Goal: Task Accomplishment & Management: Use online tool/utility

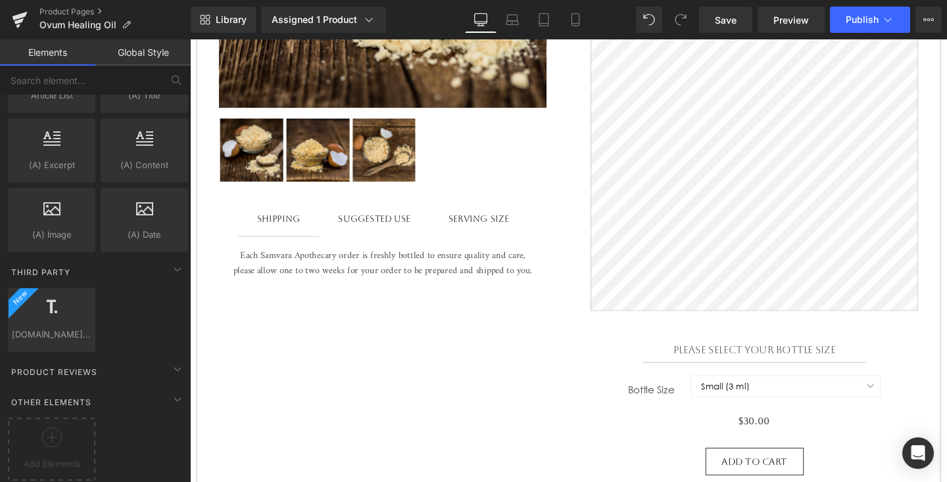
scroll to position [475, 0]
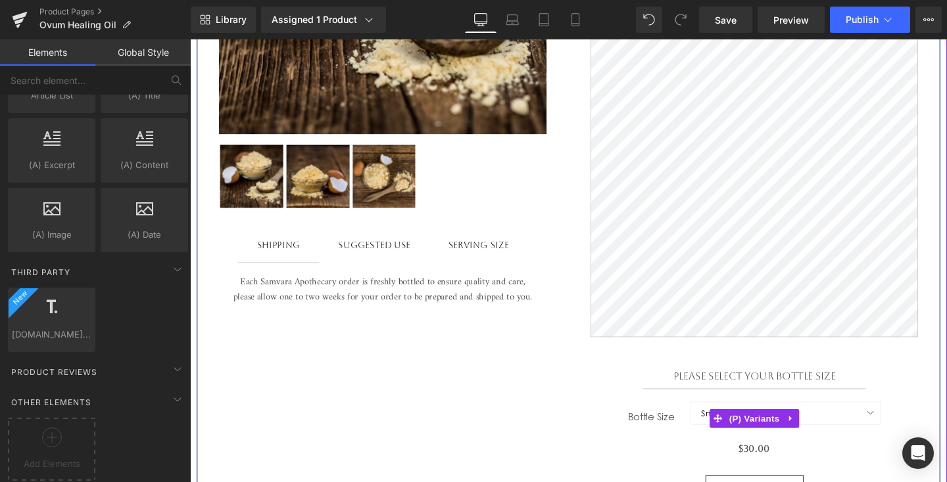
click at [686, 442] on label "Bottle Size" at bounding box center [683, 439] width 66 height 16
click at [776, 448] on span "(P) Variants" at bounding box center [783, 439] width 60 height 20
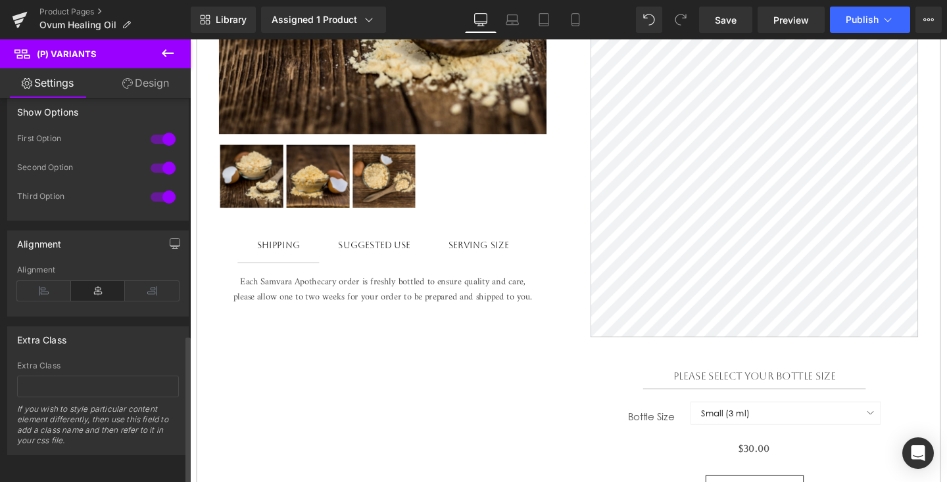
scroll to position [0, 0]
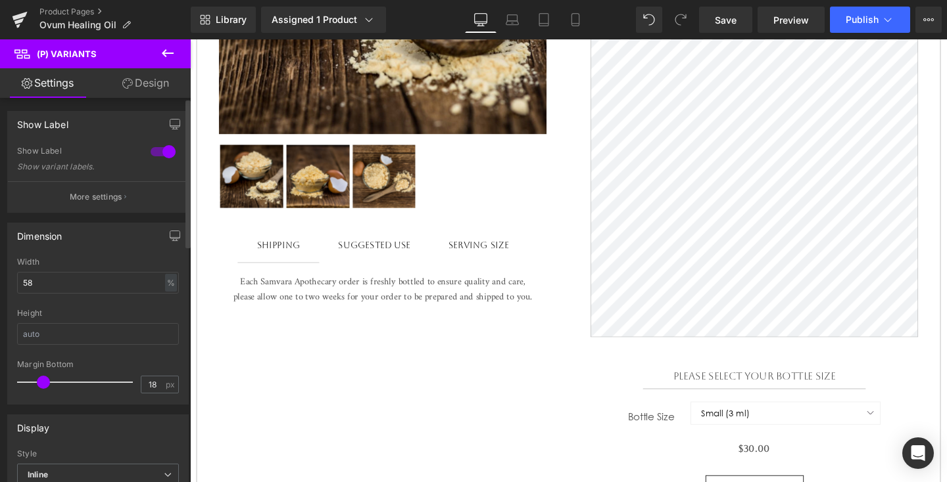
click at [119, 206] on button "More settings" at bounding box center [98, 196] width 180 height 31
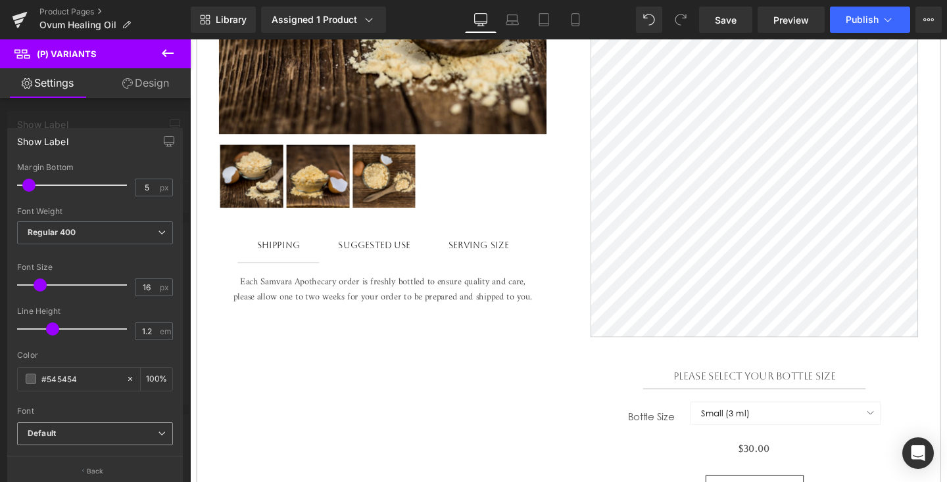
click at [113, 440] on span "Default" at bounding box center [95, 434] width 156 height 23
click at [118, 477] on li "Aboreto" at bounding box center [98, 479] width 162 height 21
click at [133, 429] on b "Aboreto" at bounding box center [93, 434] width 130 height 11
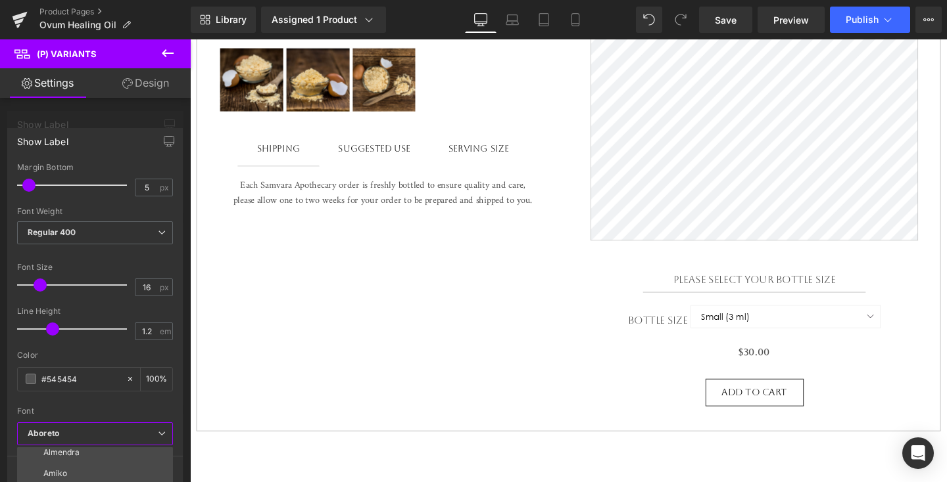
scroll to position [582, 0]
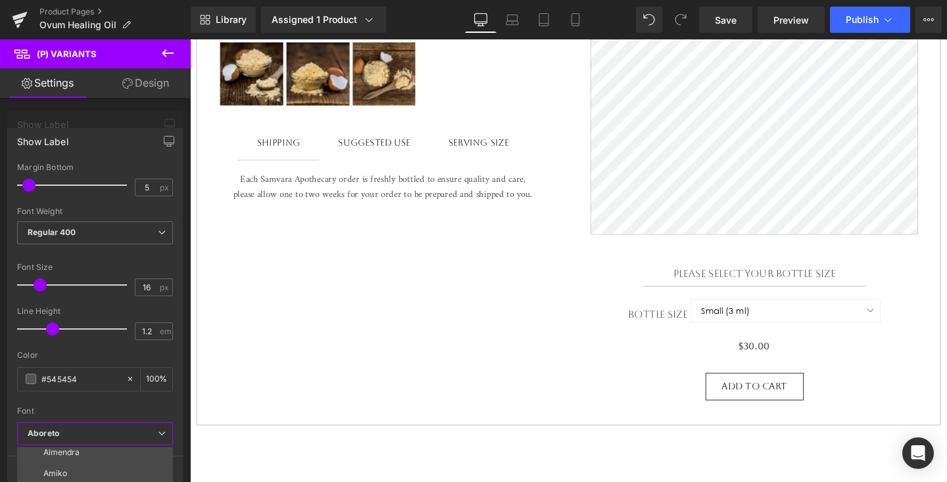
click at [118, 434] on b "Aboreto" at bounding box center [93, 434] width 130 height 11
click at [163, 433] on icon at bounding box center [162, 434] width 8 height 8
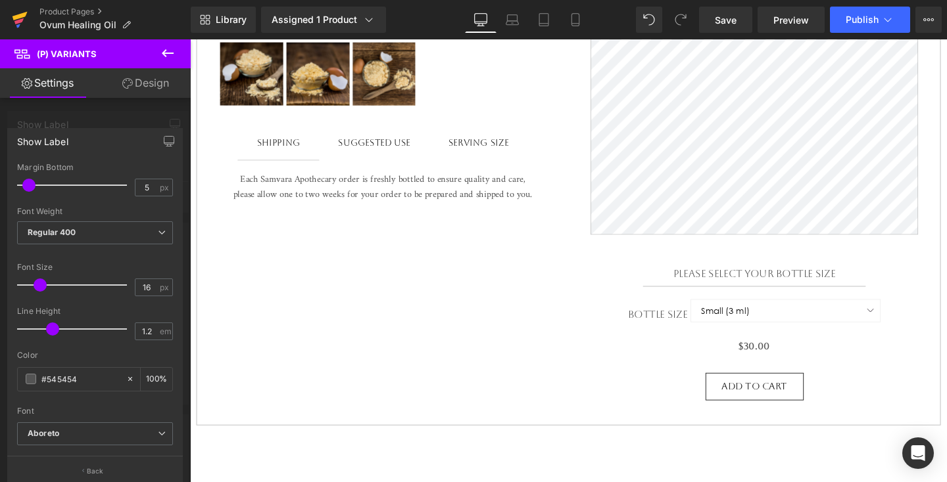
click at [26, 11] on icon at bounding box center [20, 19] width 16 height 33
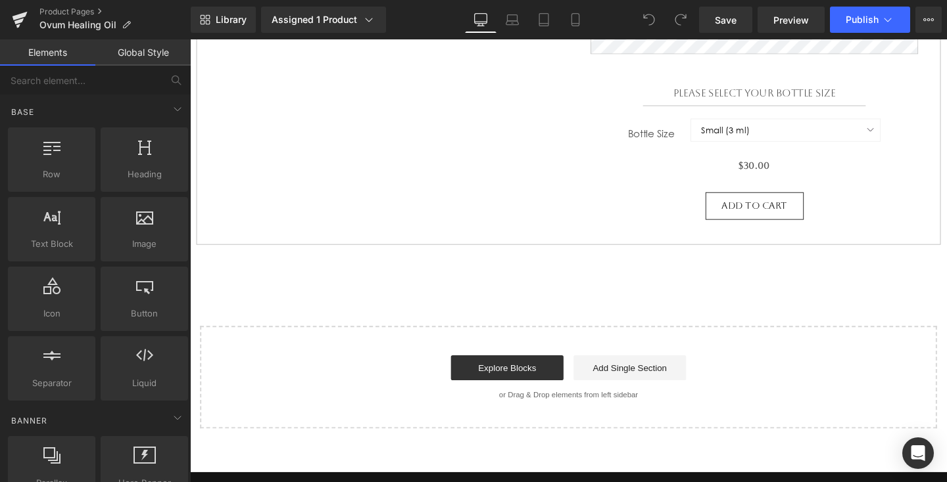
scroll to position [773, 0]
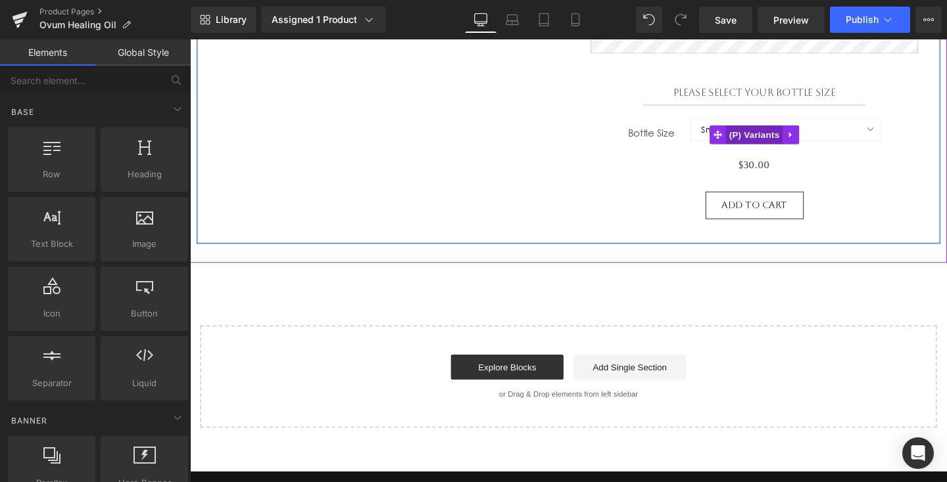
click at [788, 136] on span "(P) Variants" at bounding box center [783, 140] width 60 height 20
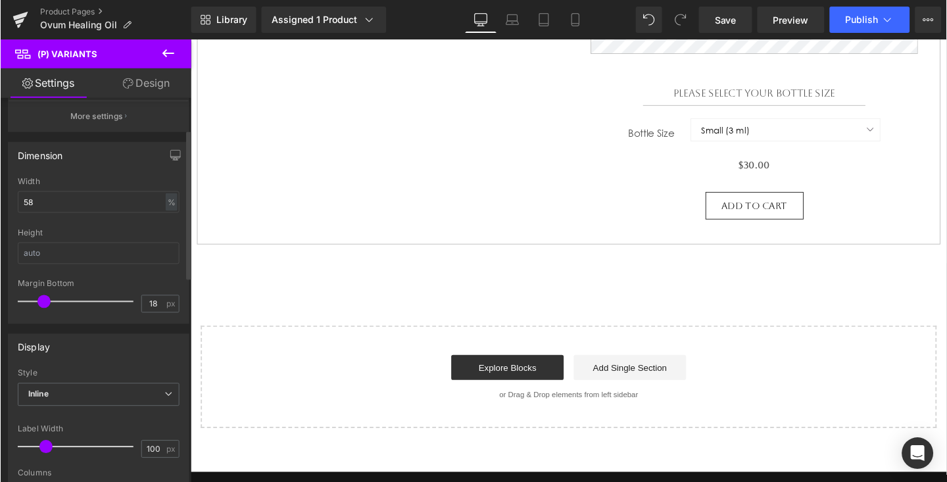
scroll to position [80, 0]
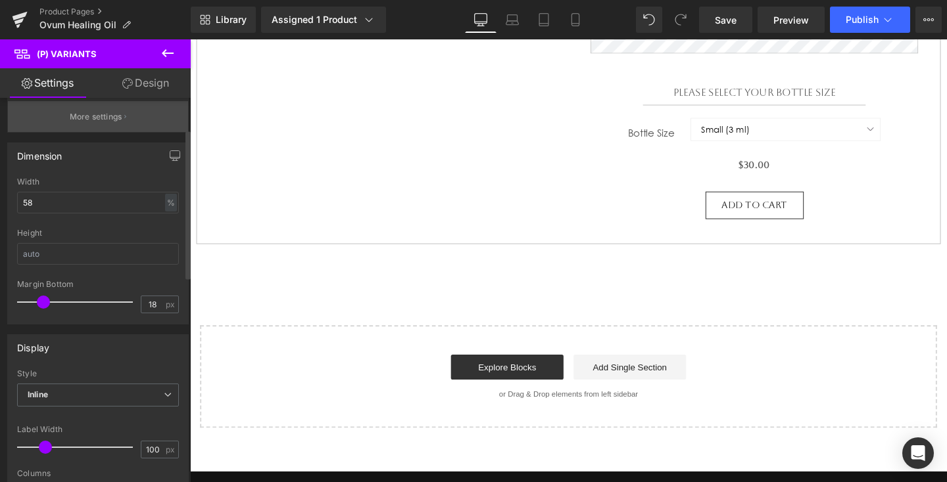
click at [135, 108] on button "More settings" at bounding box center [98, 116] width 180 height 31
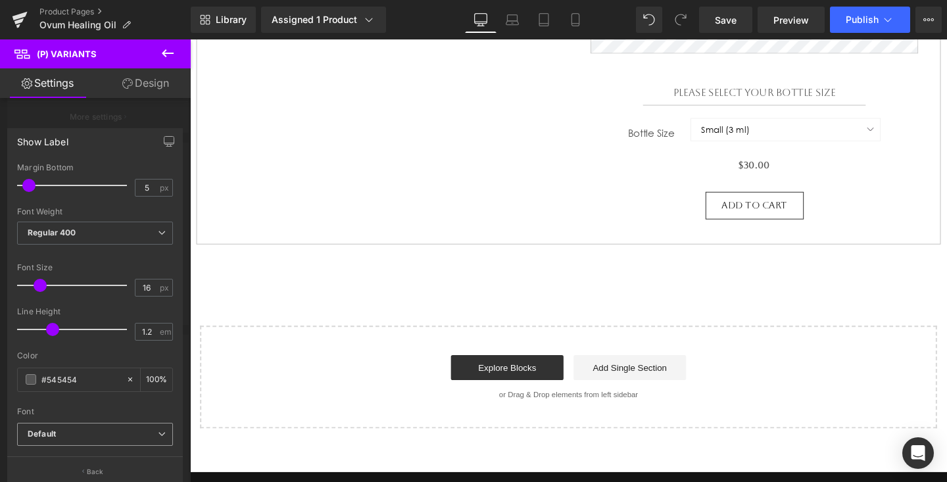
click at [162, 429] on span "Default" at bounding box center [95, 434] width 156 height 23
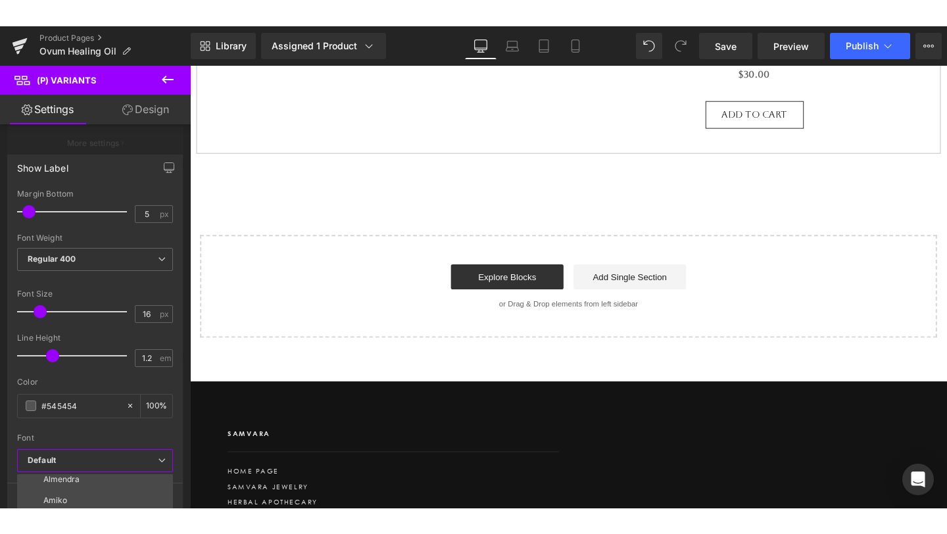
scroll to position [922, 0]
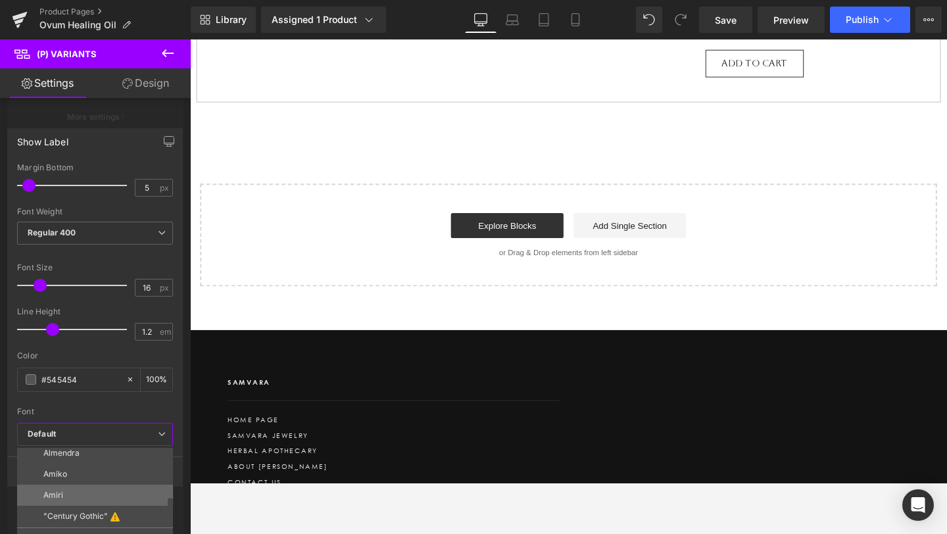
click at [125, 482] on li "Amiri" at bounding box center [98, 494] width 162 height 21
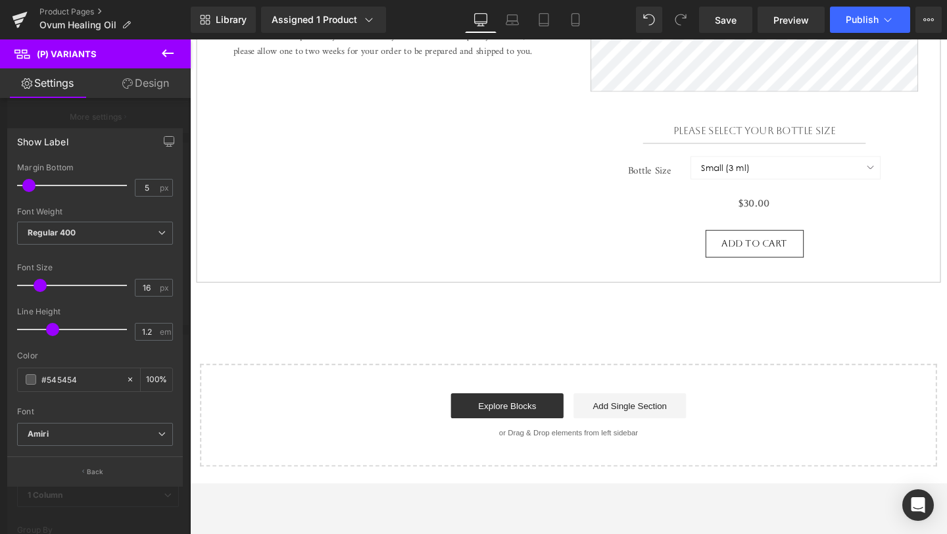
scroll to position [756, 0]
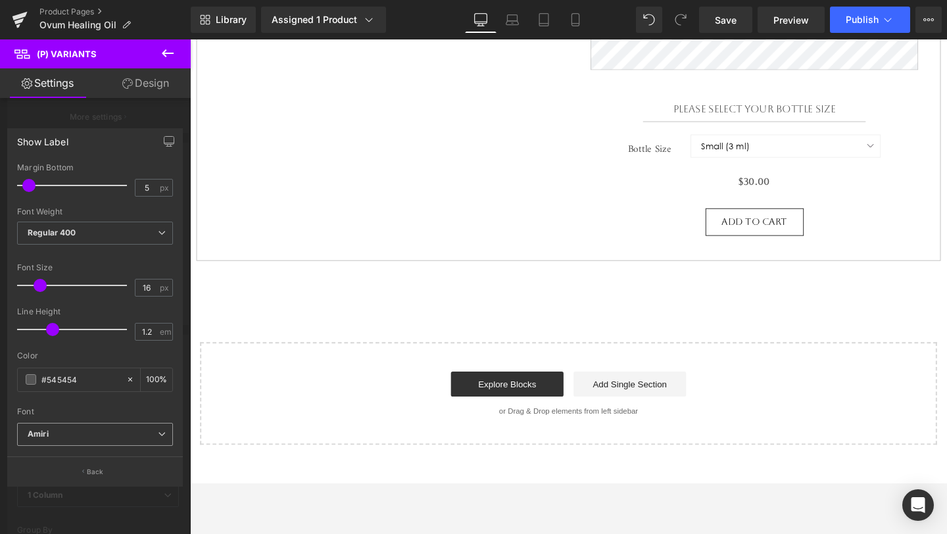
click at [151, 429] on b "Amiri" at bounding box center [93, 434] width 130 height 11
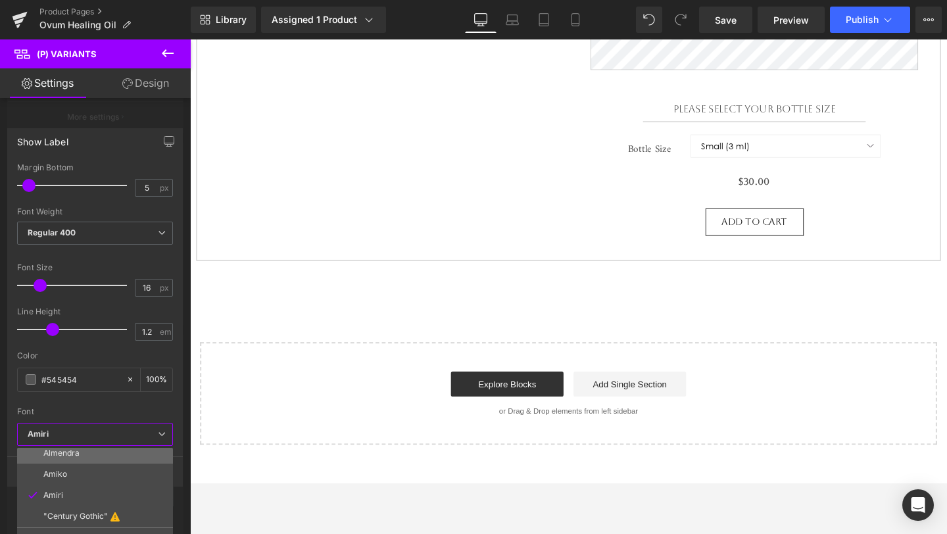
scroll to position [0, 0]
click at [139, 475] on li "Aboreto" at bounding box center [98, 479] width 162 height 21
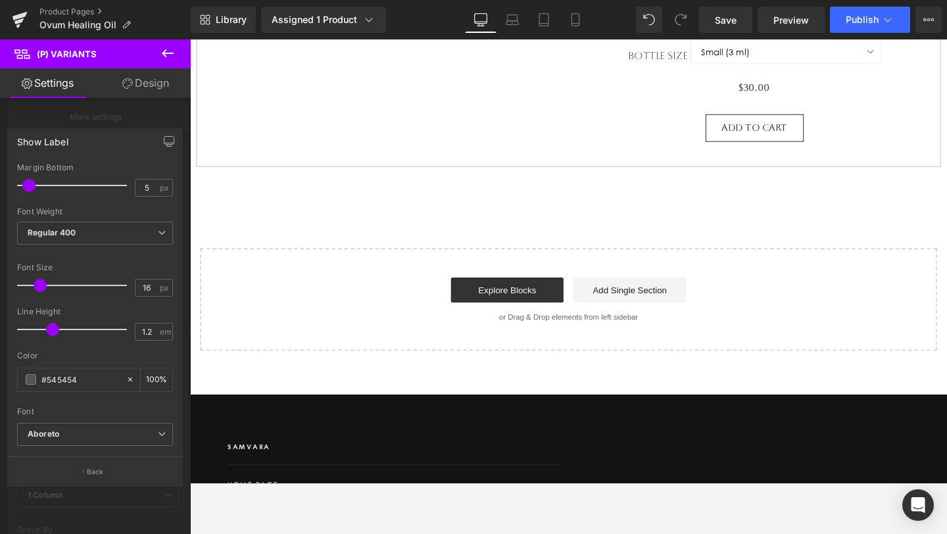
scroll to position [873, 0]
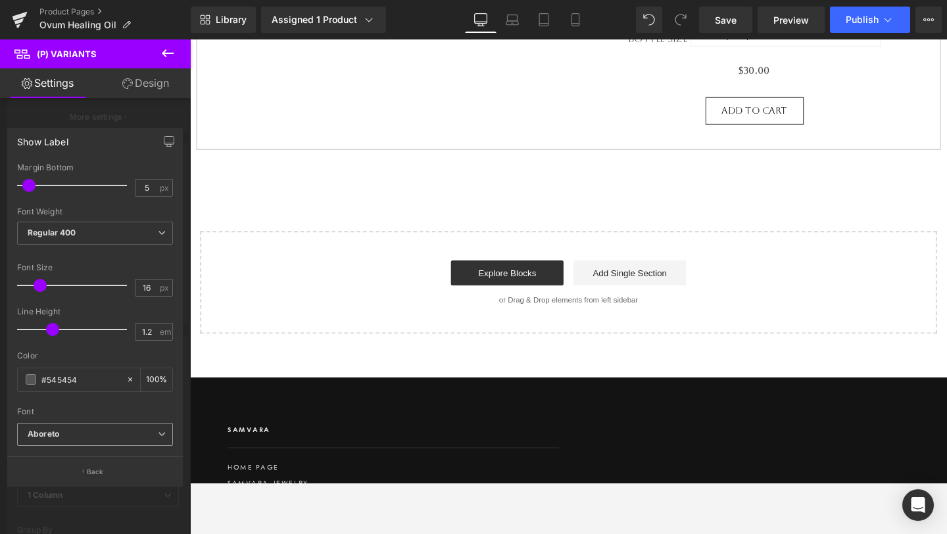
click at [148, 436] on b "Aboreto" at bounding box center [93, 434] width 130 height 11
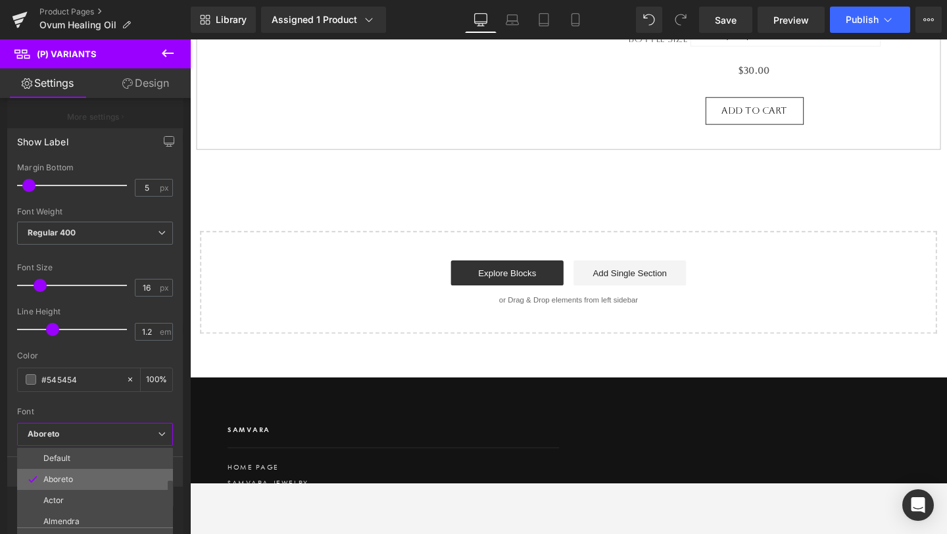
scroll to position [68, 0]
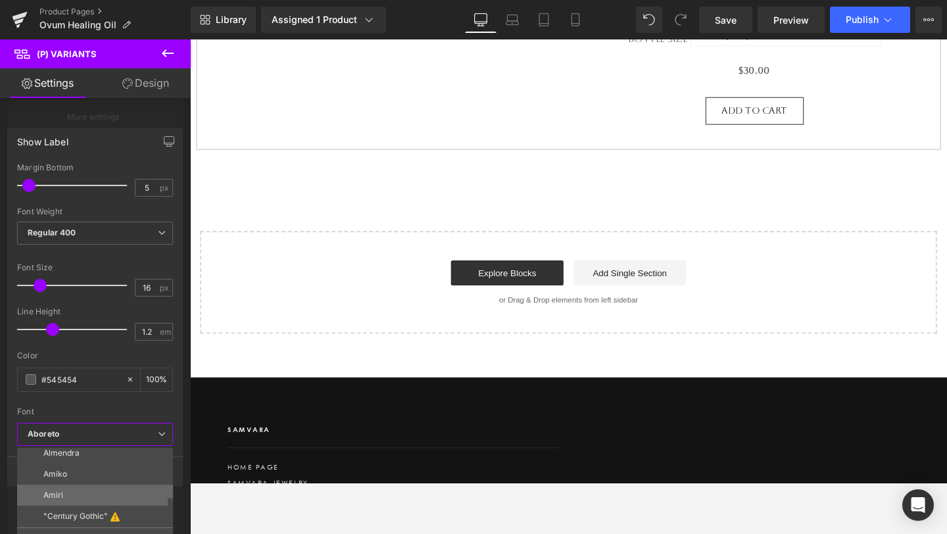
click at [101, 482] on li "Amiri" at bounding box center [98, 494] width 162 height 21
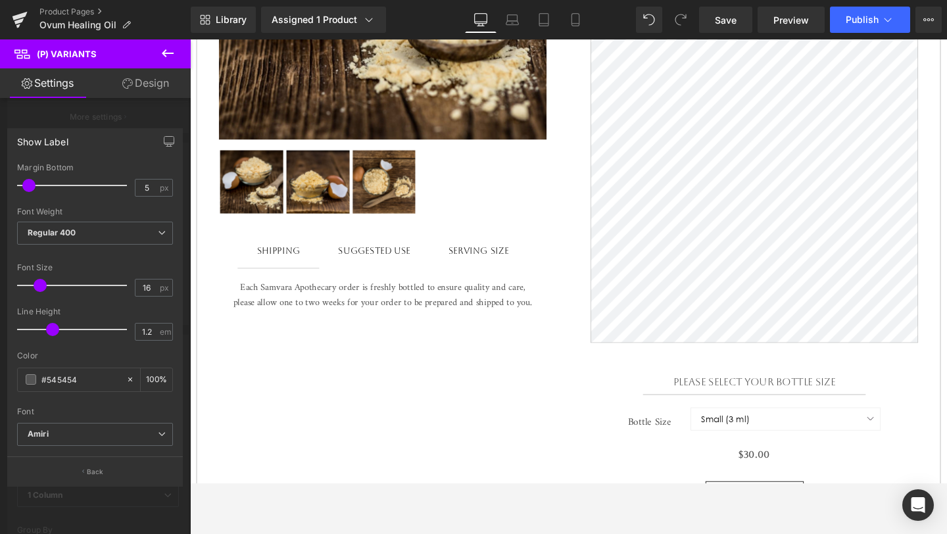
scroll to position [467, 0]
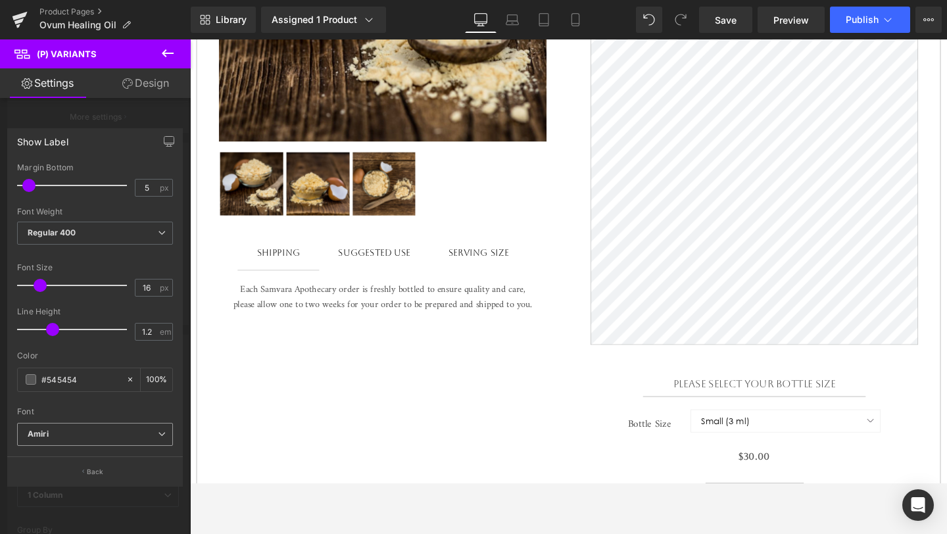
click at [148, 433] on b "Amiri" at bounding box center [93, 434] width 130 height 11
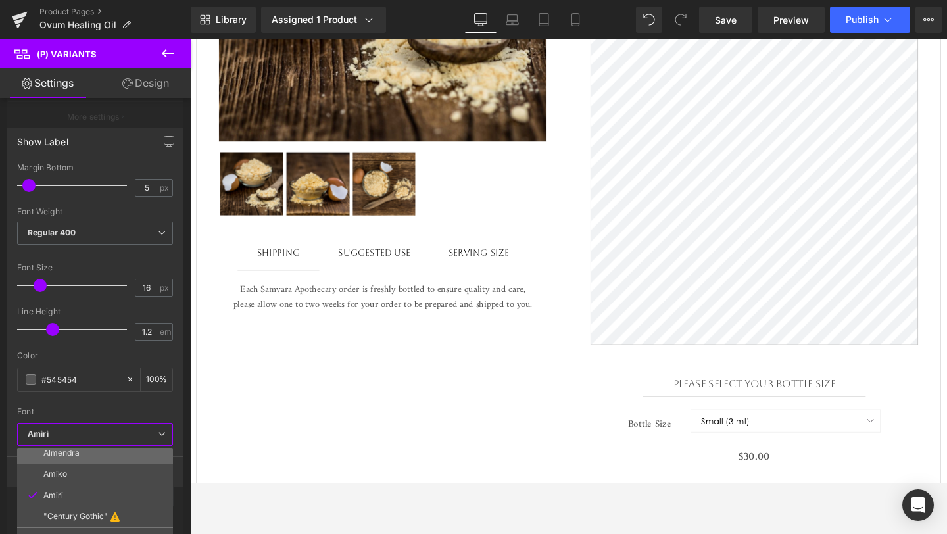
scroll to position [0, 0]
click at [126, 458] on li "Default" at bounding box center [98, 458] width 162 height 21
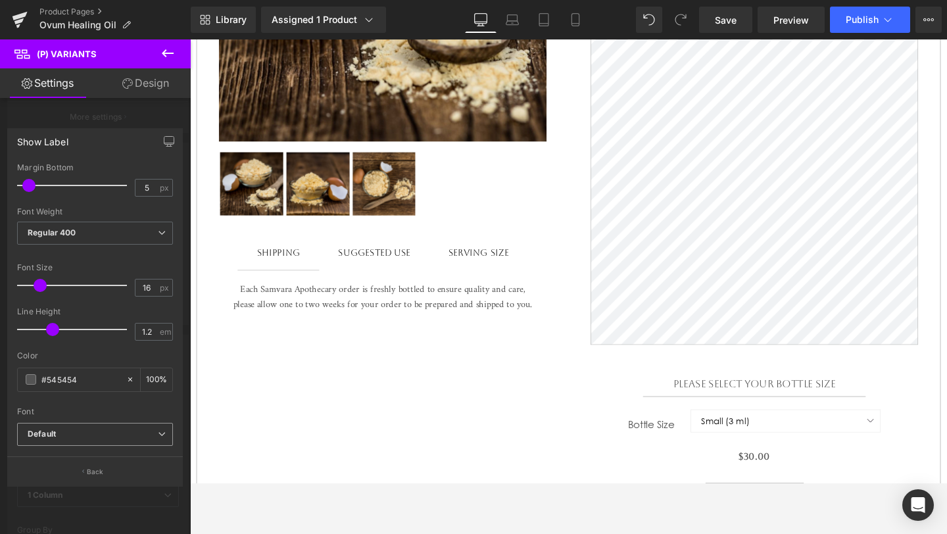
click at [137, 434] on b "Default" at bounding box center [93, 434] width 130 height 11
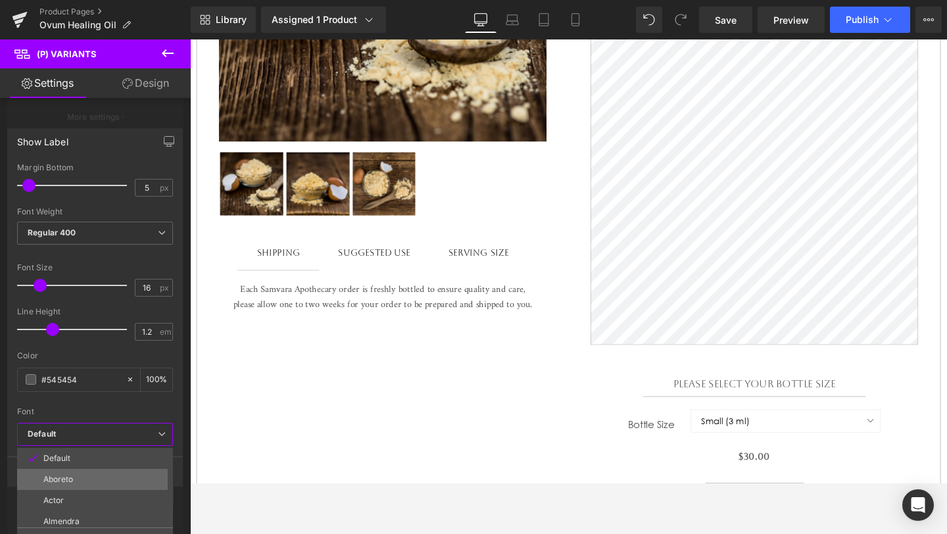
click at [125, 481] on li "Aboreto" at bounding box center [98, 479] width 162 height 21
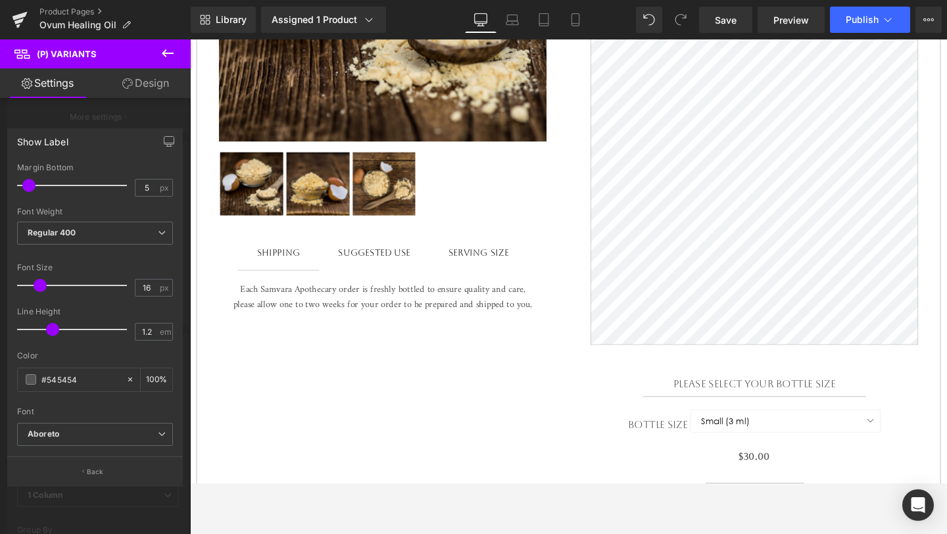
click at [760, 408] on body "Skip to content close Instagram Search Cart 0 Menu Home Shop Jewelry +" at bounding box center [587, 348] width 795 height 1552
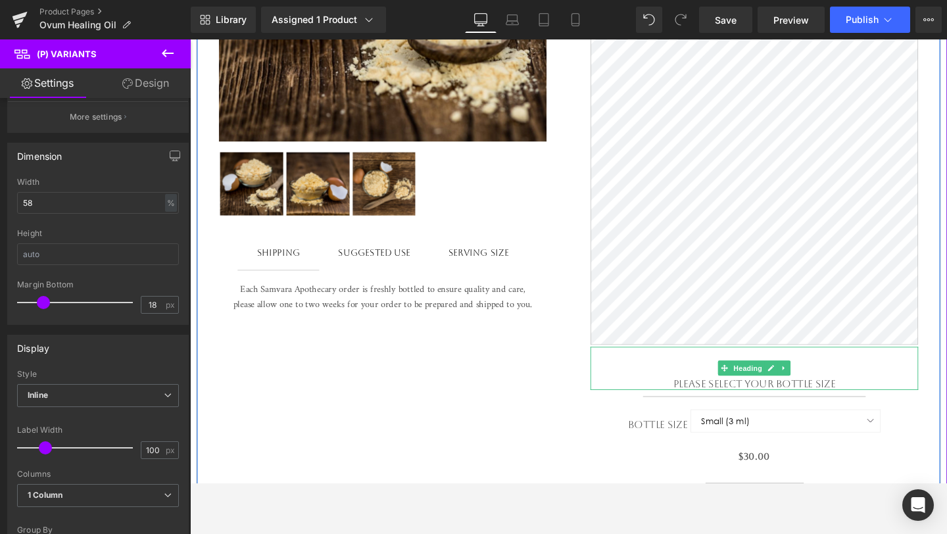
click at [760, 408] on h1 "Please select your BOTTLE size" at bounding box center [783, 402] width 344 height 12
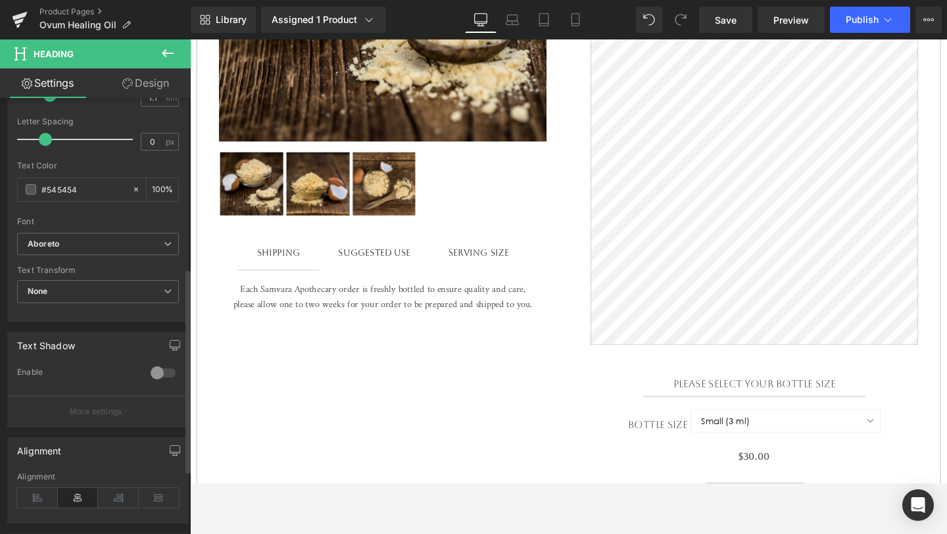
scroll to position [386, 0]
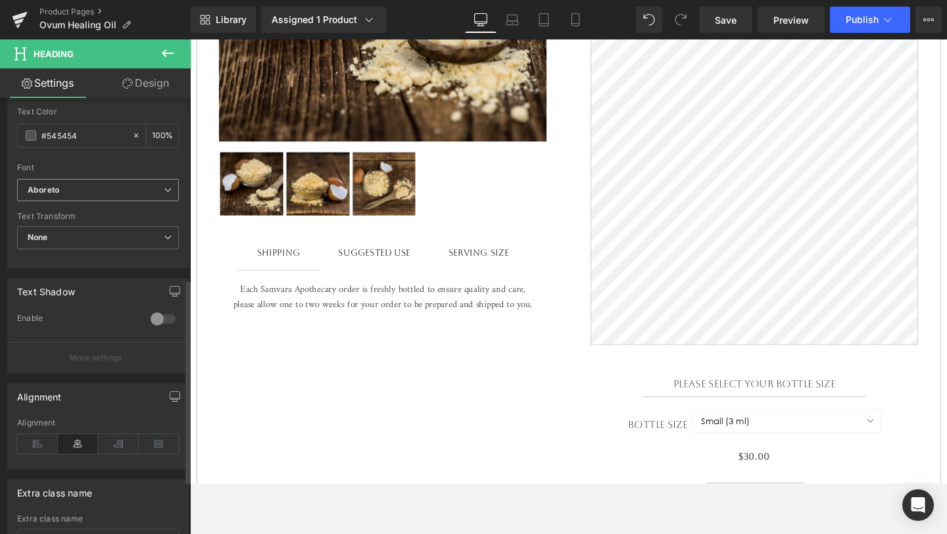
click at [133, 185] on b "Aboreto" at bounding box center [96, 190] width 136 height 11
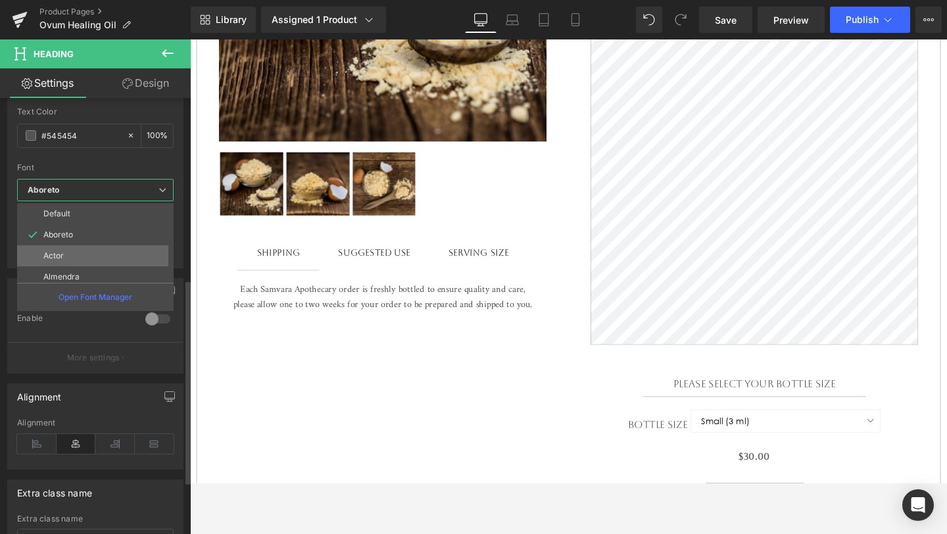
scroll to position [47, 0]
click at [114, 265] on li "Amiri" at bounding box center [98, 271] width 162 height 21
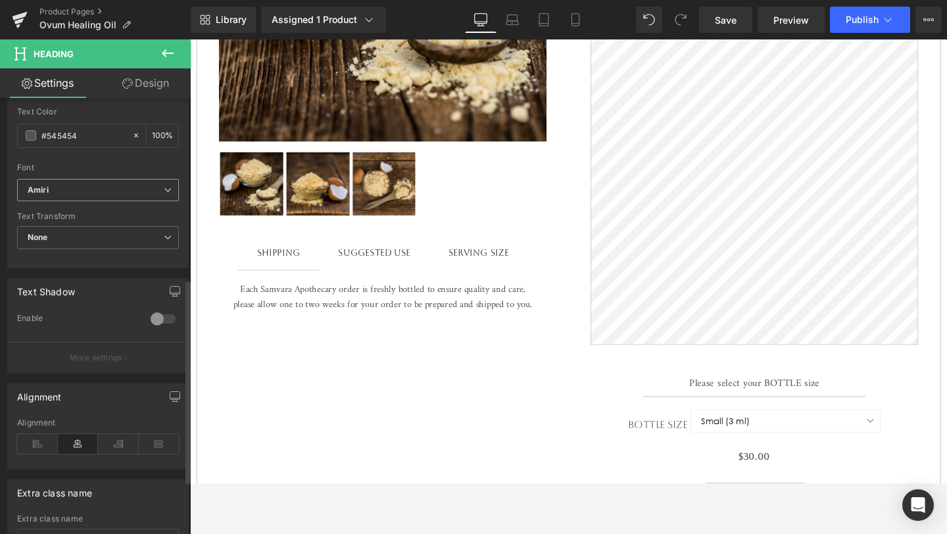
click at [128, 188] on b "Amiri" at bounding box center [96, 190] width 136 height 11
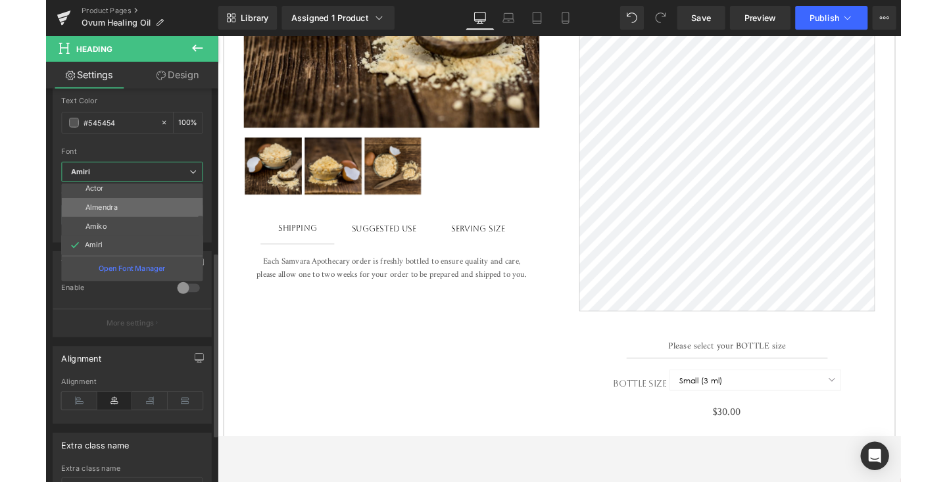
scroll to position [0, 0]
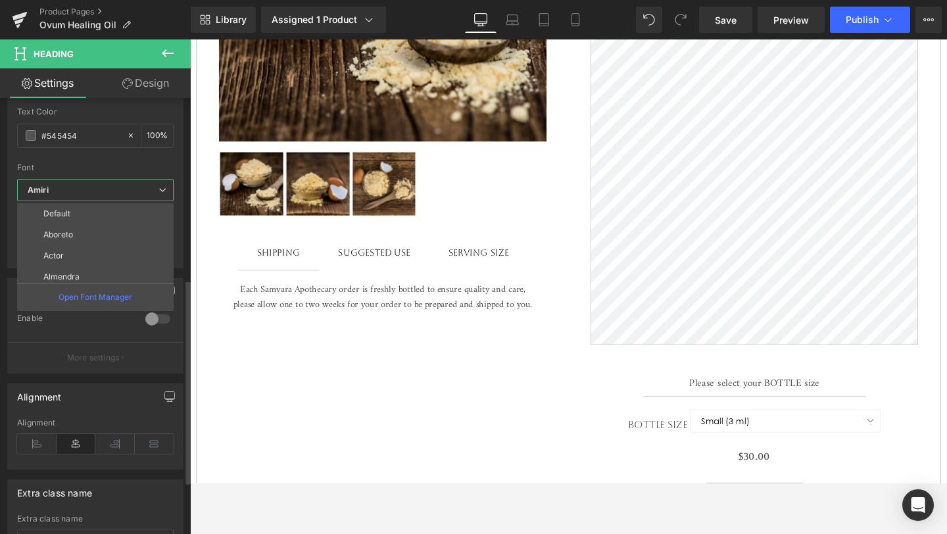
click at [118, 231] on li "Aboreto" at bounding box center [98, 234] width 162 height 21
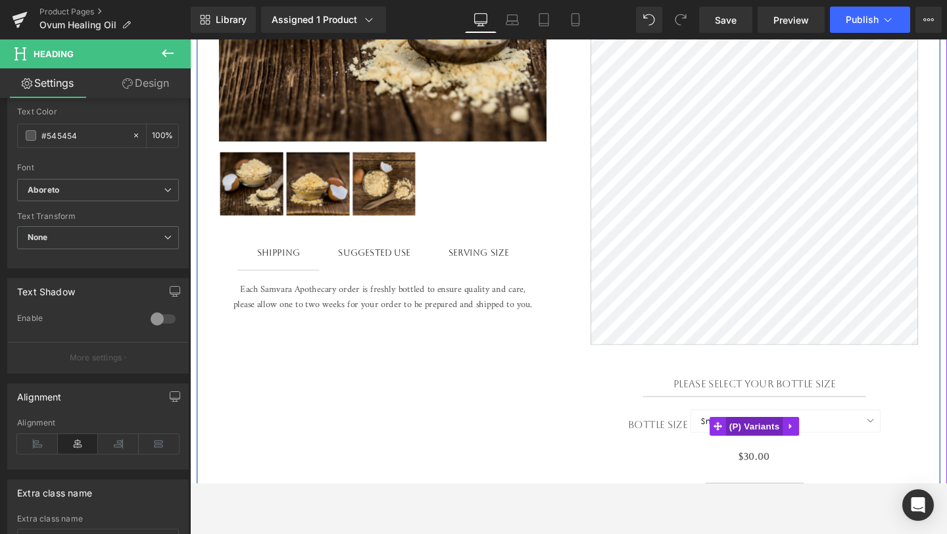
click at [786, 450] on span "(P) Variants" at bounding box center [783, 446] width 60 height 20
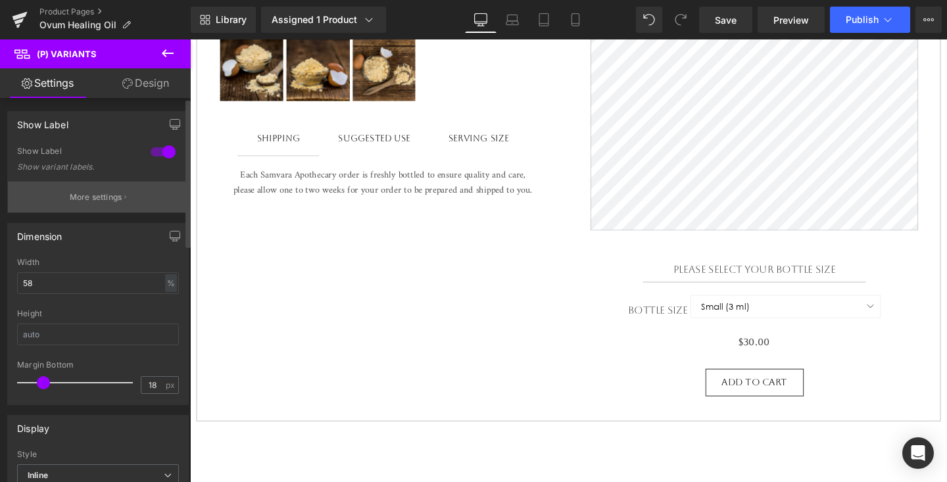
click at [120, 197] on button "More settings" at bounding box center [98, 196] width 180 height 31
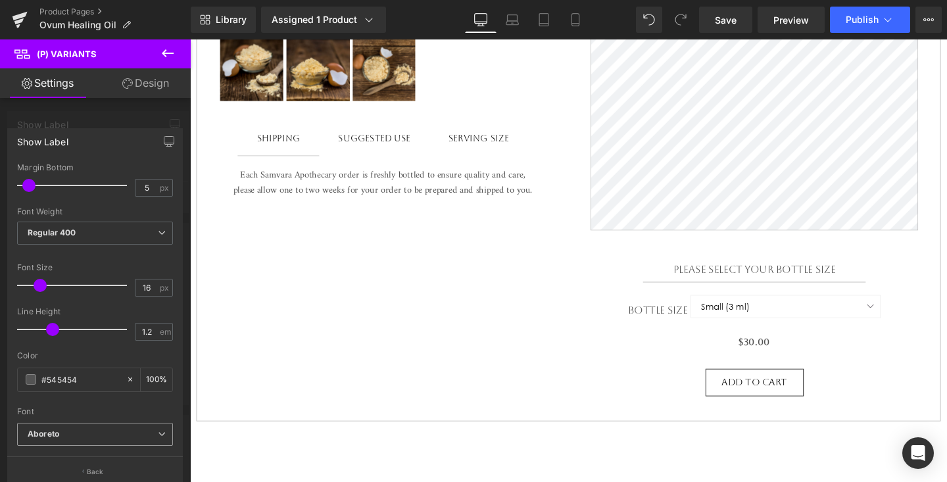
click at [117, 438] on b "Aboreto" at bounding box center [93, 434] width 130 height 11
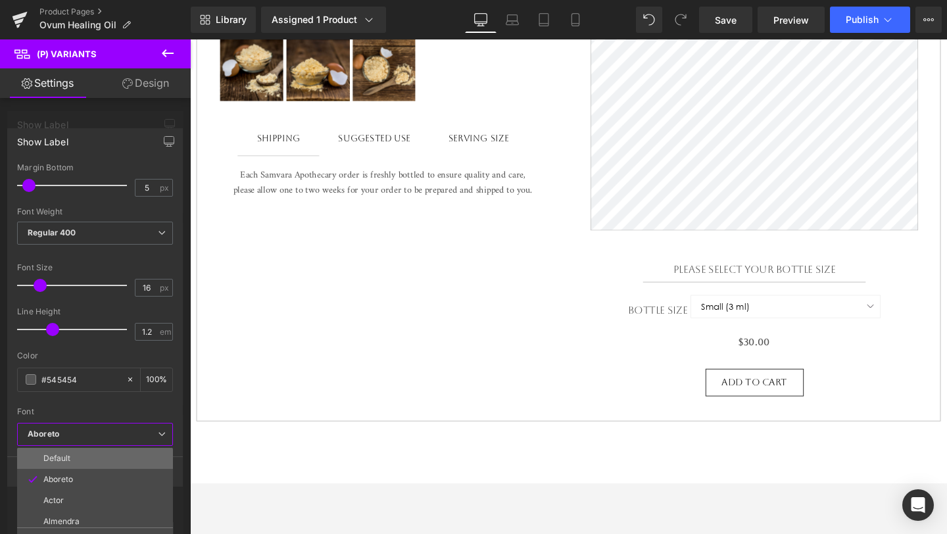
scroll to position [47, 0]
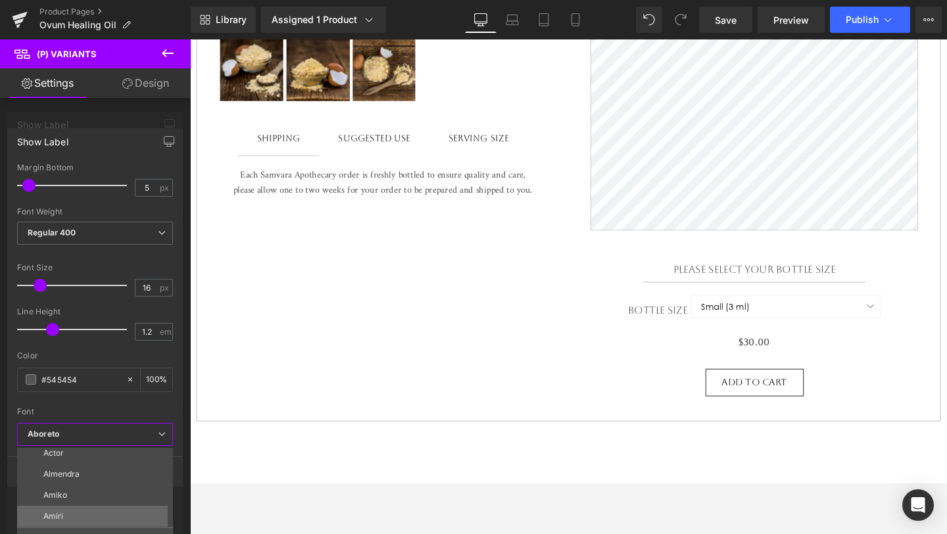
click at [60, 482] on p "Amiri" at bounding box center [53, 515] width 20 height 9
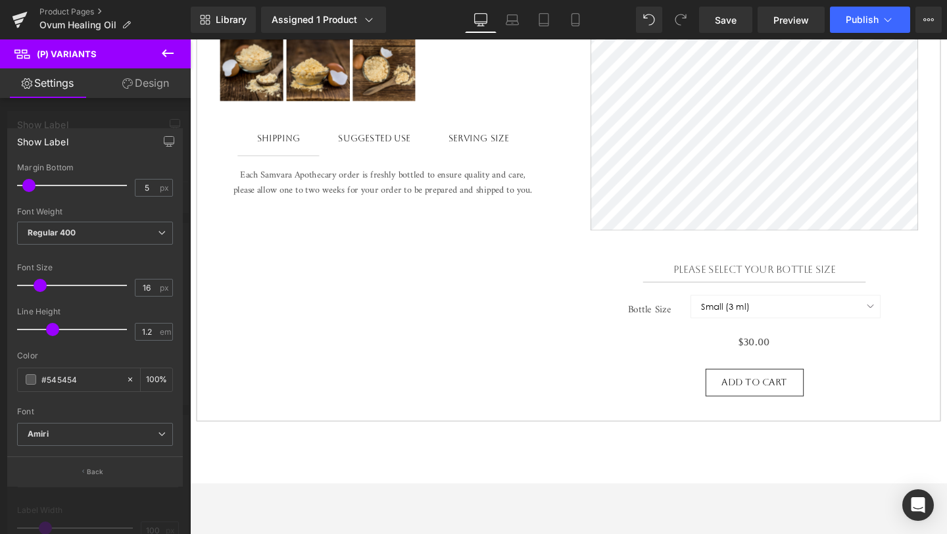
click at [688, 328] on body "Skip to content close Instagram Search Cart 0 Menu Home Shop Jewelry +" at bounding box center [587, 228] width 795 height 1552
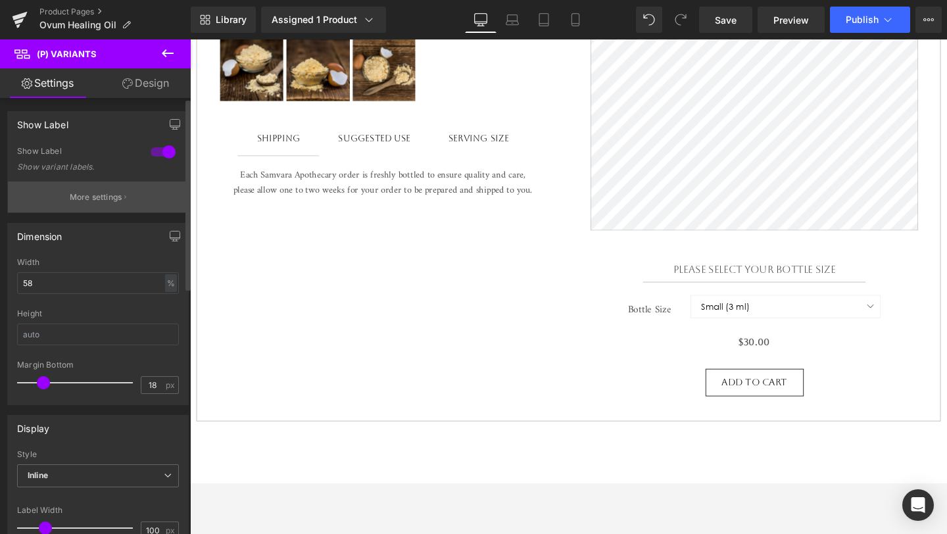
click at [129, 198] on button "More settings" at bounding box center [98, 196] width 180 height 31
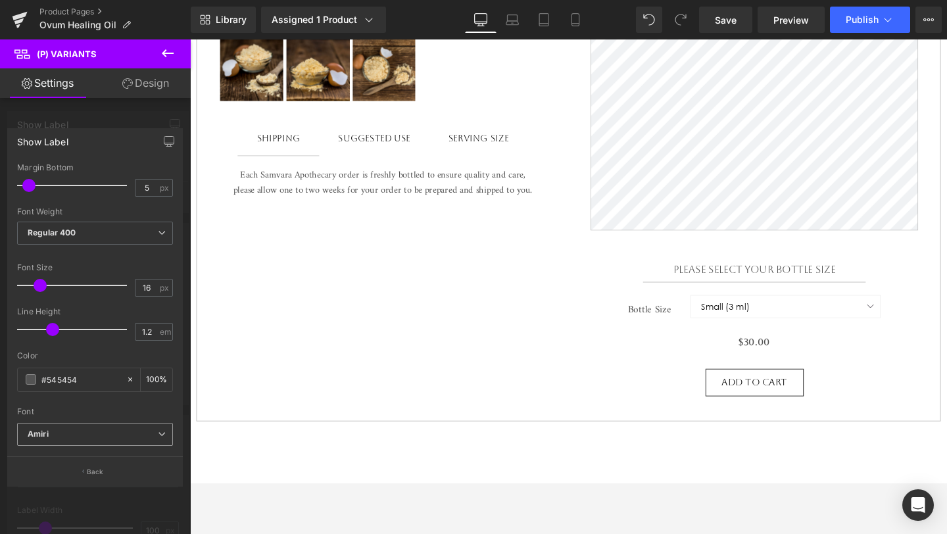
click at [85, 442] on span "Amiri" at bounding box center [95, 434] width 156 height 23
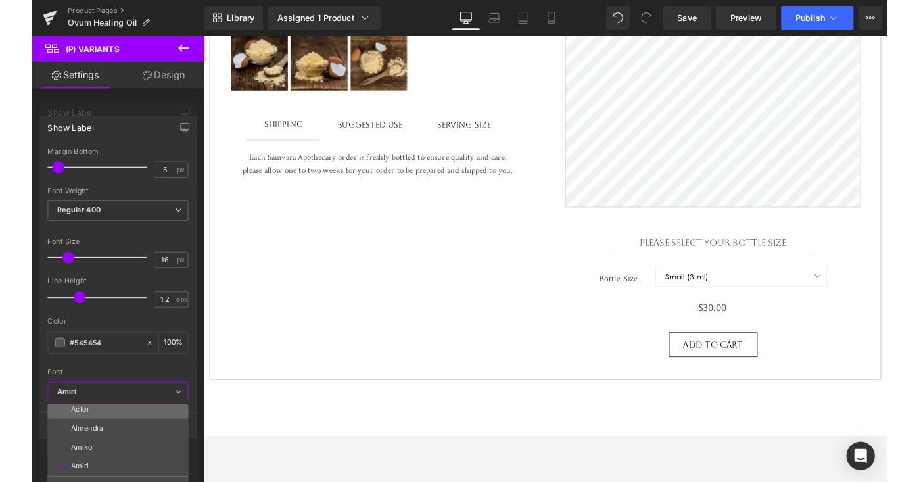
scroll to position [0, 0]
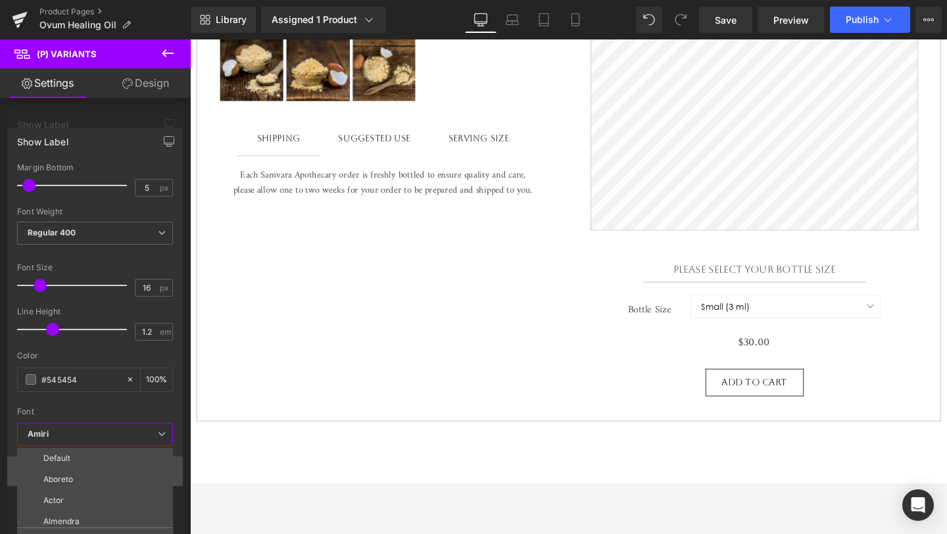
click at [95, 480] on li "Aboreto" at bounding box center [98, 479] width 162 height 21
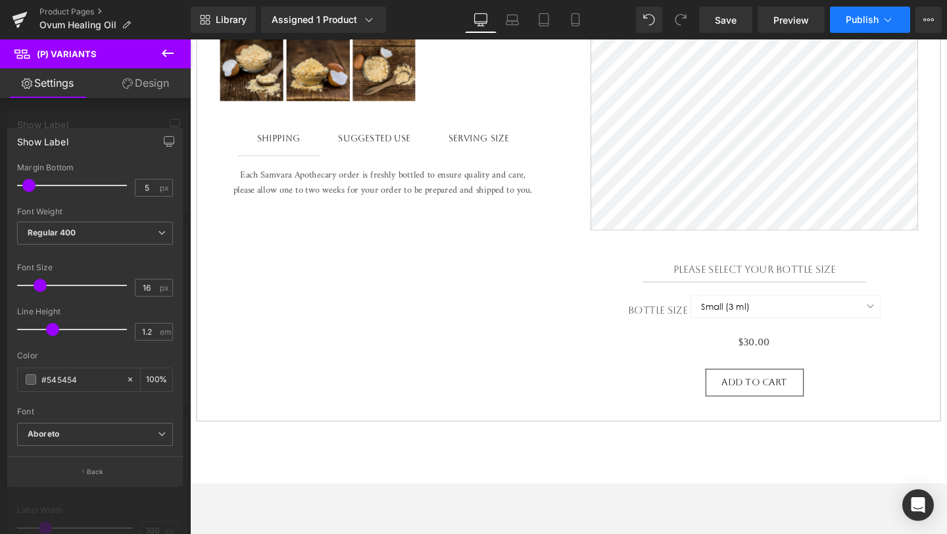
click at [877, 24] on span "Publish" at bounding box center [861, 19] width 33 height 11
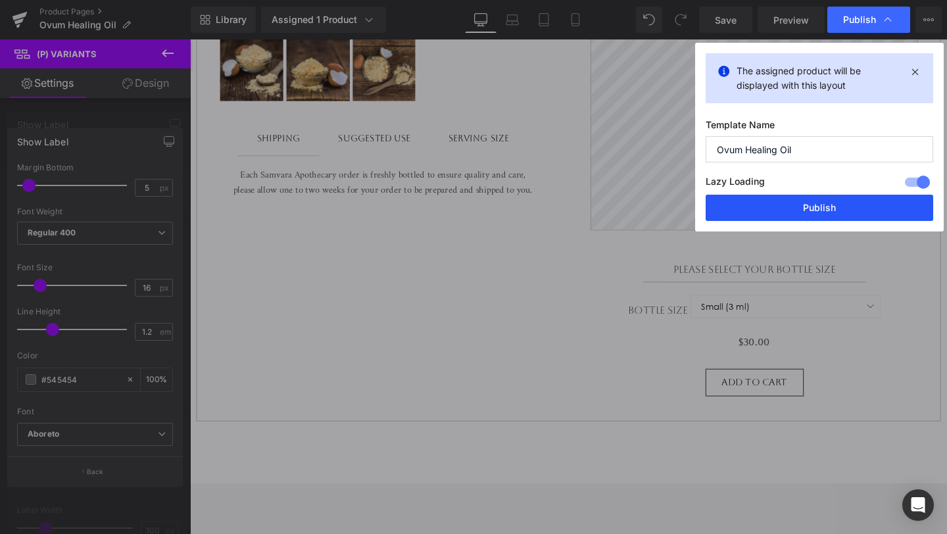
click at [787, 199] on button "Publish" at bounding box center [818, 208] width 227 height 26
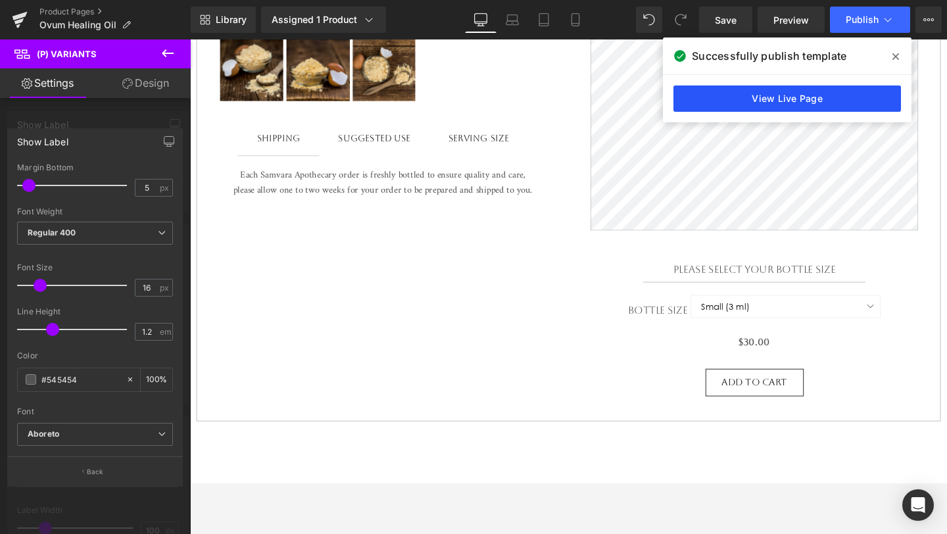
click at [837, 104] on link "View Live Page" at bounding box center [786, 98] width 227 height 26
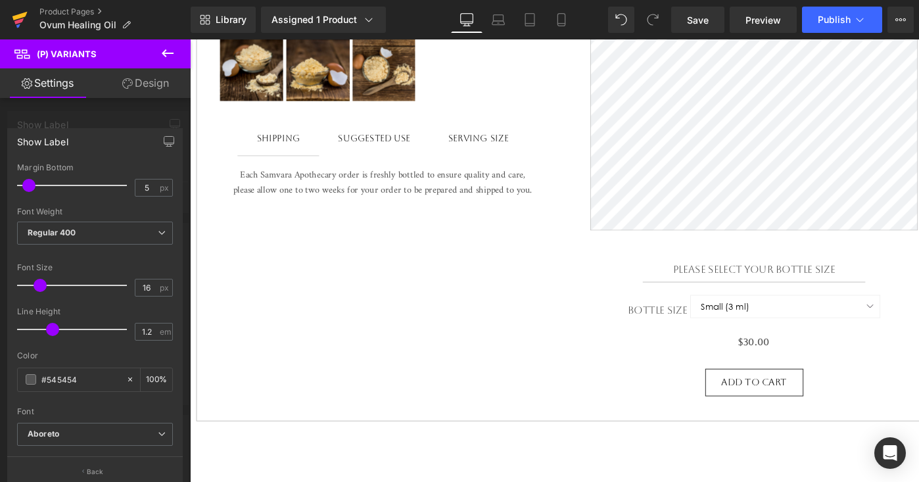
click at [17, 16] on icon at bounding box center [19, 16] width 15 height 9
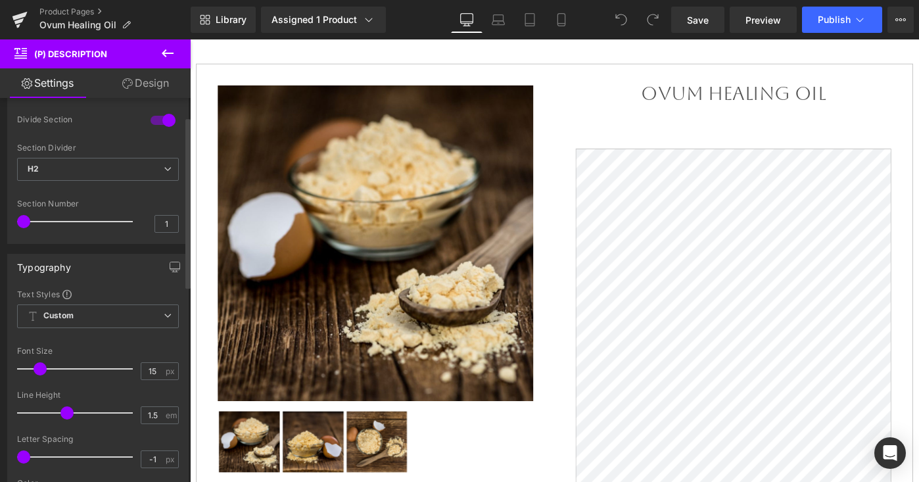
scroll to position [28, 0]
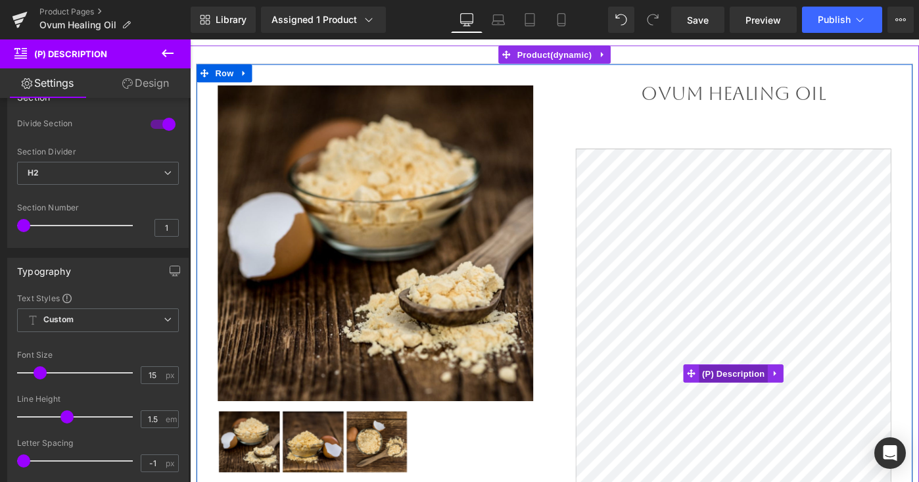
click at [782, 409] on span "(P) Description" at bounding box center [782, 404] width 75 height 20
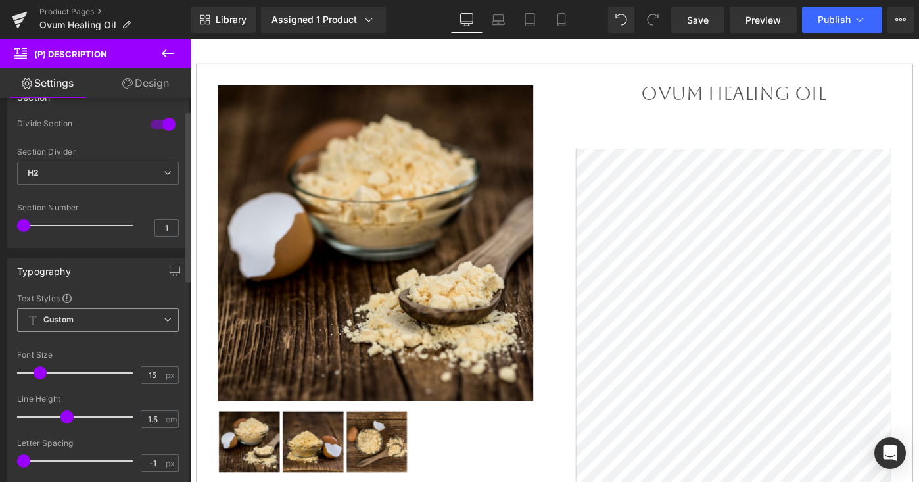
click at [146, 323] on span "Custom Setup Global Style" at bounding box center [98, 320] width 162 height 24
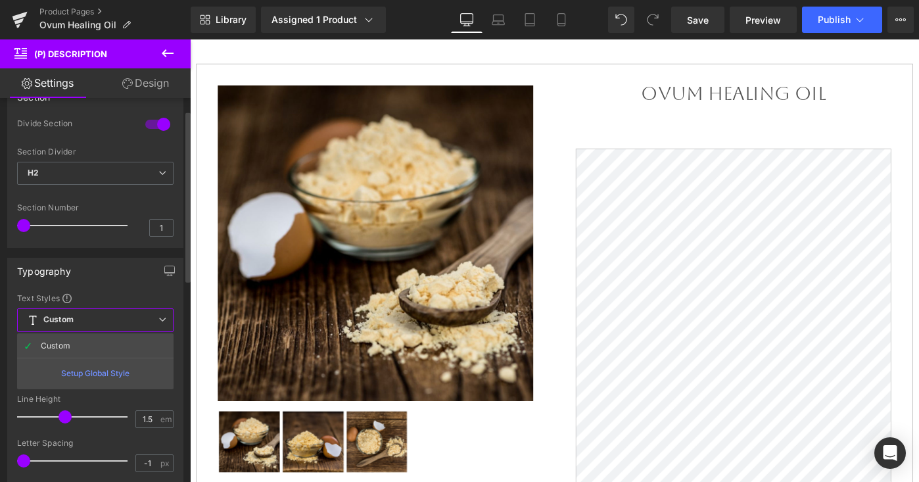
click at [115, 373] on div "Setup Global Style" at bounding box center [95, 373] width 156 height 31
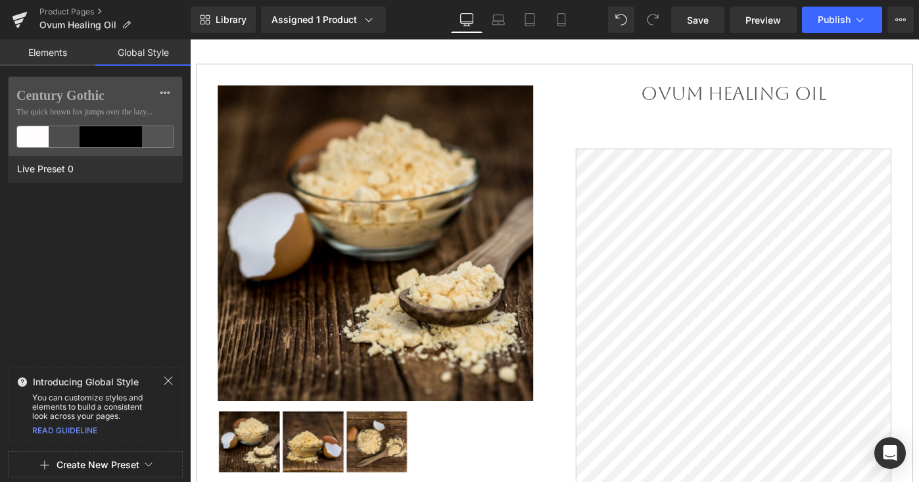
click at [89, 463] on button "Create New Preset" at bounding box center [98, 465] width 83 height 28
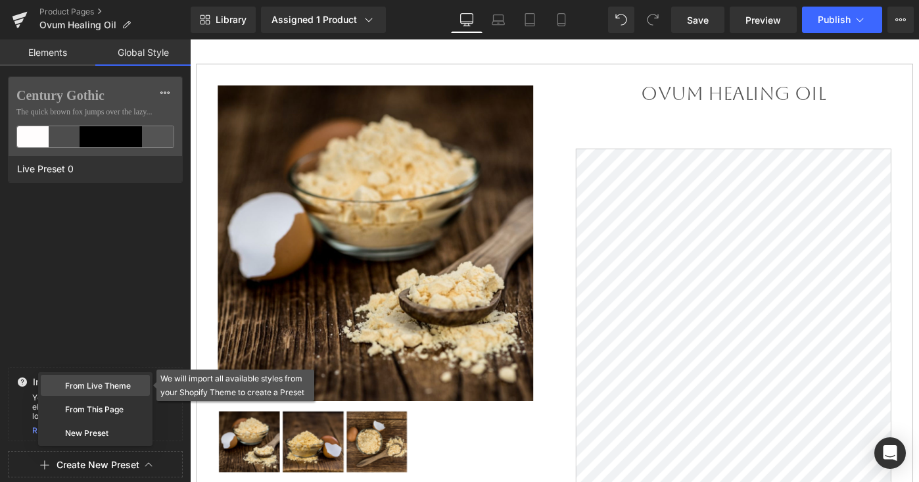
click at [91, 390] on div "From Live Theme" at bounding box center [95, 385] width 109 height 21
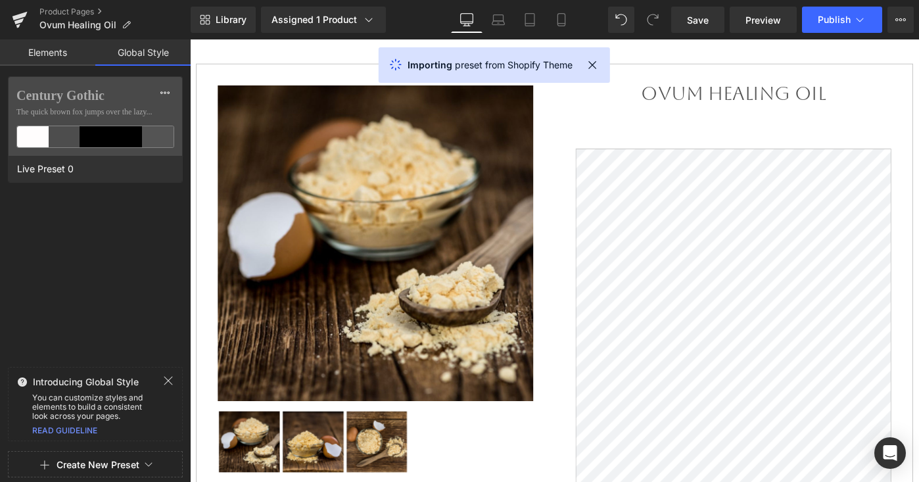
scroll to position [0, 0]
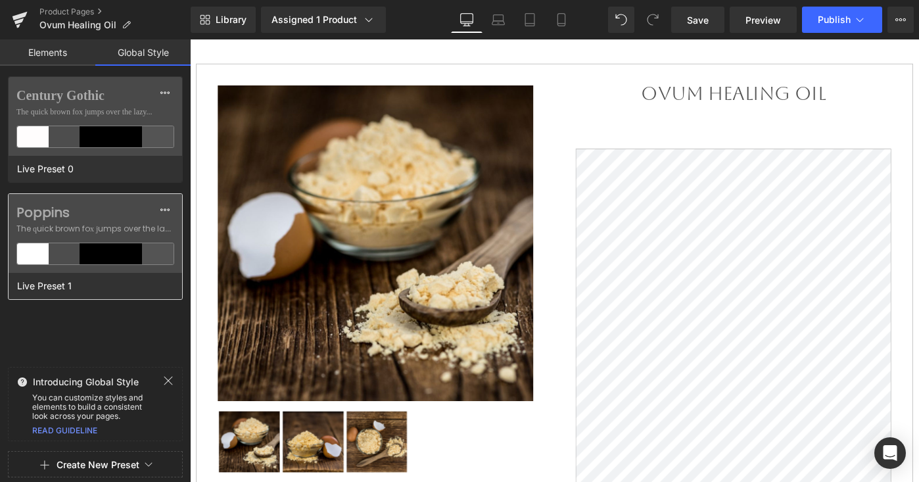
click at [108, 227] on span "The quick brown fox jumps over the lazy..." at bounding box center [95, 229] width 158 height 12
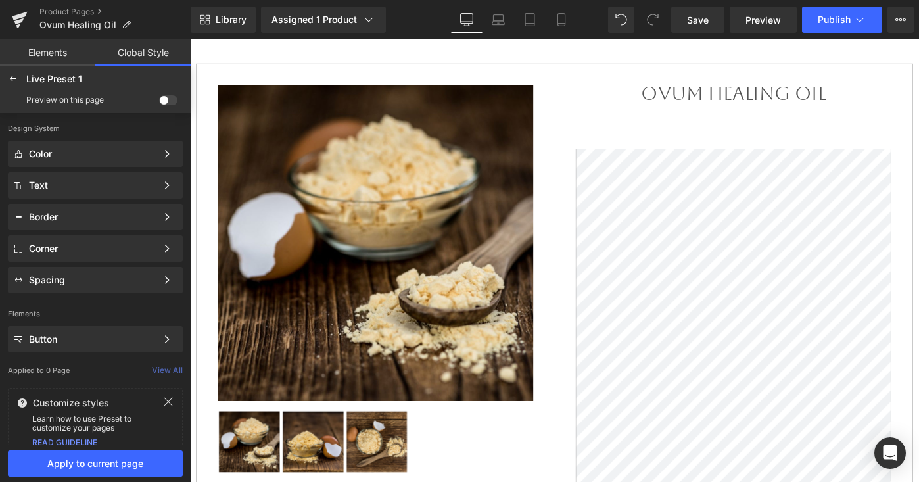
click at [169, 101] on span at bounding box center [168, 100] width 18 height 10
click at [159, 103] on input "checkbox" at bounding box center [159, 103] width 0 height 0
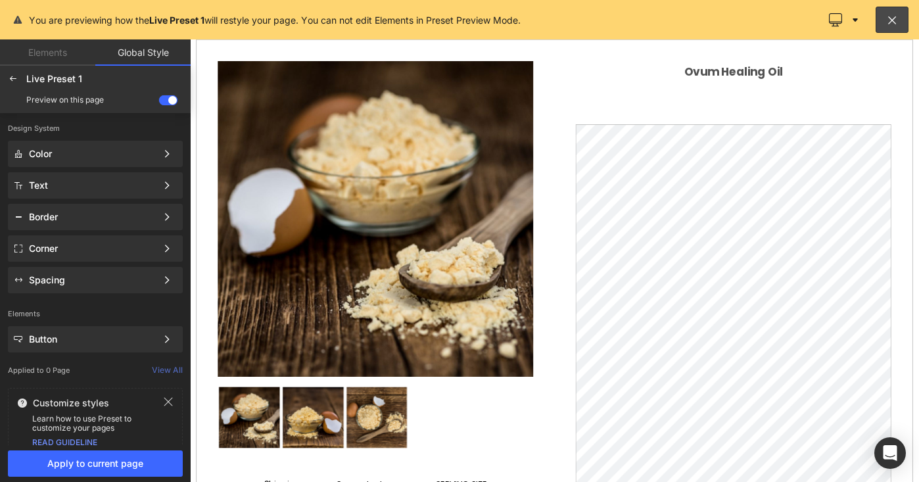
scroll to position [206, 0]
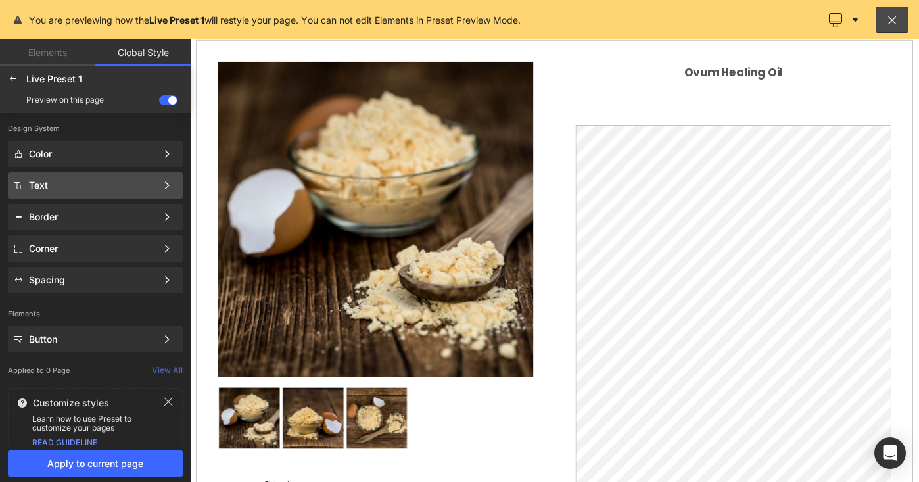
click at [93, 196] on div "Text Color Style Define a color palette and apply it to your pages 1 of 3 Next" at bounding box center [95, 185] width 175 height 26
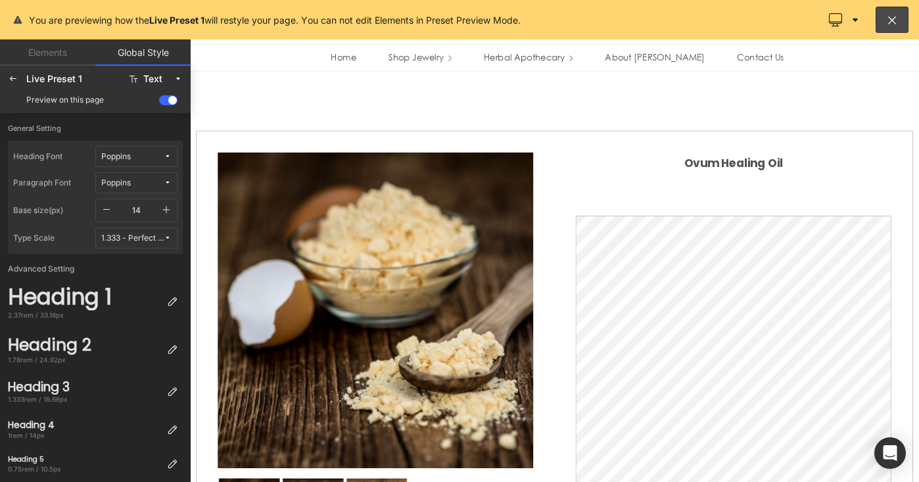
scroll to position [106, 0]
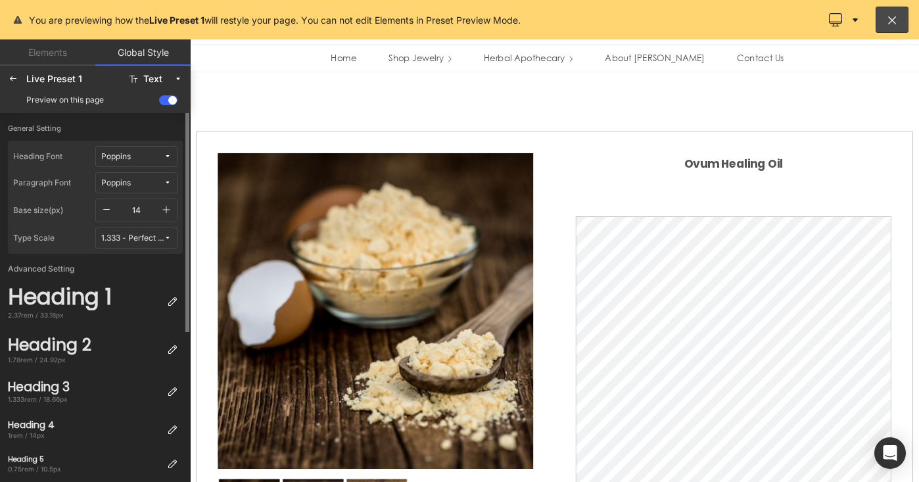
click at [142, 162] on button "Poppins" at bounding box center [136, 156] width 82 height 21
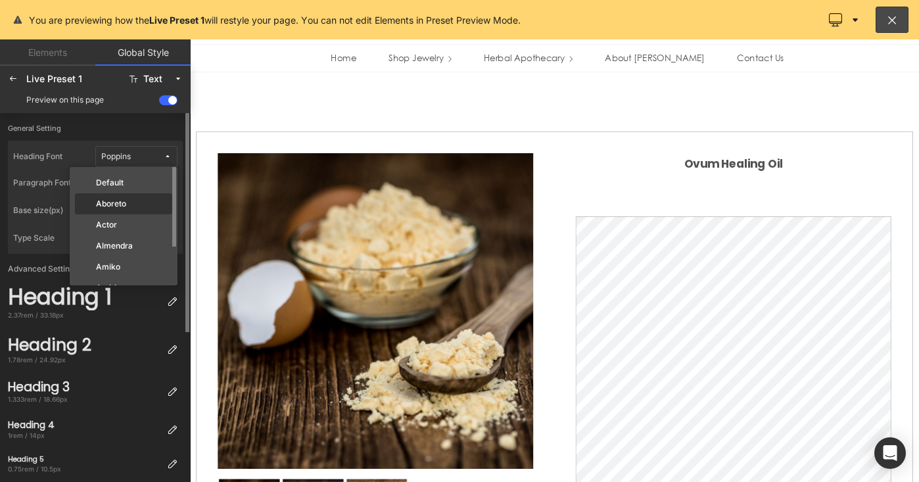
click at [139, 202] on div "Aboreto" at bounding box center [124, 204] width 92 height 11
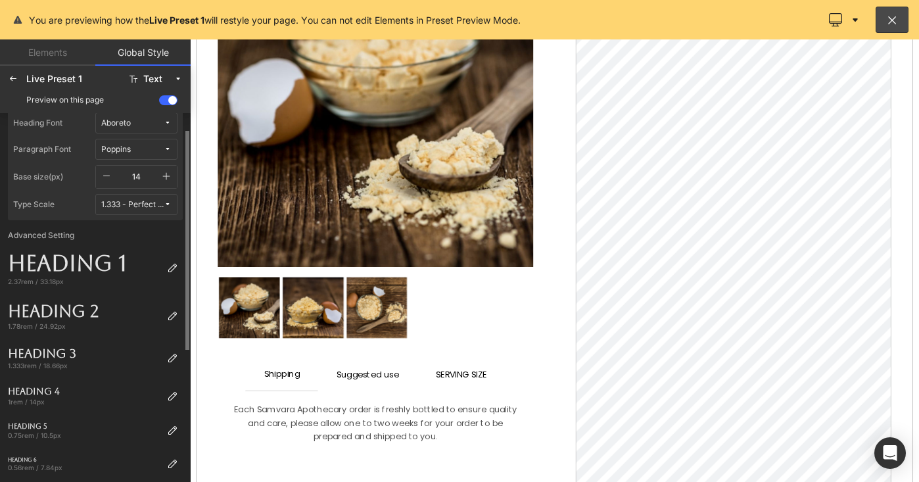
scroll to position [0, 0]
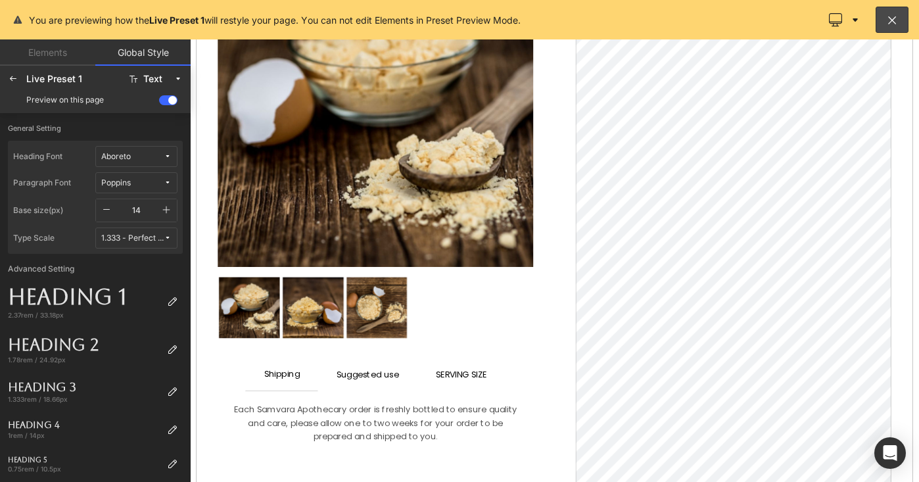
click at [61, 77] on div "Live Preset 1" at bounding box center [73, 79] width 95 height 11
click at [165, 100] on span at bounding box center [168, 100] width 18 height 10
click at [159, 103] on input "checkbox" at bounding box center [159, 103] width 0 height 0
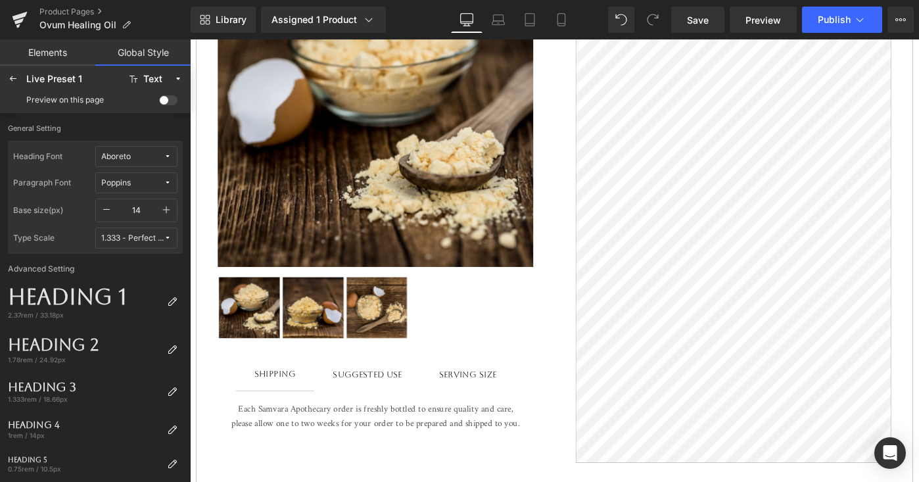
click at [59, 58] on link "Elements" at bounding box center [47, 52] width 95 height 26
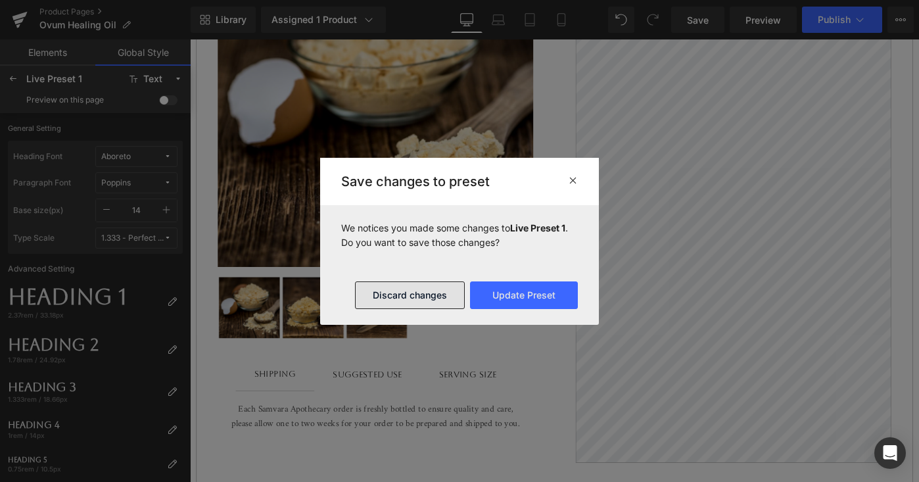
click at [441, 292] on button "Discard changes" at bounding box center [410, 295] width 110 height 28
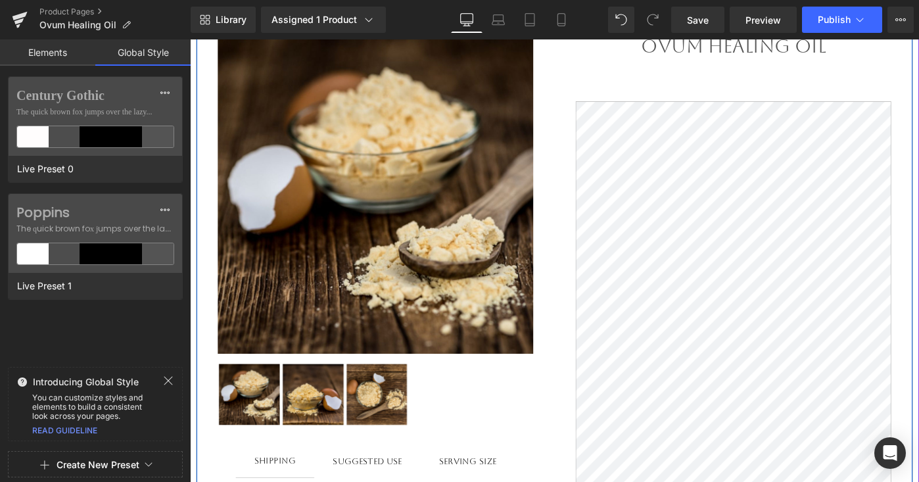
scroll to position [233, 0]
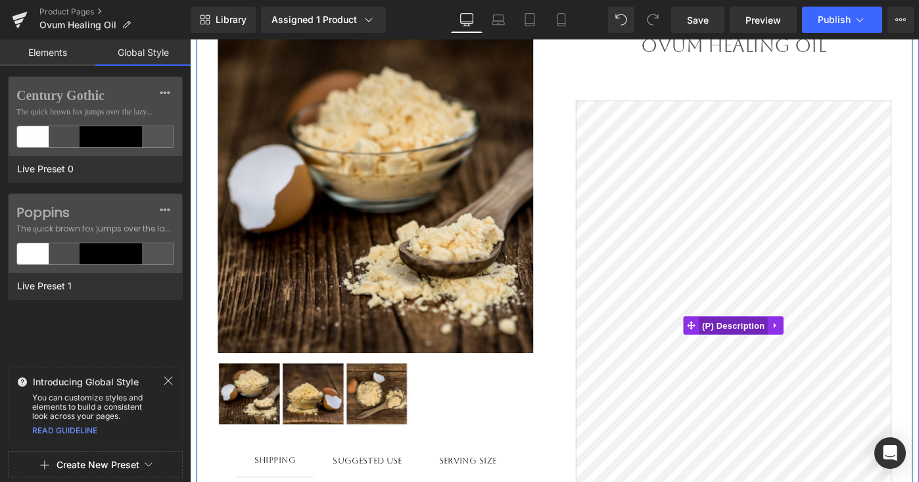
click at [783, 351] on span "(P) Description" at bounding box center [782, 352] width 75 height 20
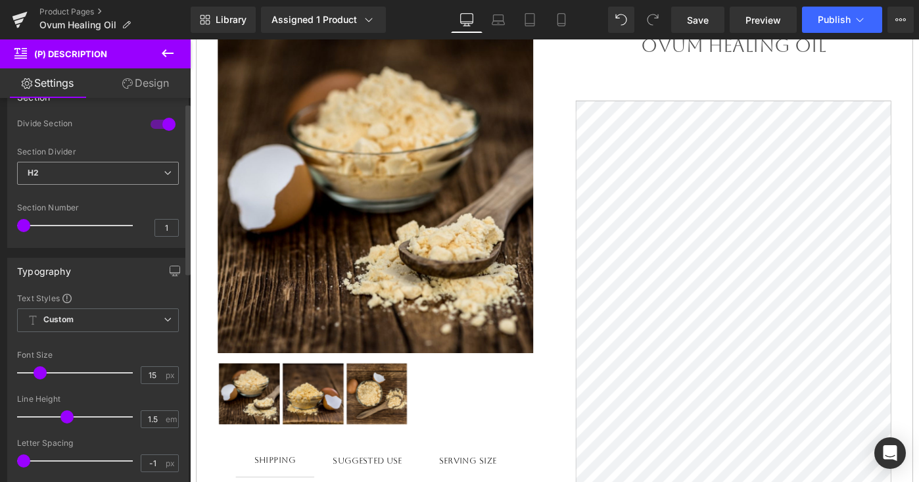
scroll to position [0, 0]
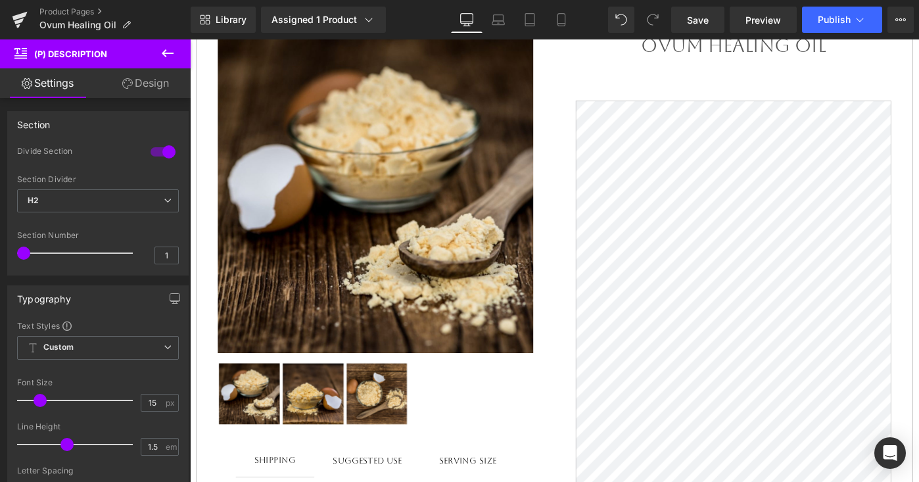
click at [154, 88] on link "Design" at bounding box center [145, 83] width 95 height 30
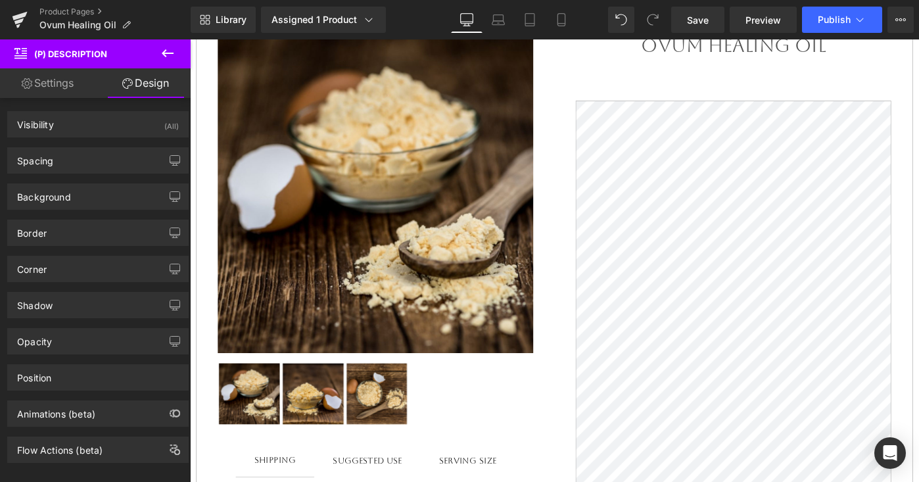
click at [44, 85] on link "Settings" at bounding box center [47, 83] width 95 height 30
type input "100"
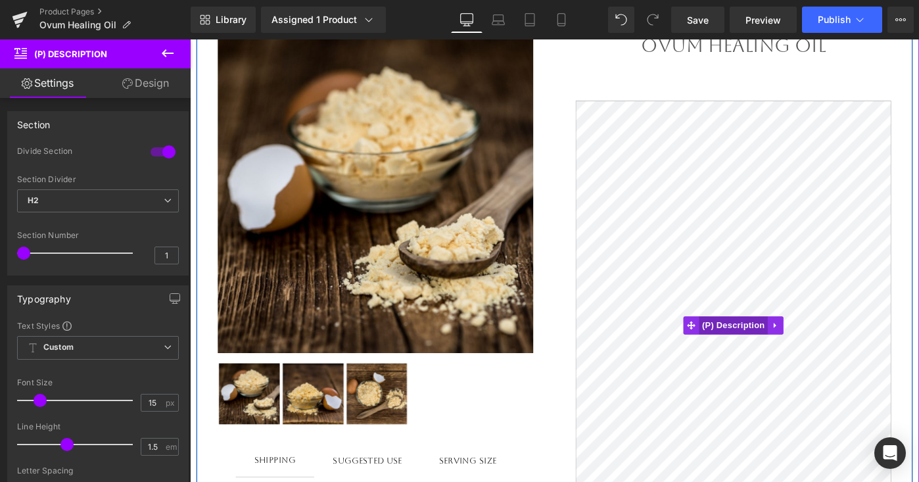
click at [783, 356] on span "(P) Description" at bounding box center [782, 351] width 75 height 20
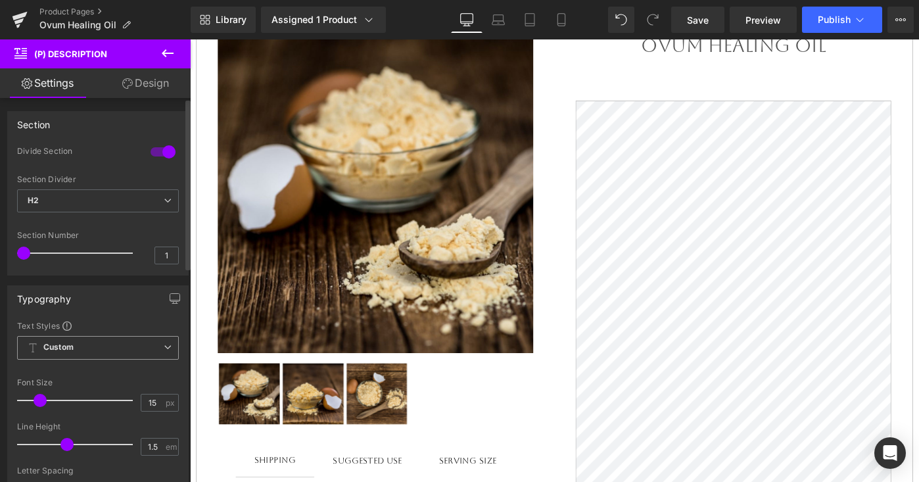
click at [127, 352] on span "Custom Setup Global Style" at bounding box center [98, 348] width 162 height 24
click at [135, 323] on div "Text Styles" at bounding box center [98, 325] width 162 height 11
click at [170, 344] on span "Custom Setup Global Style" at bounding box center [98, 348] width 162 height 24
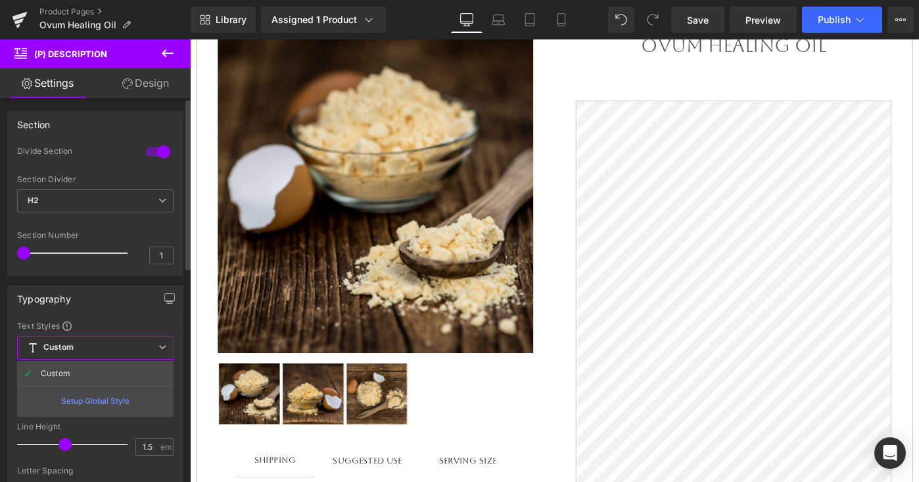
click at [124, 396] on div "Setup Global Style" at bounding box center [95, 400] width 156 height 31
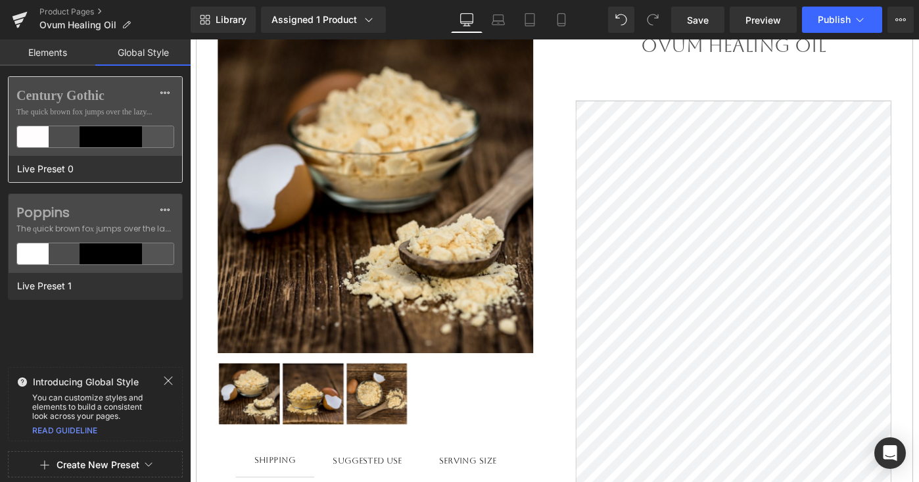
click at [122, 132] on div at bounding box center [127, 136] width 32 height 21
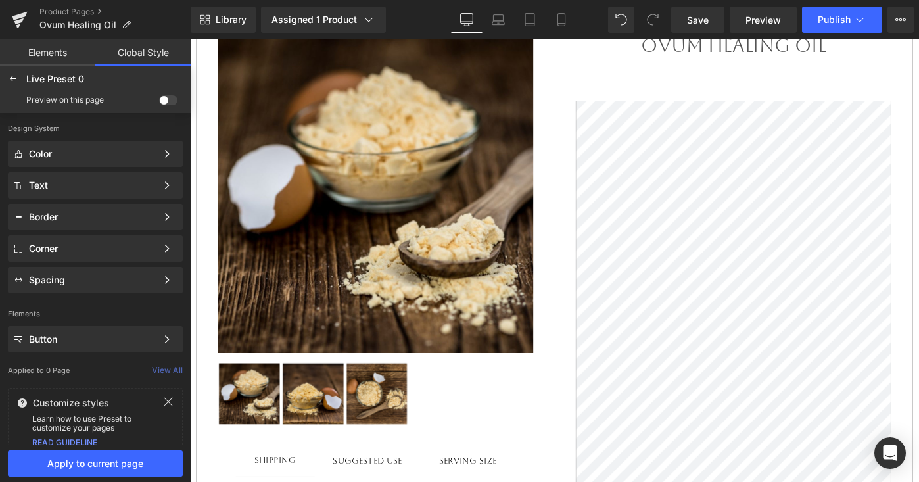
click at [172, 97] on span at bounding box center [168, 100] width 18 height 10
click at [159, 103] on input "checkbox" at bounding box center [159, 103] width 0 height 0
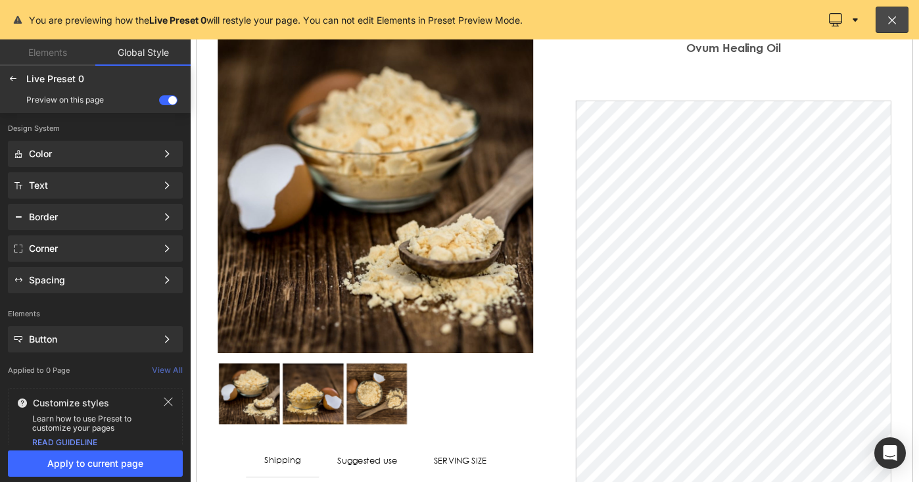
click at [172, 97] on span at bounding box center [168, 100] width 18 height 10
click at [159, 103] on input "checkbox" at bounding box center [159, 103] width 0 height 0
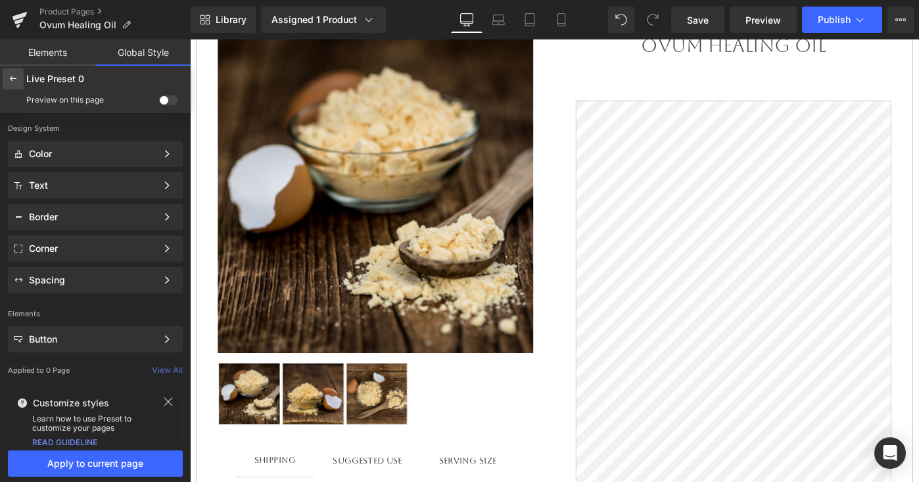
click at [14, 74] on icon at bounding box center [13, 79] width 11 height 11
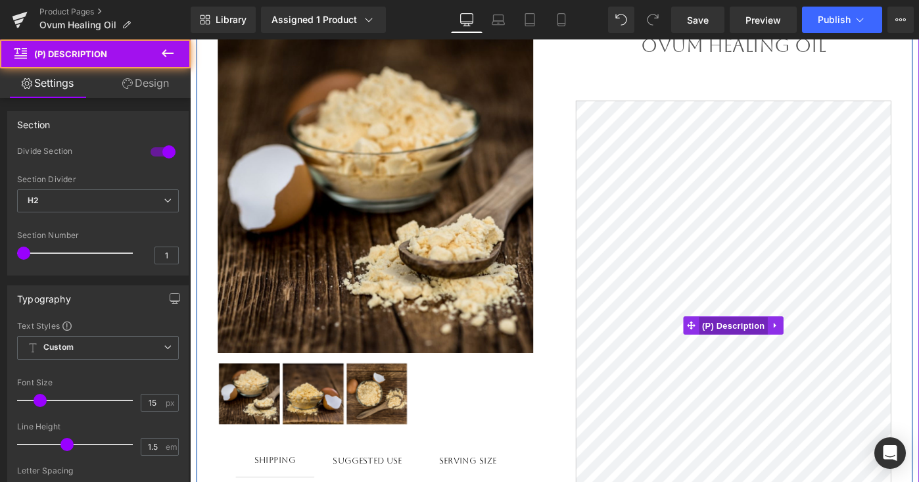
click at [772, 358] on span "(P) Description" at bounding box center [782, 352] width 75 height 20
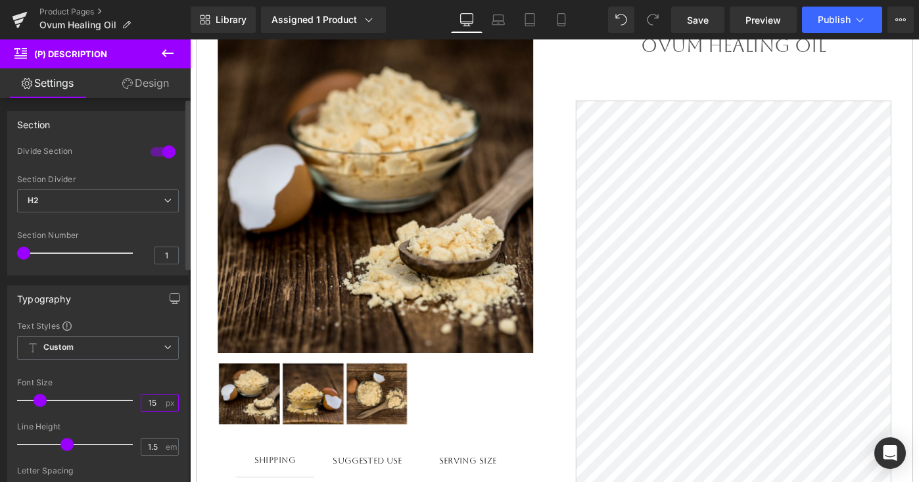
click at [158, 402] on input "15" at bounding box center [152, 402] width 23 height 16
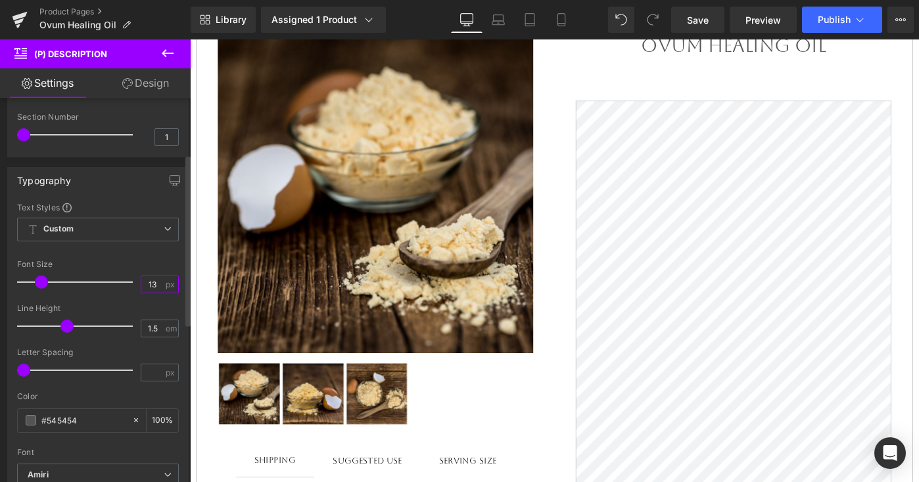
scroll to position [127, 0]
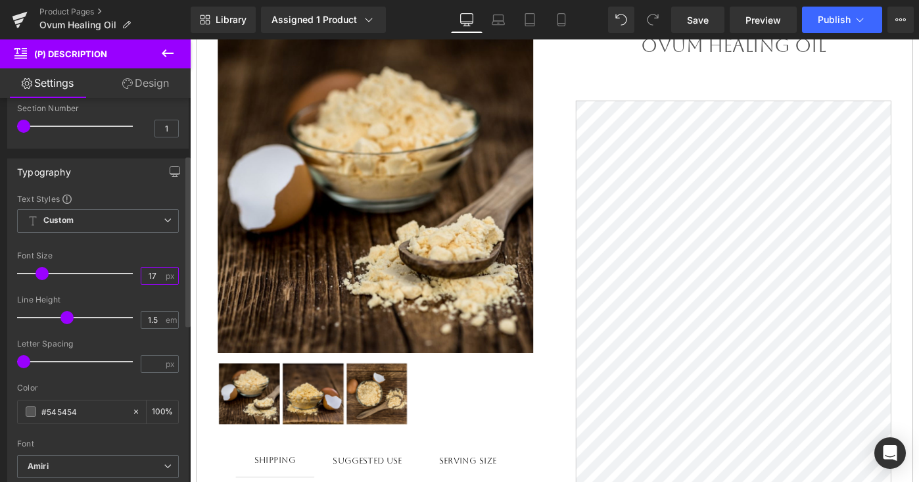
type input "18"
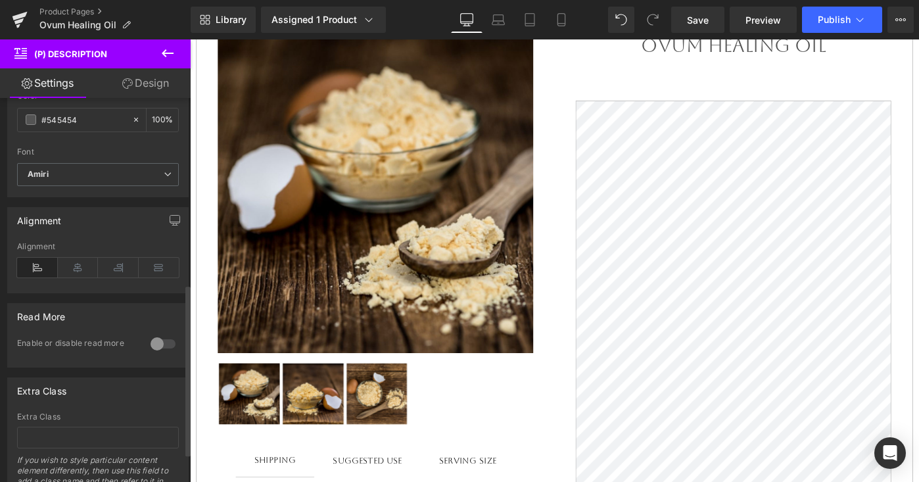
scroll to position [423, 0]
click at [113, 262] on icon at bounding box center [118, 264] width 41 height 20
click at [78, 264] on icon at bounding box center [78, 264] width 41 height 20
click at [22, 259] on icon at bounding box center [37, 264] width 41 height 20
click at [23, 20] on icon at bounding box center [20, 19] width 16 height 33
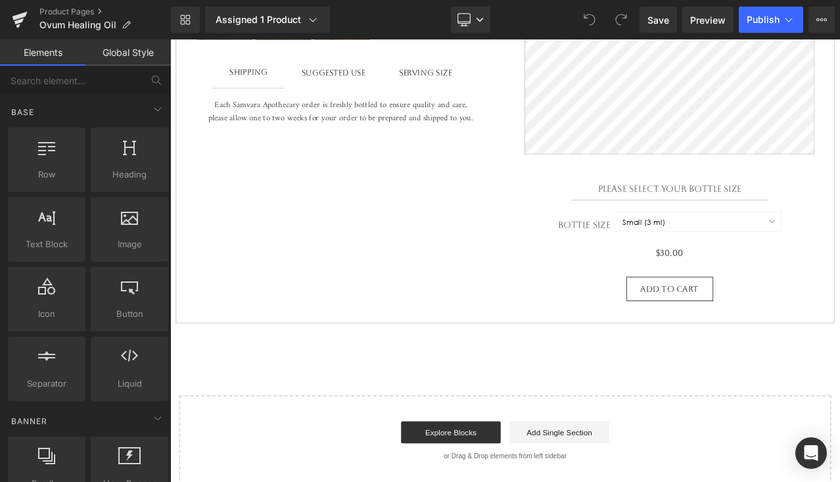
scroll to position [655, 0]
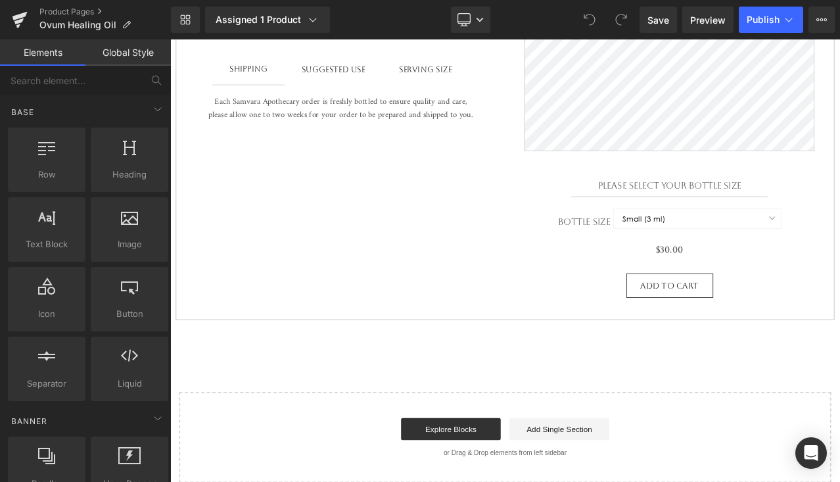
click at [783, 216] on h1 "Please select your BOTTLE size" at bounding box center [763, 214] width 344 height 12
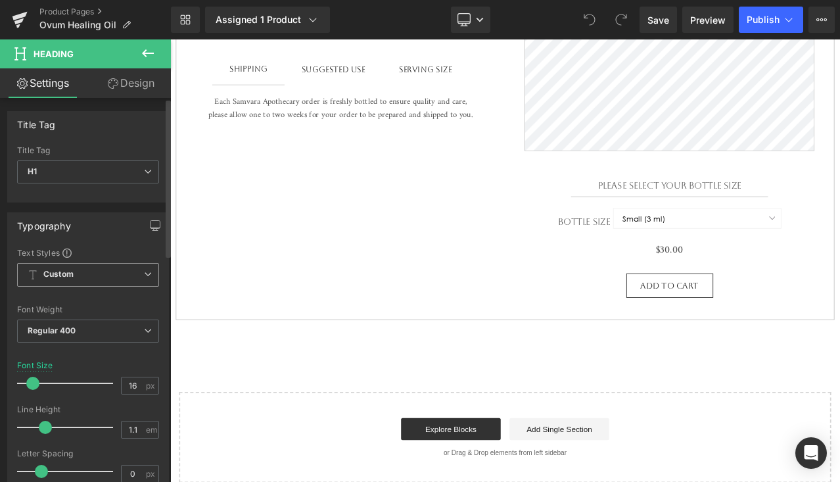
click at [91, 275] on span "Custom Setup Global Style" at bounding box center [88, 275] width 142 height 24
click at [98, 228] on div "Typography" at bounding box center [88, 225] width 160 height 25
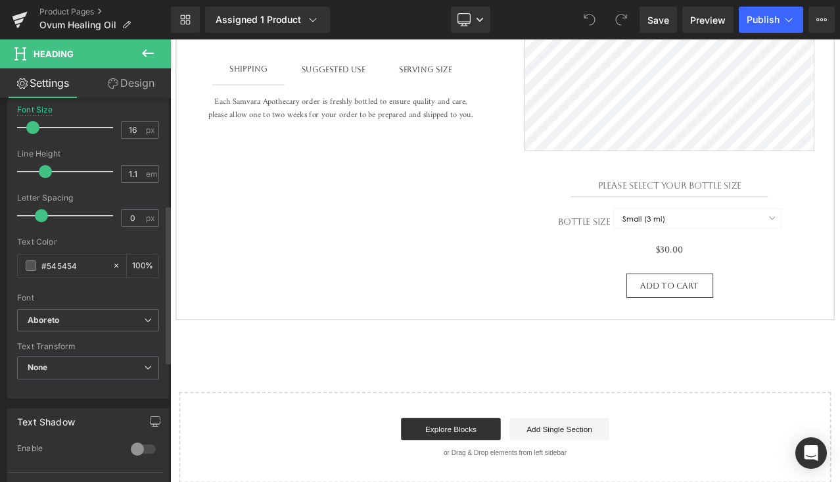
scroll to position [258, 0]
click at [103, 317] on b "Aboreto" at bounding box center [86, 318] width 116 height 11
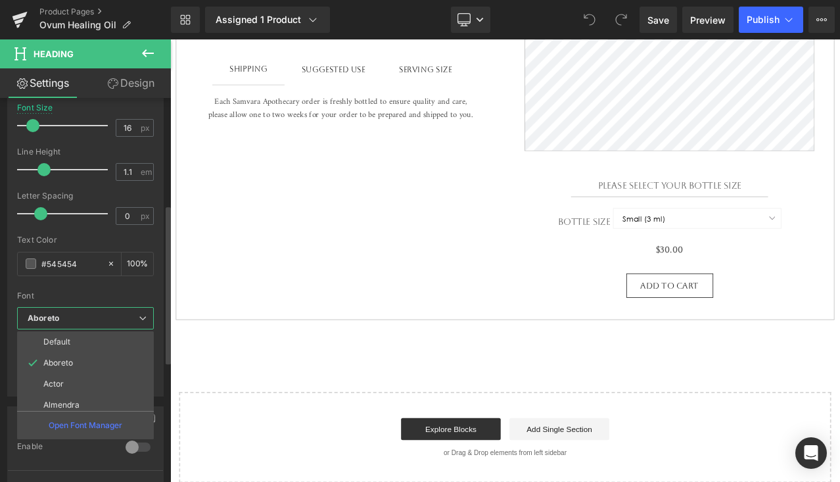
click at [51, 311] on span "Aboreto" at bounding box center [85, 318] width 137 height 23
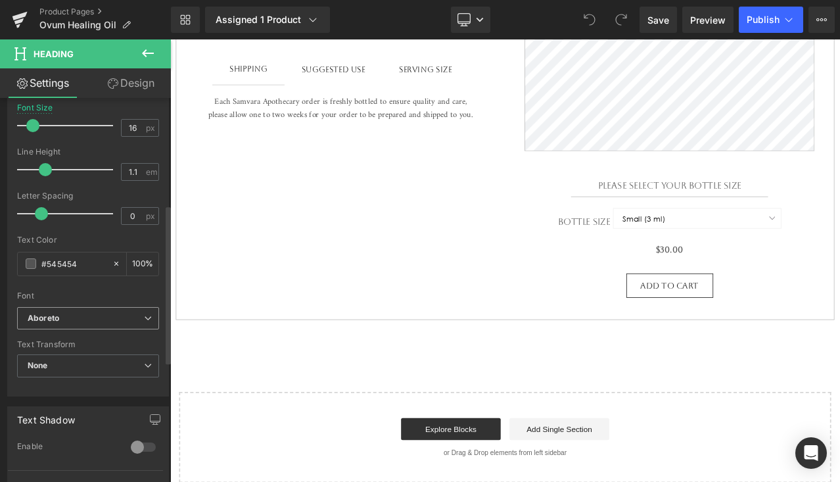
click at [51, 312] on span "Aboreto" at bounding box center [88, 318] width 142 height 23
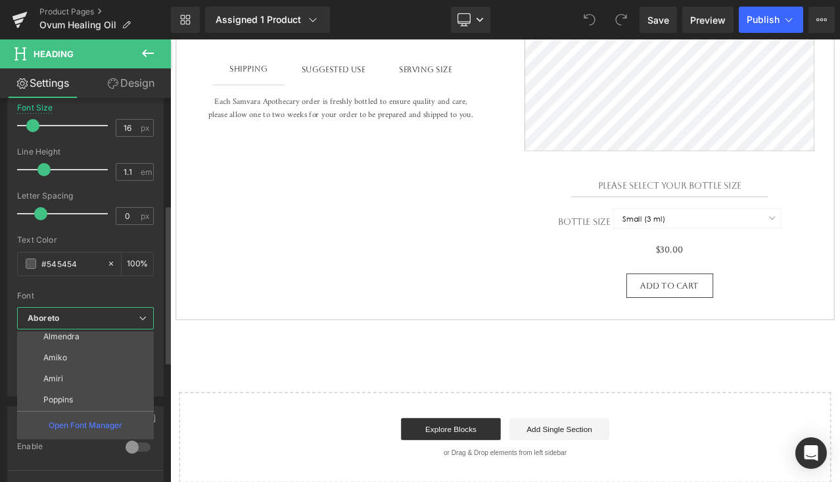
scroll to position [0, 0]
click at [97, 431] on p "Open Font Manager" at bounding box center [86, 425] width 74 height 12
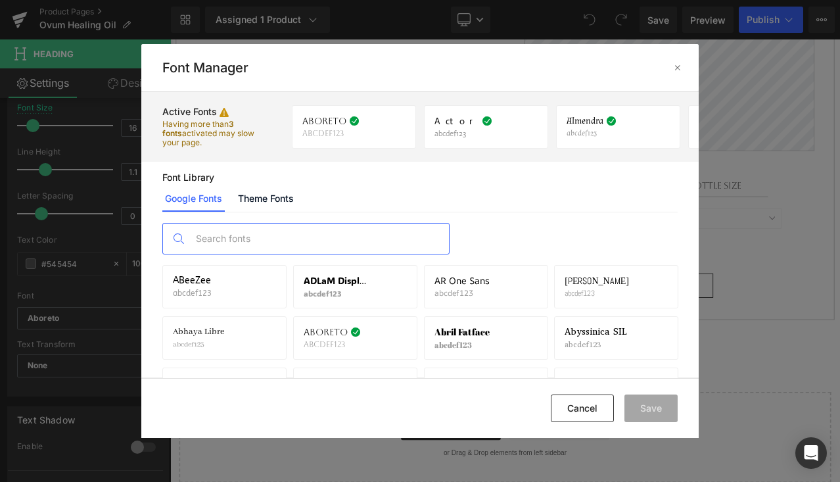
click at [335, 235] on input "text" at bounding box center [319, 238] width 260 height 30
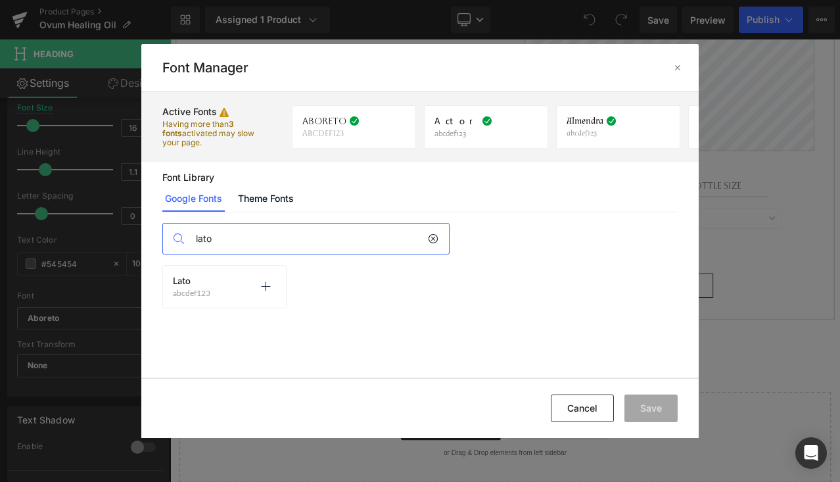
type input "lato"
click at [204, 302] on div "Lato abcdef123 Activate font" at bounding box center [224, 286] width 124 height 43
click at [272, 292] on p at bounding box center [265, 286] width 21 height 21
click at [640, 408] on button "Save" at bounding box center [650, 408] width 53 height 28
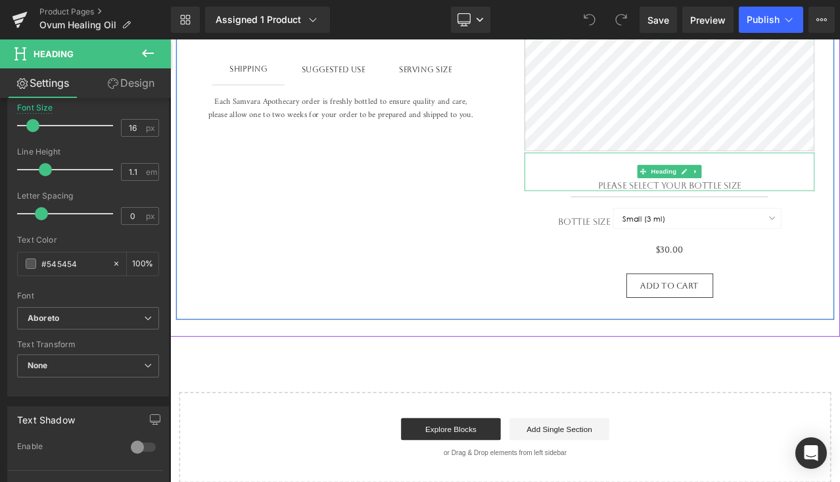
click at [769, 217] on h1 "Please select your BOTTLE size" at bounding box center [763, 214] width 344 height 12
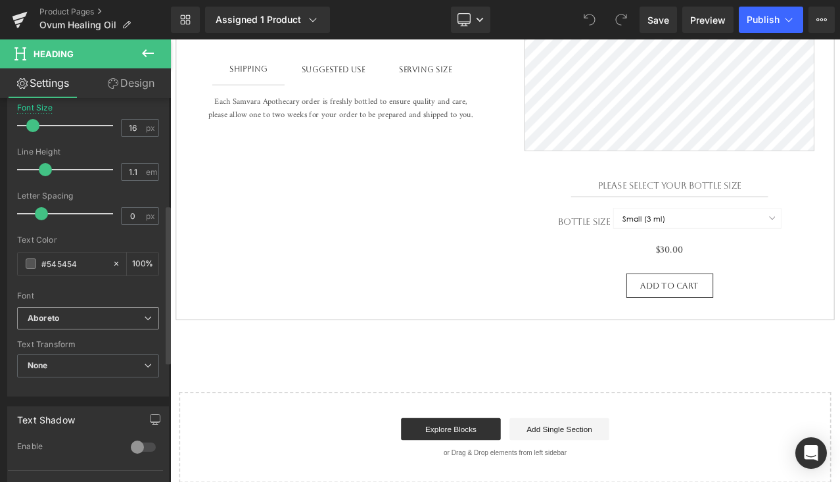
click at [144, 315] on icon at bounding box center [148, 318] width 8 height 8
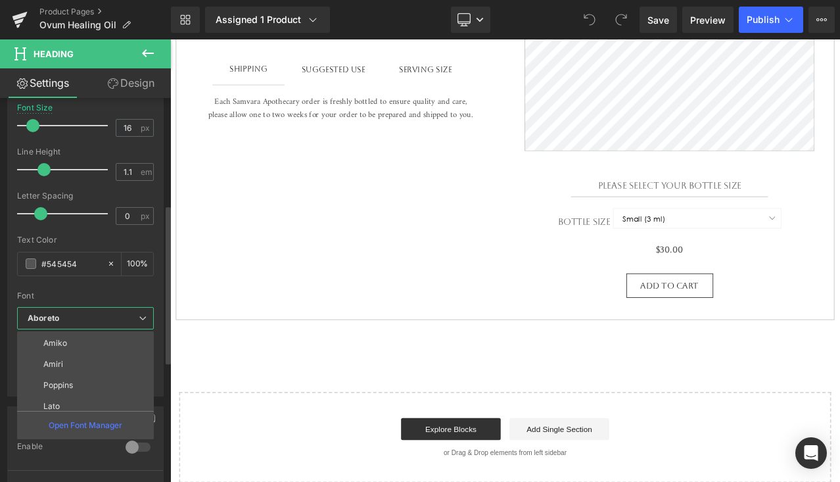
scroll to position [89, 0]
click at [112, 394] on li "Lato" at bounding box center [88, 399] width 143 height 21
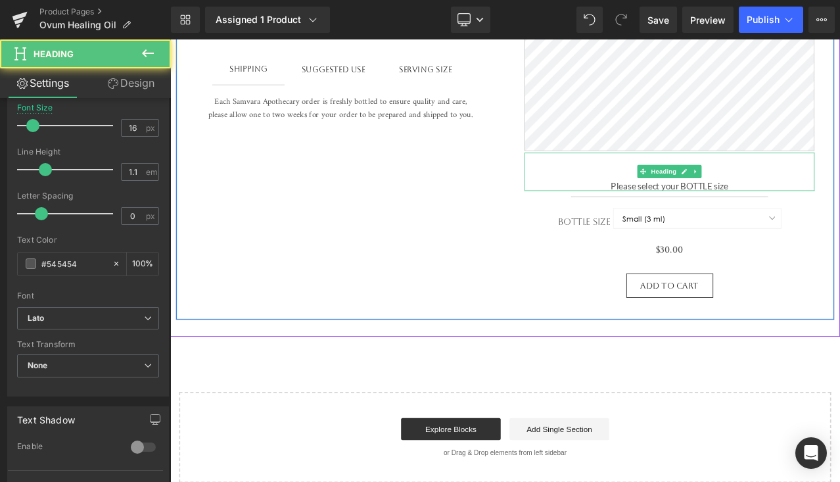
click at [767, 217] on h1 "Please select your BOTTLE size" at bounding box center [763, 214] width 344 height 12
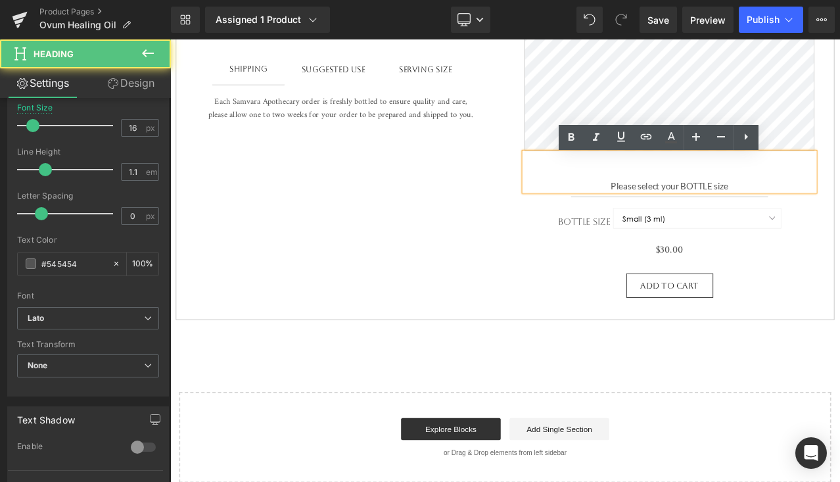
click at [795, 220] on h1 "Please select your BOTTLE size" at bounding box center [763, 214] width 344 height 12
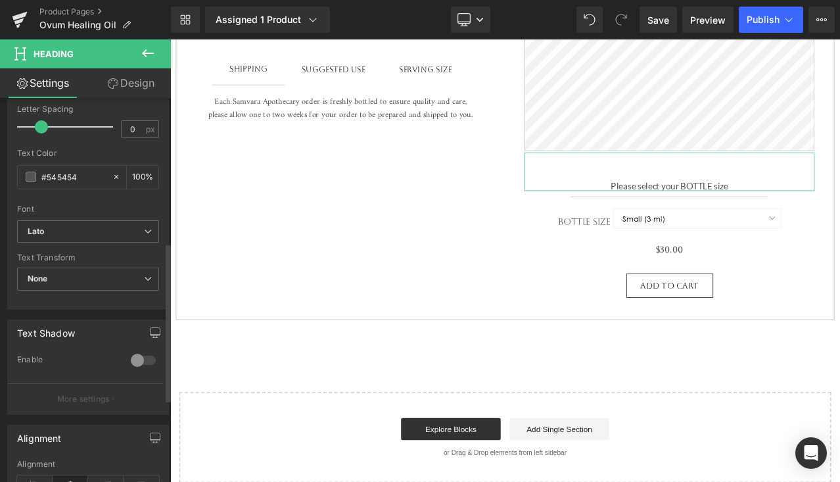
scroll to position [349, 0]
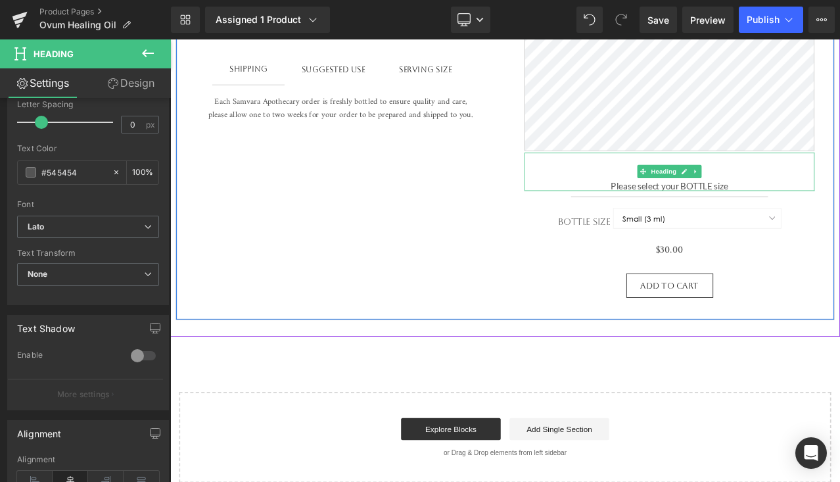
click at [803, 216] on h1 "Please select your BOTTLE size" at bounding box center [763, 214] width 344 height 12
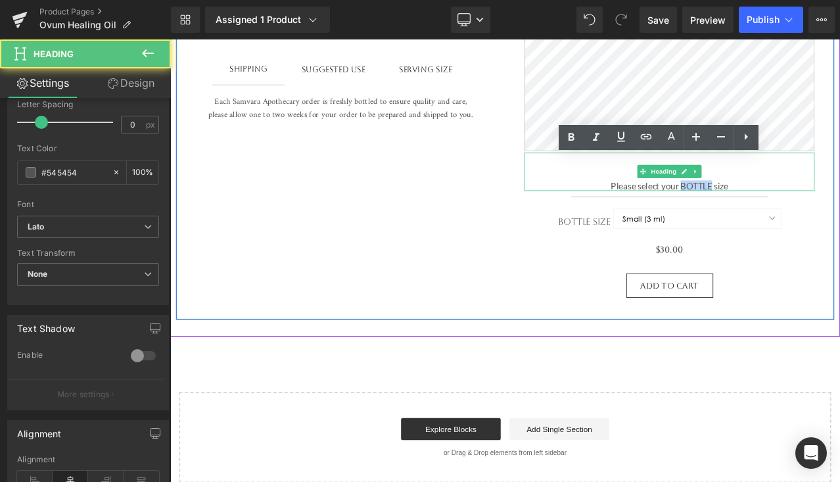
click at [803, 216] on h1 "Please select your BOTTLE size" at bounding box center [763, 214] width 344 height 12
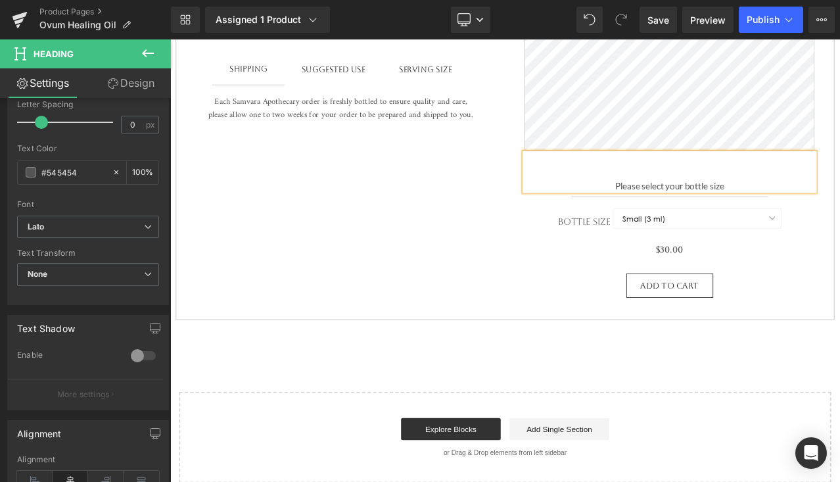
click at [839, 323] on div "Add To Cart" at bounding box center [763, 332] width 344 height 30
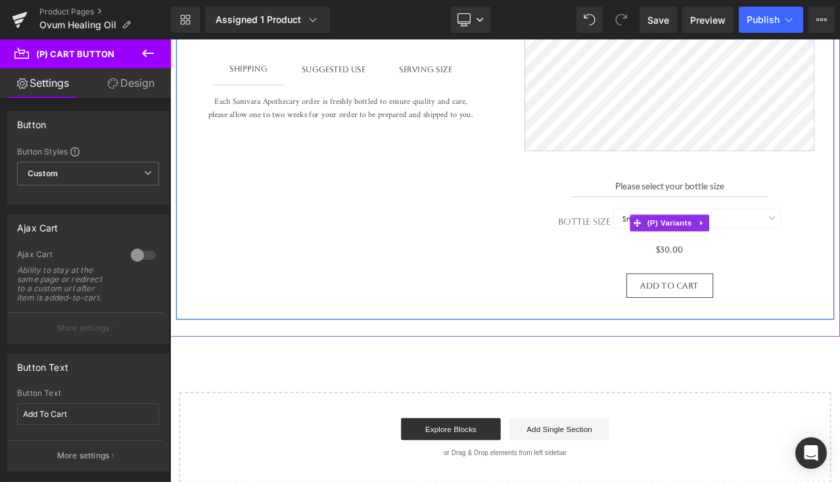
click at [682, 260] on label "Bottle Size" at bounding box center [663, 258] width 66 height 16
click at [775, 261] on span "(P) Variants" at bounding box center [764, 258] width 60 height 20
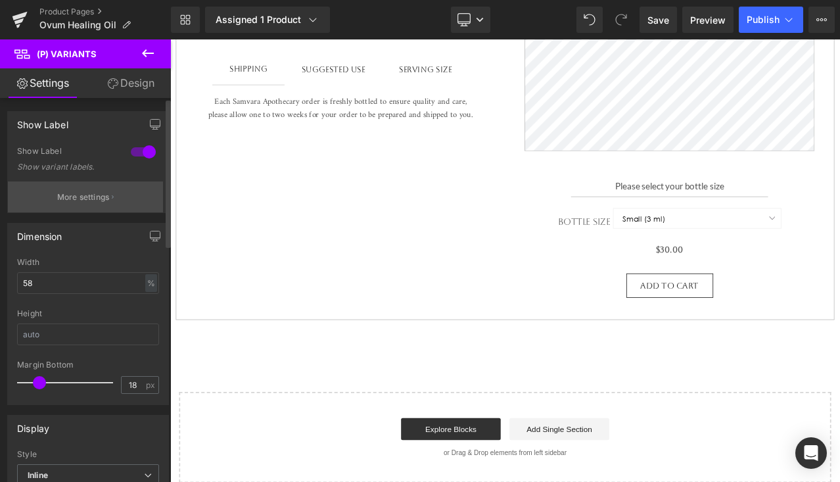
click at [107, 209] on button "More settings" at bounding box center [85, 196] width 155 height 31
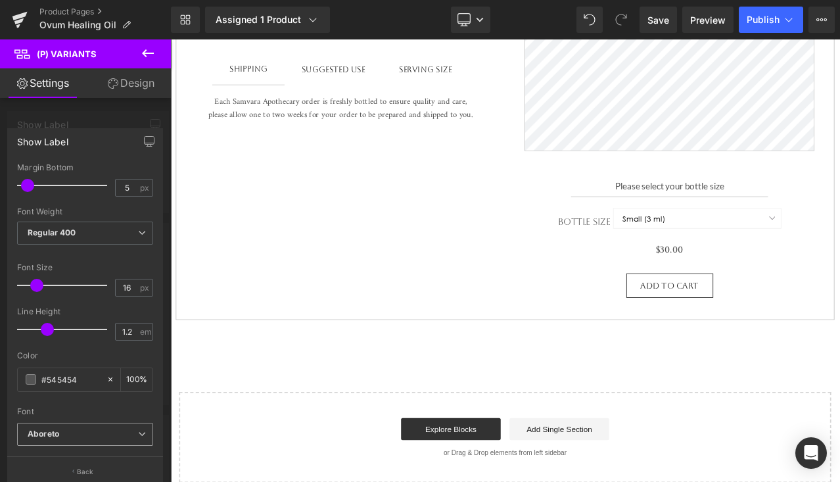
click at [115, 440] on span "Aboreto" at bounding box center [85, 434] width 136 height 23
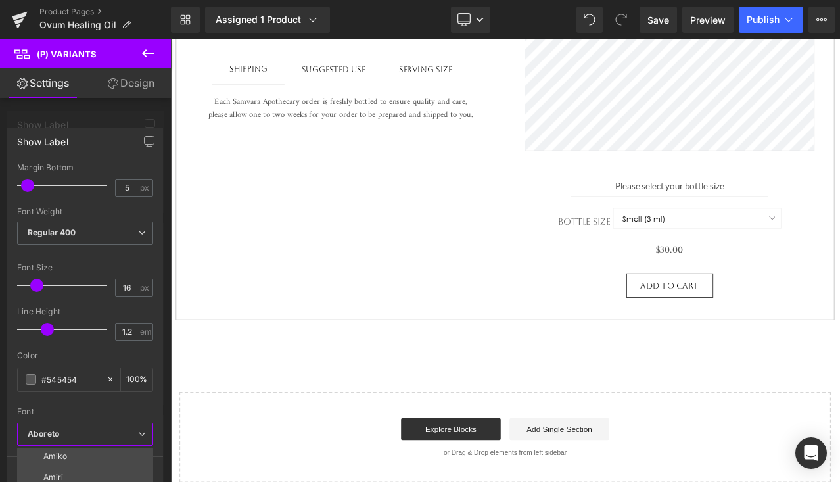
scroll to position [89, 0]
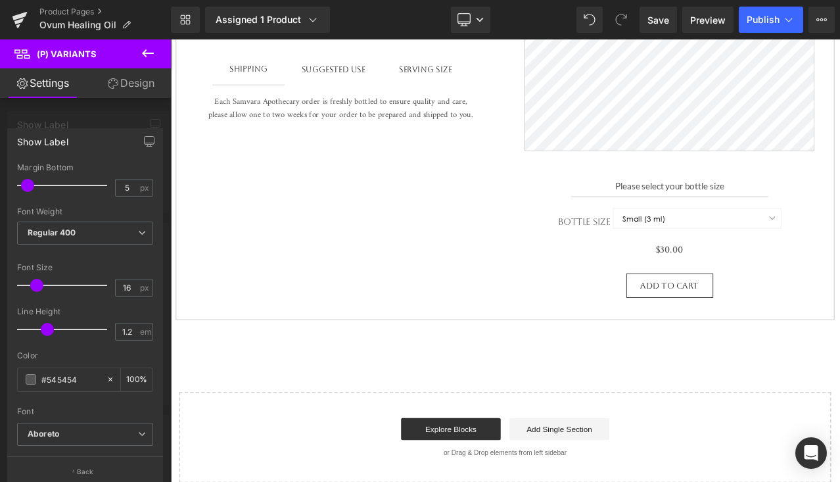
click at [149, 402] on div at bounding box center [85, 402] width 136 height 9
click at [80, 463] on button "Back" at bounding box center [85, 471] width 156 height 30
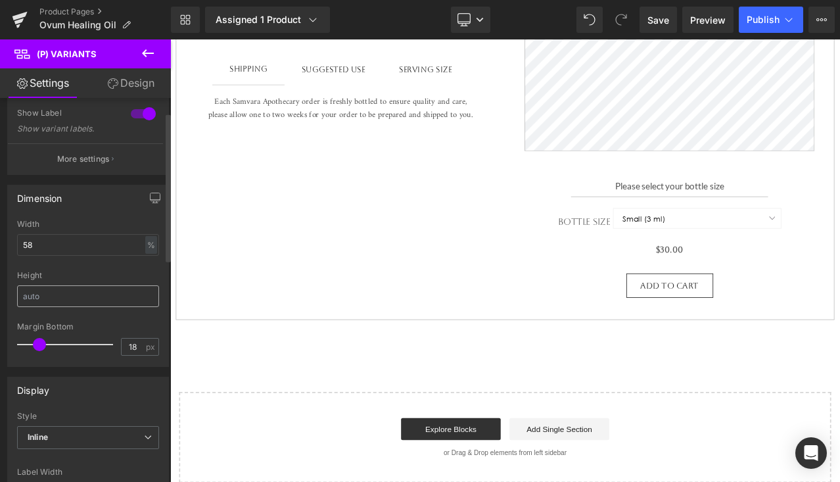
scroll to position [0, 0]
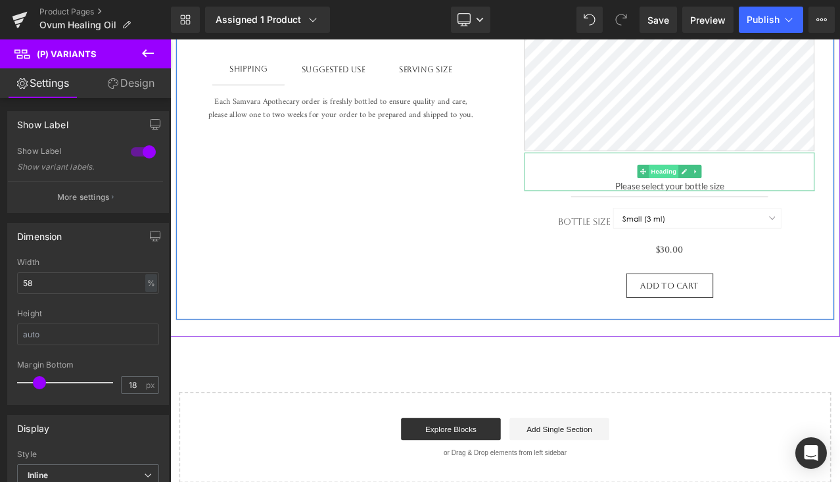
click at [749, 203] on span "Heading" at bounding box center [756, 197] width 35 height 16
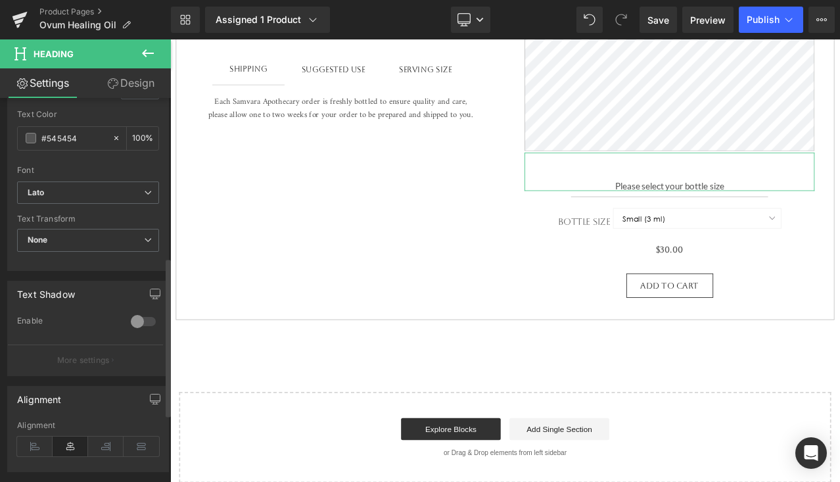
scroll to position [392, 0]
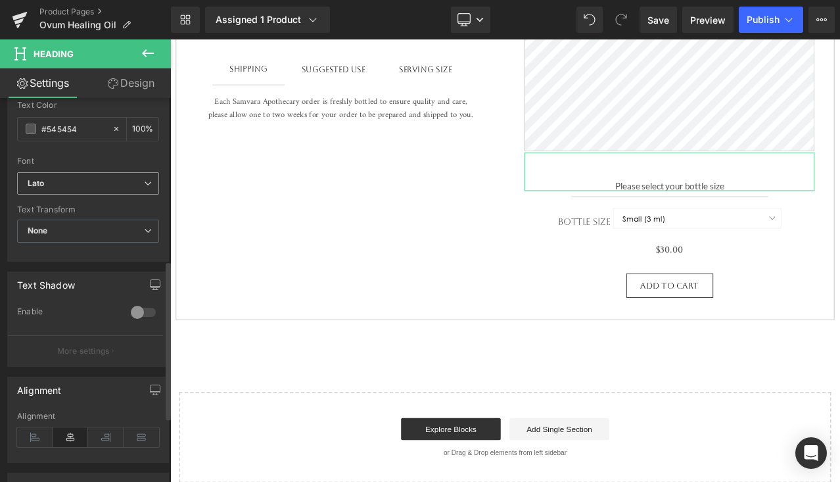
click at [87, 176] on span "Lato" at bounding box center [88, 183] width 142 height 23
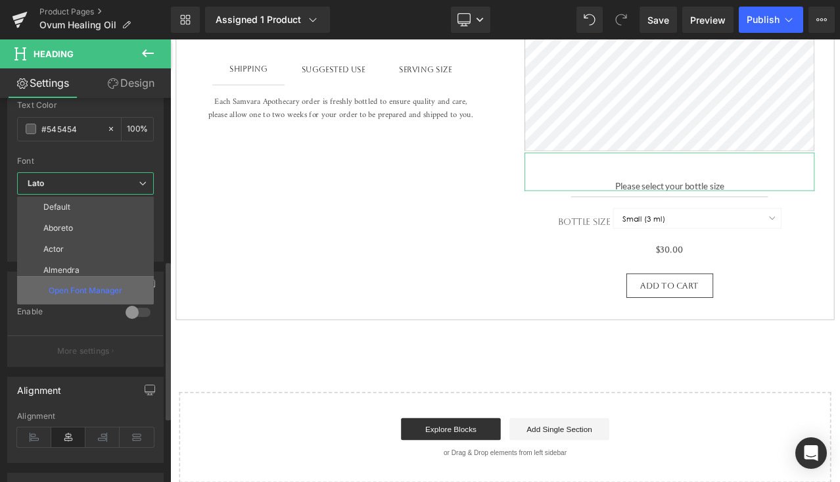
click at [95, 287] on p "Open Font Manager" at bounding box center [86, 291] width 74 height 12
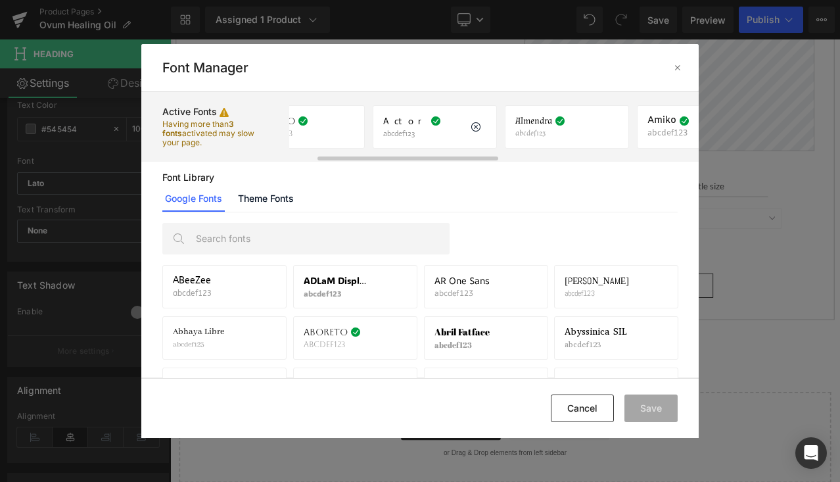
scroll to position [0, 76]
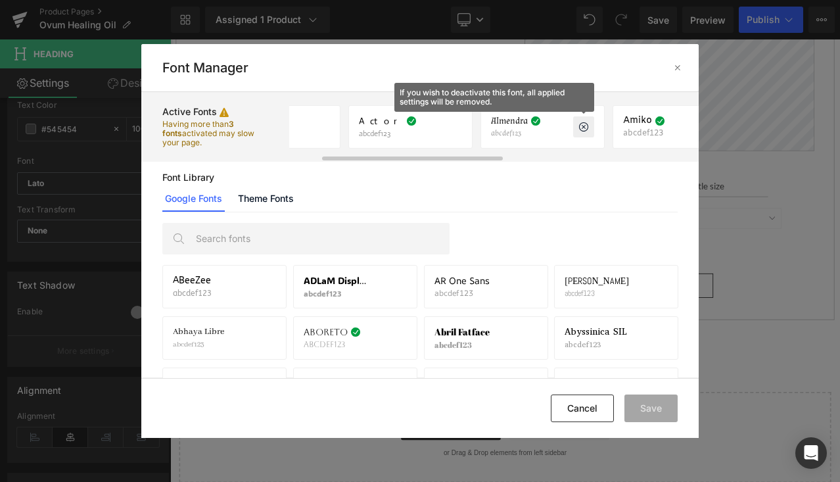
click at [585, 129] on icon at bounding box center [583, 127] width 11 height 11
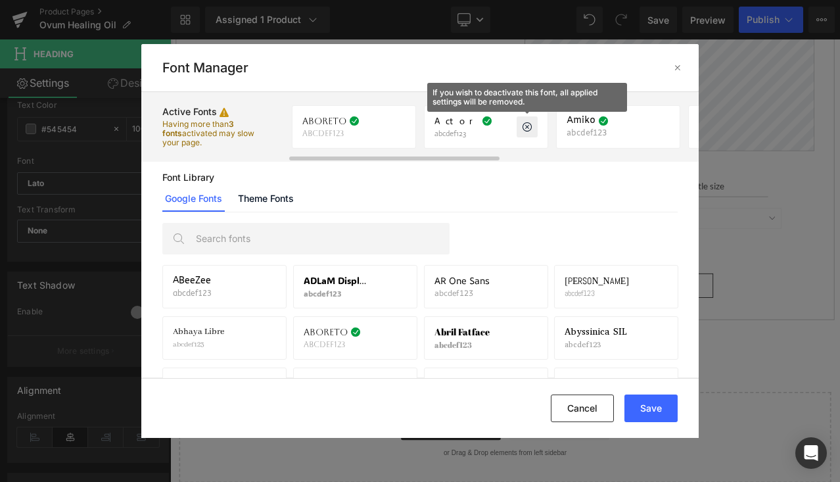
click at [531, 131] on icon at bounding box center [527, 127] width 11 height 11
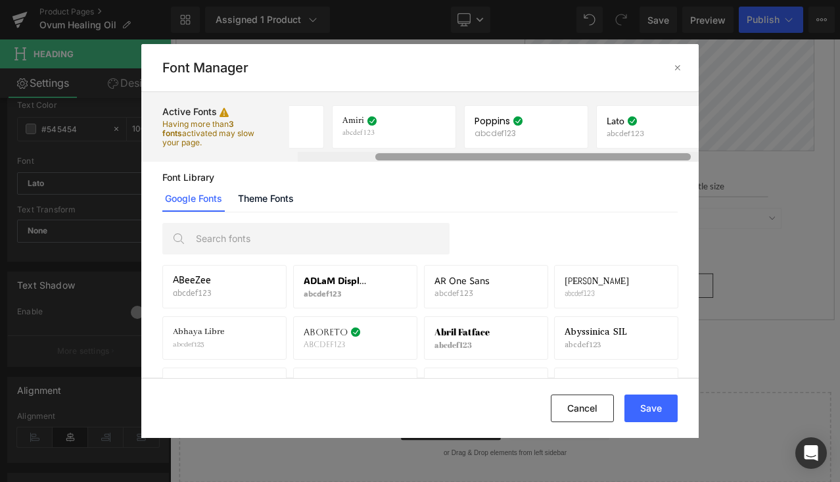
scroll to position [0, 122]
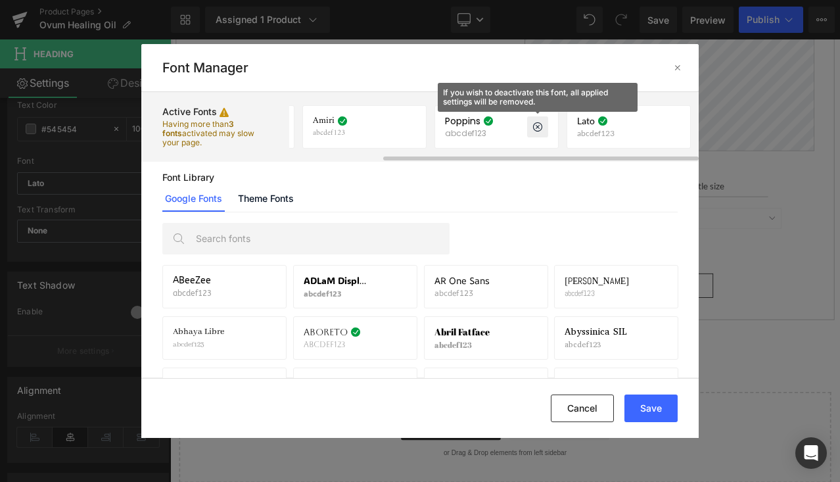
click at [536, 129] on icon at bounding box center [537, 127] width 11 height 11
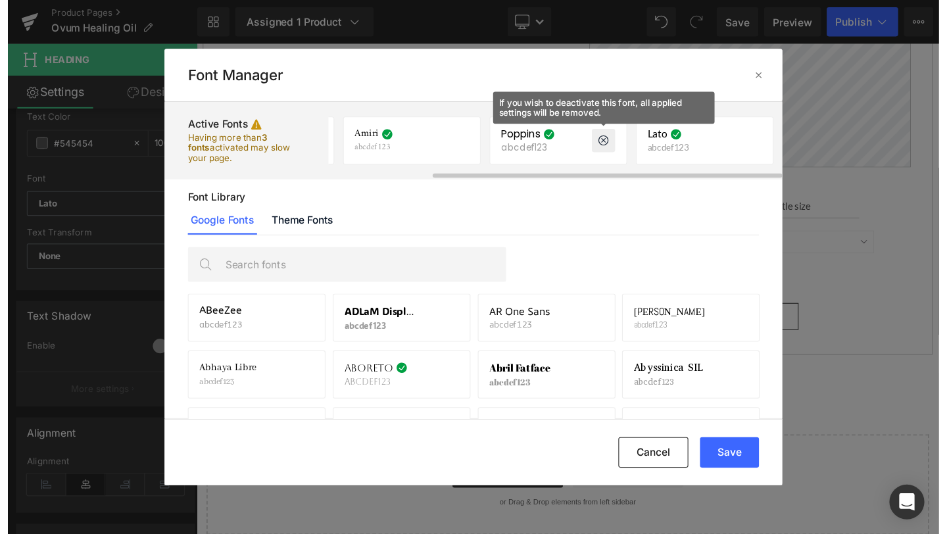
scroll to position [0, 0]
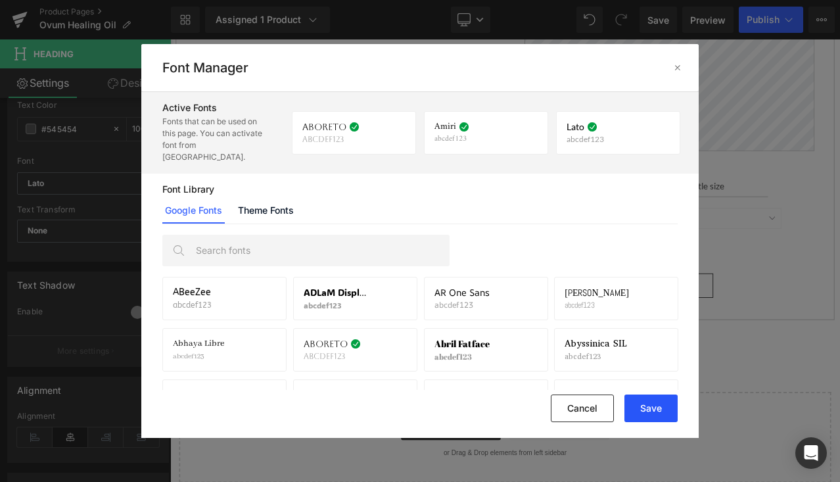
click at [653, 417] on button "Save" at bounding box center [650, 408] width 53 height 28
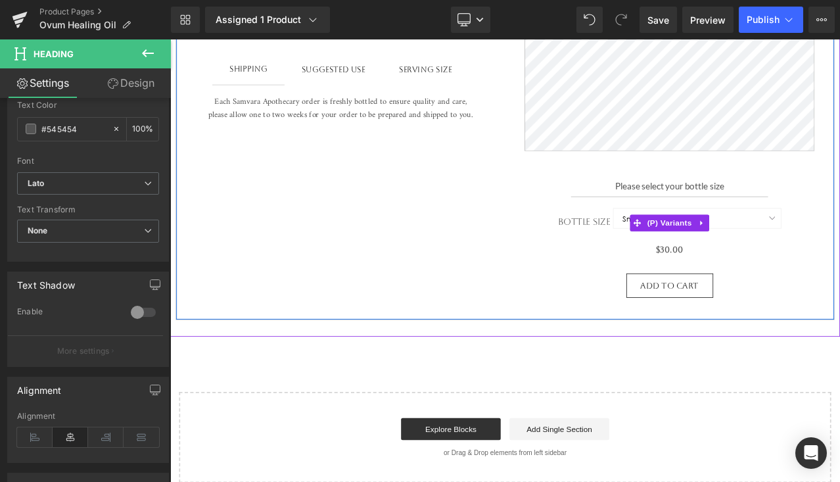
click at [662, 259] on label "Bottle Size" at bounding box center [663, 258] width 66 height 16
click at [772, 258] on span "(P) Variants" at bounding box center [764, 258] width 60 height 20
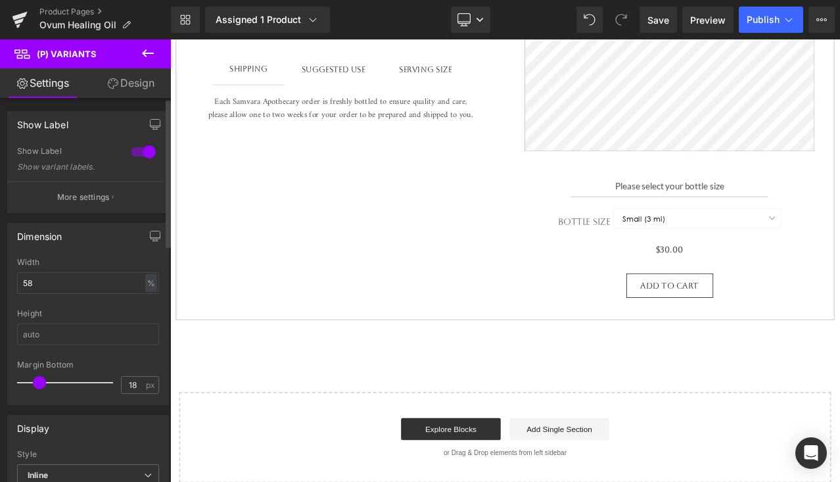
click at [120, 175] on div "Show Label Show variant labels." at bounding box center [88, 163] width 142 height 35
click at [114, 205] on button "More settings" at bounding box center [85, 196] width 155 height 31
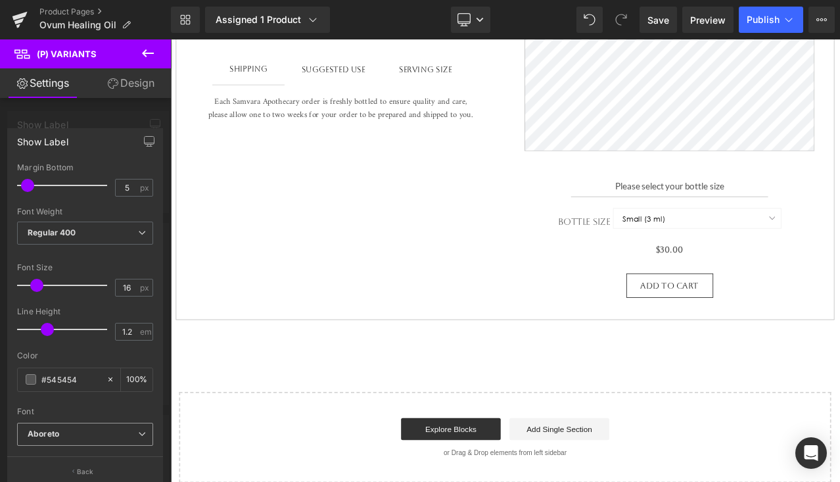
click at [91, 435] on b "Aboreto" at bounding box center [83, 434] width 110 height 11
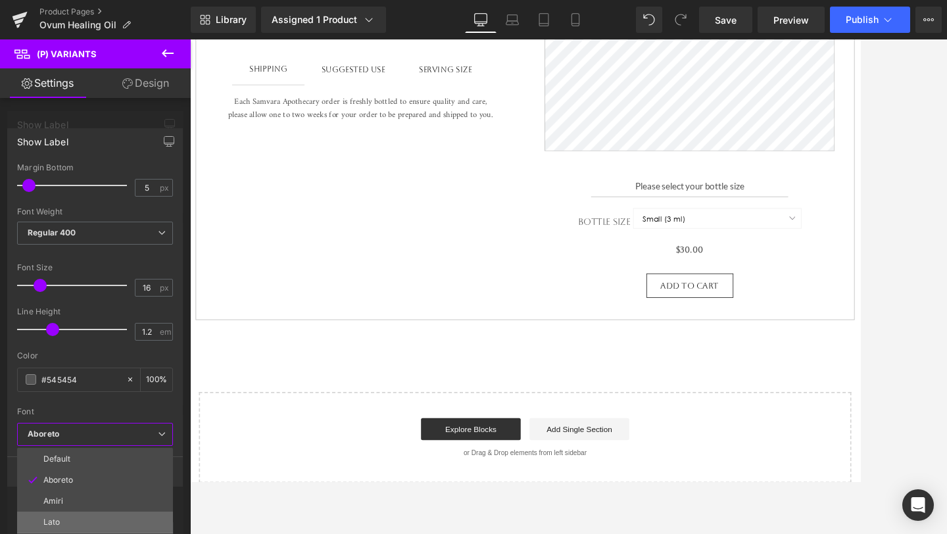
click at [78, 481] on li "Lato" at bounding box center [95, 521] width 156 height 21
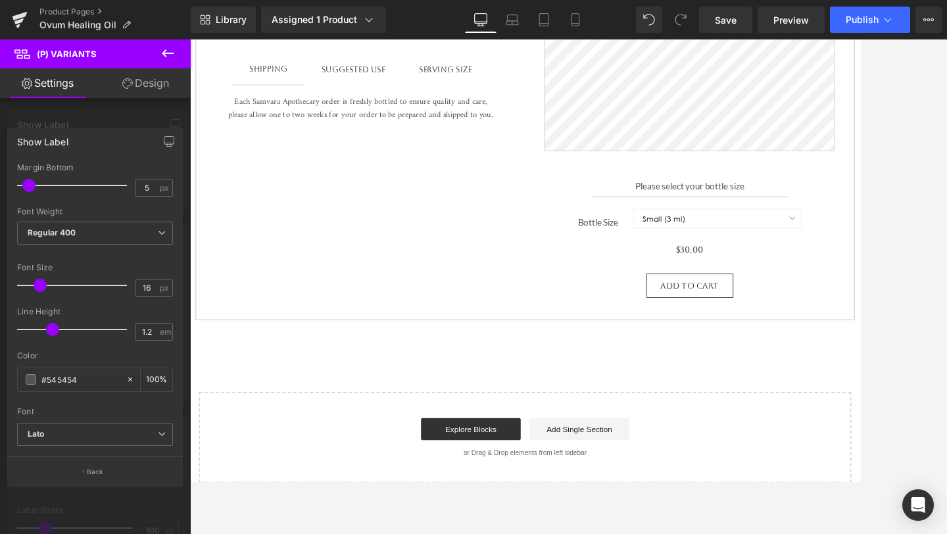
click at [545, 389] on body "Skip to content close Instagram Search Cart 0 Menu Home Shop Jewelry +" at bounding box center [587, 160] width 795 height 1552
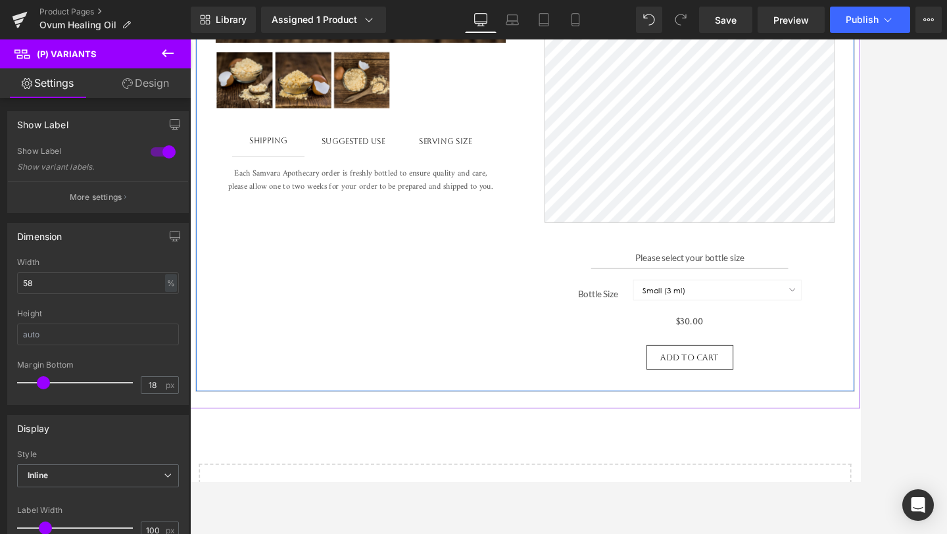
scroll to position [568, 0]
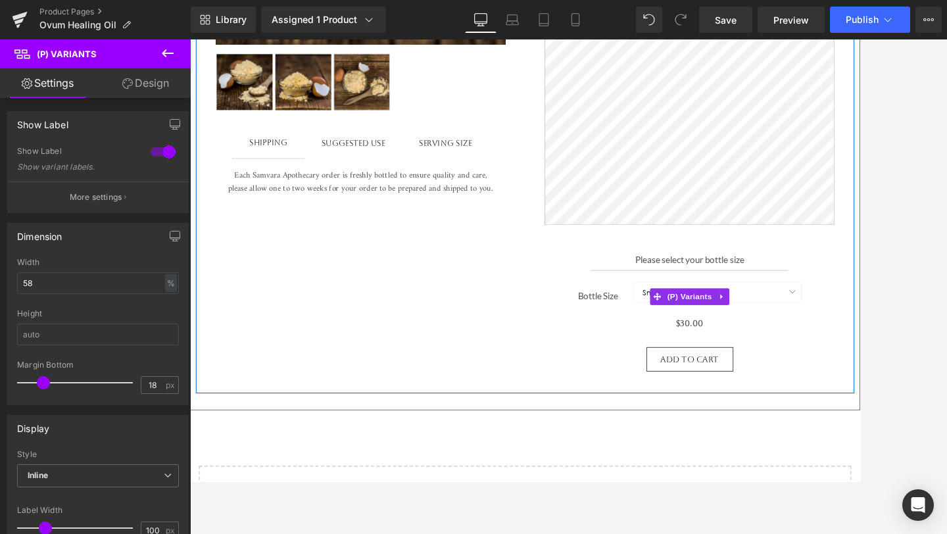
click at [671, 353] on label "Bottle Size" at bounding box center [683, 345] width 66 height 16
click at [678, 348] on label "Bottle Size" at bounding box center [683, 345] width 66 height 16
click at [786, 348] on span "(P) Variants" at bounding box center [783, 345] width 60 height 20
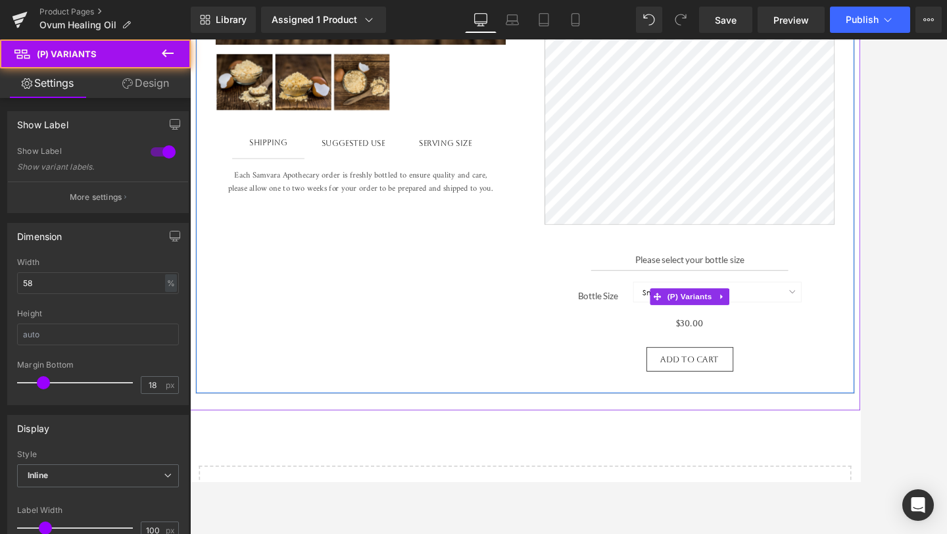
click at [676, 353] on label "Bottle Size" at bounding box center [683, 345] width 66 height 16
click at [679, 353] on label "Bottle Size" at bounding box center [683, 345] width 66 height 16
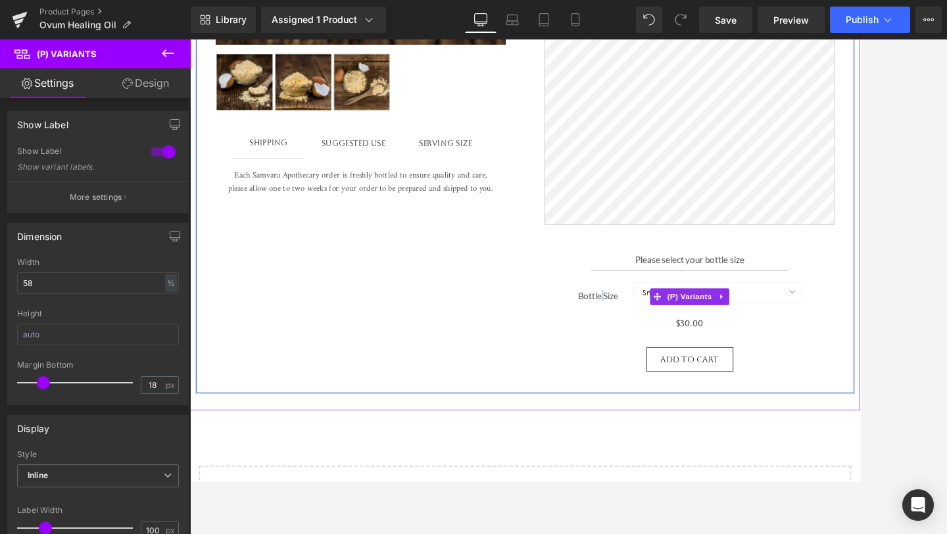
click at [679, 353] on label "Bottle Size" at bounding box center [683, 345] width 66 height 16
click at [685, 350] on label "Bottle Size" at bounding box center [683, 345] width 66 height 16
click at [701, 373] on div "Ovum Healing Oil (P) Title (P) Description Please select your bottle size Headi…" at bounding box center [783, 77] width 390 height 751
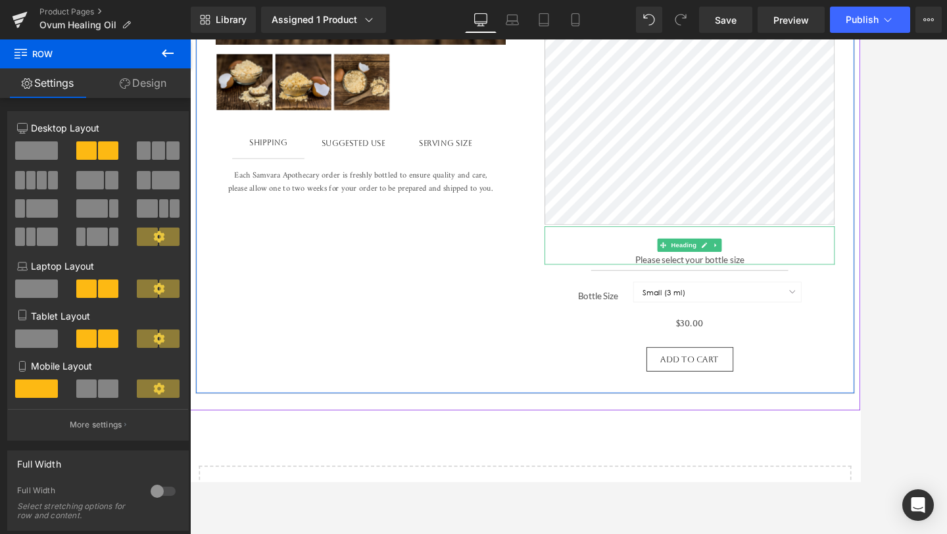
click at [774, 295] on div at bounding box center [783, 289] width 344 height 11
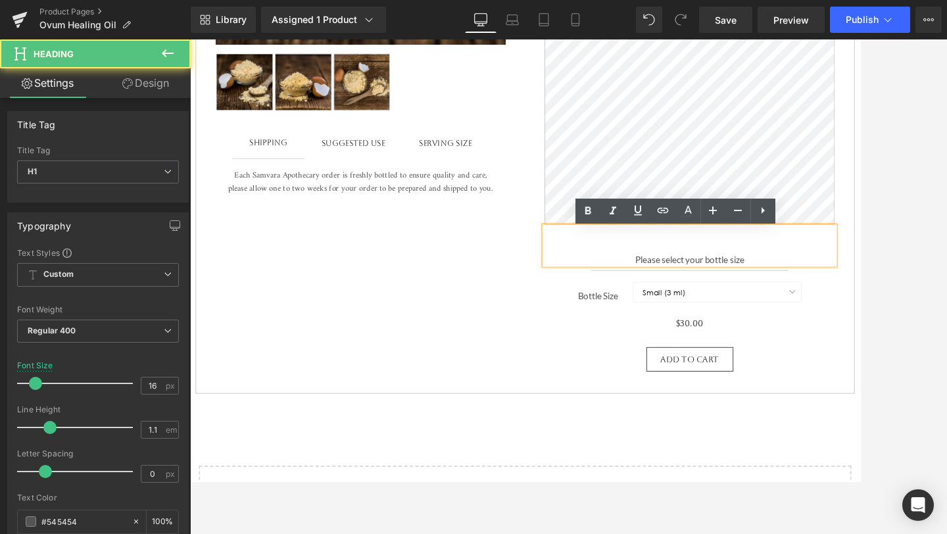
click at [780, 306] on h1 "Please select your bottle size" at bounding box center [783, 301] width 344 height 12
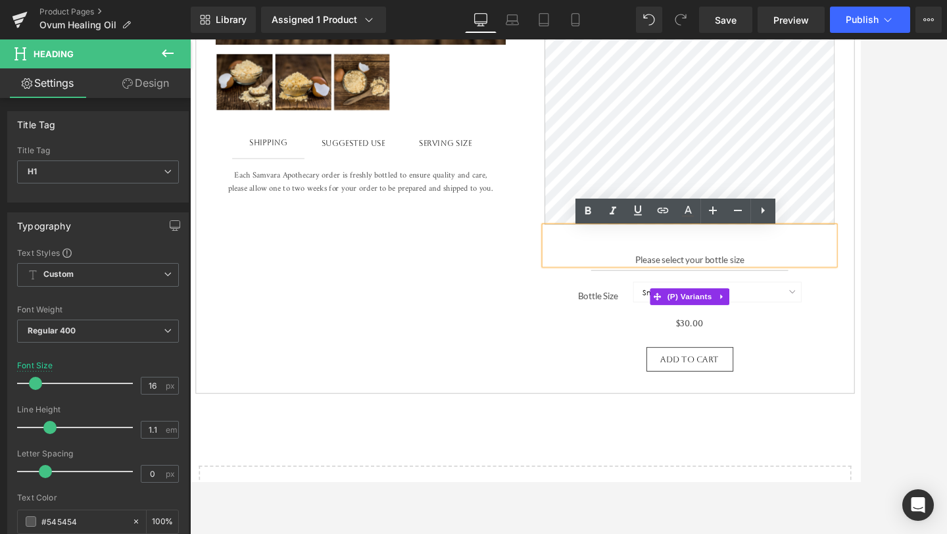
click at [668, 353] on label "Bottle Size" at bounding box center [683, 345] width 66 height 16
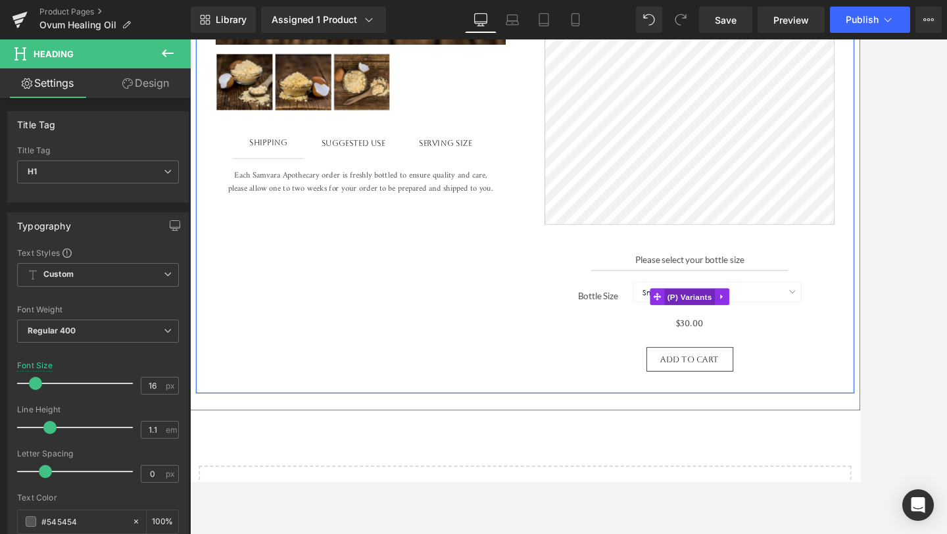
click at [782, 354] on span "(P) Variants" at bounding box center [783, 346] width 60 height 20
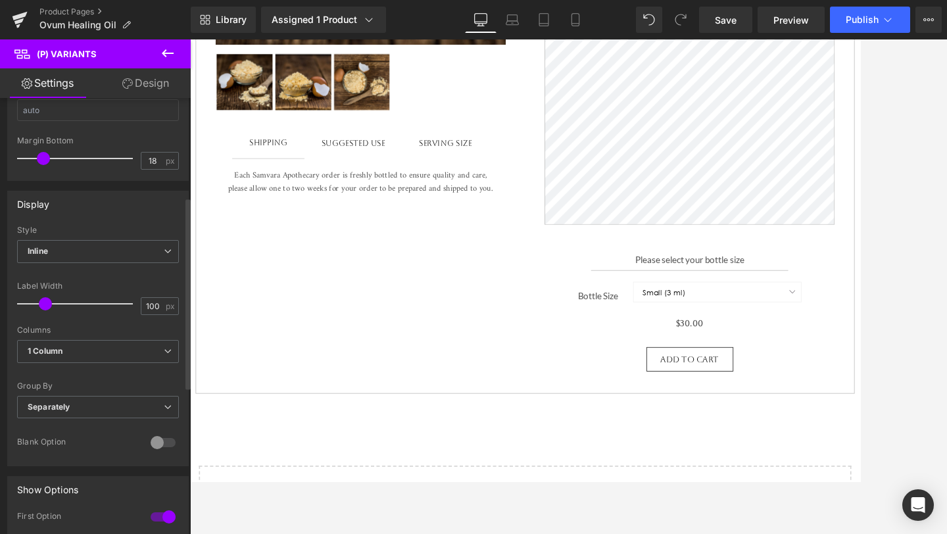
scroll to position [229, 0]
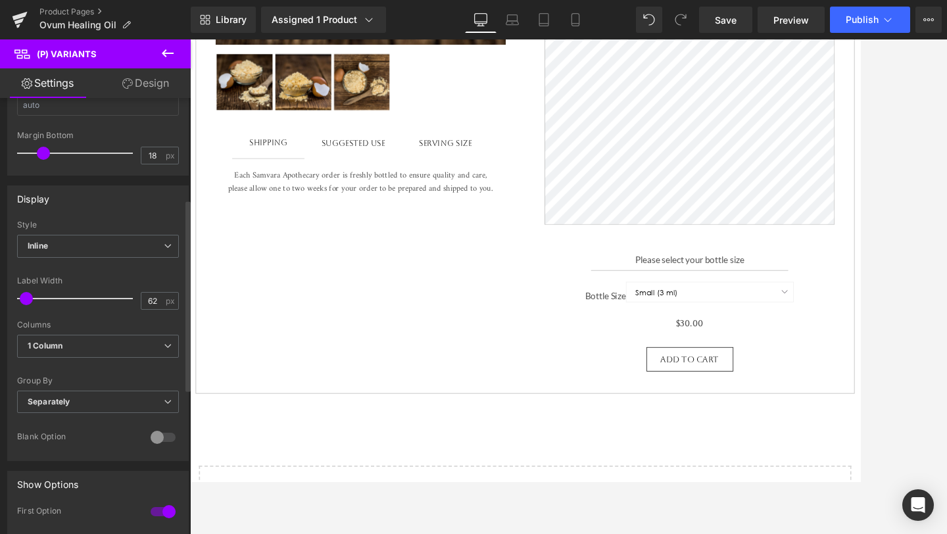
drag, startPoint x: 47, startPoint y: 298, endPoint x: 33, endPoint y: 300, distance: 14.6
click at [33, 300] on span at bounding box center [26, 298] width 13 height 13
click at [647, 34] on div "Library Assigned 1 Product Product Preview Ovum Healing Oil Manage assigned pro…" at bounding box center [569, 19] width 756 height 39
type input "100"
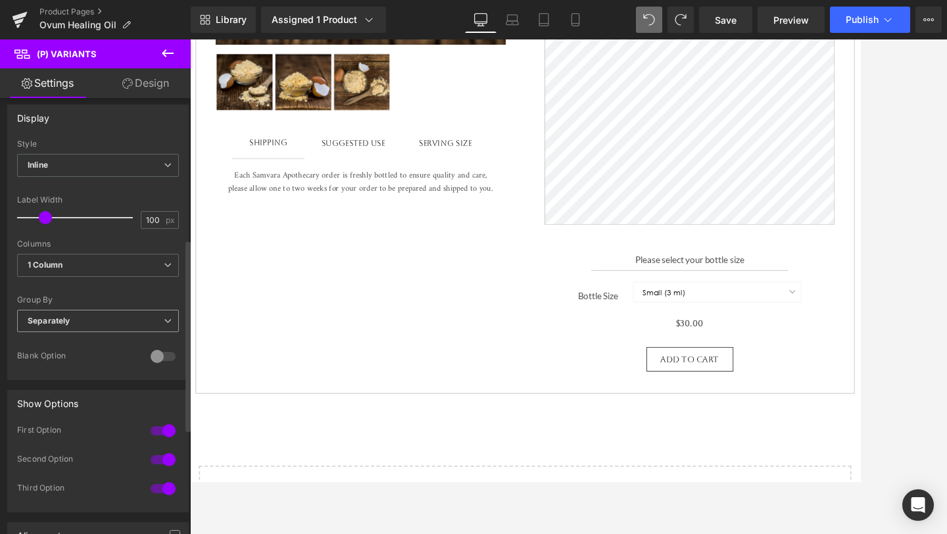
scroll to position [325, 0]
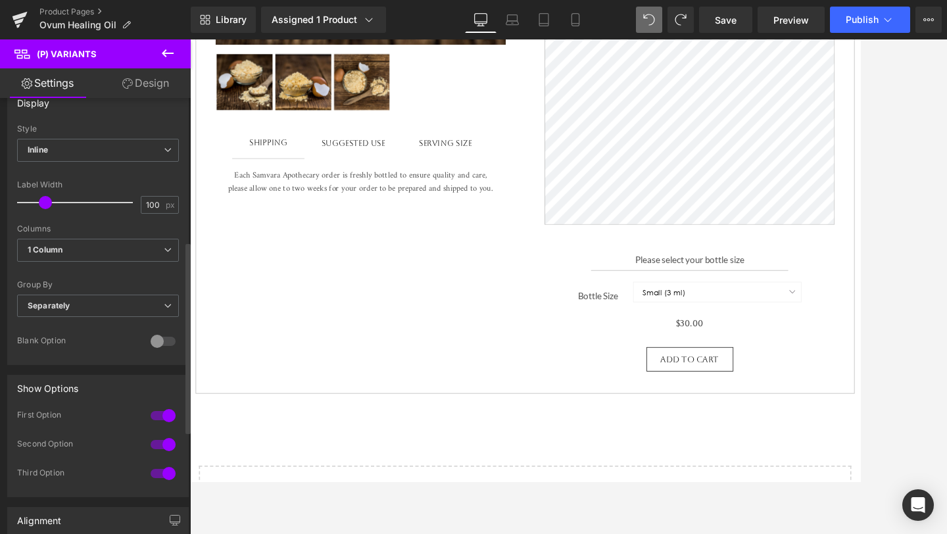
click at [162, 340] on div at bounding box center [163, 341] width 32 height 21
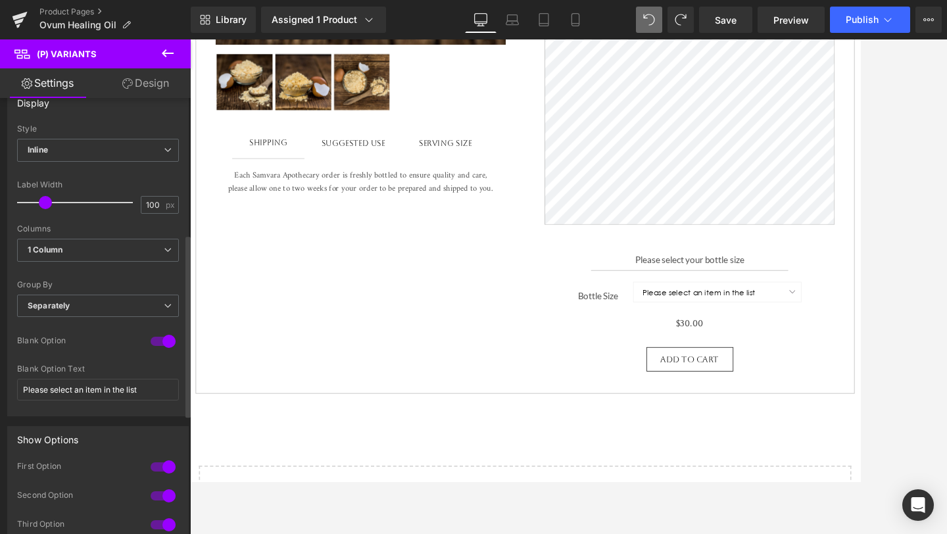
click at [162, 340] on div at bounding box center [163, 341] width 32 height 21
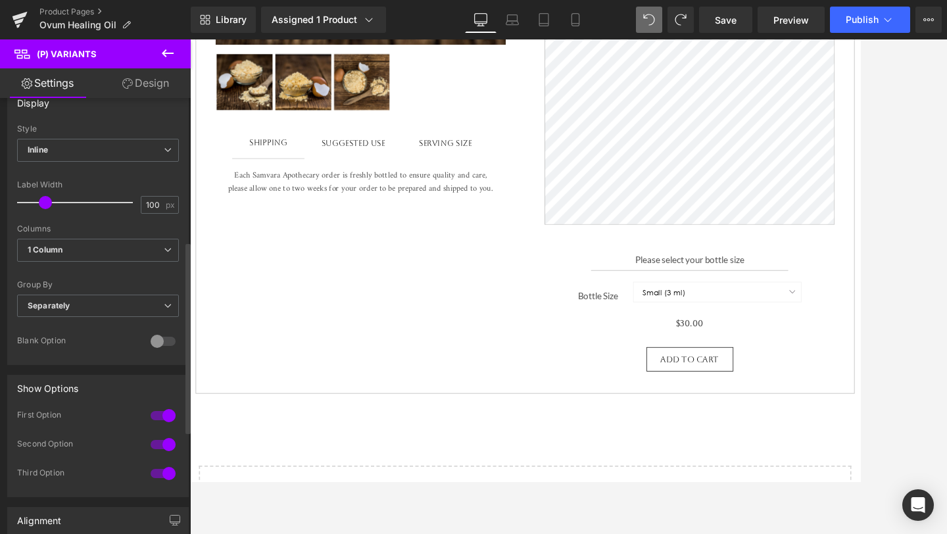
click at [163, 340] on div at bounding box center [163, 341] width 32 height 21
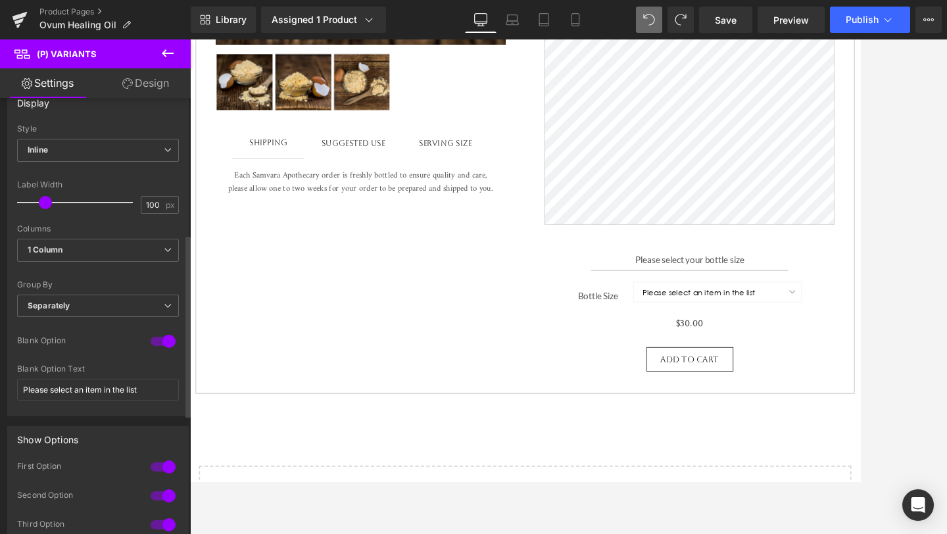
click at [163, 340] on div at bounding box center [163, 341] width 32 height 21
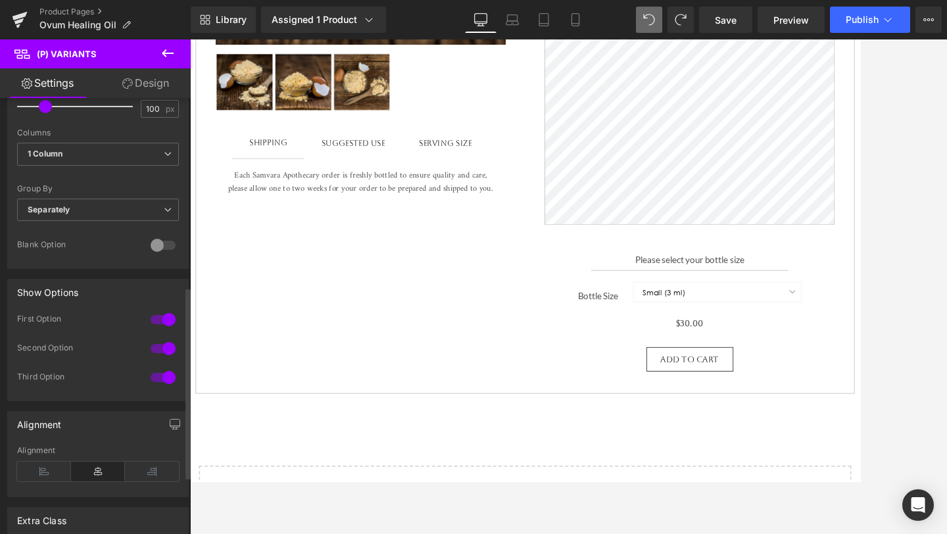
scroll to position [411, 0]
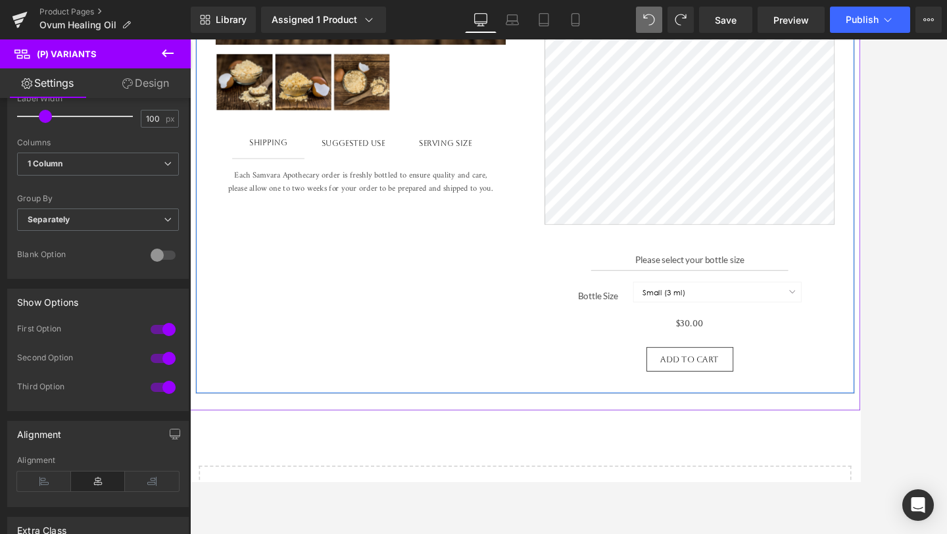
click at [680, 345] on label "Bottle Size" at bounding box center [683, 345] width 66 height 16
click at [793, 354] on span "(P) Variants" at bounding box center [783, 346] width 60 height 20
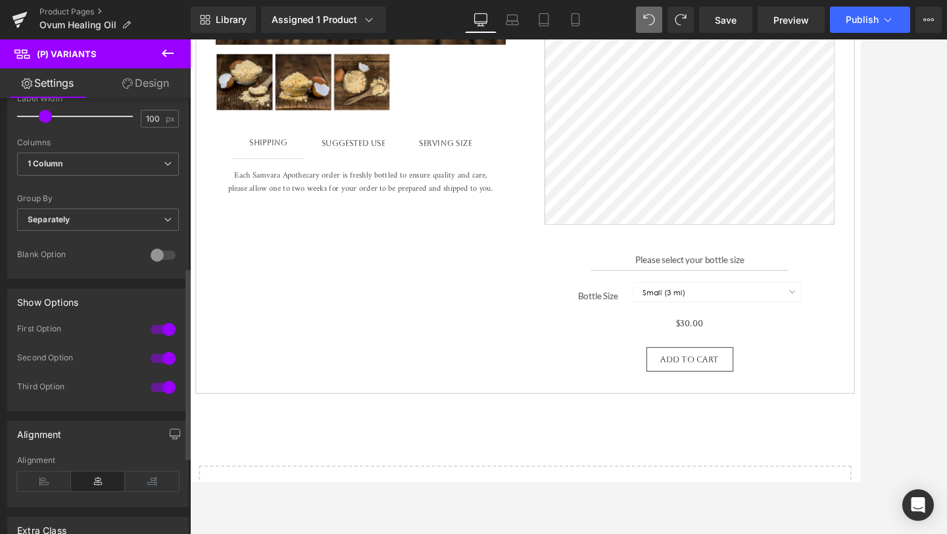
scroll to position [0, 0]
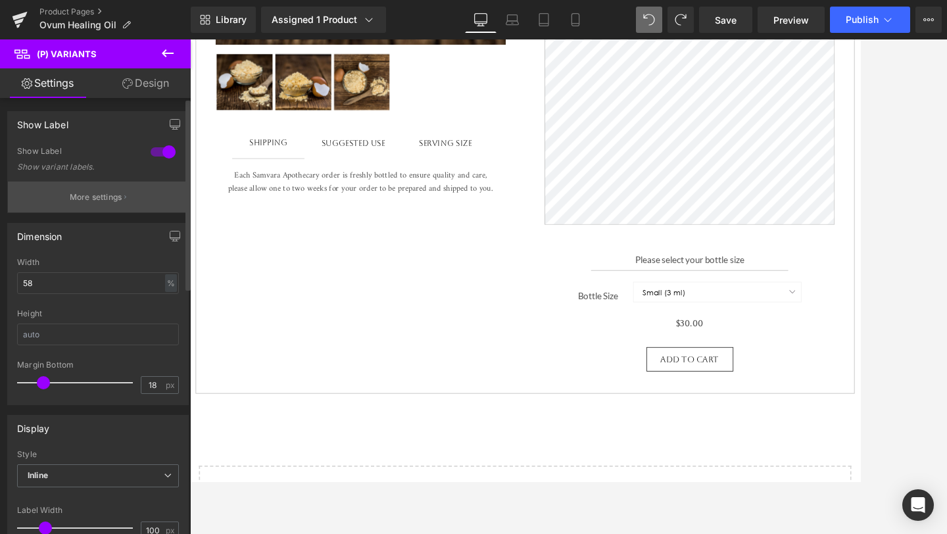
click at [99, 193] on p "More settings" at bounding box center [96, 197] width 53 height 12
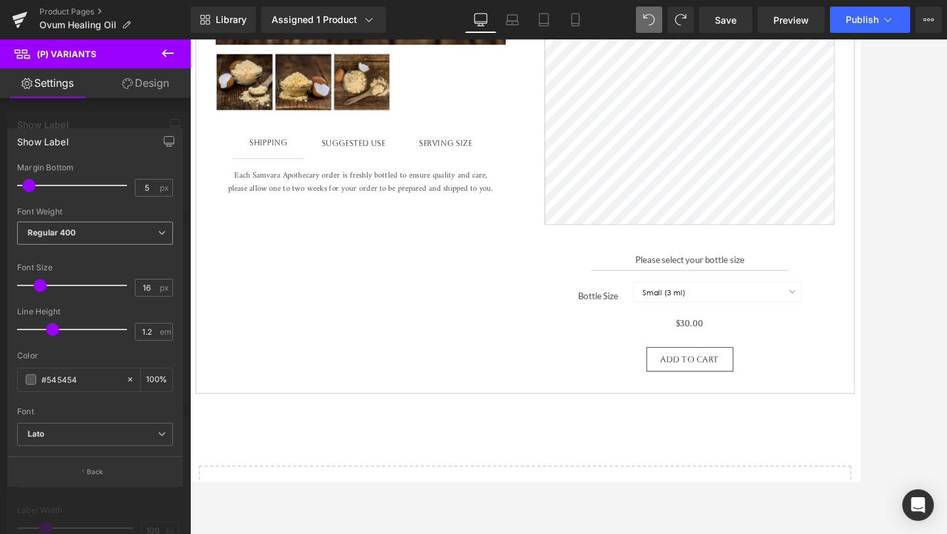
click at [76, 235] on span "Regular 400" at bounding box center [95, 233] width 156 height 23
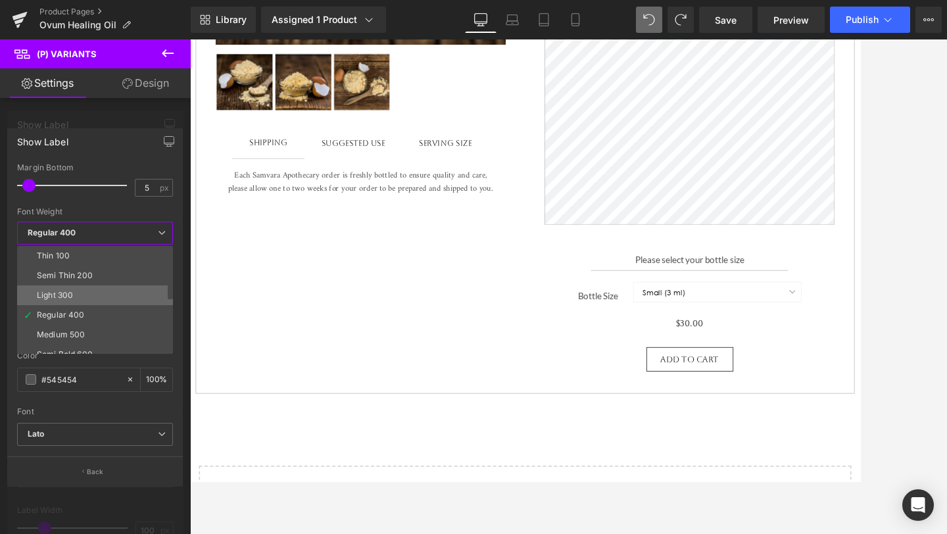
click at [76, 300] on li "Light 300" at bounding box center [98, 295] width 162 height 20
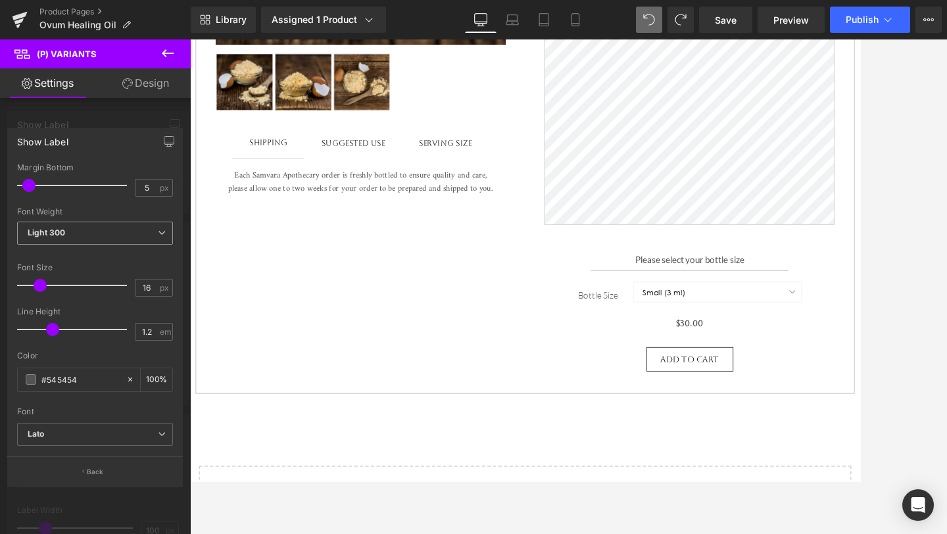
click at [91, 229] on span "Light 300" at bounding box center [95, 233] width 156 height 23
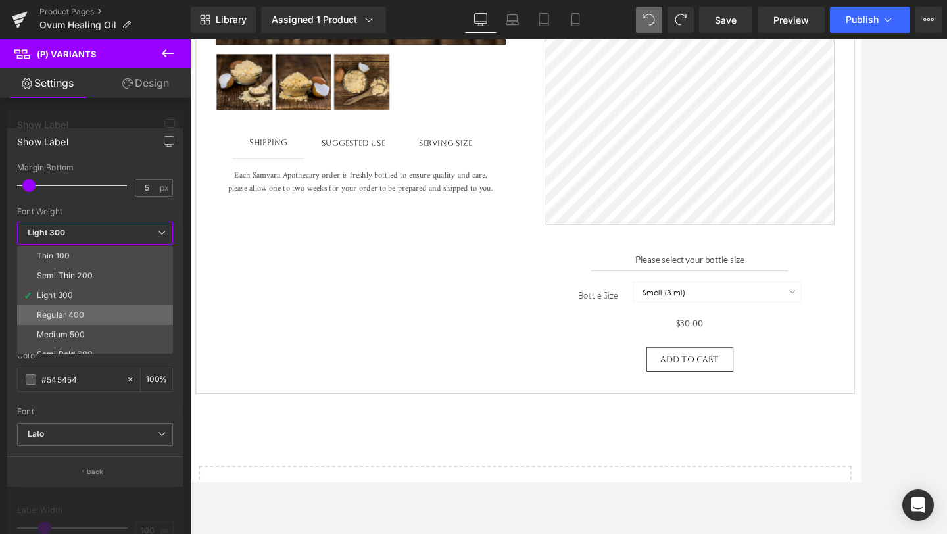
click at [90, 317] on li "Regular 400" at bounding box center [98, 315] width 162 height 20
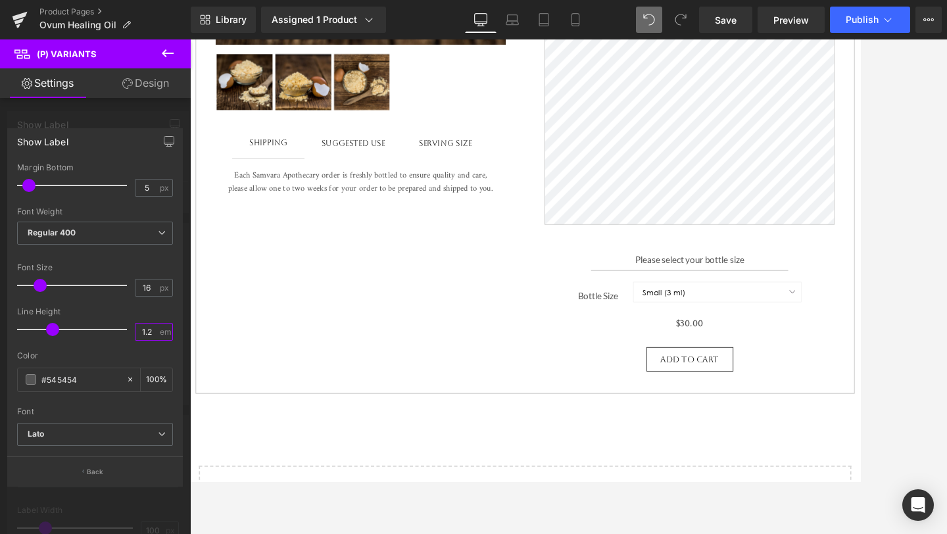
click at [153, 331] on input "1.2" at bounding box center [146, 331] width 23 height 16
type input "0.5"
click at [64, 14] on link "Product Pages" at bounding box center [114, 12] width 151 height 11
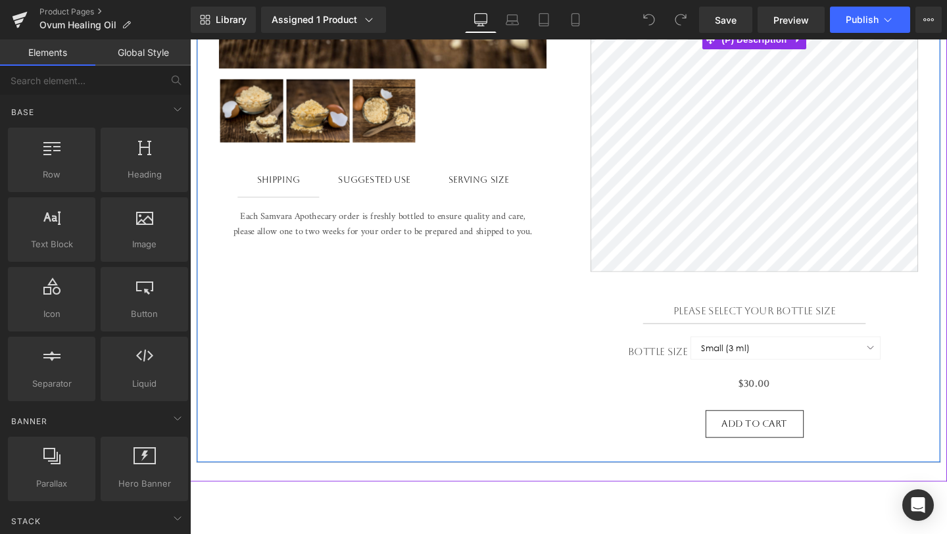
scroll to position [544, 0]
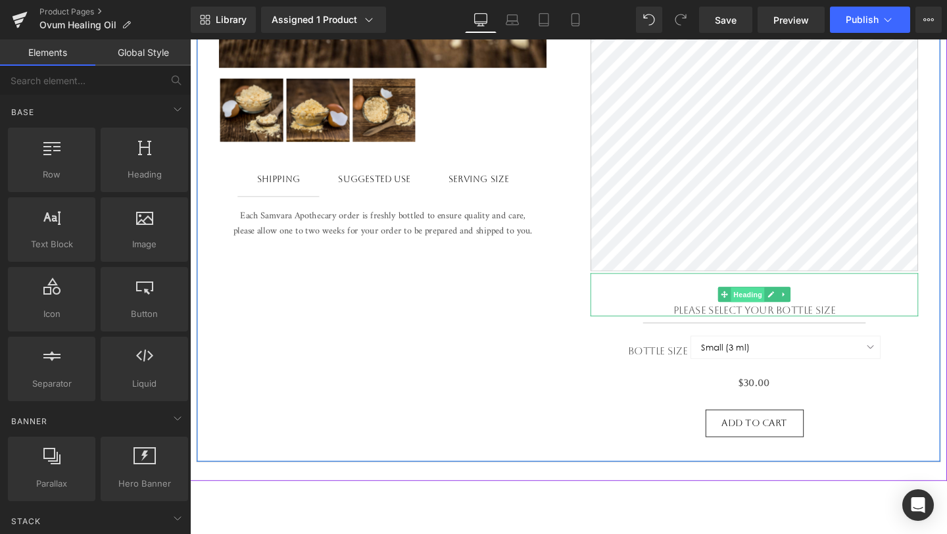
click at [772, 316] on span "Heading" at bounding box center [776, 308] width 35 height 16
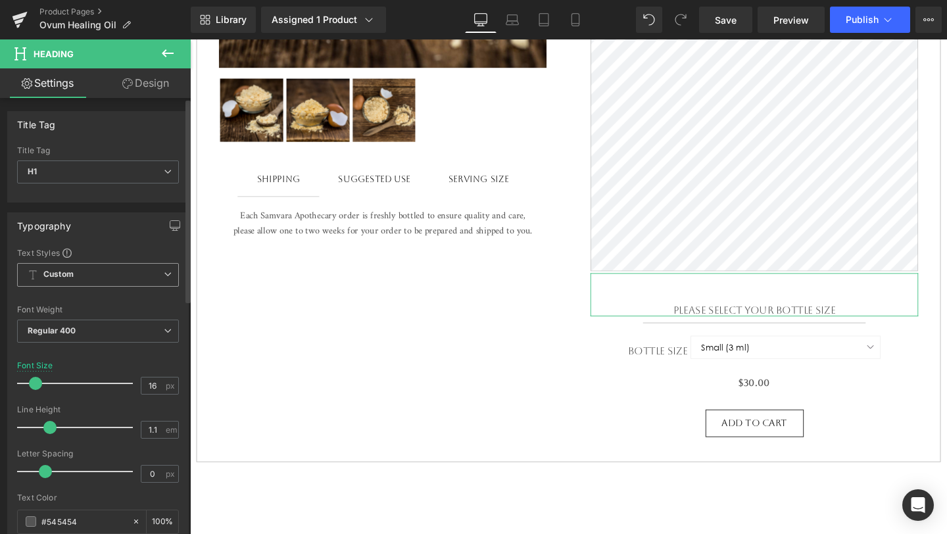
click at [156, 279] on span "Custom Setup Global Style" at bounding box center [98, 275] width 162 height 24
click at [260, 335] on body "Skip to content close Instagram Search Cart 0 Menu Home Shop Jewelry +" at bounding box center [587, 271] width 795 height 1552
click at [166, 325] on span "Regular 400" at bounding box center [98, 330] width 162 height 23
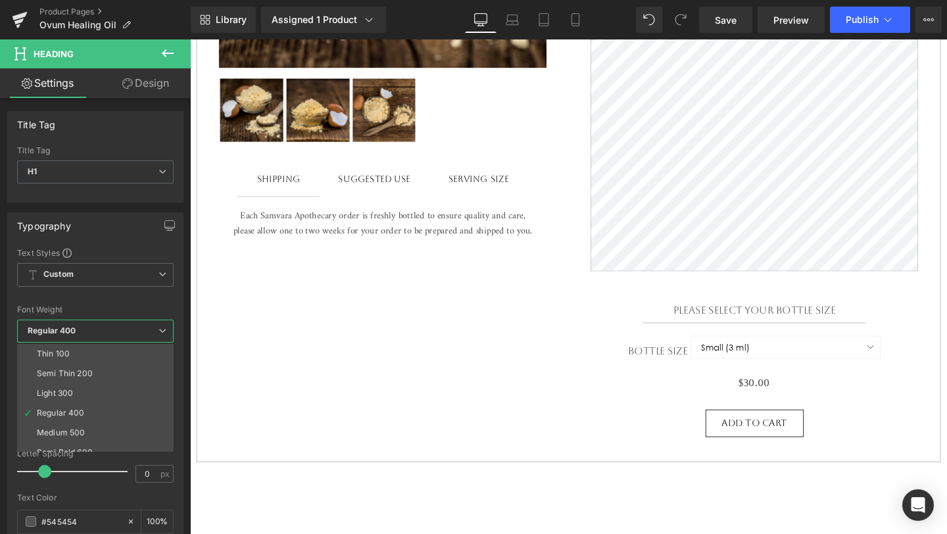
click at [197, 339] on body "Skip to content close Instagram Search Cart 0 Menu Home Shop Jewelry +" at bounding box center [587, 271] width 795 height 1552
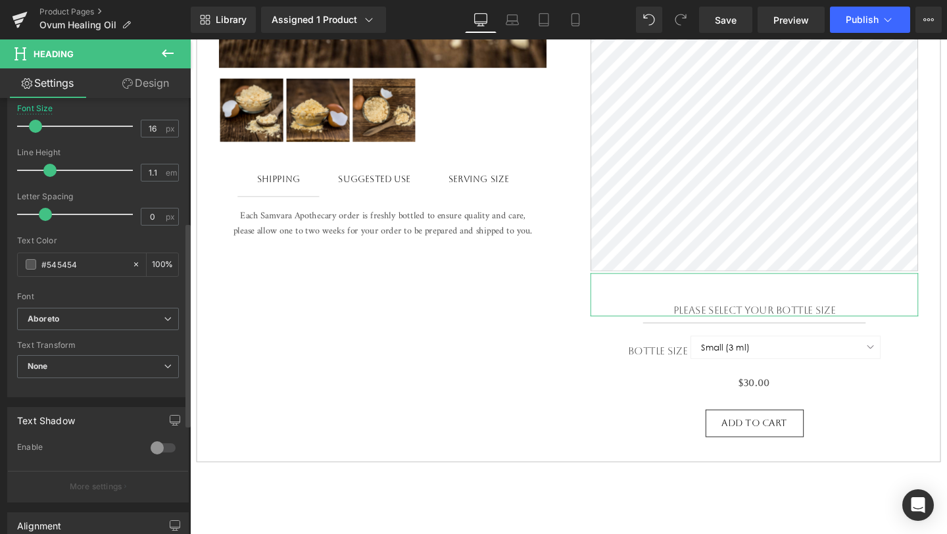
scroll to position [276, 0]
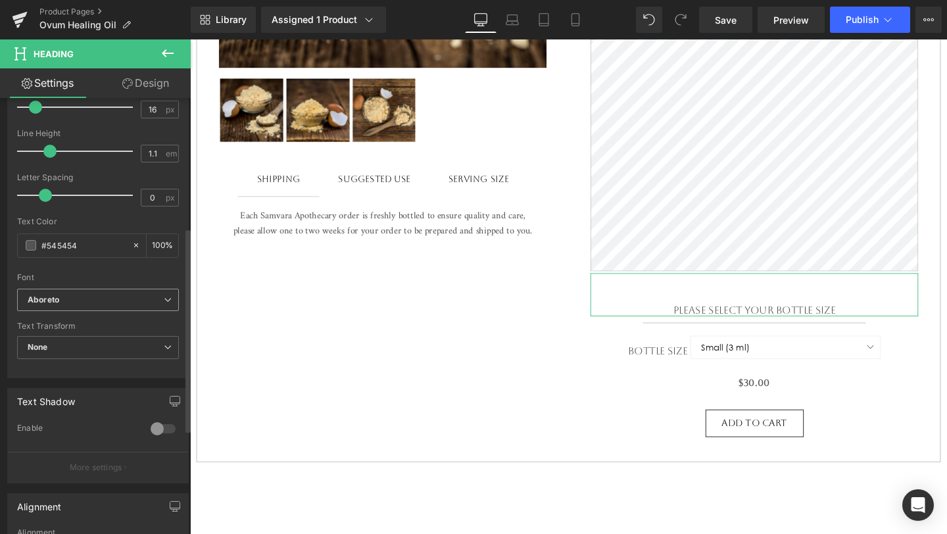
click at [147, 291] on span "Aboreto" at bounding box center [98, 300] width 162 height 23
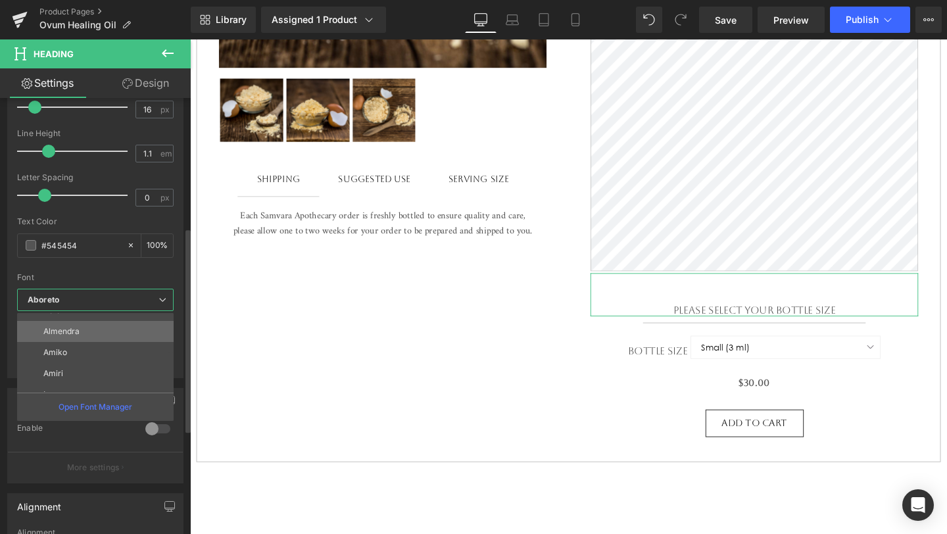
scroll to position [68, 0]
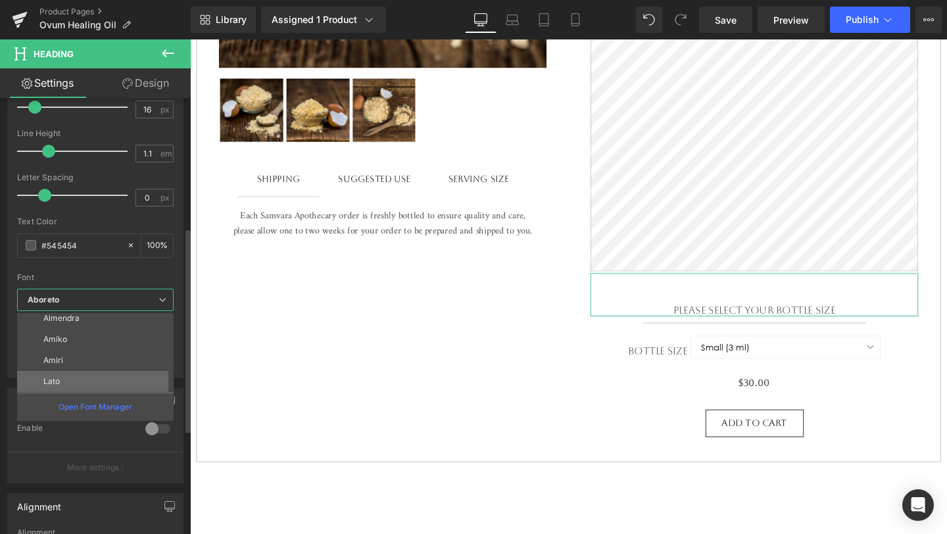
click at [109, 385] on li "Lato" at bounding box center [98, 381] width 162 height 21
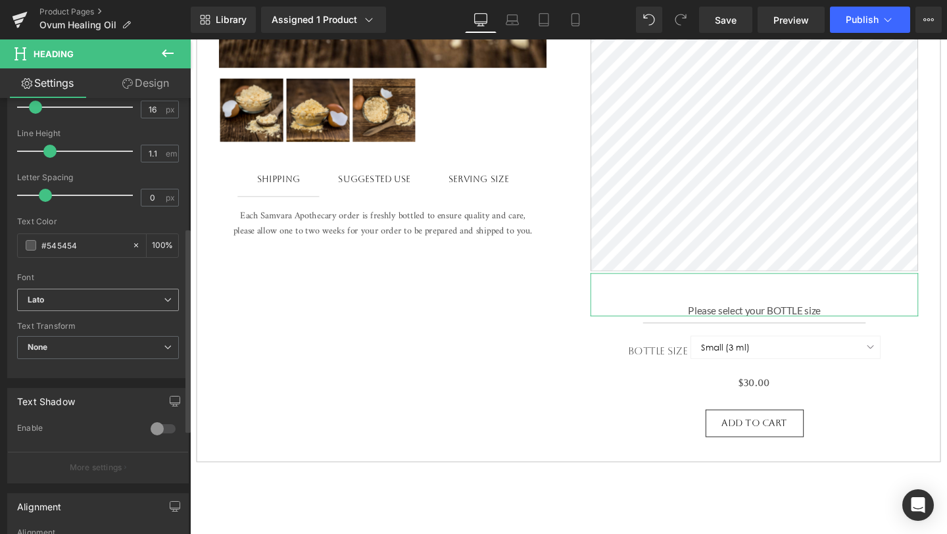
click at [121, 310] on span "Lato" at bounding box center [98, 300] width 162 height 23
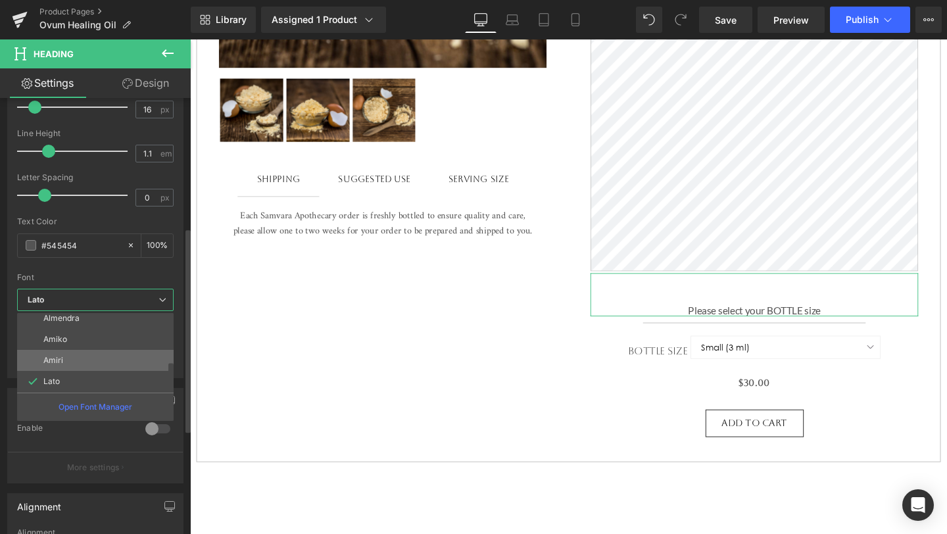
click at [109, 358] on li "Amiri" at bounding box center [98, 360] width 162 height 21
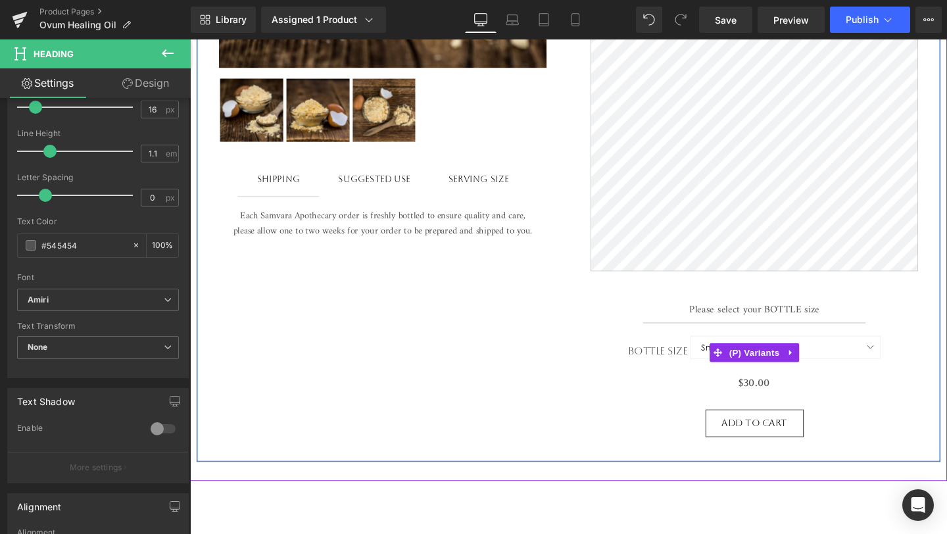
click at [694, 376] on label "Bottle Size" at bounding box center [683, 369] width 66 height 16
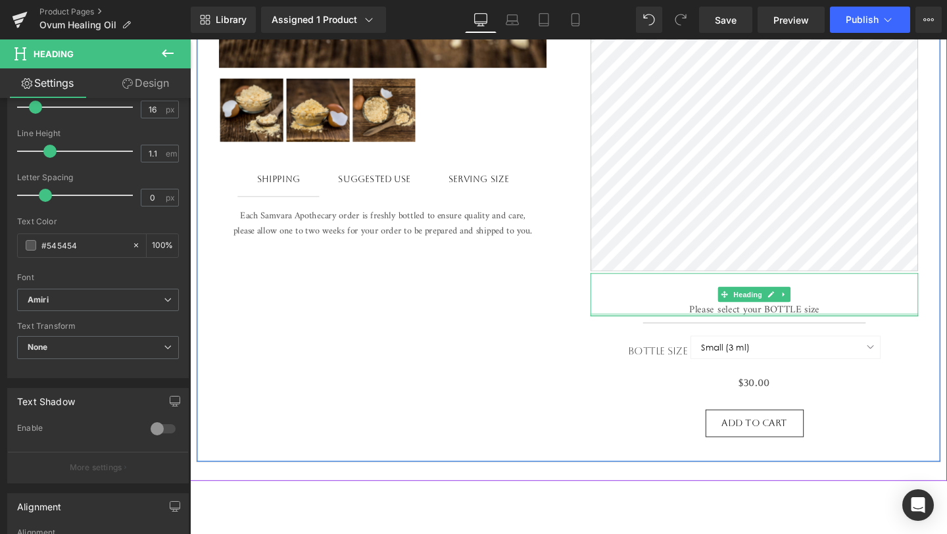
click at [774, 331] on div at bounding box center [783, 328] width 344 height 3
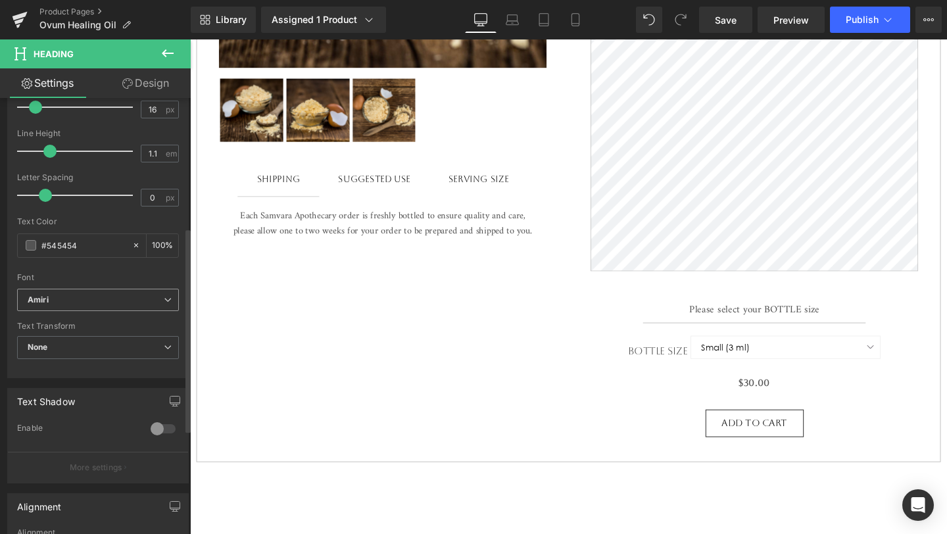
click at [151, 308] on span "Amiri" at bounding box center [98, 300] width 162 height 23
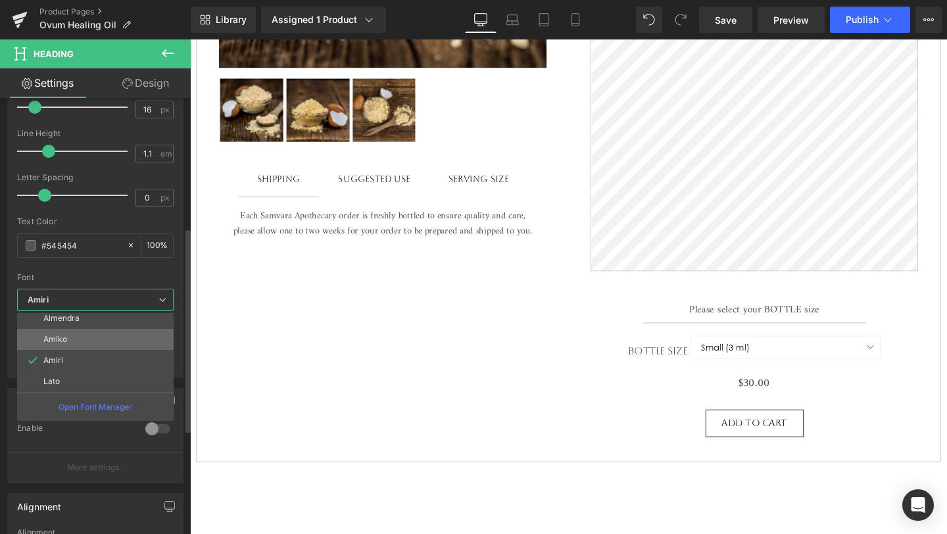
click at [145, 345] on li "Amiko" at bounding box center [98, 339] width 162 height 21
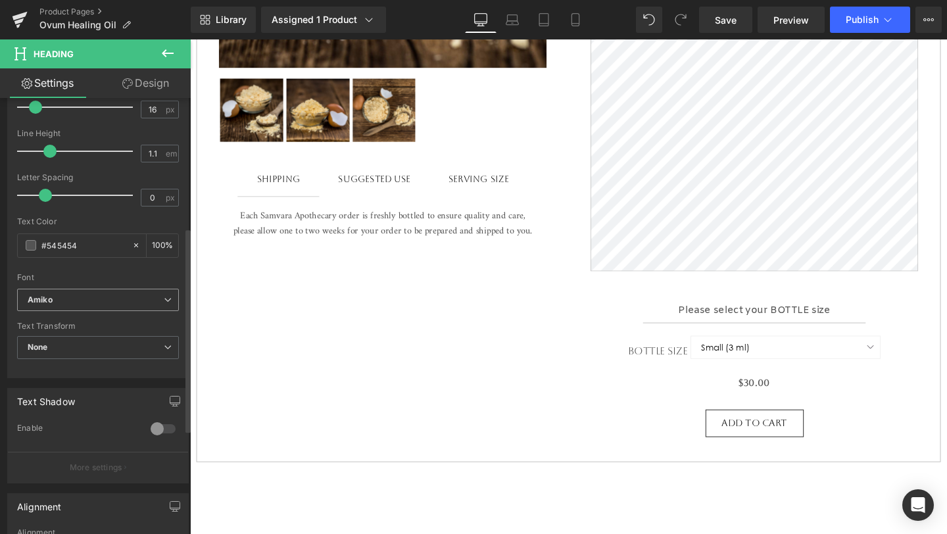
click at [164, 304] on span "Amiko" at bounding box center [98, 300] width 162 height 23
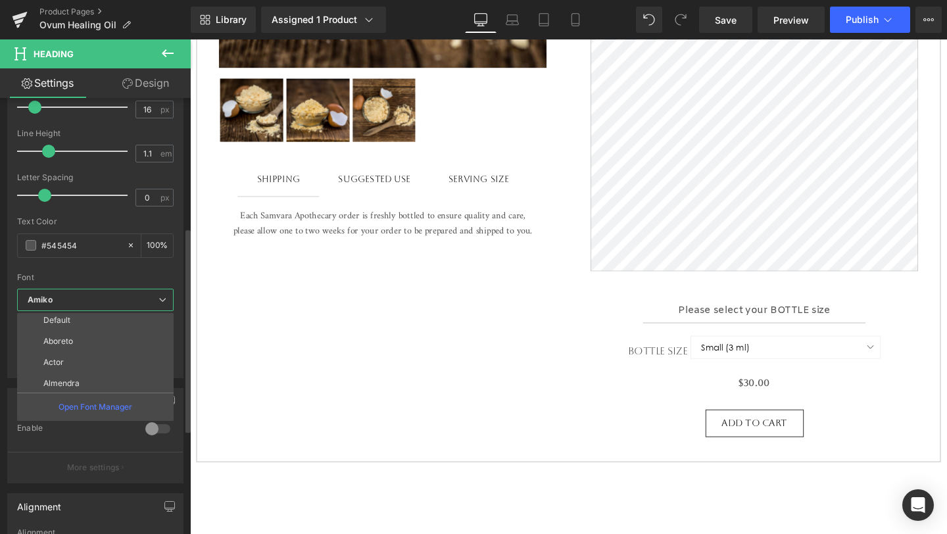
scroll to position [0, 0]
click at [147, 344] on li "Aboreto" at bounding box center [98, 344] width 162 height 21
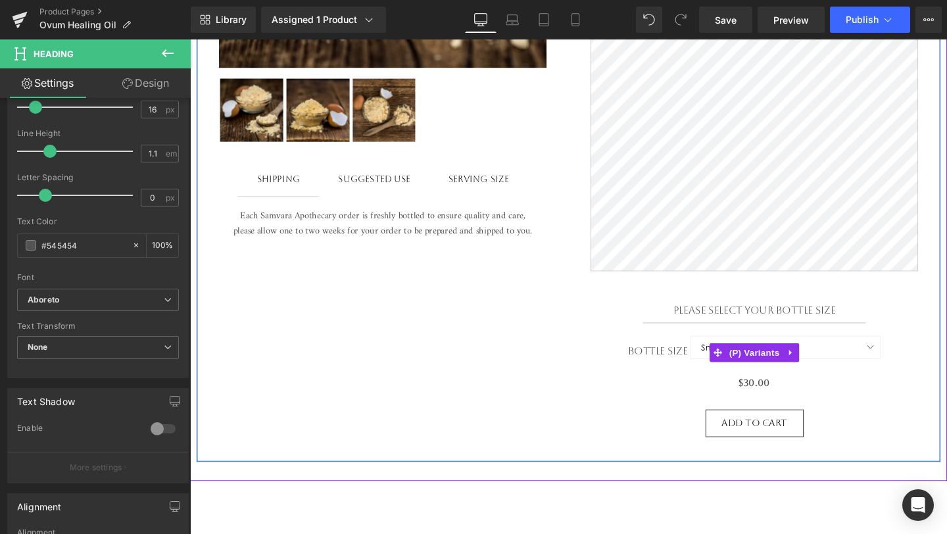
click at [689, 369] on label "Bottle Size" at bounding box center [683, 369] width 66 height 16
click at [764, 371] on span "(P) Variants" at bounding box center [783, 369] width 60 height 20
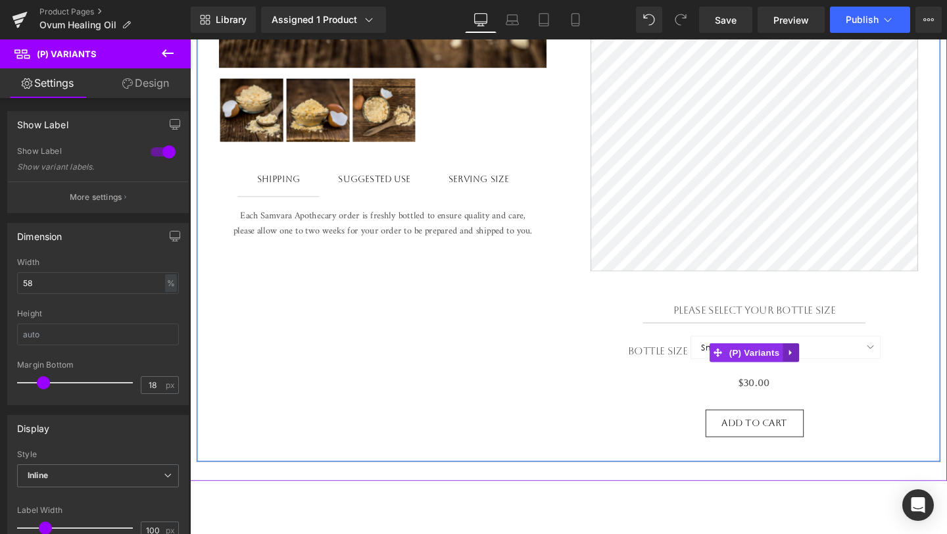
click at [826, 377] on link at bounding box center [820, 369] width 17 height 20
click at [762, 377] on span "(P) Variants" at bounding box center [783, 370] width 60 height 20
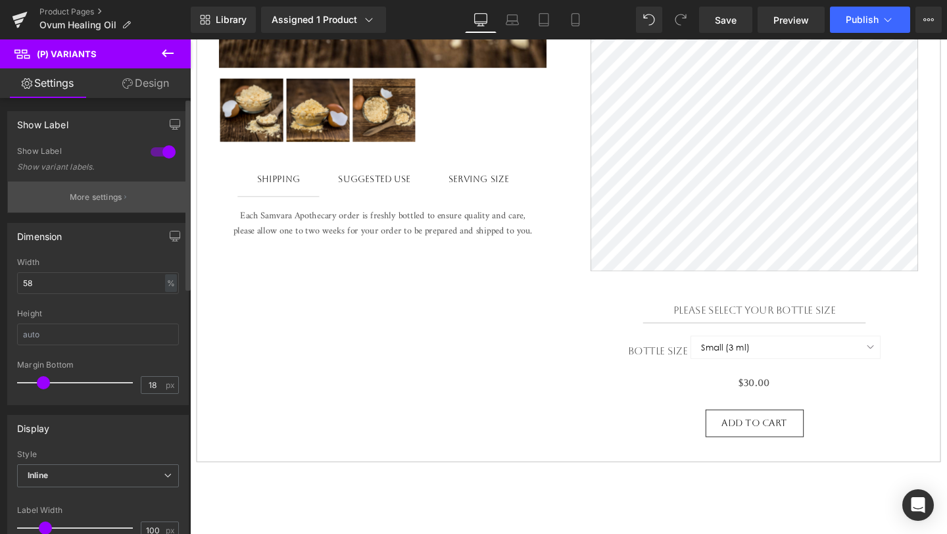
click at [46, 208] on button "More settings" at bounding box center [98, 196] width 180 height 31
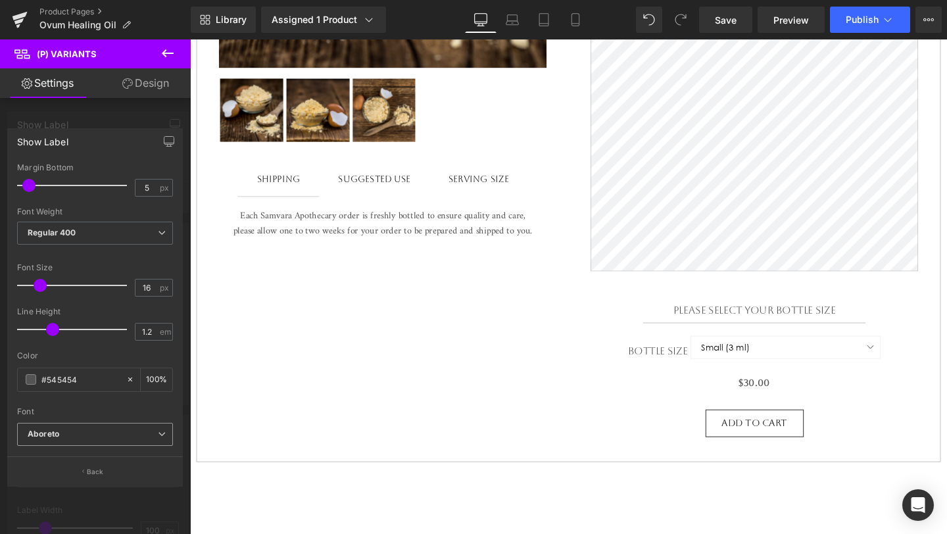
click at [103, 426] on span "Aboreto" at bounding box center [95, 434] width 156 height 23
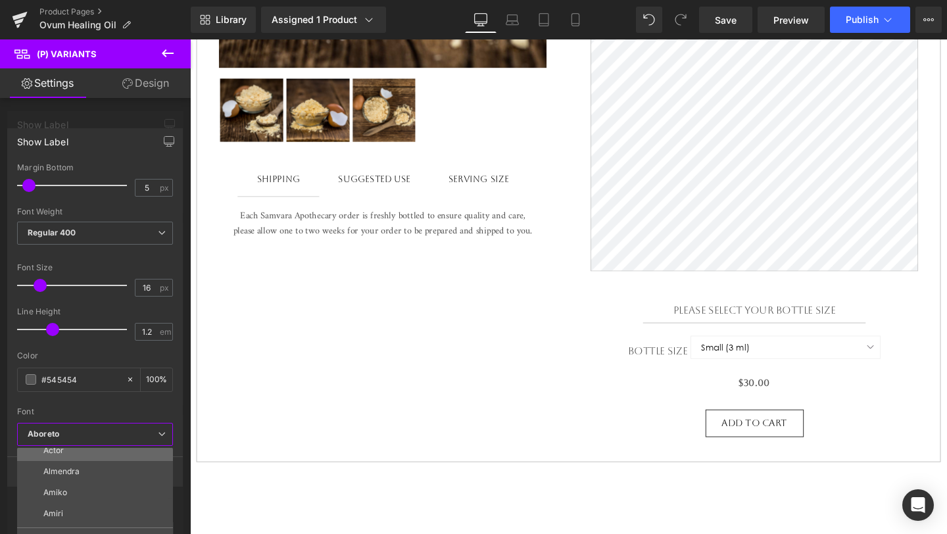
scroll to position [68, 0]
click at [111, 514] on li "Lato" at bounding box center [98, 515] width 162 height 21
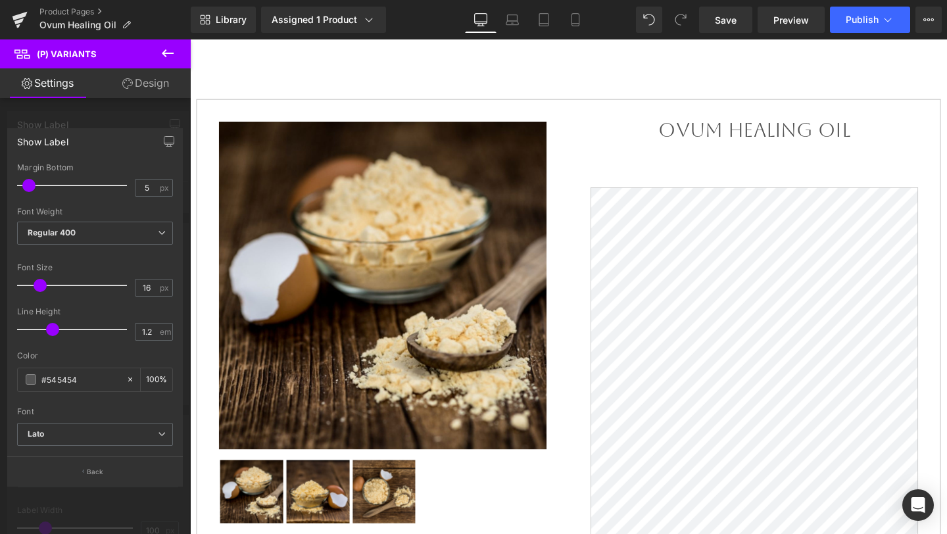
scroll to position [0, 0]
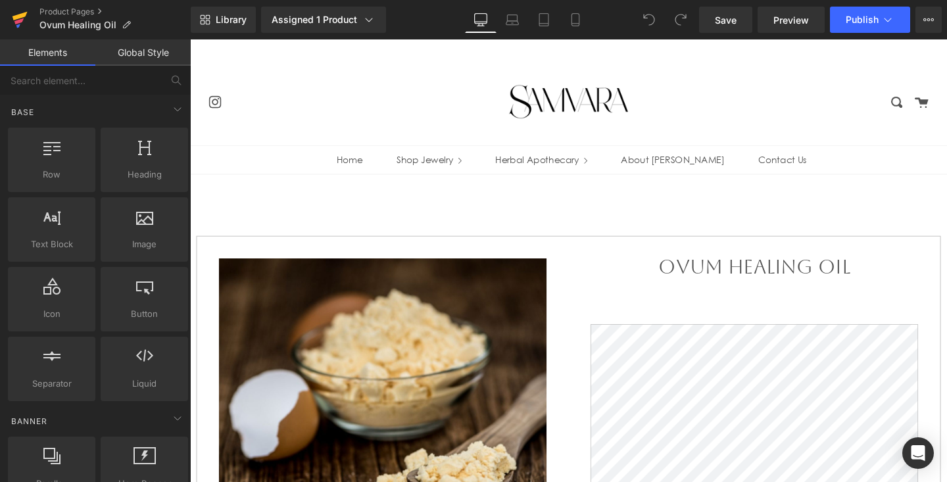
click at [18, 16] on icon at bounding box center [19, 16] width 15 height 9
click at [782, 14] on span "Preview" at bounding box center [790, 20] width 35 height 14
click at [94, 16] on link "Product Pages" at bounding box center [114, 12] width 151 height 11
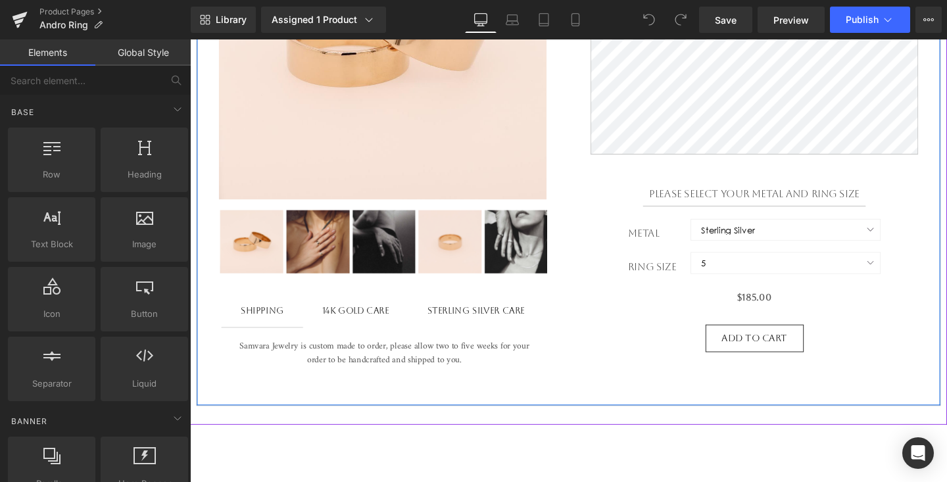
scroll to position [404, 0]
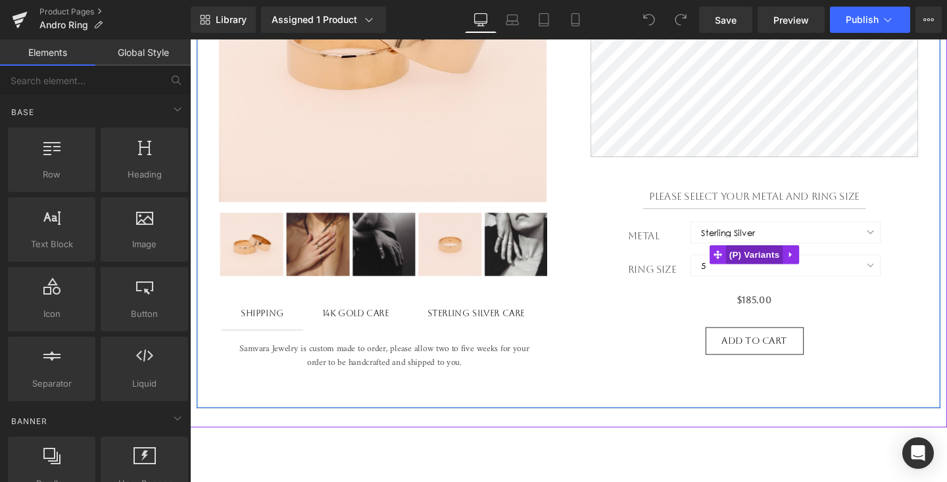
click at [795, 273] on span "(P) Variants" at bounding box center [783, 266] width 60 height 20
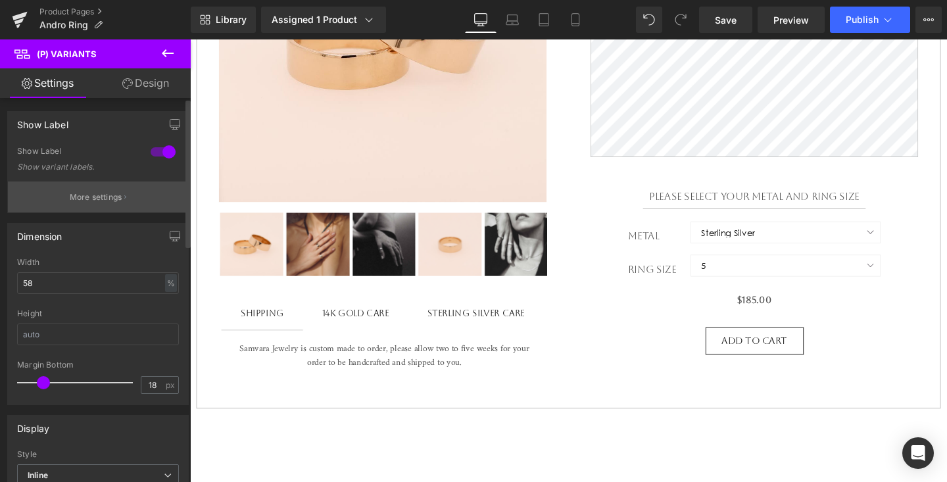
click at [130, 206] on button "More settings" at bounding box center [98, 196] width 180 height 31
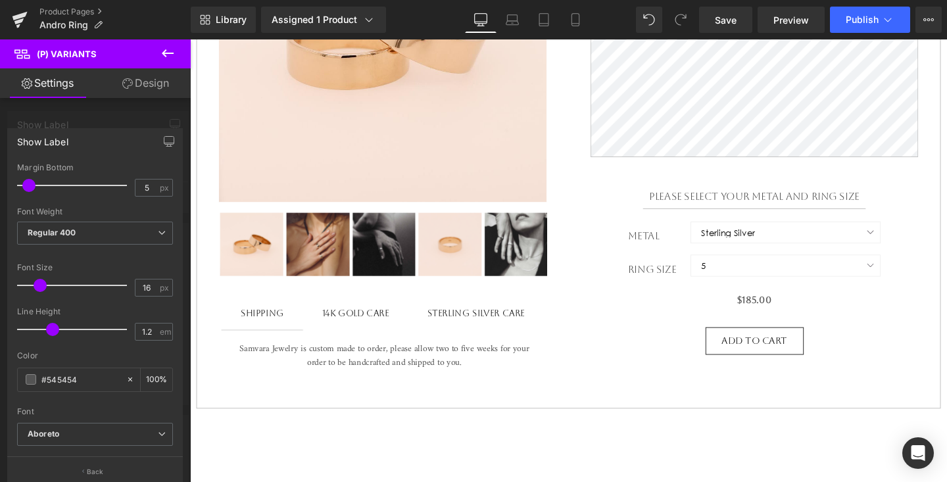
click at [100, 418] on div "Font Default Aboreto Actor Almendra Amiko Amiri Lato Aboreto Default Aboreto Ac…" at bounding box center [95, 293] width 156 height 260
click at [110, 435] on b "Aboreto" at bounding box center [93, 434] width 130 height 11
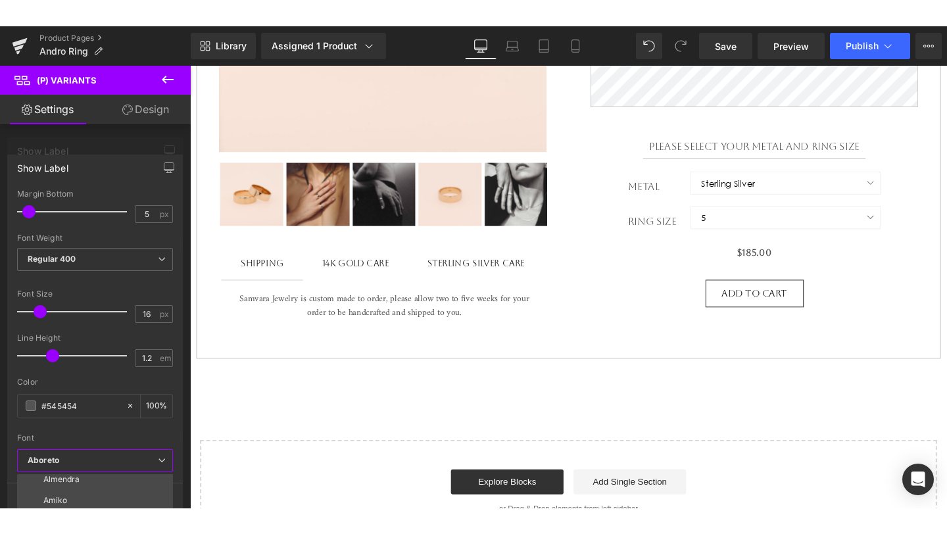
scroll to position [434, 0]
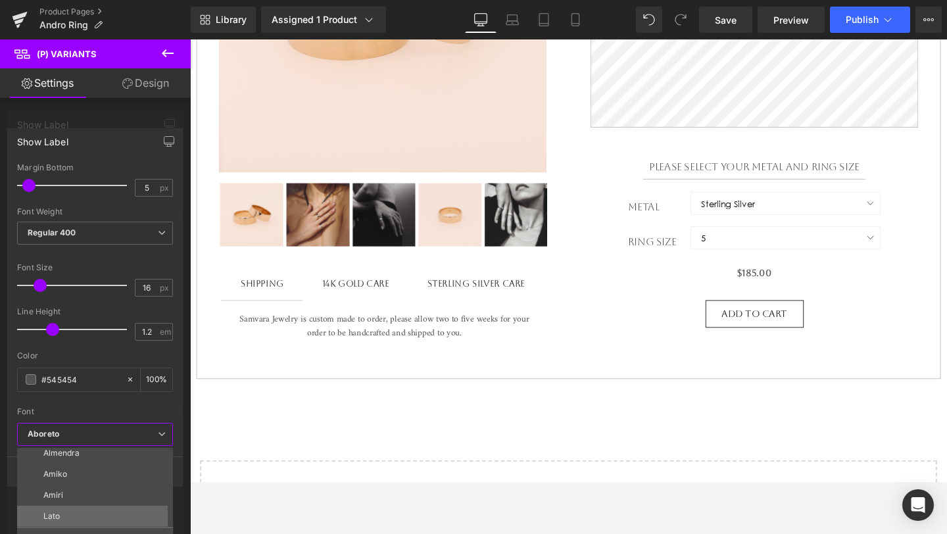
click at [83, 481] on li "Lato" at bounding box center [98, 515] width 162 height 21
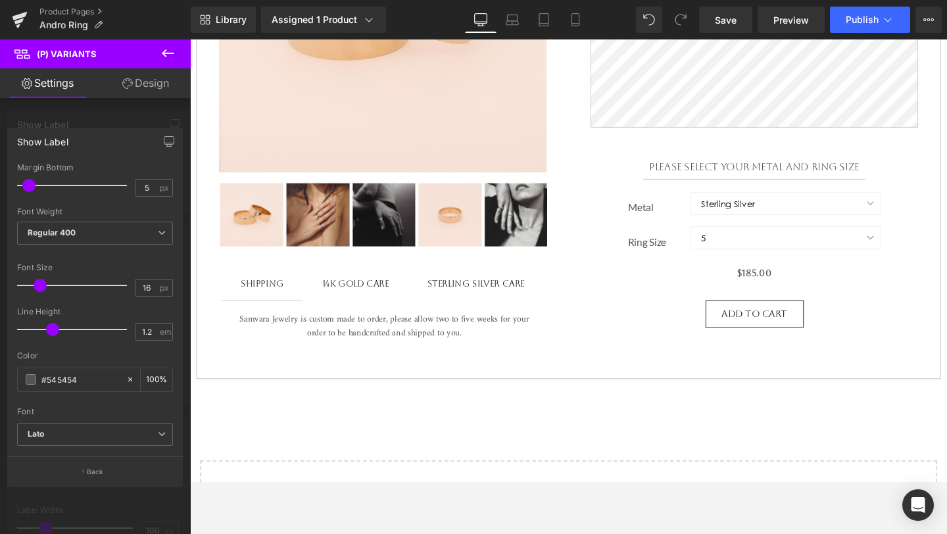
click at [780, 181] on body "Skip to content close Instagram Search Cart 0 Menu Home Shop Jewelry +" at bounding box center [587, 282] width 795 height 1355
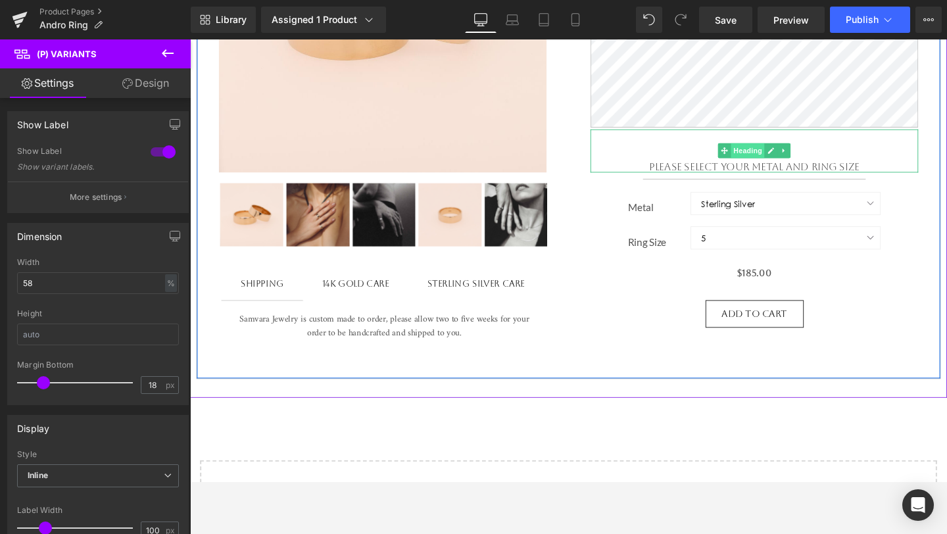
click at [779, 164] on span "Heading" at bounding box center [776, 157] width 35 height 16
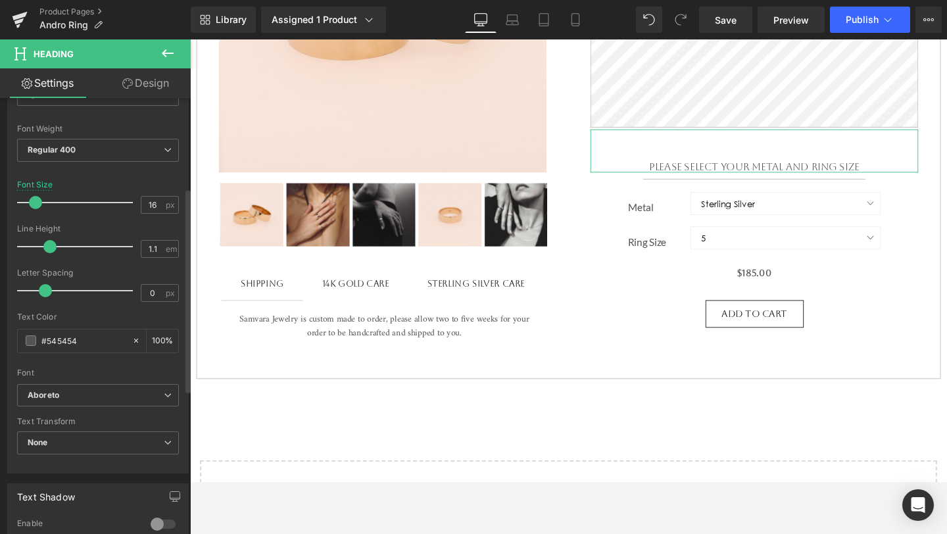
scroll to position [196, 0]
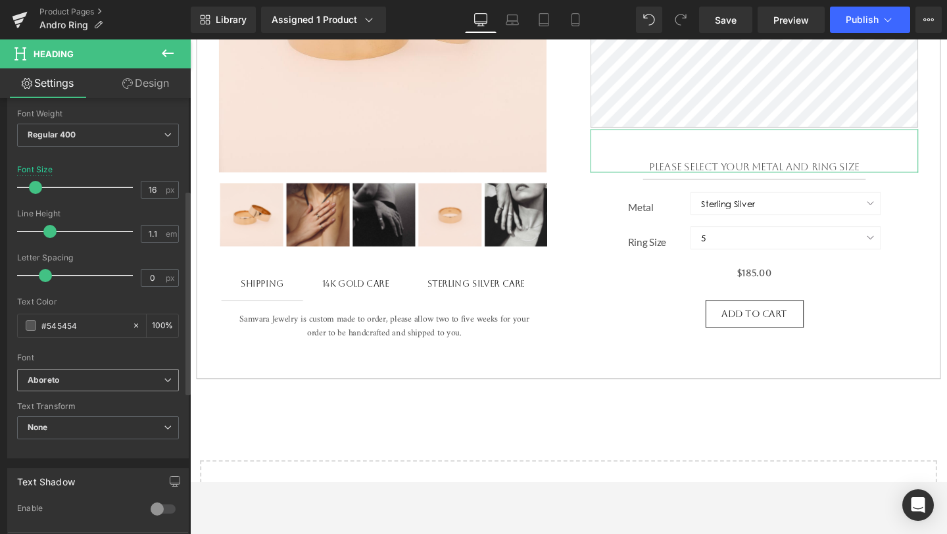
click at [135, 377] on b "Aboreto" at bounding box center [96, 380] width 136 height 11
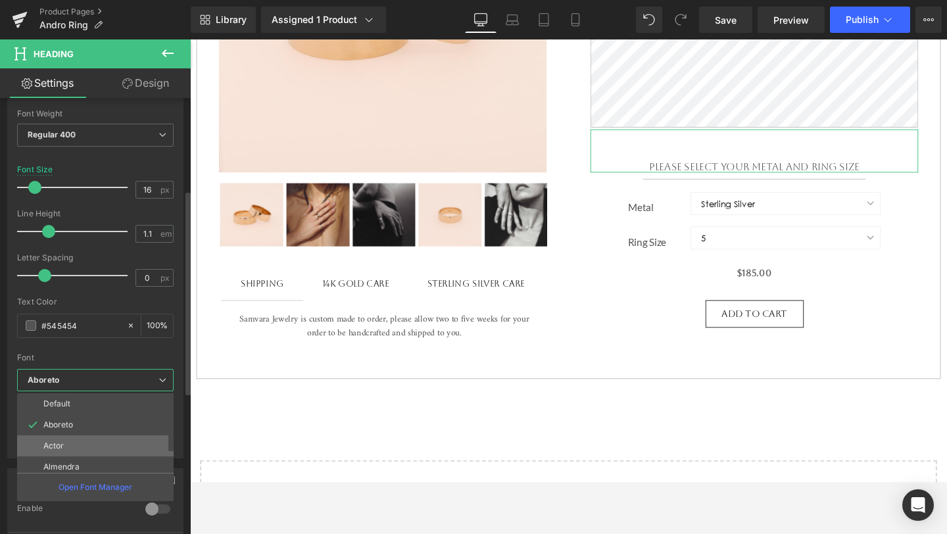
scroll to position [68, 0]
click at [102, 459] on li "Lato" at bounding box center [98, 461] width 162 height 21
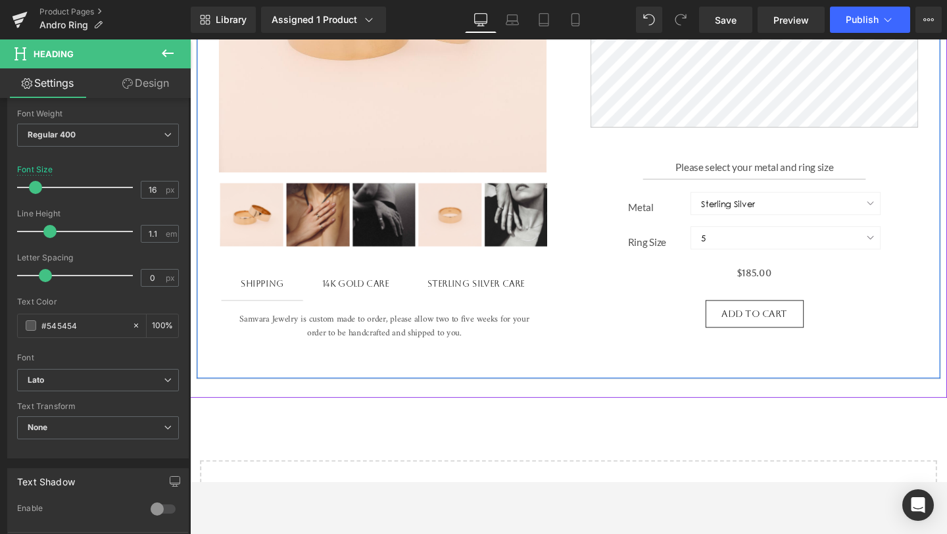
click at [567, 325] on div "Sale Off (P) Image" at bounding box center [392, 112] width 390 height 554
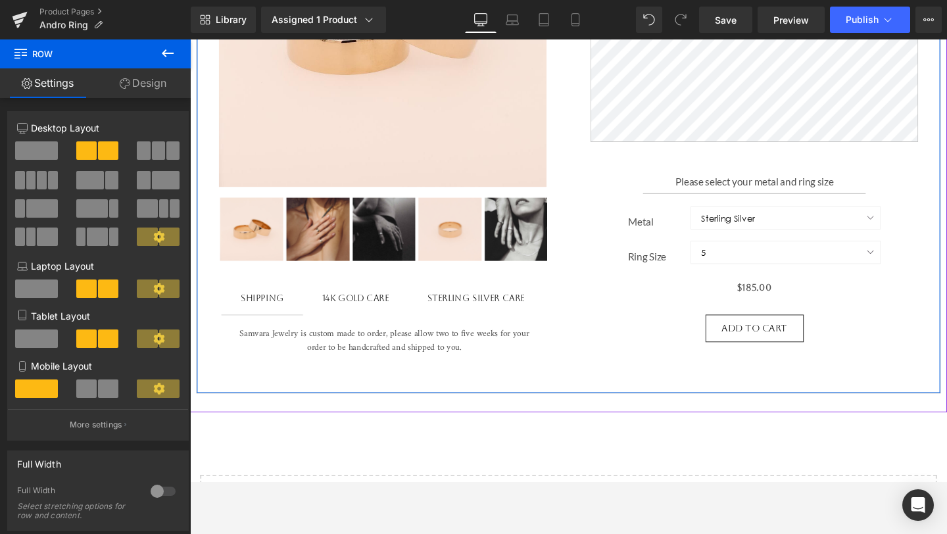
scroll to position [421, 0]
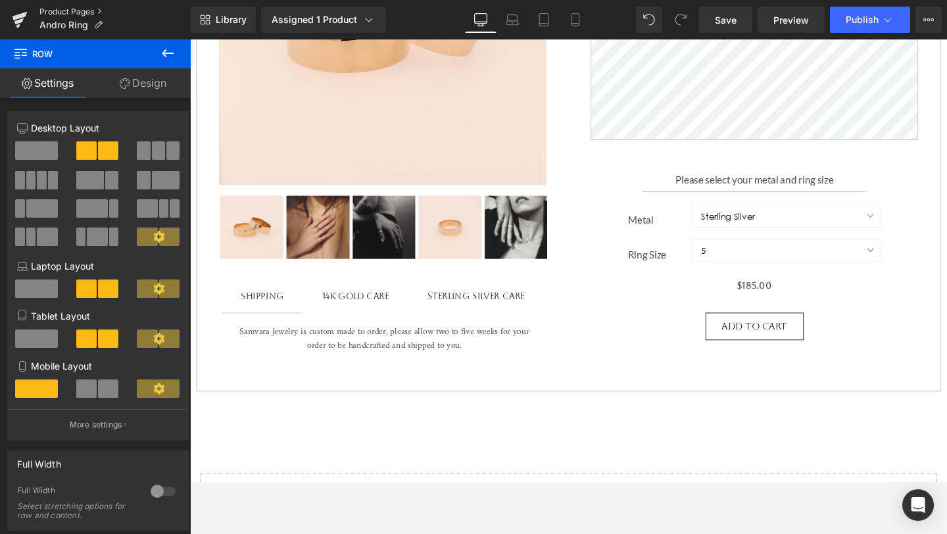
click at [51, 9] on link "Product Pages" at bounding box center [114, 12] width 151 height 11
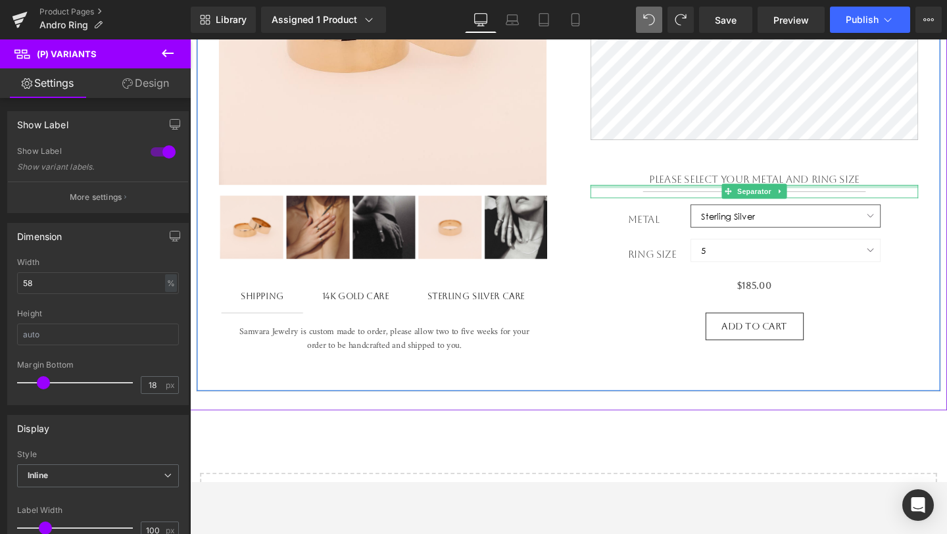
click at [737, 225] on select "Sterling Silver 14k Yellow Gold" at bounding box center [816, 225] width 200 height 24
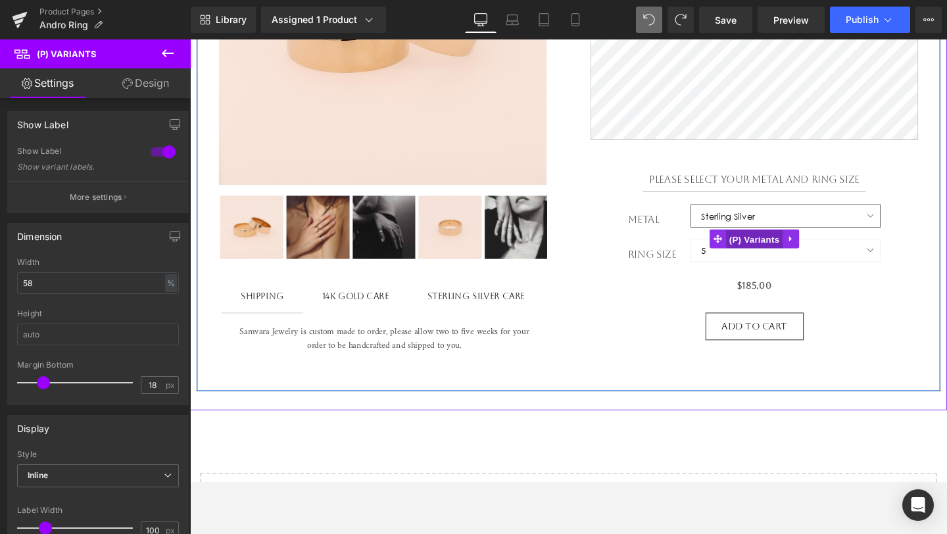
click at [780, 248] on span "(P) Variants" at bounding box center [783, 250] width 60 height 20
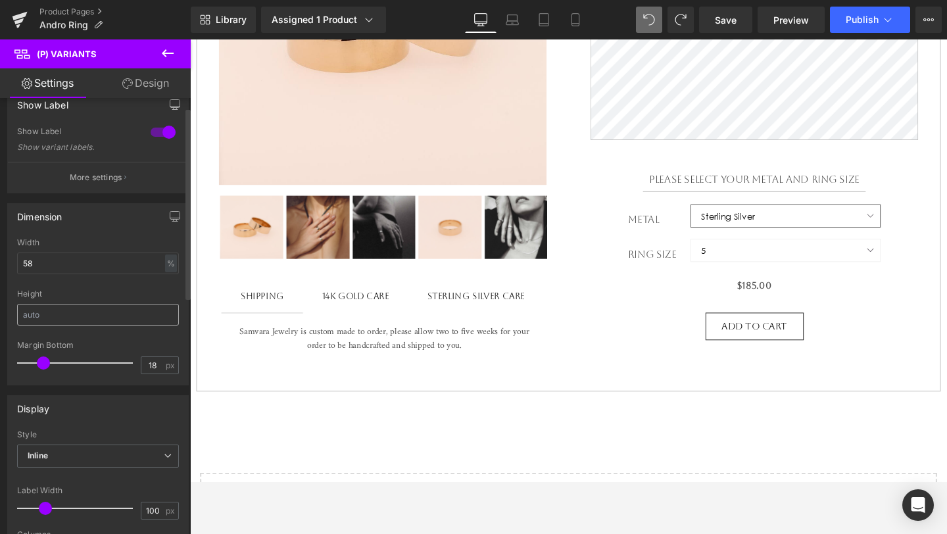
scroll to position [12, 0]
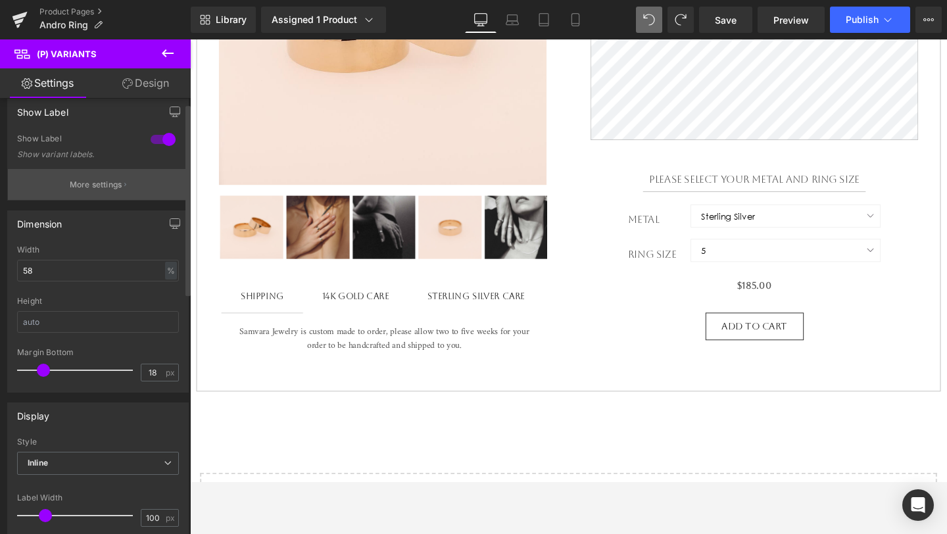
click at [139, 185] on button "More settings" at bounding box center [98, 184] width 180 height 31
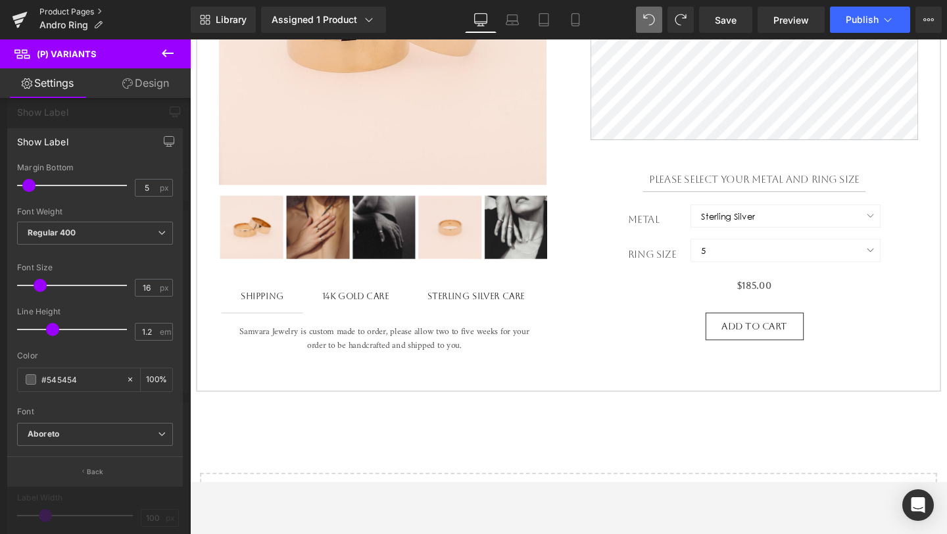
click at [70, 11] on link "Product Pages" at bounding box center [114, 12] width 151 height 11
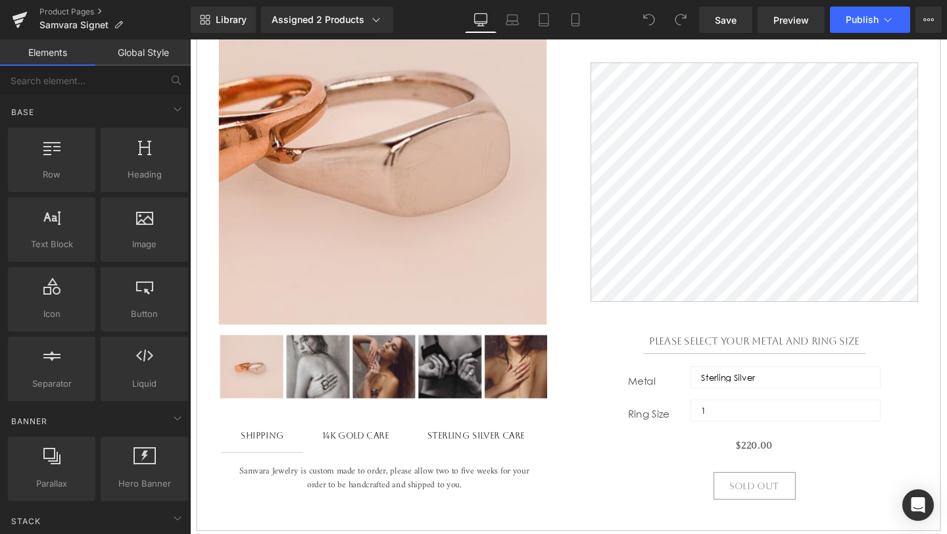
scroll to position [326, 0]
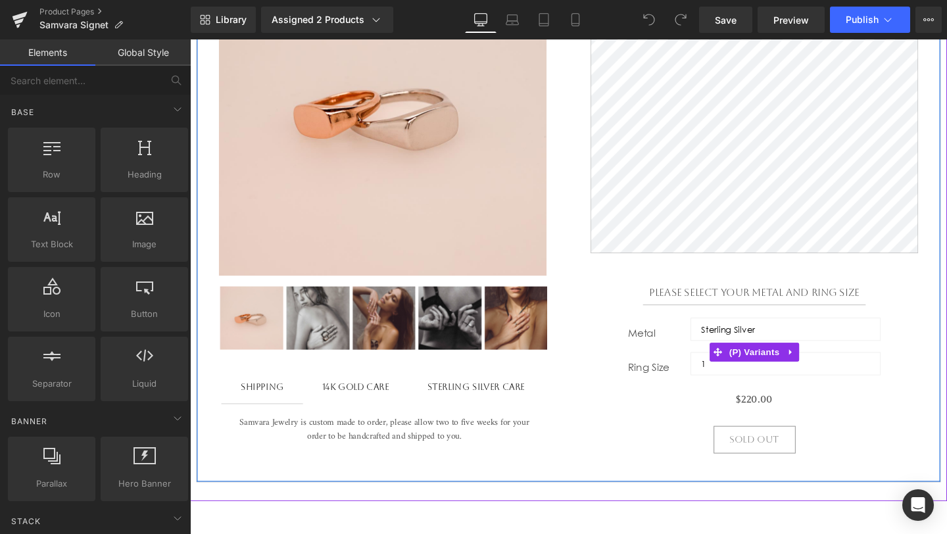
click at [677, 366] on div "Metal Sterling Silver 14k Yellow Gold 14k Rose Gold 14k White Gold 18k Yellow G…" at bounding box center [783, 350] width 344 height 36
click at [793, 379] on span "(P) Variants" at bounding box center [783, 369] width 60 height 20
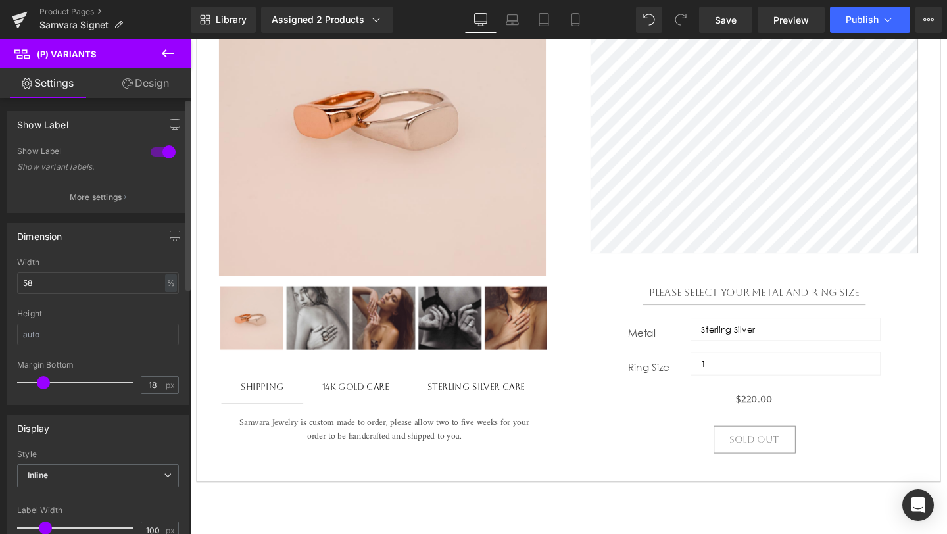
click at [139, 204] on button "More settings" at bounding box center [98, 196] width 180 height 31
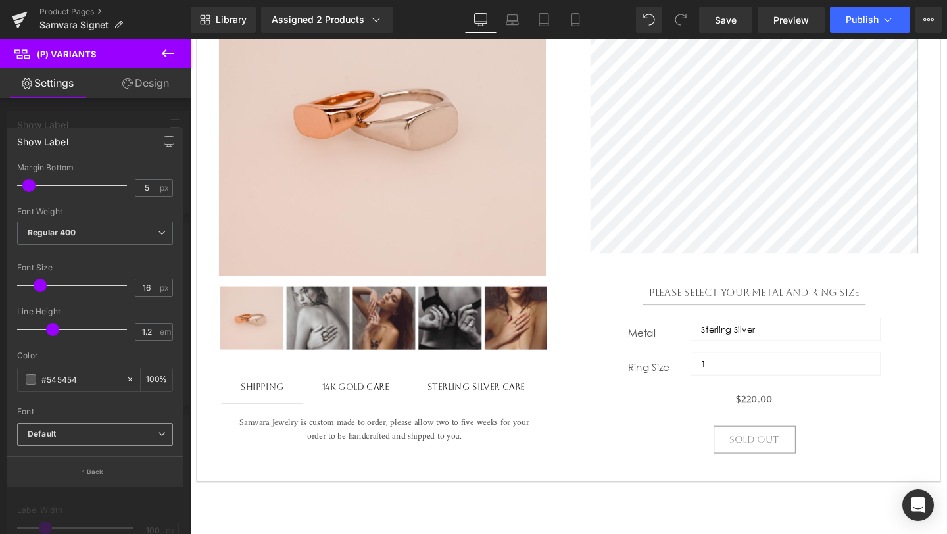
click at [93, 440] on span "Default" at bounding box center [95, 434] width 156 height 23
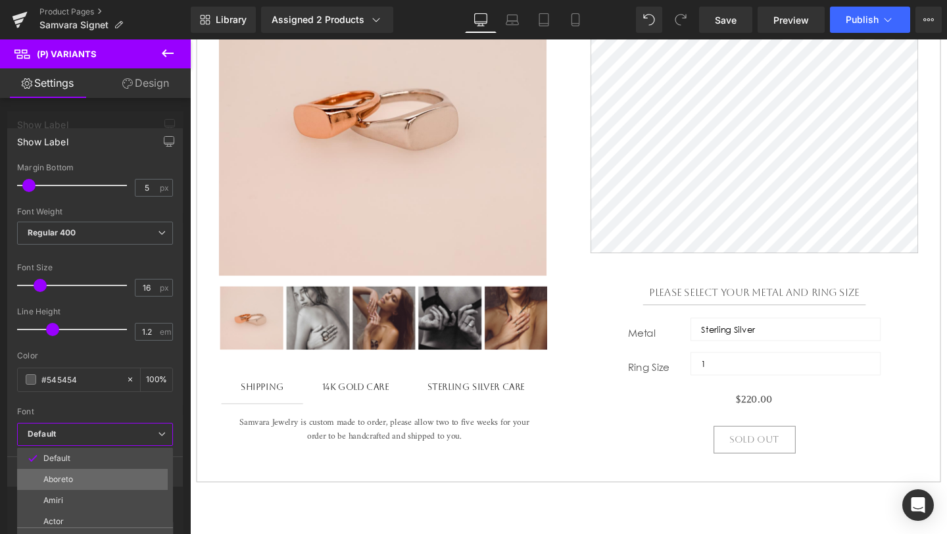
click at [85, 487] on li "Aboreto" at bounding box center [98, 479] width 162 height 21
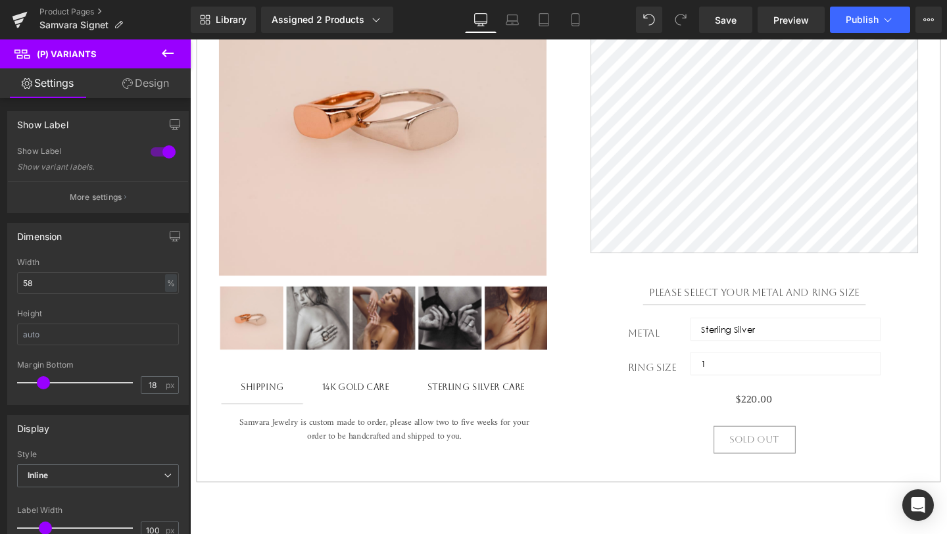
click at [781, 342] on body "Skip to content close Instagram Search Cart 0 Menu Home Shop Jewelry +" at bounding box center [587, 390] width 795 height 1355
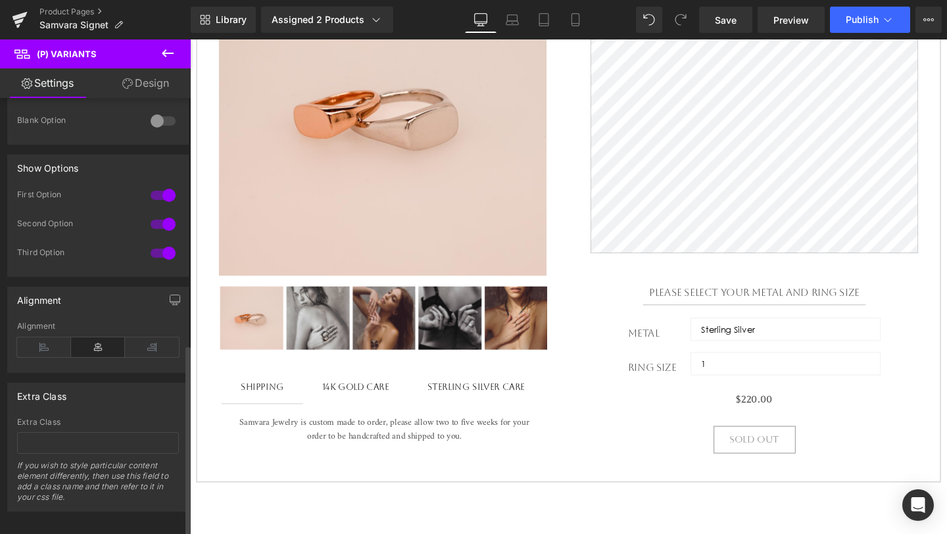
scroll to position [560, 0]
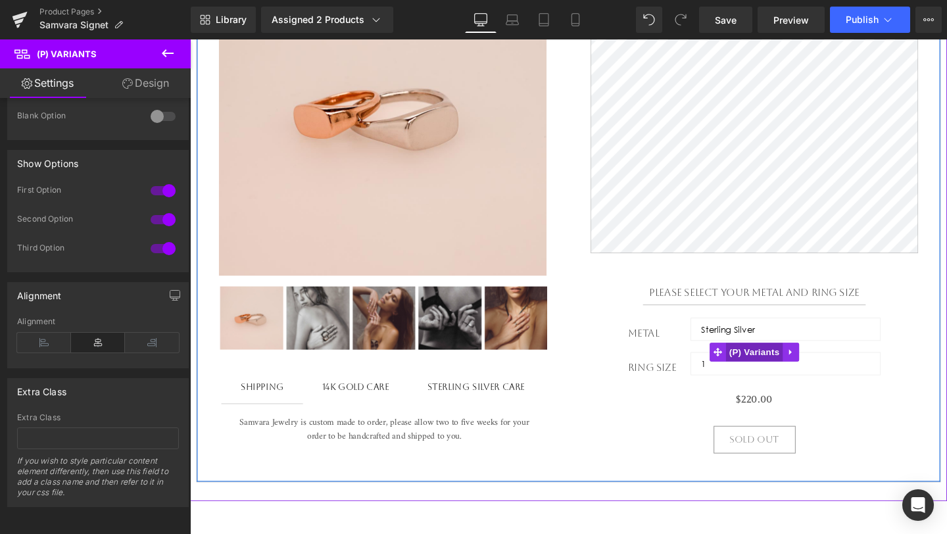
click at [783, 373] on span "(P) Variants" at bounding box center [783, 368] width 60 height 20
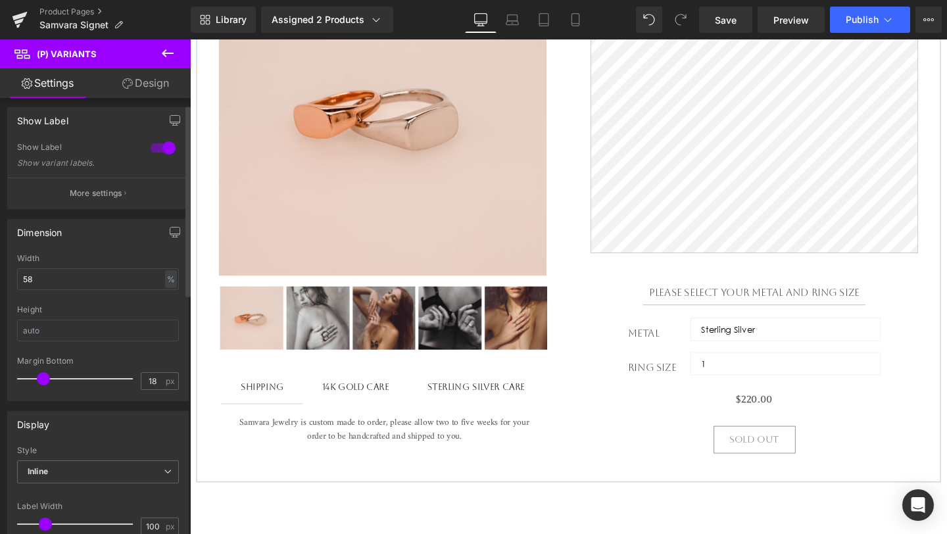
scroll to position [0, 0]
click at [127, 197] on button "More settings" at bounding box center [98, 196] width 180 height 31
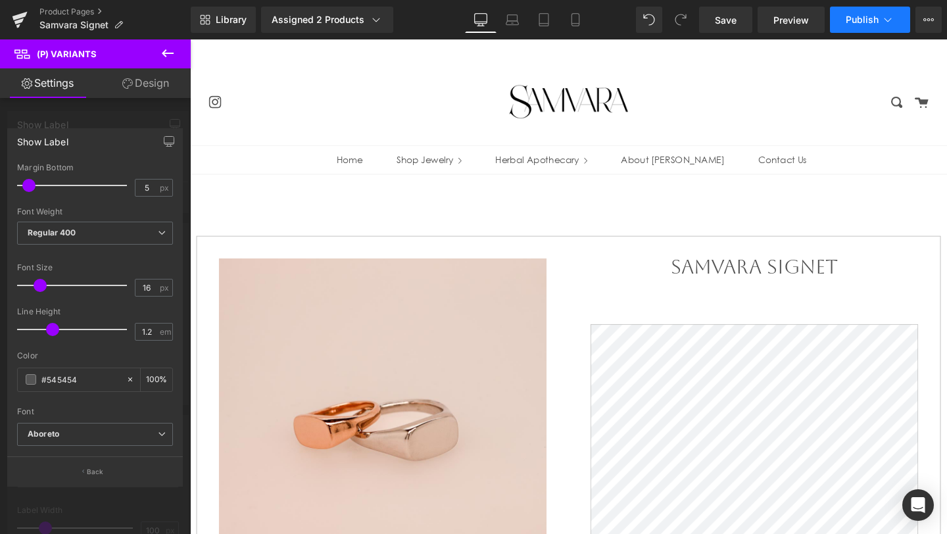
click at [872, 27] on button "Publish" at bounding box center [870, 20] width 80 height 26
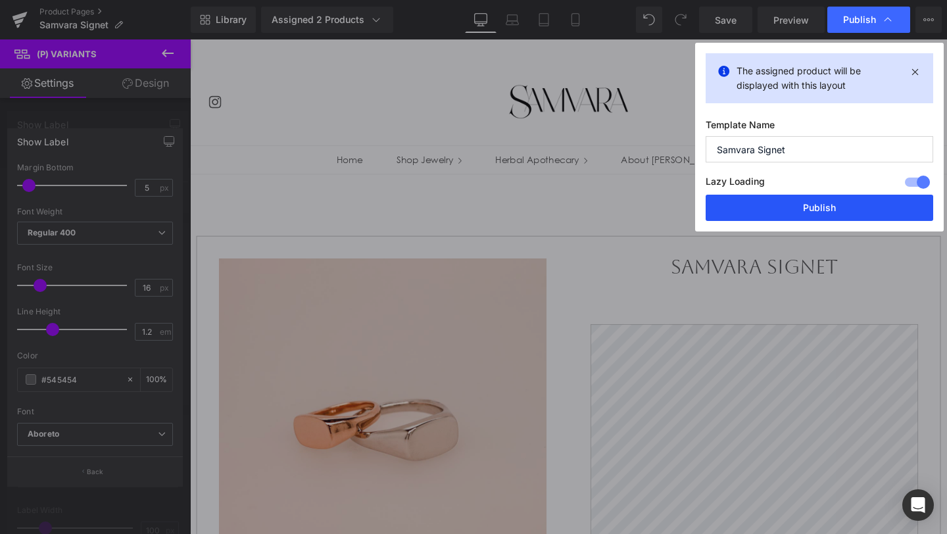
drag, startPoint x: 814, startPoint y: 215, endPoint x: 657, endPoint y: 185, distance: 160.6
click at [814, 215] on button "Publish" at bounding box center [818, 208] width 227 height 26
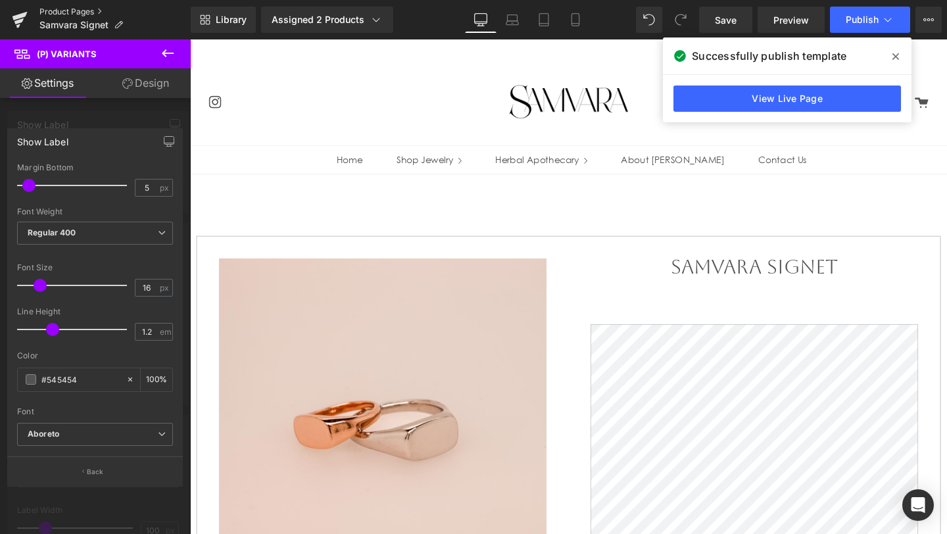
click at [87, 14] on link "Product Pages" at bounding box center [114, 12] width 151 height 11
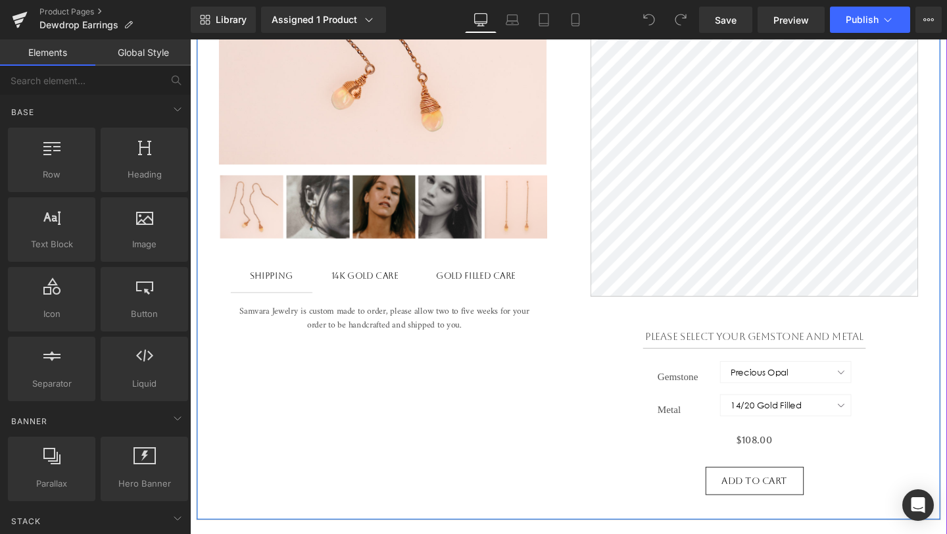
scroll to position [448, 0]
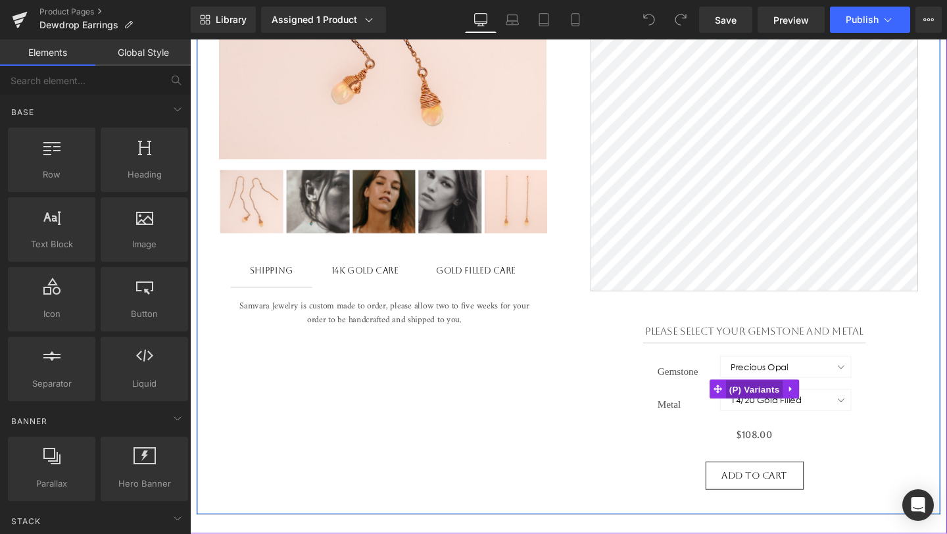
click at [783, 407] on span "(P) Variants" at bounding box center [783, 408] width 60 height 20
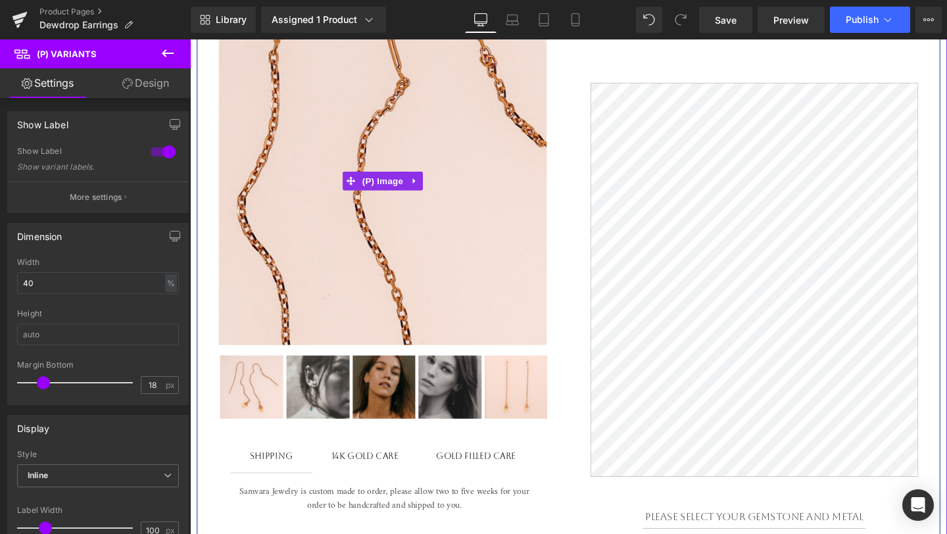
scroll to position [457, 0]
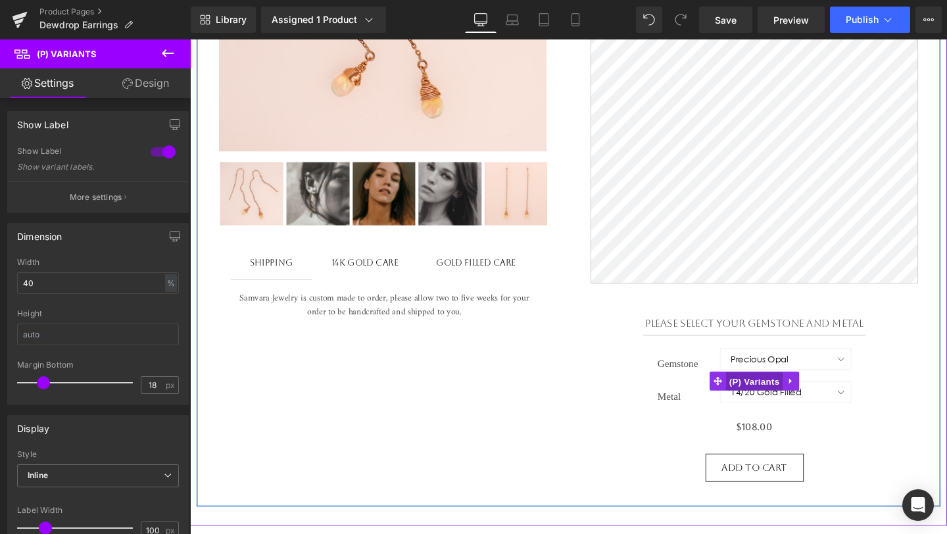
click at [792, 399] on span "(P) Variants" at bounding box center [783, 399] width 60 height 20
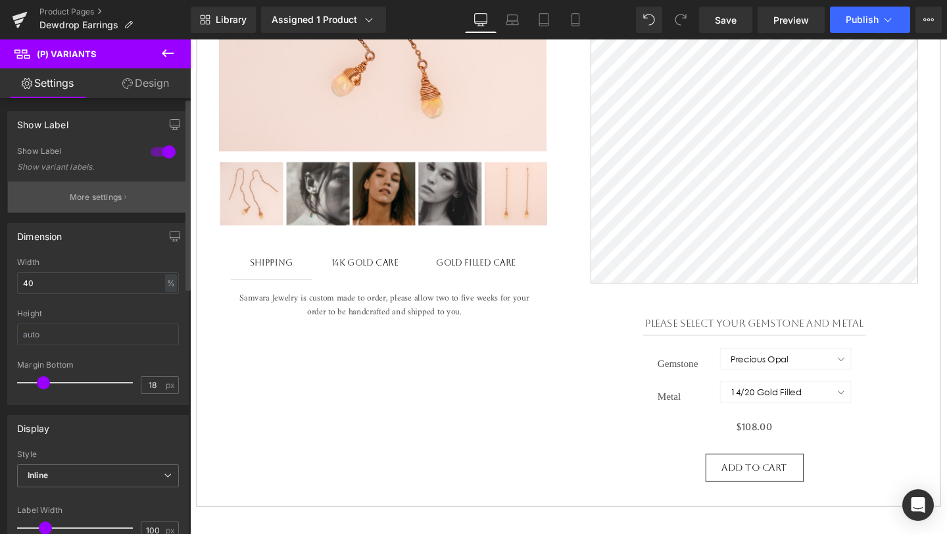
click at [120, 202] on button "More settings" at bounding box center [98, 196] width 180 height 31
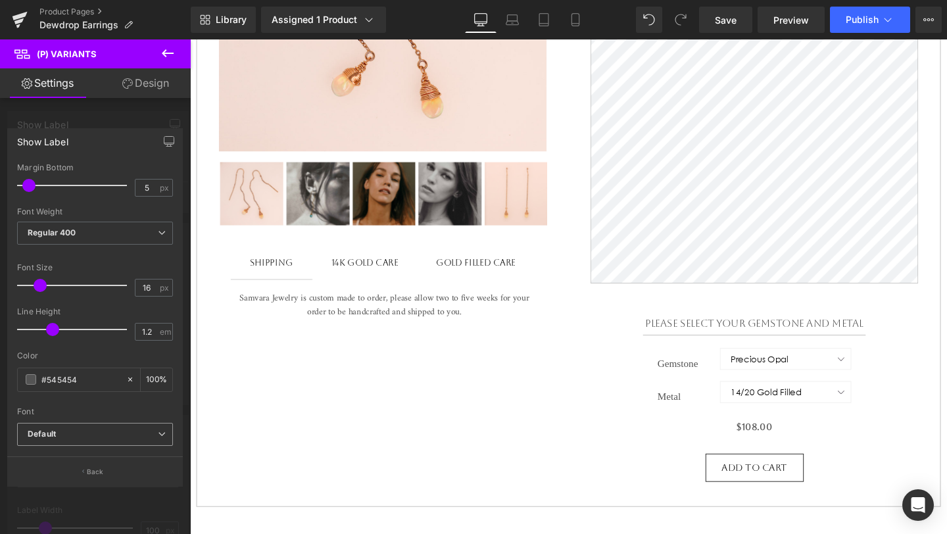
click at [114, 429] on b "Default" at bounding box center [93, 434] width 130 height 11
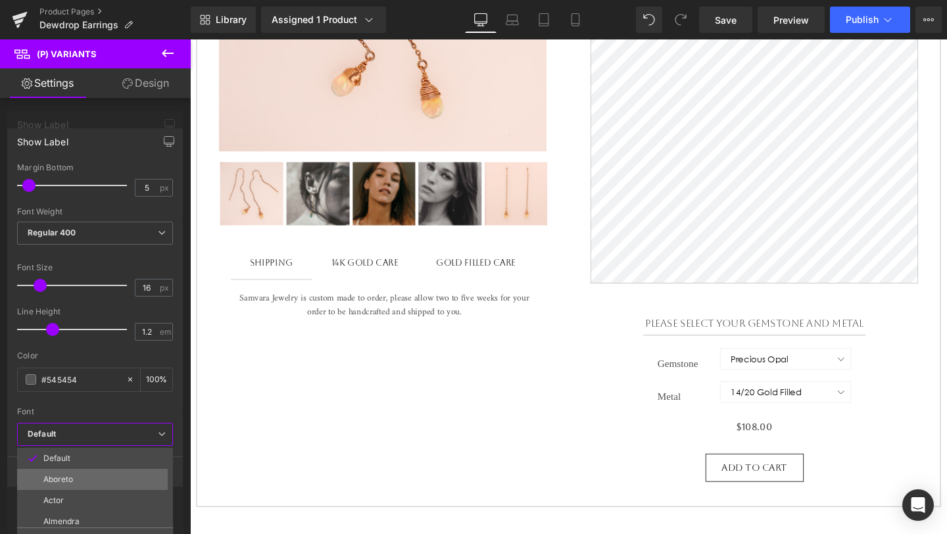
click at [118, 475] on li "Aboreto" at bounding box center [98, 479] width 162 height 21
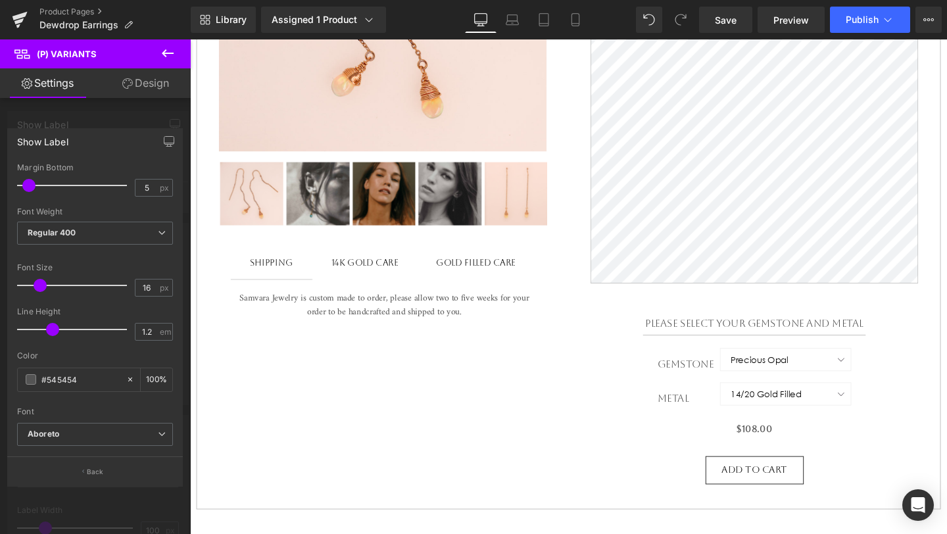
click at [805, 336] on body "Skip to content close Instagram Search Cart 0 Menu Home Shop Jewelry +" at bounding box center [587, 340] width 795 height 1514
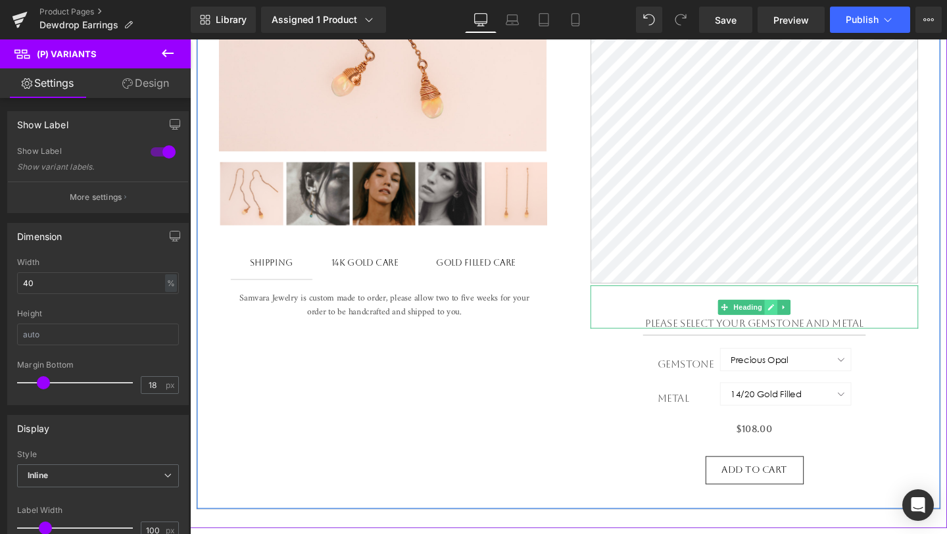
click at [803, 326] on link at bounding box center [801, 321] width 14 height 16
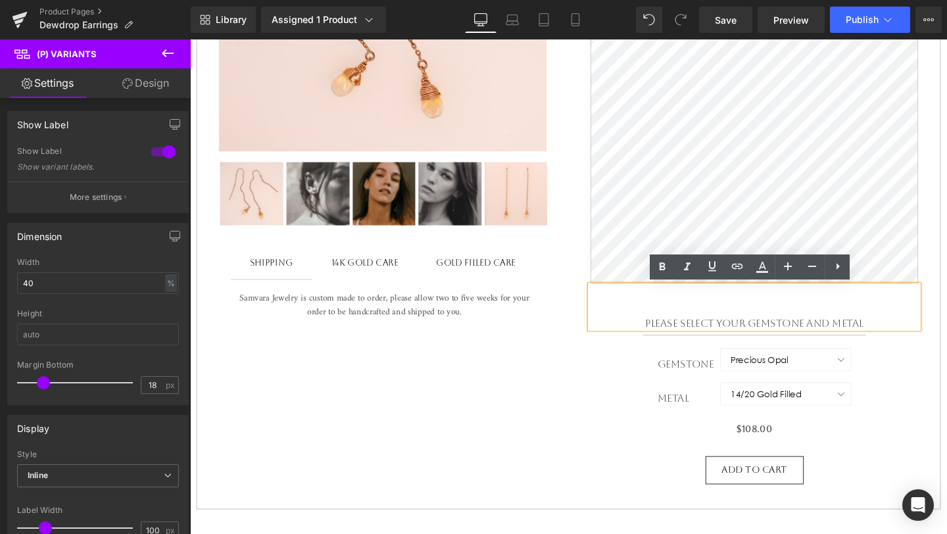
click at [779, 337] on h1 "Please select your Gemstone and Metal" at bounding box center [783, 338] width 344 height 12
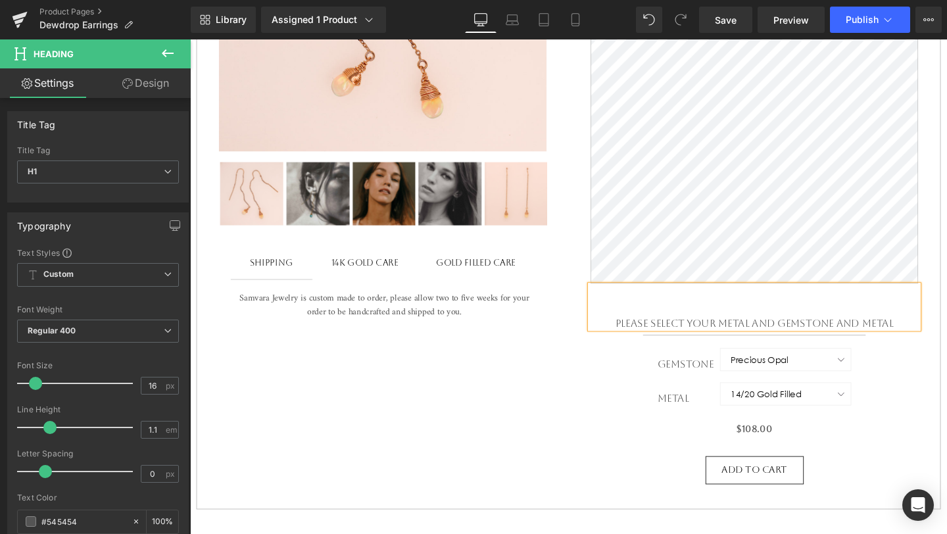
click at [916, 334] on h1 "Please select your metal and Gemstone and Metal" at bounding box center [783, 338] width 344 height 12
click at [779, 401] on span "(P) Variants" at bounding box center [783, 400] width 60 height 20
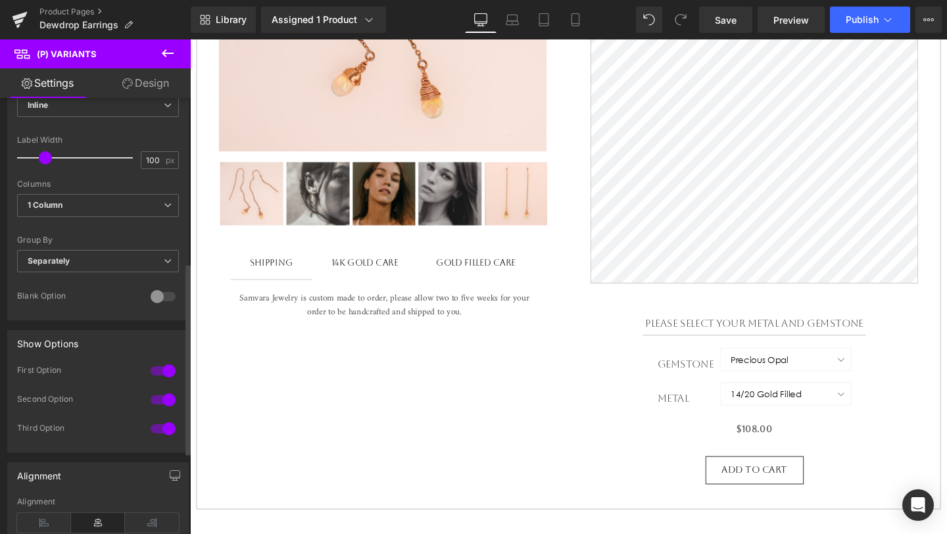
scroll to position [374, 0]
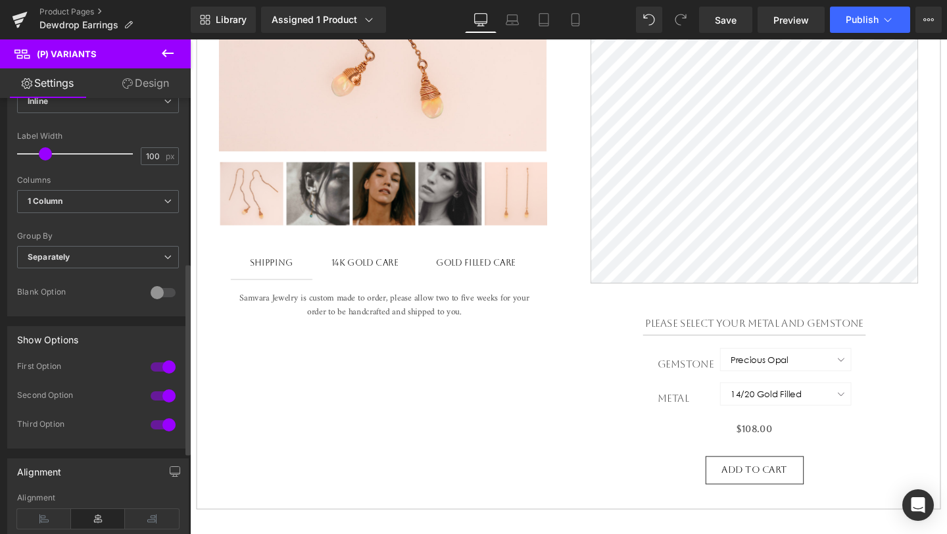
click at [158, 363] on div at bounding box center [163, 366] width 32 height 21
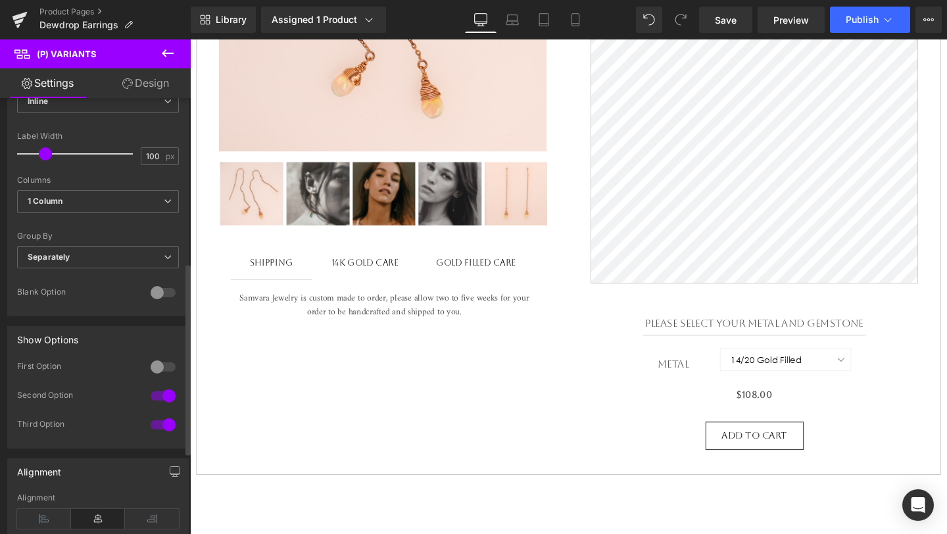
click at [158, 363] on div at bounding box center [163, 366] width 32 height 21
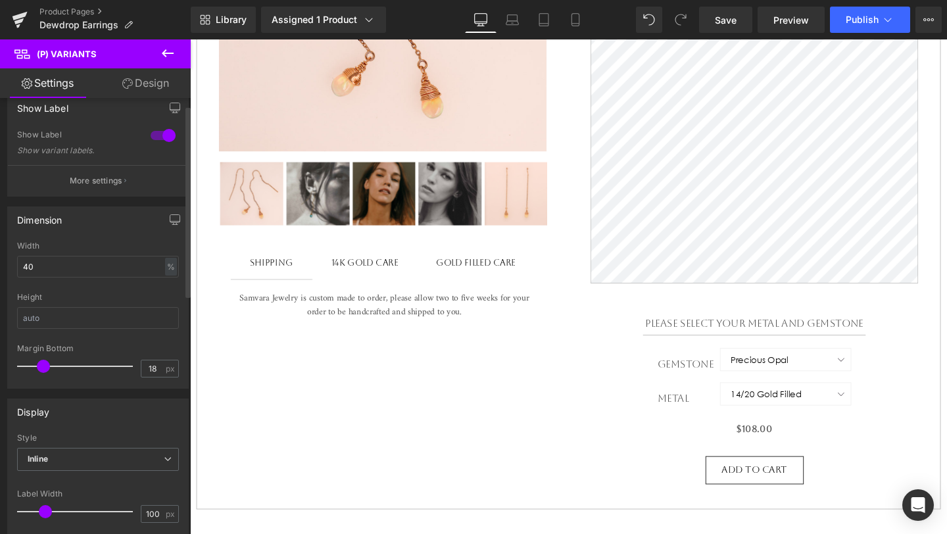
scroll to position [18, 0]
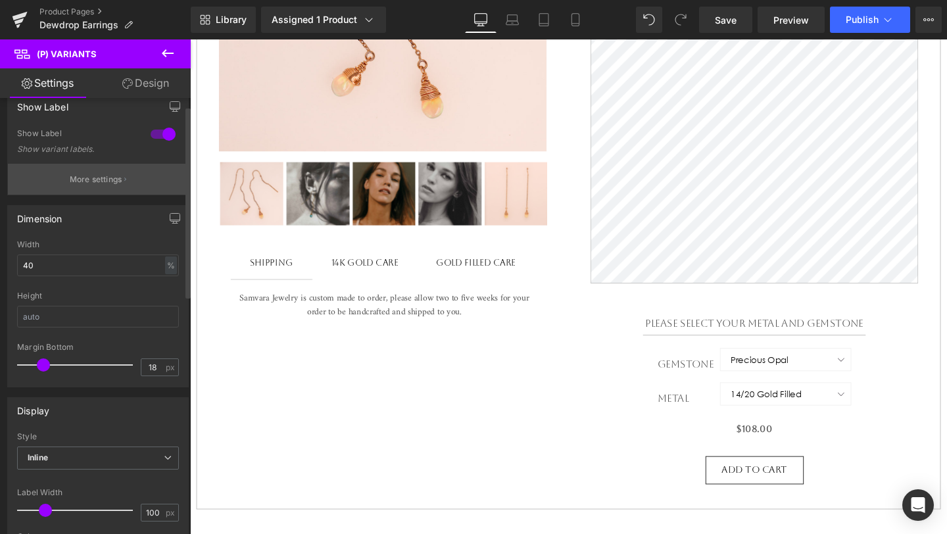
click at [106, 187] on button "More settings" at bounding box center [98, 179] width 180 height 31
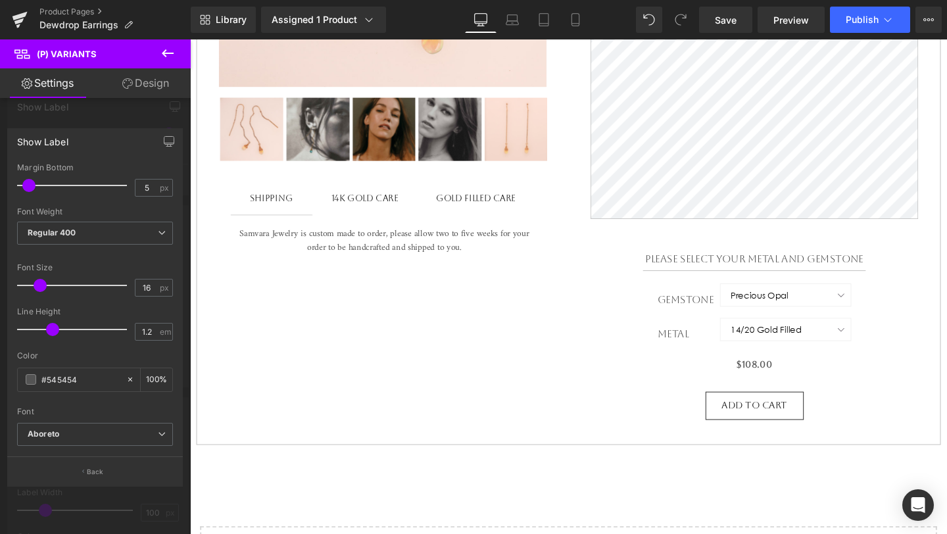
scroll to position [528, 0]
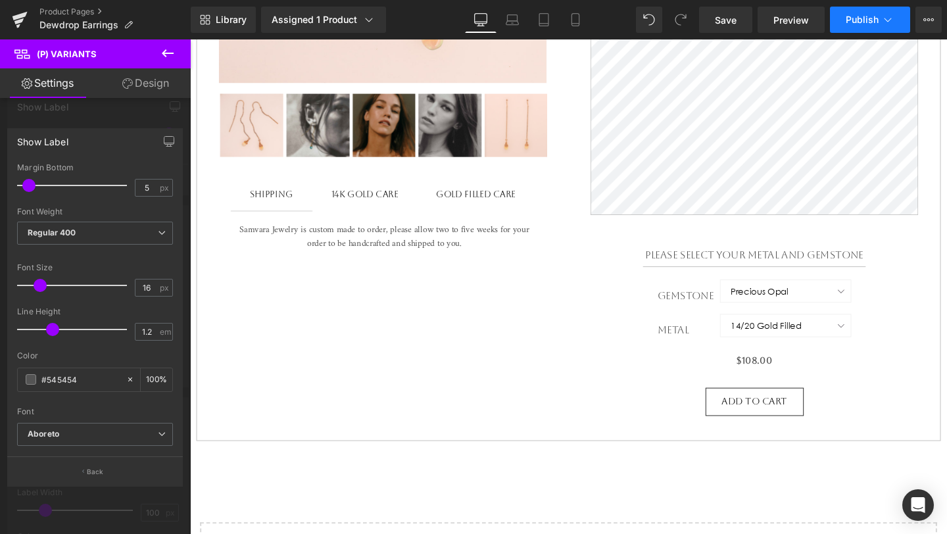
click at [864, 21] on span "Publish" at bounding box center [861, 19] width 33 height 11
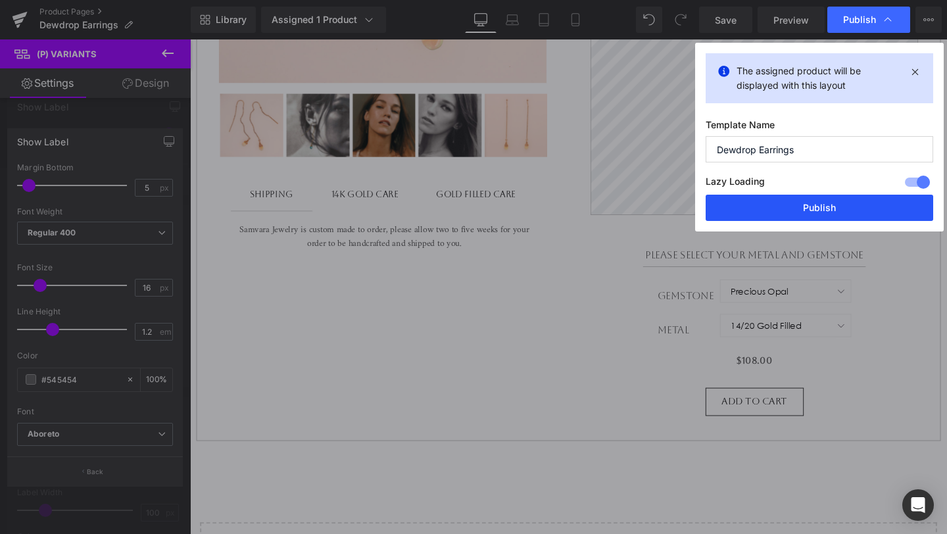
drag, startPoint x: 822, startPoint y: 206, endPoint x: 664, endPoint y: 175, distance: 160.7
click at [822, 206] on button "Publish" at bounding box center [818, 208] width 227 height 26
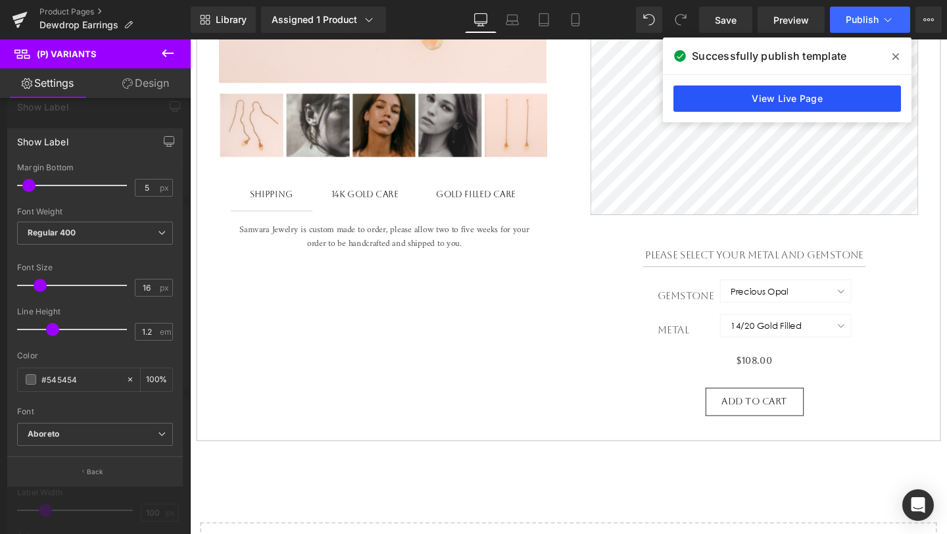
click at [747, 93] on link "View Live Page" at bounding box center [786, 98] width 227 height 26
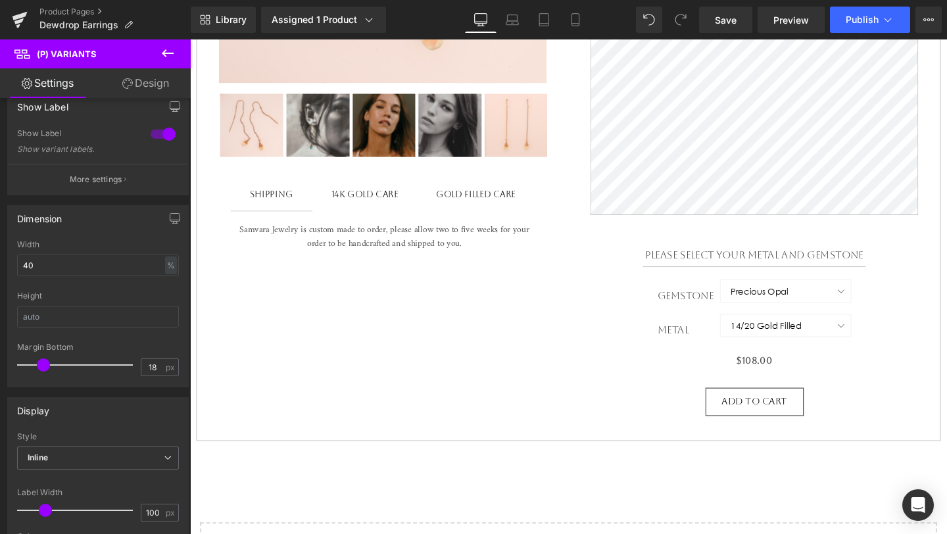
click at [756, 260] on body "Skip to content close Instagram Search Cart 0 Menu Home Shop Jewelry +" at bounding box center [587, 268] width 795 height 1514
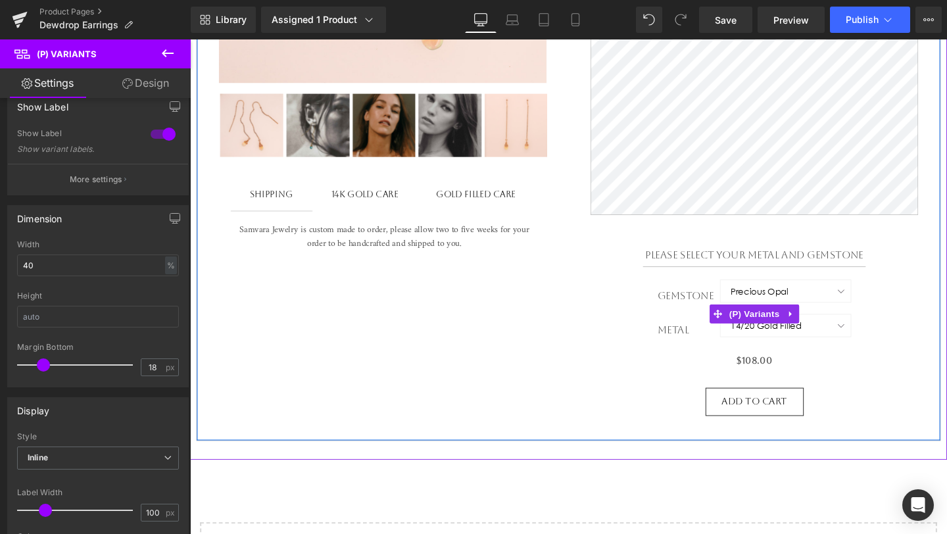
click at [776, 316] on div "Gemstone Precious Opal Blue Apatite" at bounding box center [783, 310] width 344 height 36
click at [778, 327] on span "(P) Variants" at bounding box center [783, 329] width 60 height 20
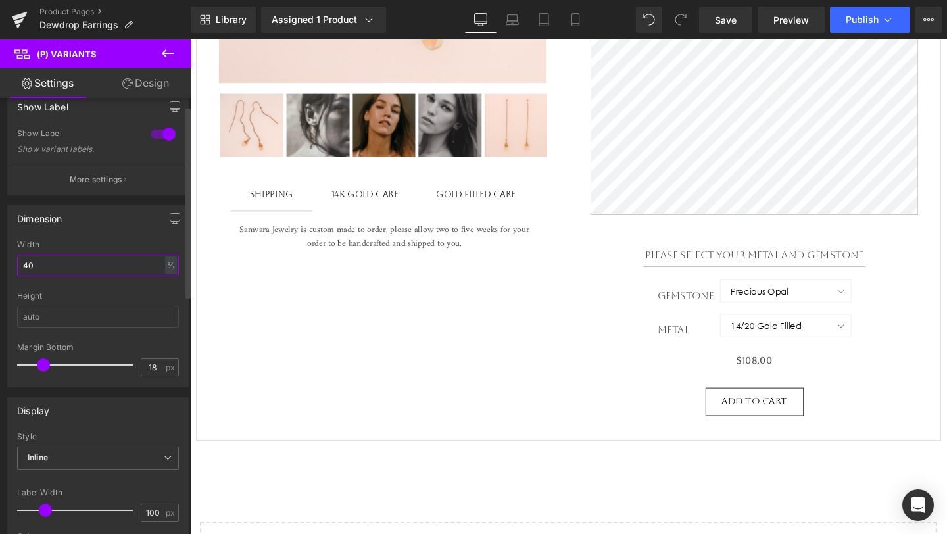
click at [141, 263] on input "40" at bounding box center [98, 265] width 162 height 22
type input "100"
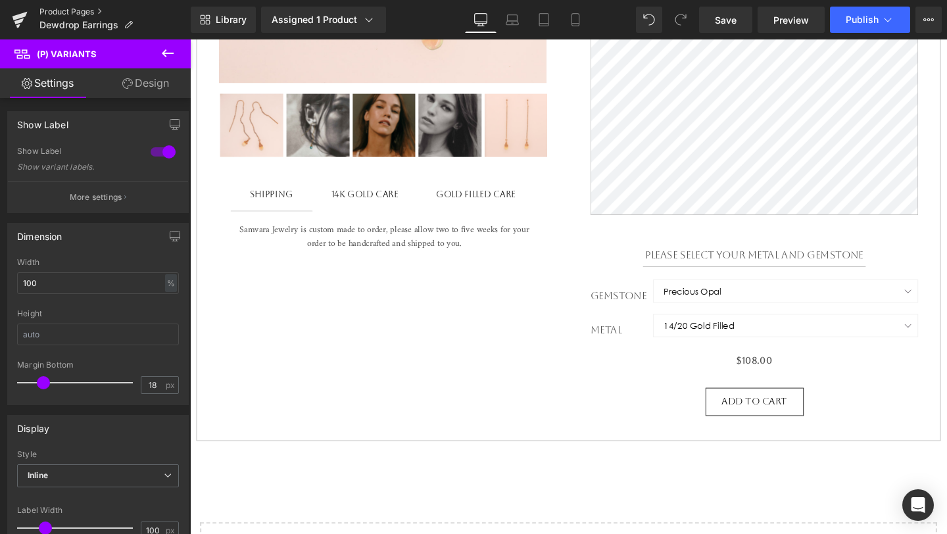
click at [92, 12] on link "Product Pages" at bounding box center [114, 12] width 151 height 11
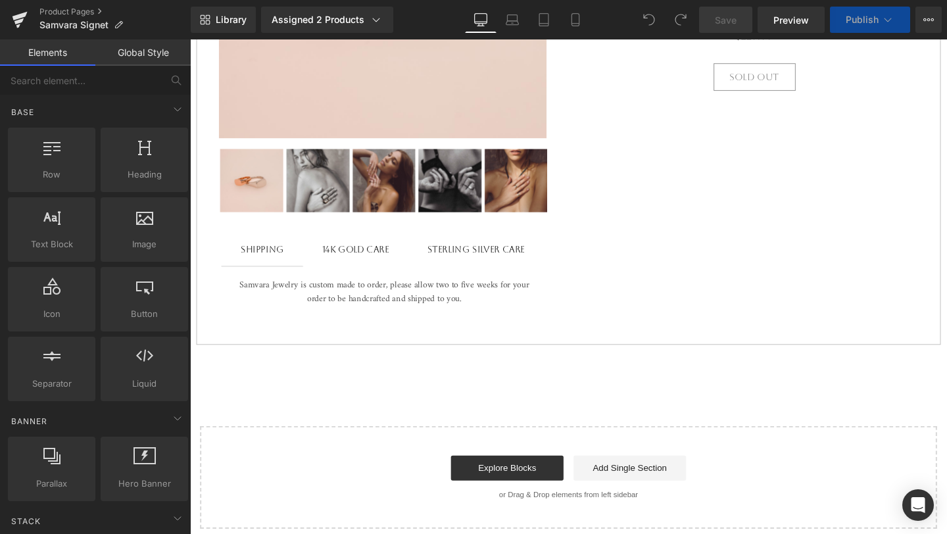
scroll to position [490, 0]
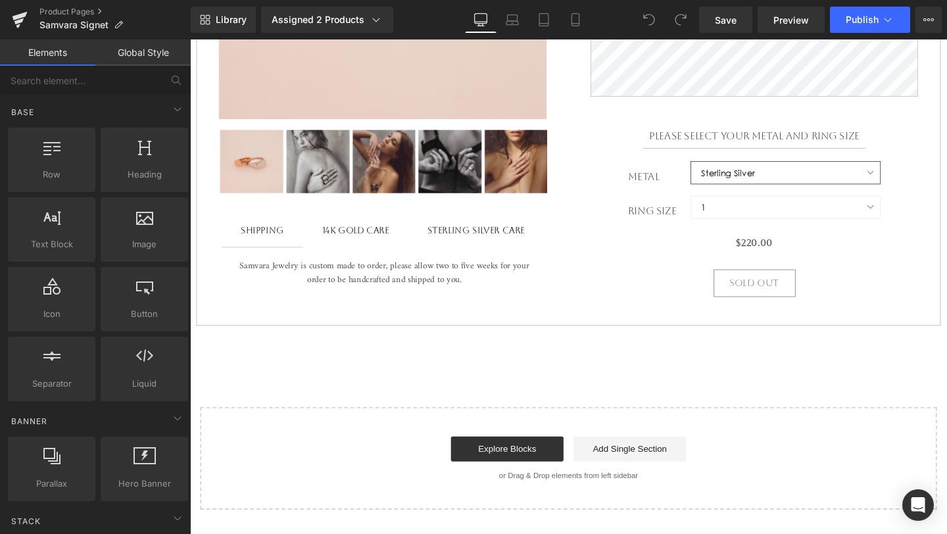
click at [761, 192] on select "Sterling Silver 14k Yellow Gold 14k Rose Gold 14k White Gold 18k Yellow Gold 18…" at bounding box center [816, 180] width 200 height 24
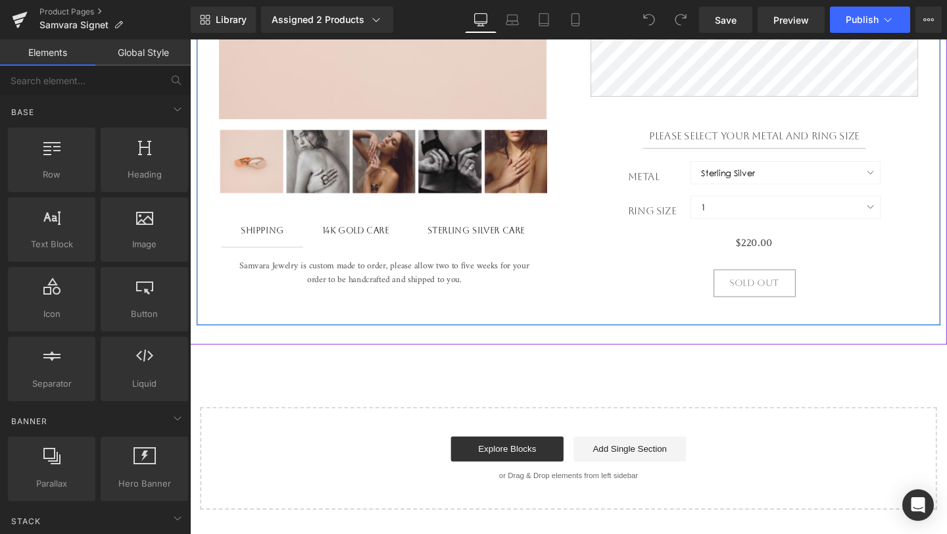
click at [780, 141] on h1 "Please select your metal and ring size" at bounding box center [783, 141] width 344 height 12
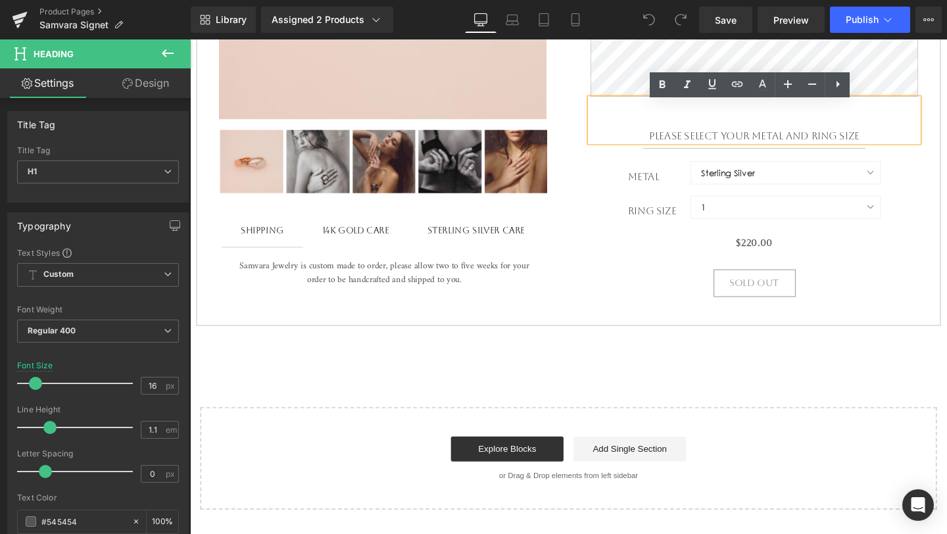
click at [783, 144] on h1 "Please select your metal and ring size" at bounding box center [783, 141] width 344 height 12
click at [672, 204] on div "Metal Sterling Silver 14k Yellow Gold 14k Rose Gold 14k White Gold 18k Yellow G…" at bounding box center [783, 186] width 344 height 36
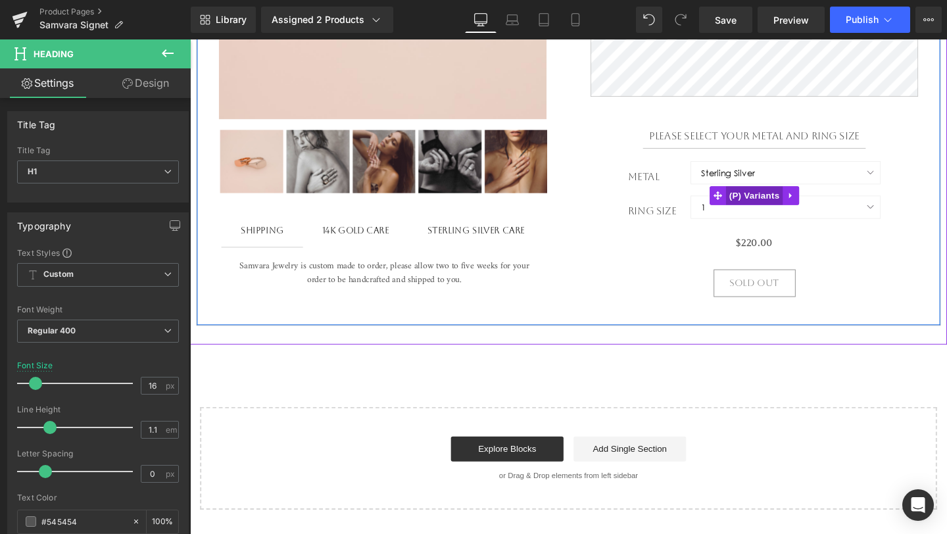
click at [794, 206] on span "(P) Variants" at bounding box center [783, 204] width 60 height 20
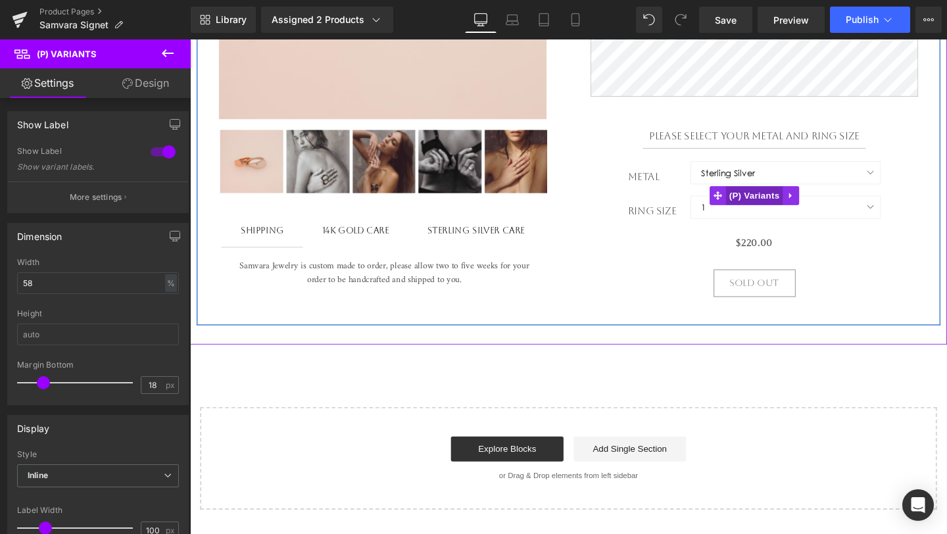
click at [787, 208] on span "(P) Variants" at bounding box center [783, 204] width 60 height 20
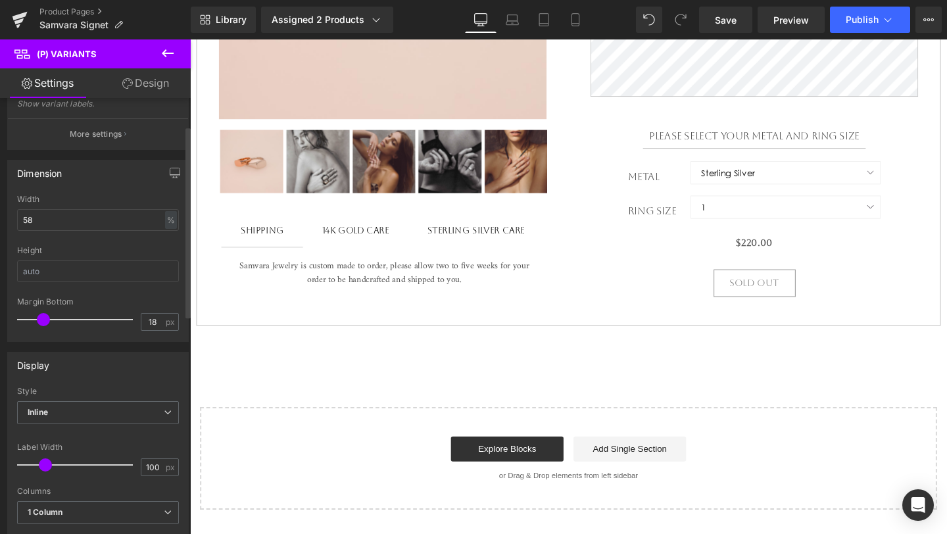
scroll to position [0, 0]
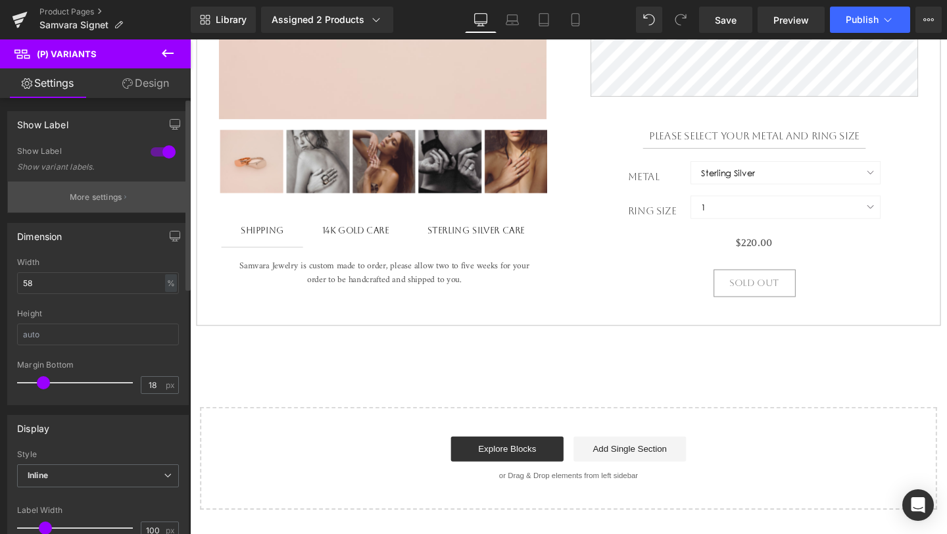
click at [110, 199] on p "More settings" at bounding box center [96, 197] width 53 height 12
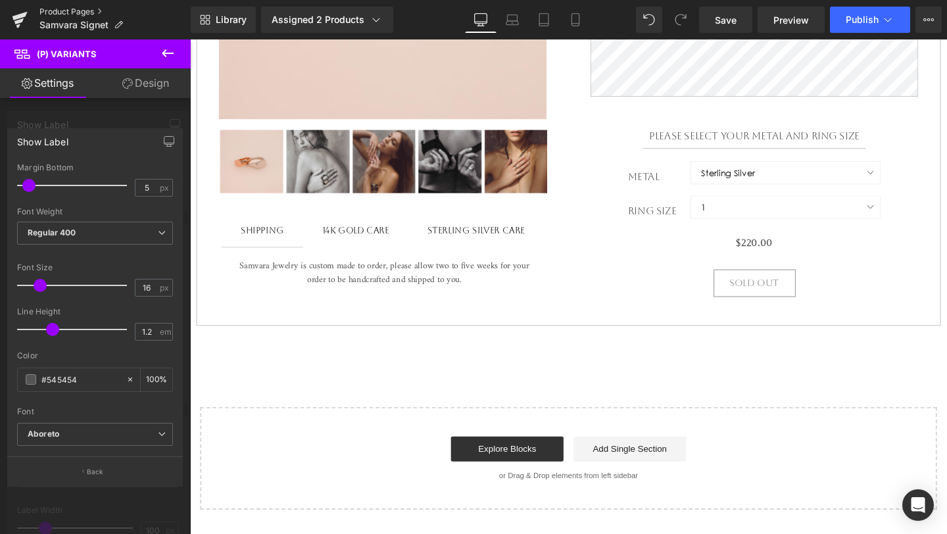
click at [65, 12] on link "Product Pages" at bounding box center [114, 12] width 151 height 11
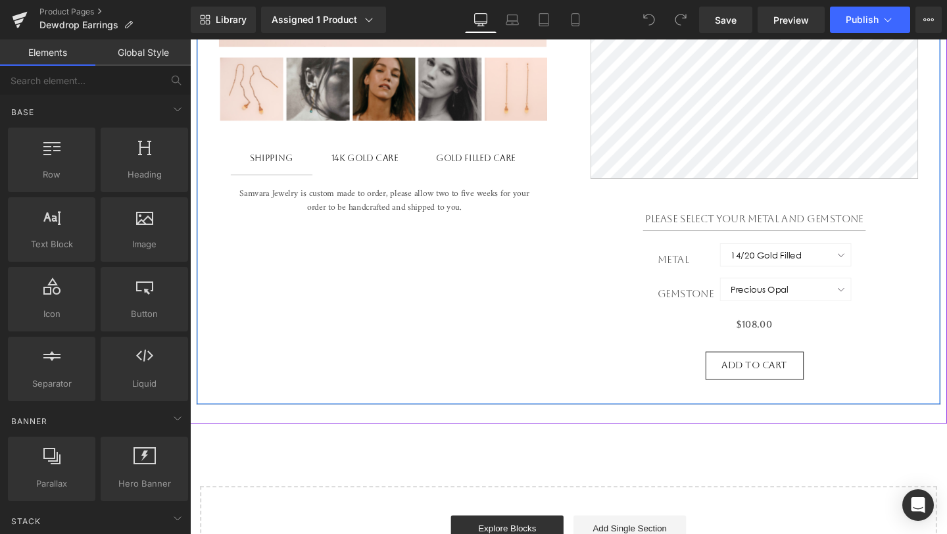
scroll to position [570, 0]
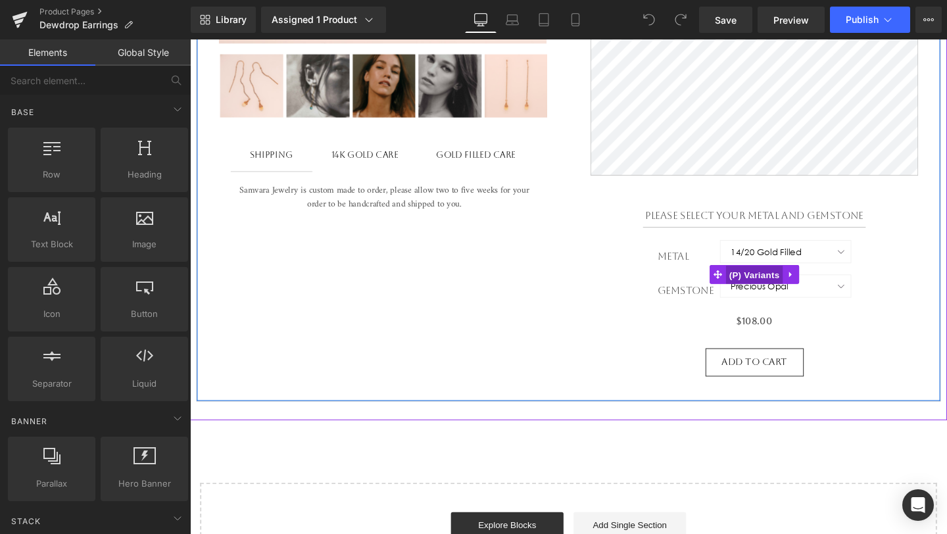
click at [783, 281] on span "(P) Variants" at bounding box center [783, 287] width 60 height 20
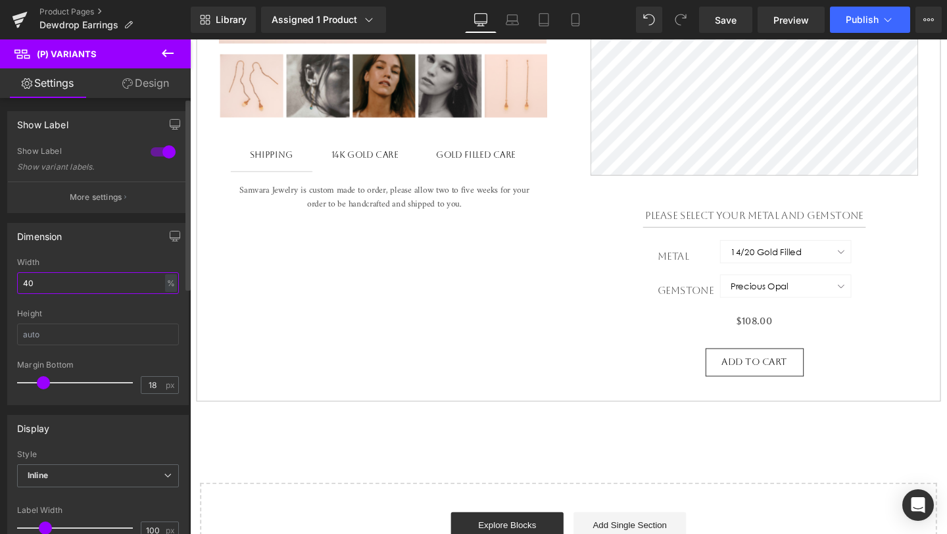
click at [105, 279] on input "40" at bounding box center [98, 283] width 162 height 22
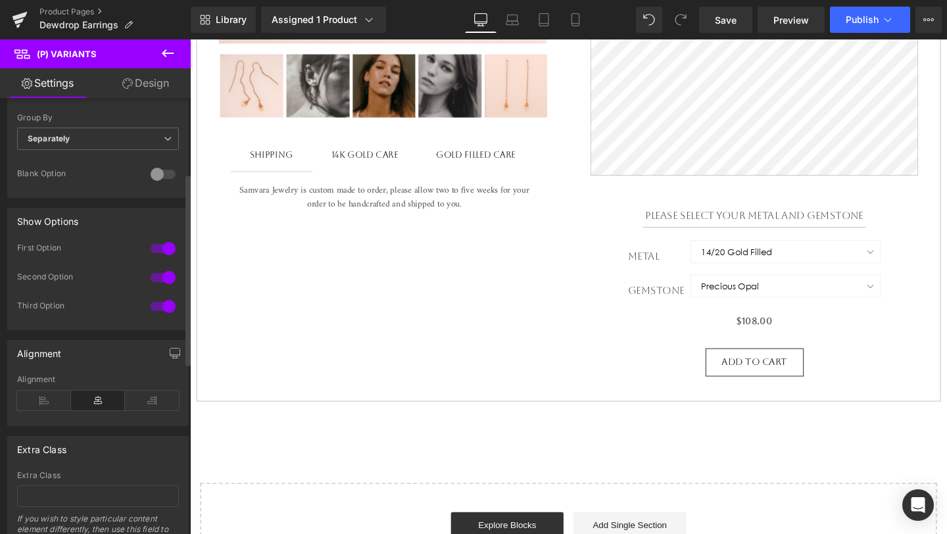
scroll to position [0, 0]
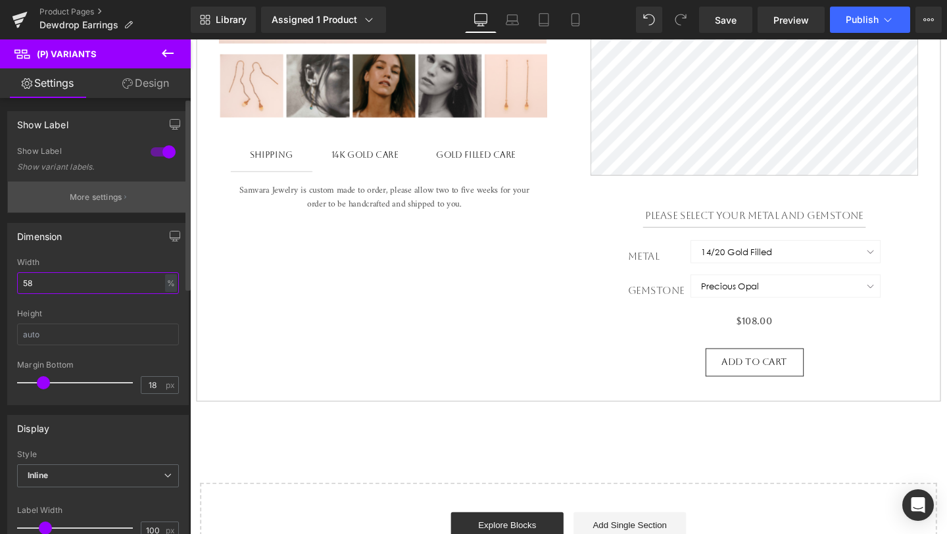
type input "58"
click at [105, 196] on p "More settings" at bounding box center [96, 197] width 53 height 12
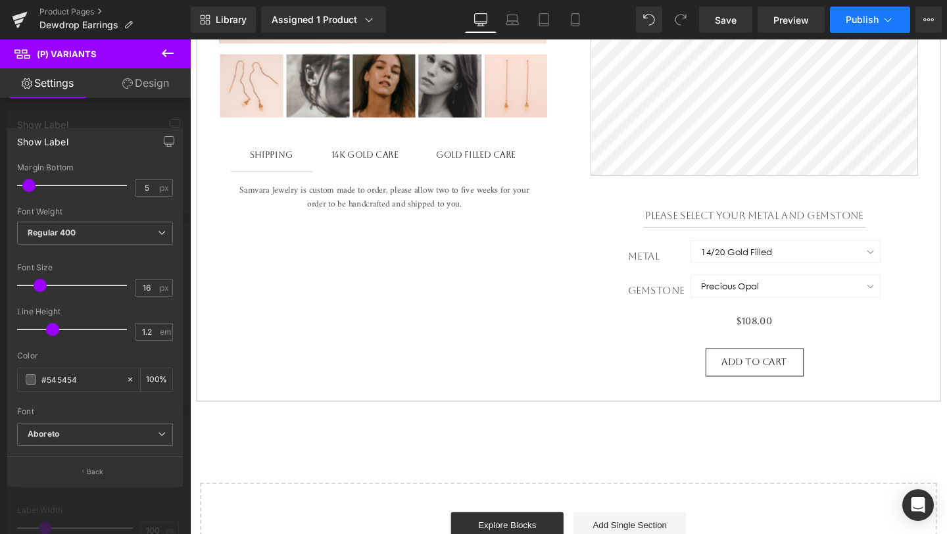
click at [870, 22] on span "Publish" at bounding box center [861, 19] width 33 height 11
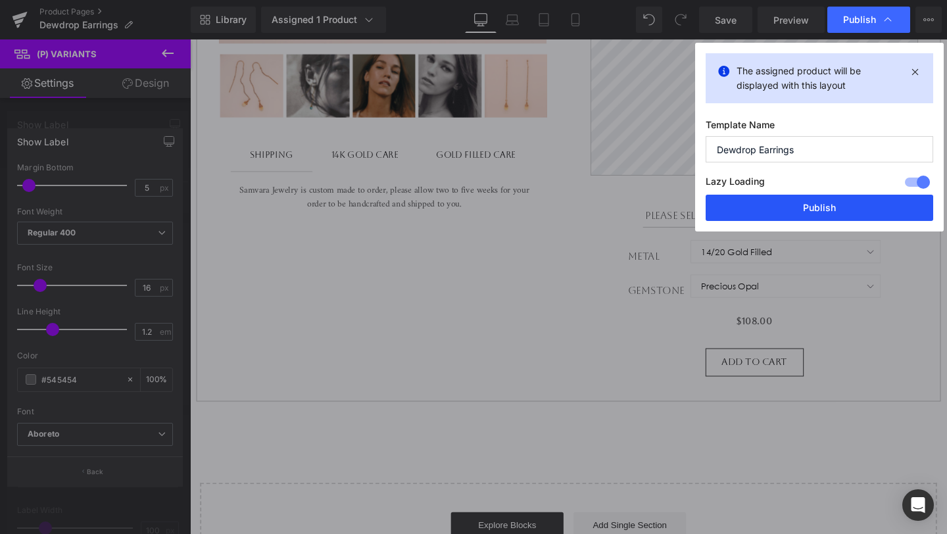
click at [815, 214] on button "Publish" at bounding box center [818, 208] width 227 height 26
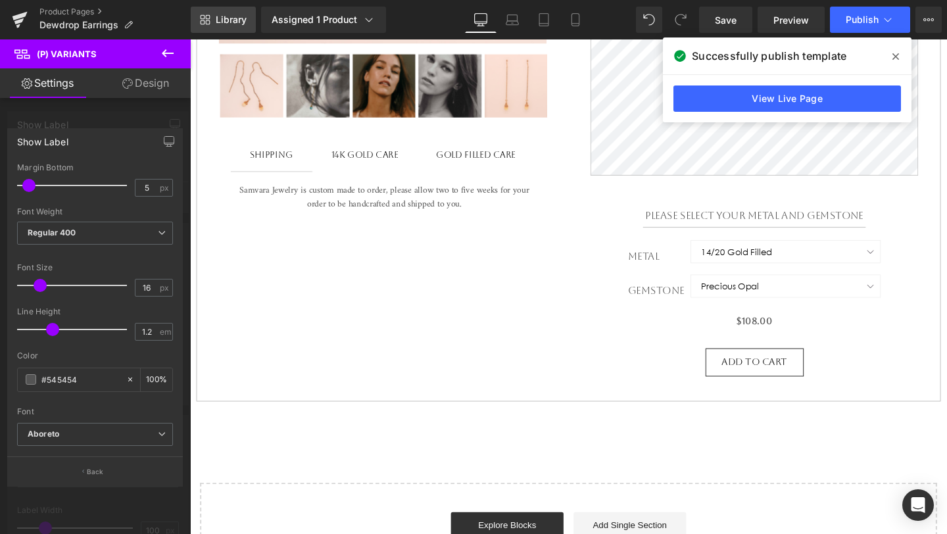
click at [220, 27] on link "Library" at bounding box center [223, 20] width 65 height 26
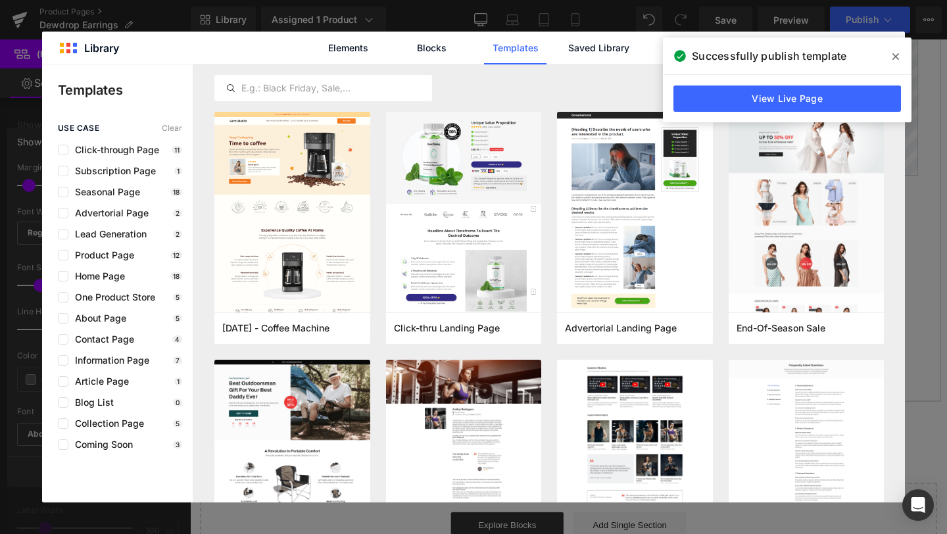
click at [895, 55] on icon at bounding box center [895, 56] width 7 height 11
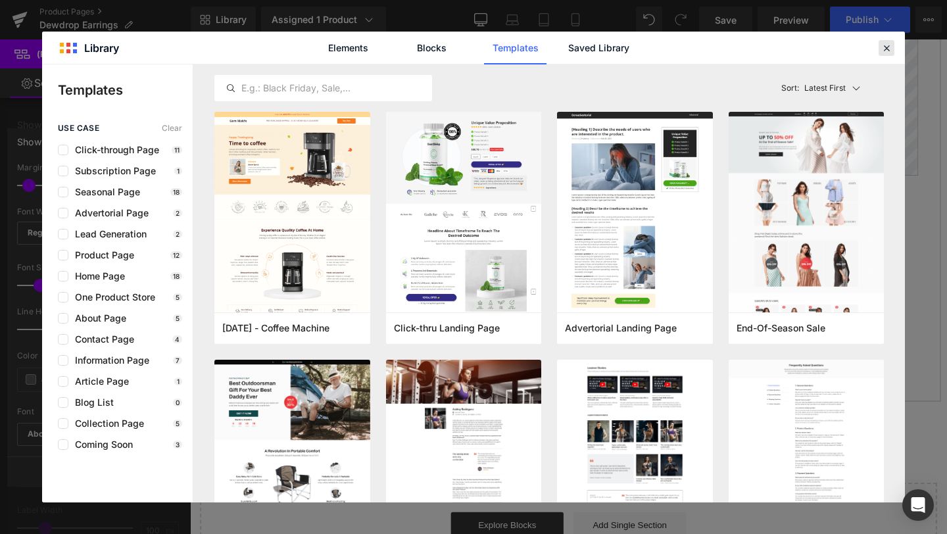
click at [892, 49] on div at bounding box center [886, 48] width 16 height 16
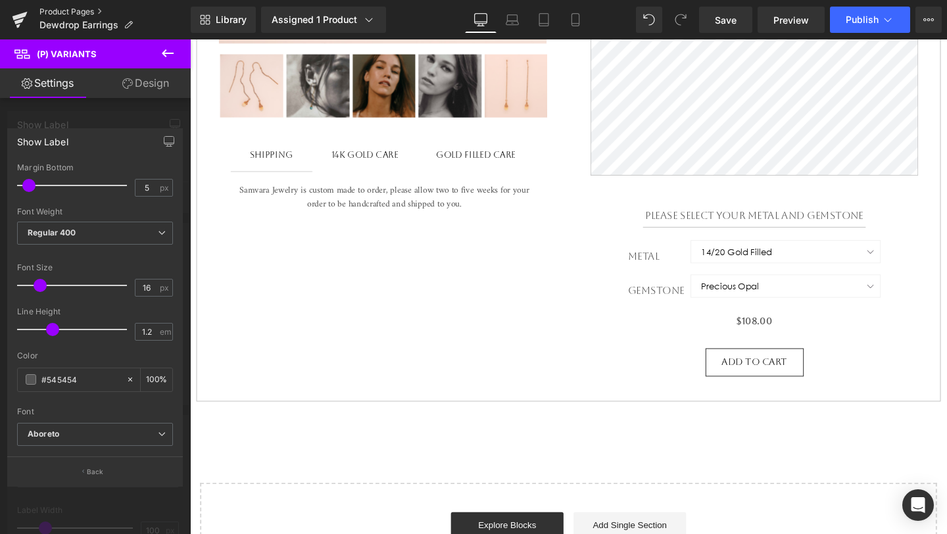
click at [64, 9] on link "Product Pages" at bounding box center [114, 12] width 151 height 11
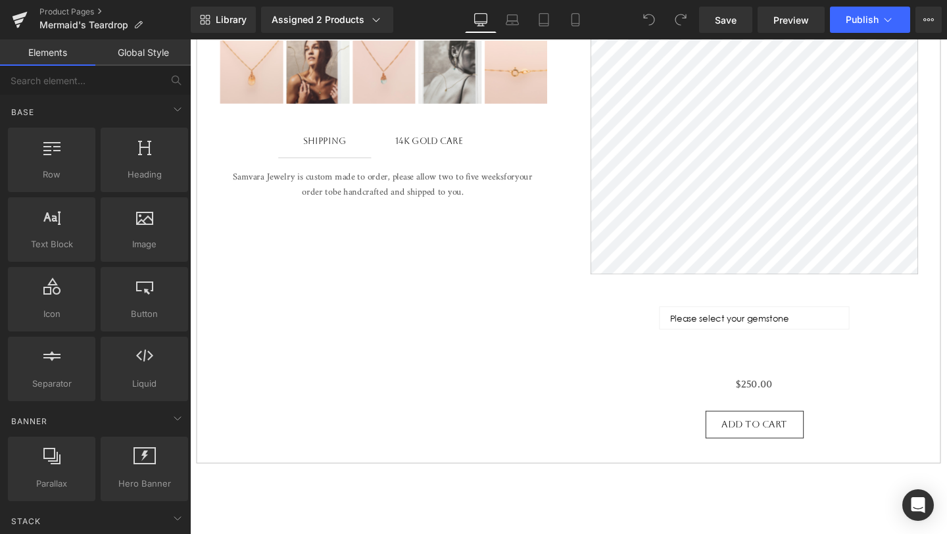
scroll to position [592, 0]
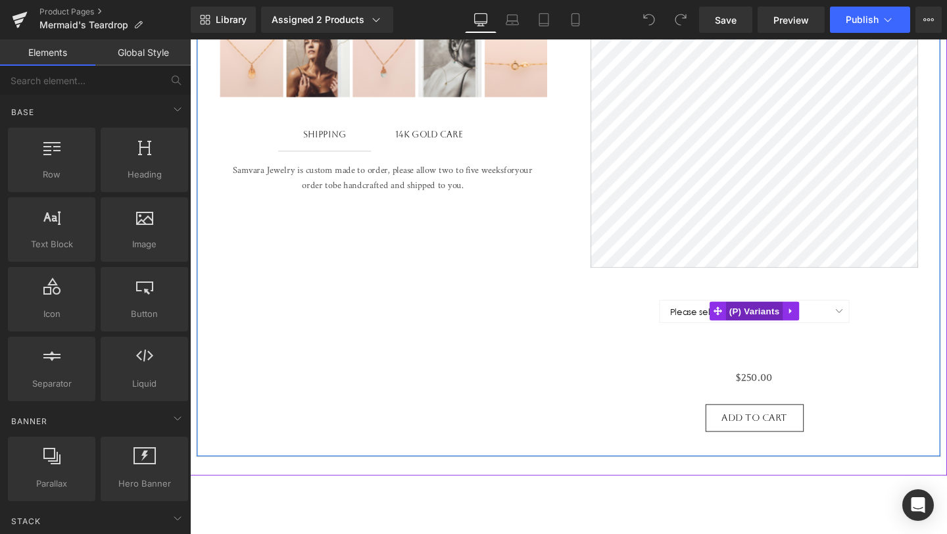
click at [795, 327] on span "(P) Variants" at bounding box center [783, 325] width 60 height 20
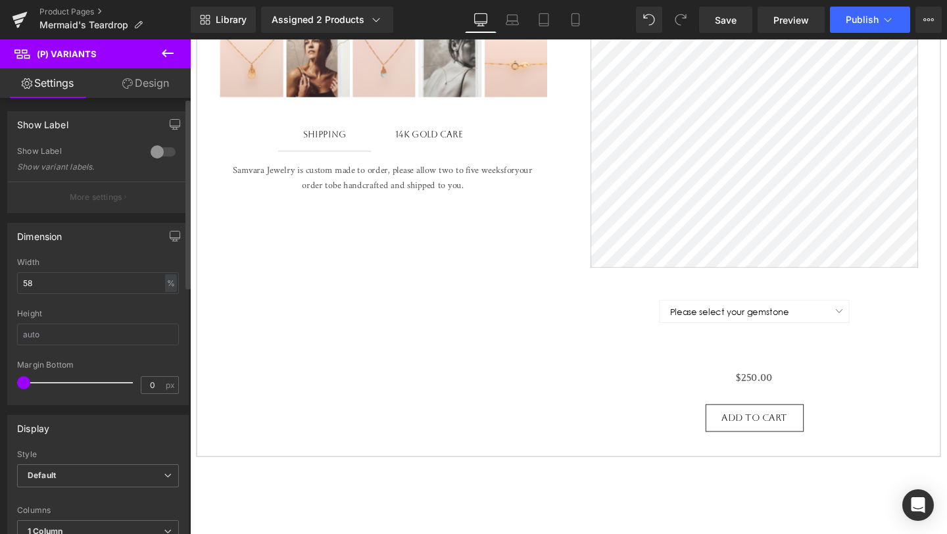
click at [153, 147] on div at bounding box center [163, 151] width 32 height 21
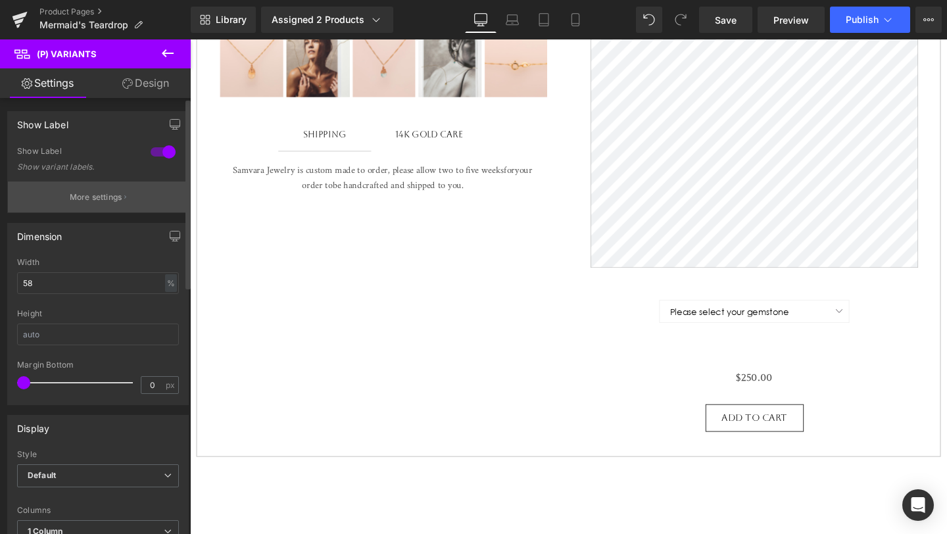
click at [133, 187] on button "More settings" at bounding box center [98, 196] width 180 height 31
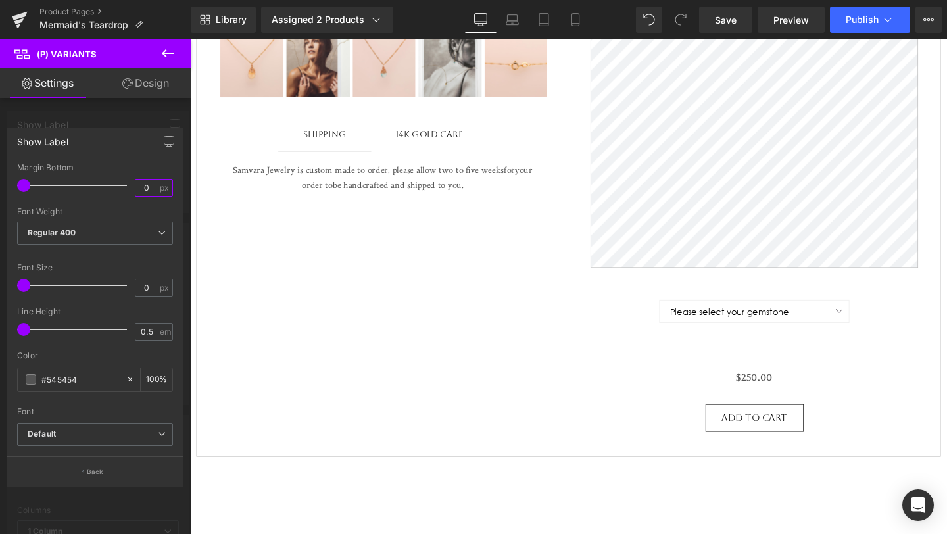
click at [151, 189] on input "0" at bounding box center [146, 187] width 23 height 16
click at [103, 469] on button "Back" at bounding box center [94, 471] width 175 height 30
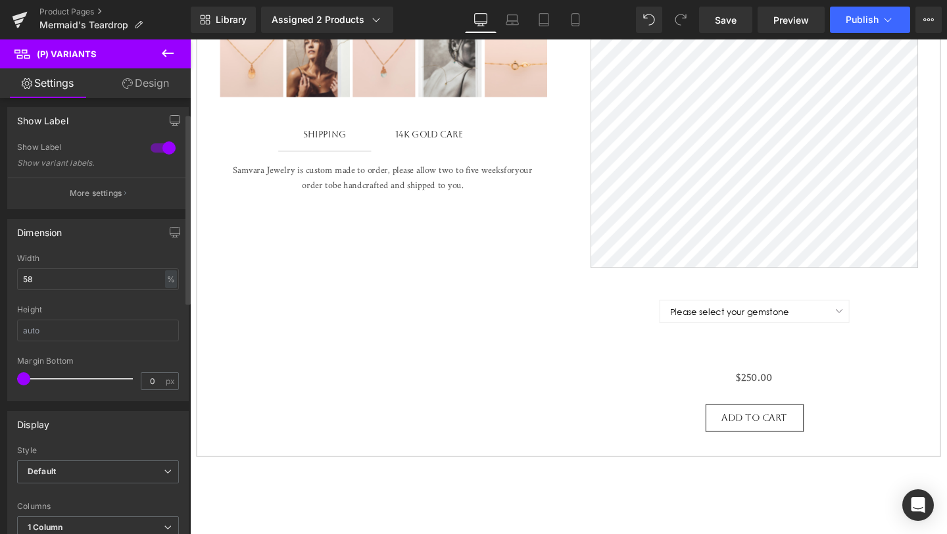
scroll to position [0, 0]
click at [152, 383] on input "0" at bounding box center [152, 385] width 23 height 16
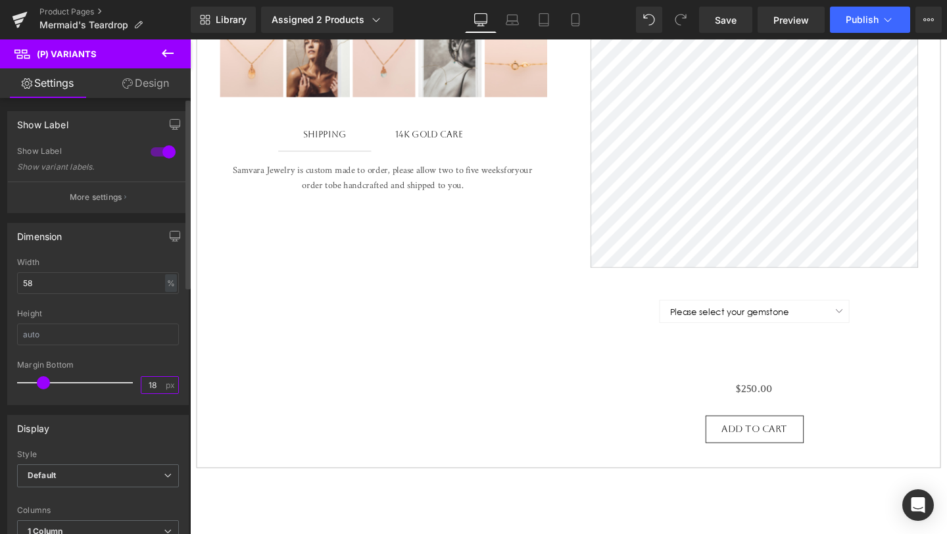
type input "18"
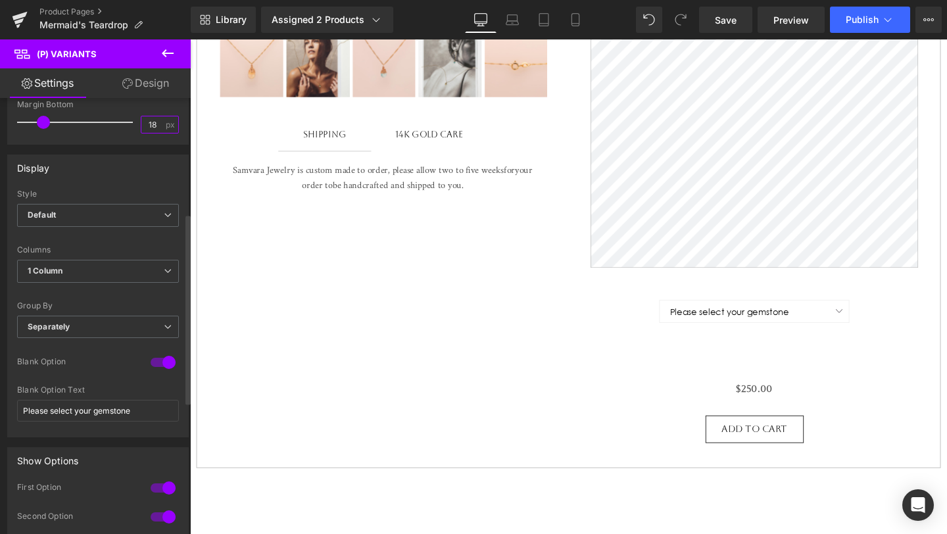
scroll to position [265, 0]
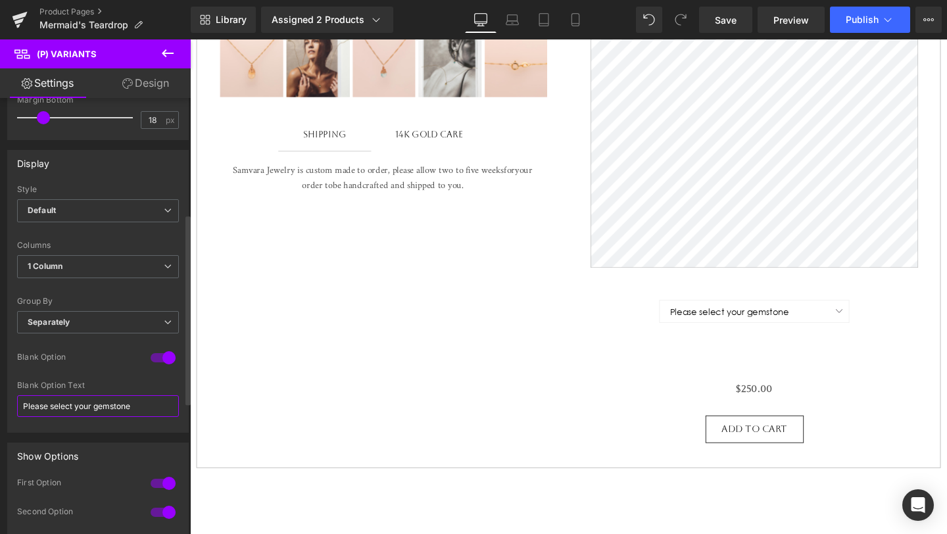
click at [129, 408] on input "Please select your gemstone" at bounding box center [98, 406] width 162 height 22
click at [161, 360] on div at bounding box center [163, 357] width 32 height 21
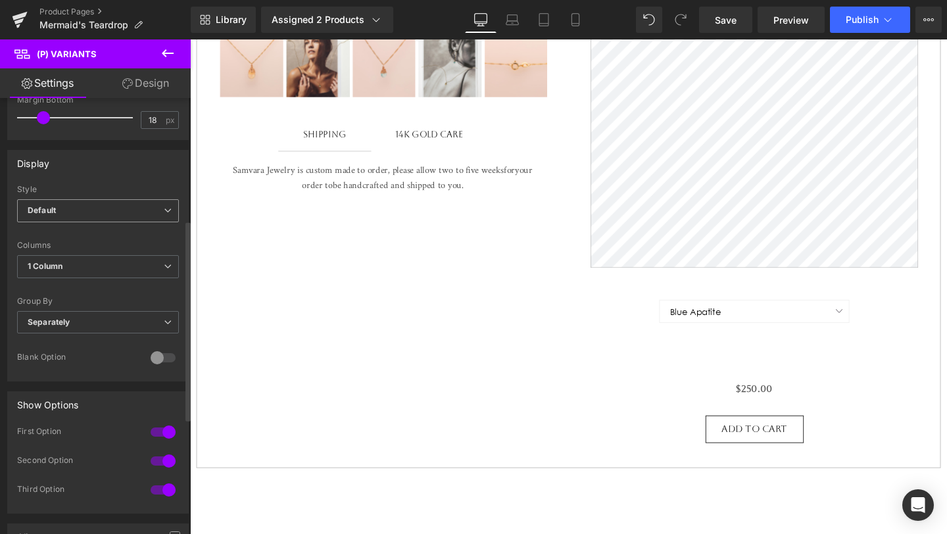
click at [109, 203] on span "Default" at bounding box center [98, 210] width 162 height 23
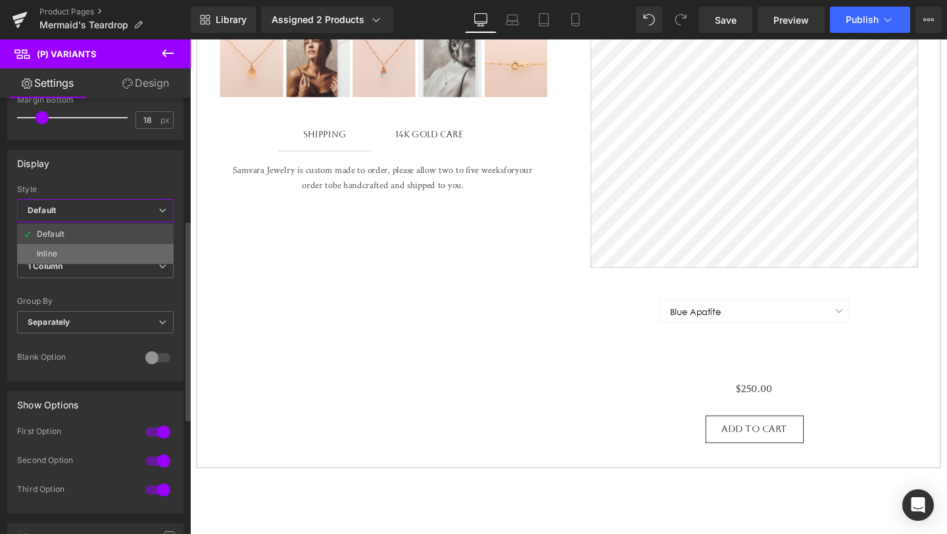
click at [108, 249] on li "Inline" at bounding box center [95, 254] width 156 height 20
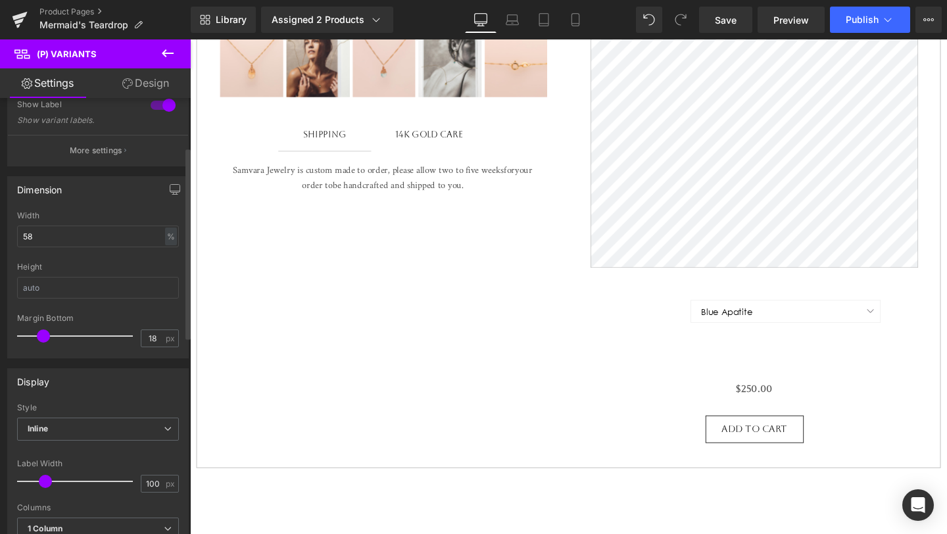
scroll to position [0, 0]
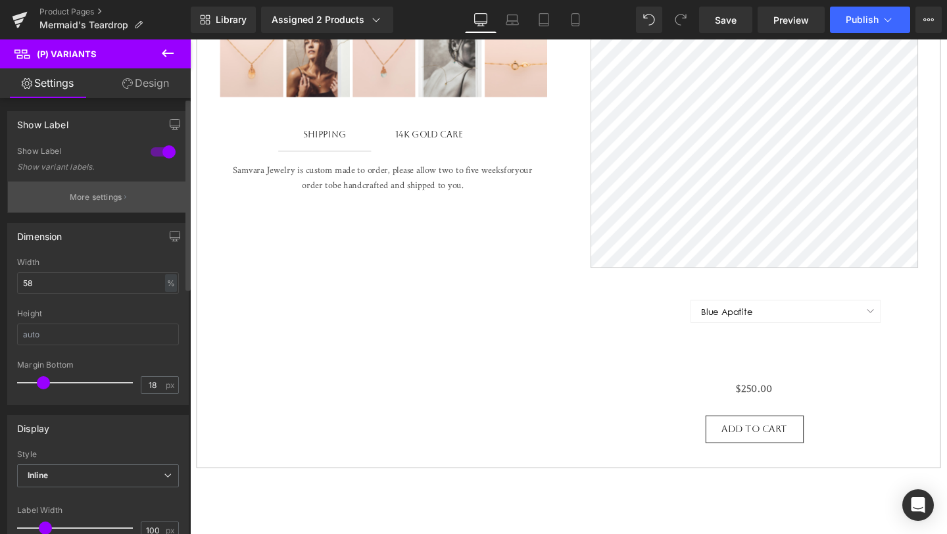
click at [126, 199] on button "More settings" at bounding box center [98, 196] width 180 height 31
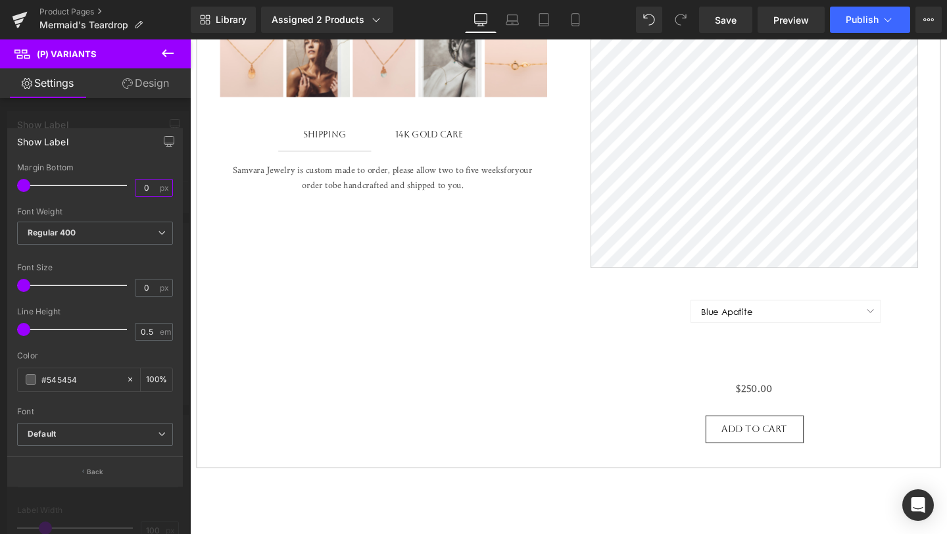
click at [151, 191] on input "0" at bounding box center [146, 187] width 23 height 16
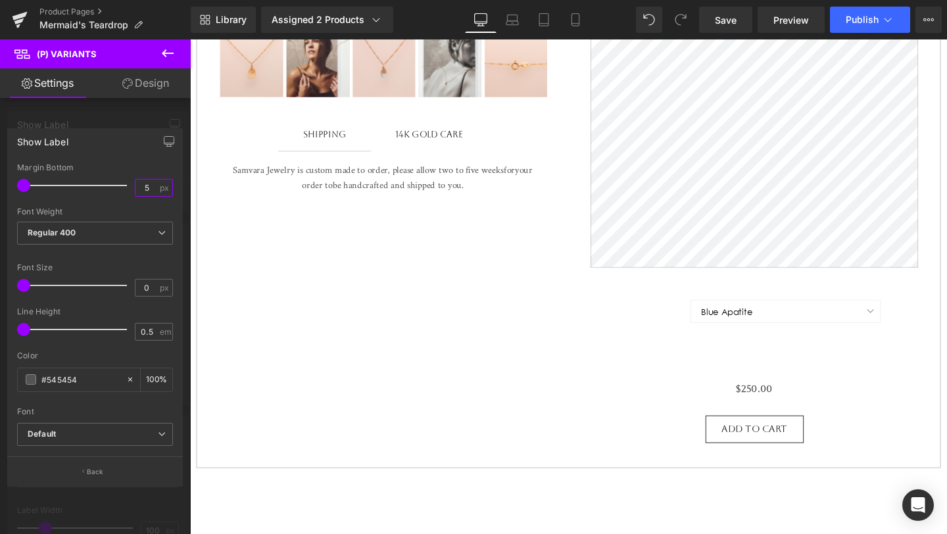
type input "5"
click at [157, 285] on input "0" at bounding box center [146, 287] width 23 height 16
click at [149, 285] on input "0" at bounding box center [146, 287] width 23 height 16
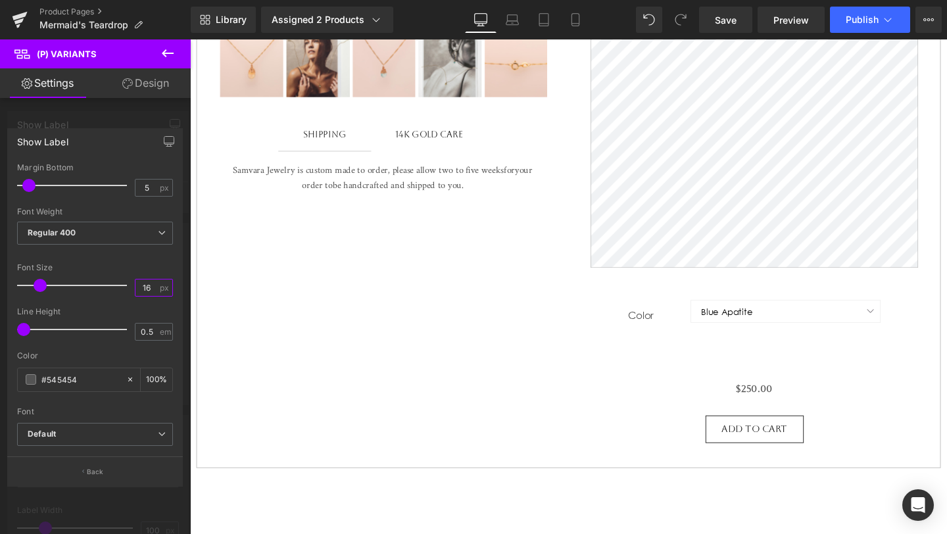
type input "16"
click at [149, 333] on input "0.5" at bounding box center [146, 331] width 23 height 16
type input "1.2"
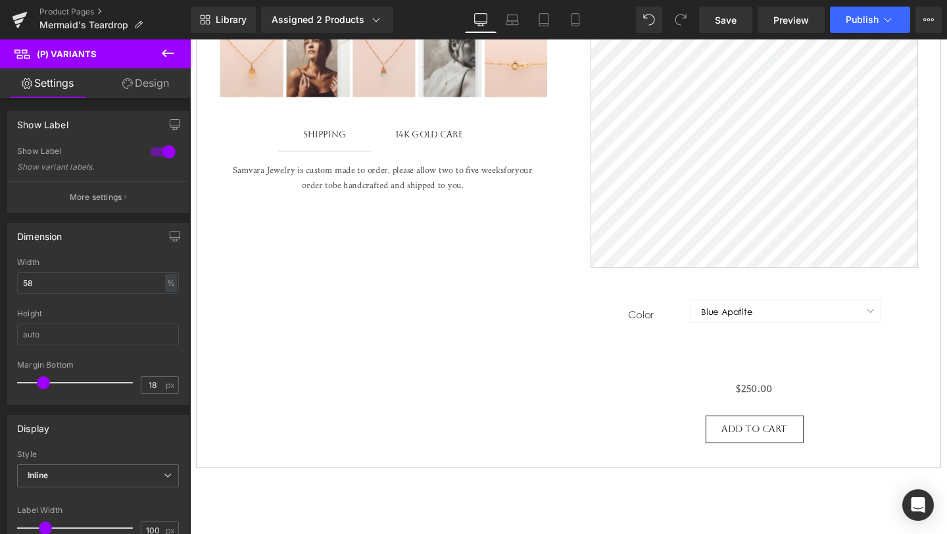
click at [393, 375] on body "Skip to content close Instagram Search Cart 0 Menu Home Shop Jewelry +" at bounding box center [587, 250] width 795 height 1605
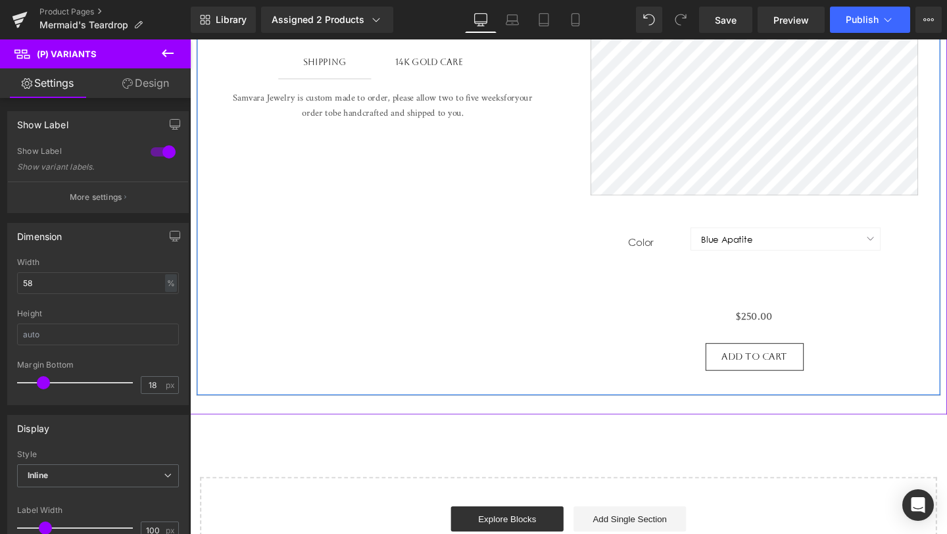
scroll to position [670, 0]
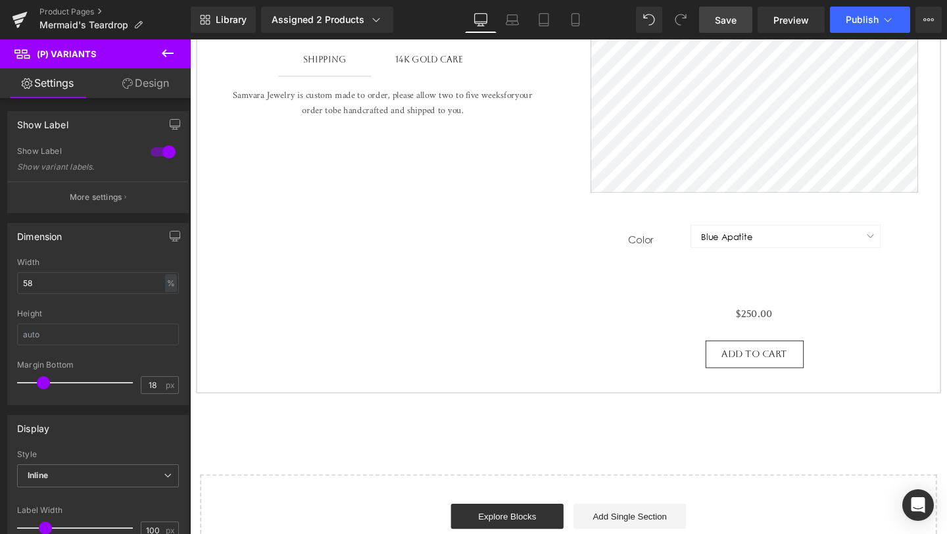
click at [736, 20] on span "Save" at bounding box center [725, 20] width 22 height 14
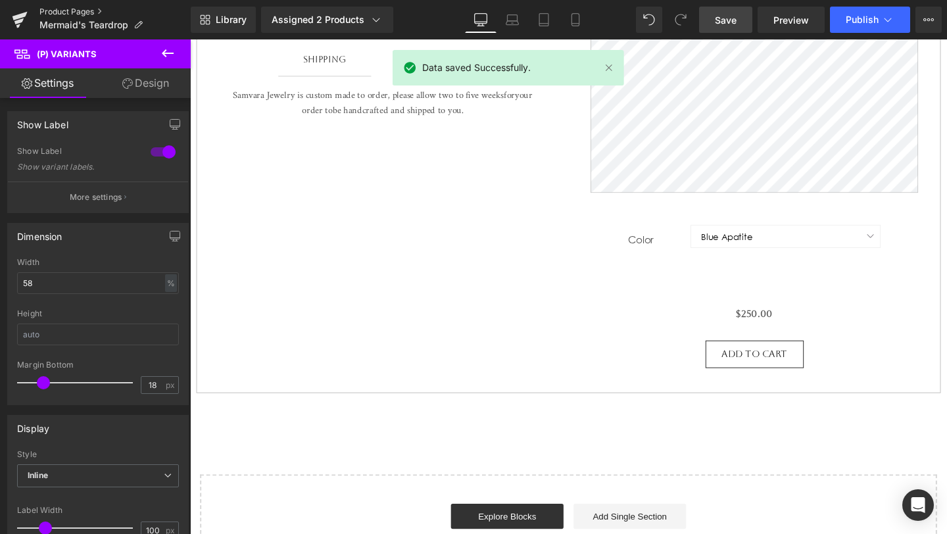
click at [55, 12] on link "Product Pages" at bounding box center [114, 12] width 151 height 11
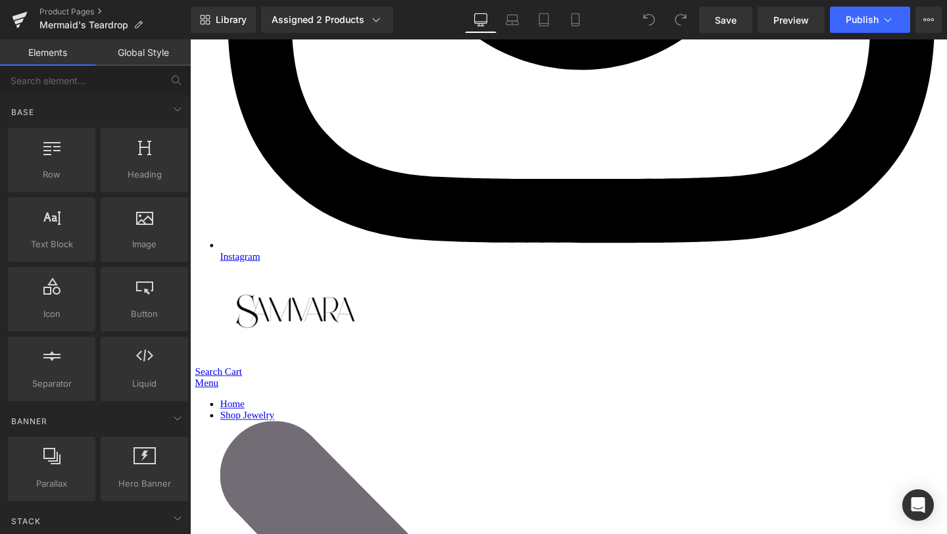
scroll to position [623, 0]
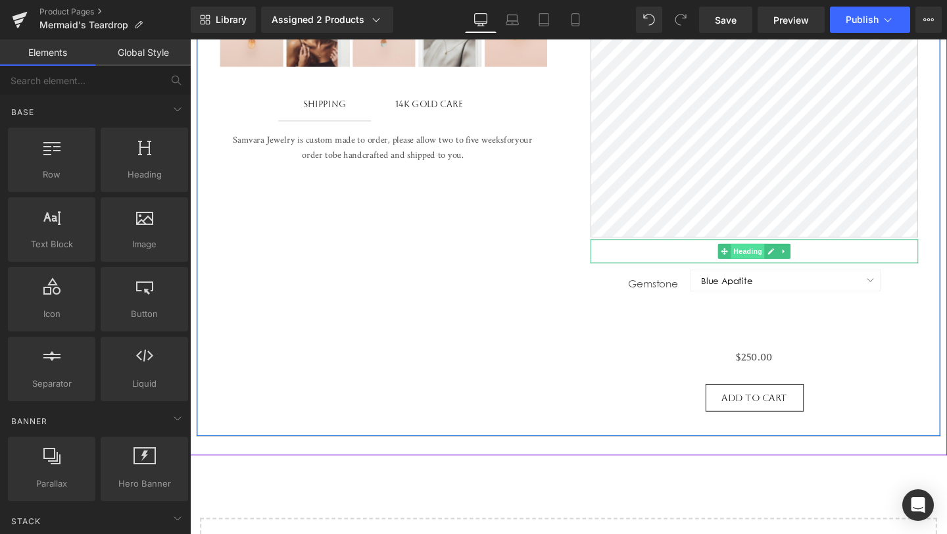
click at [772, 266] on span "Heading" at bounding box center [776, 262] width 35 height 16
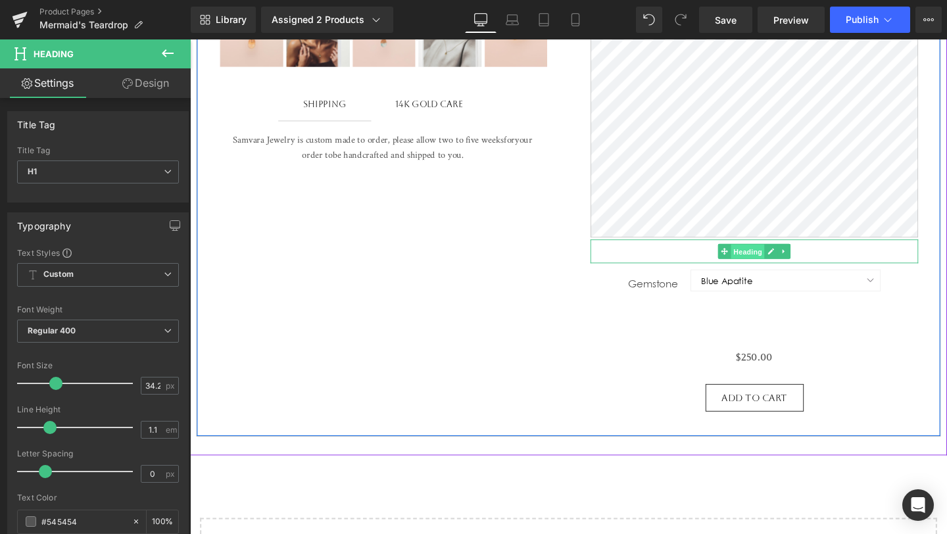
click at [776, 261] on span "Heading" at bounding box center [776, 263] width 35 height 16
click at [800, 259] on icon at bounding box center [800, 262] width 7 height 8
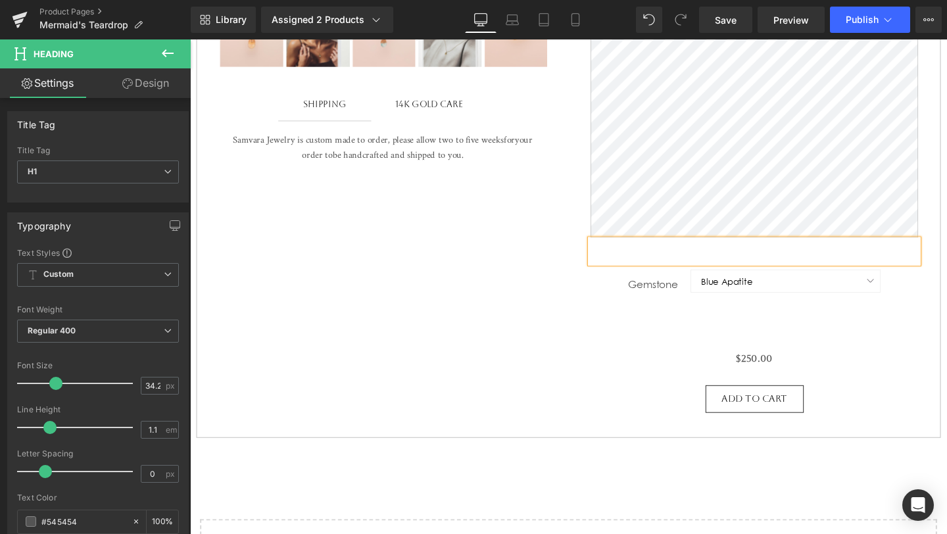
click at [800, 259] on h1 at bounding box center [783, 262] width 344 height 25
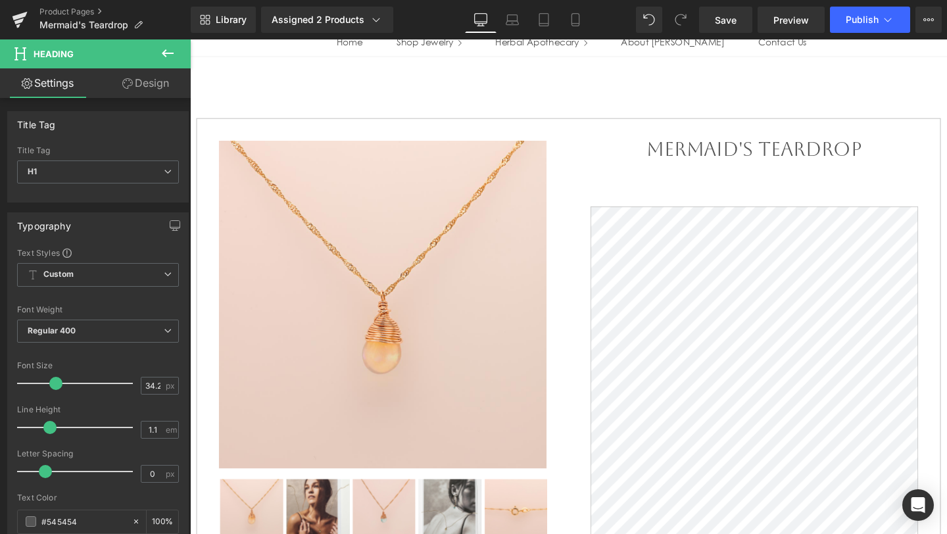
scroll to position [0, 0]
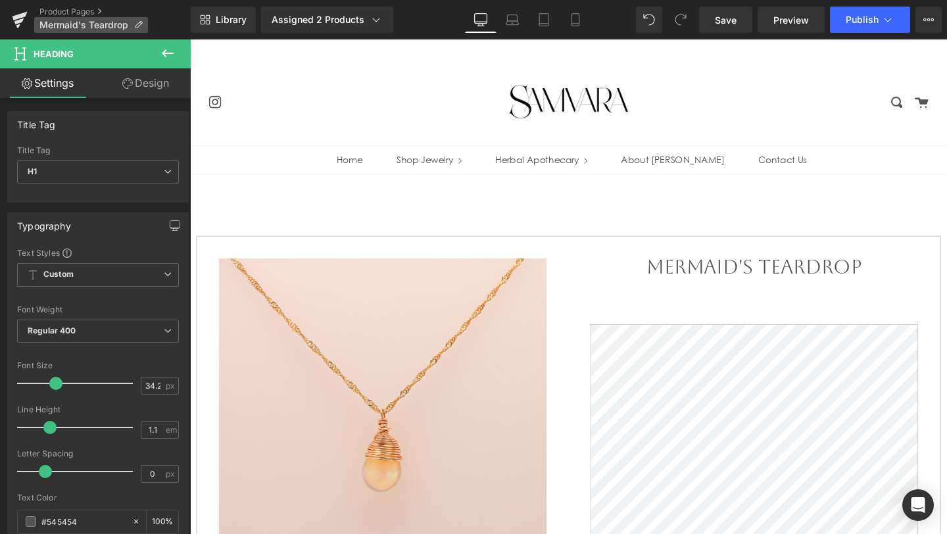
click at [59, 18] on p "Mermaid's Teardrop" at bounding box center [91, 25] width 114 height 16
click at [60, 15] on link "Product Pages" at bounding box center [114, 12] width 151 height 11
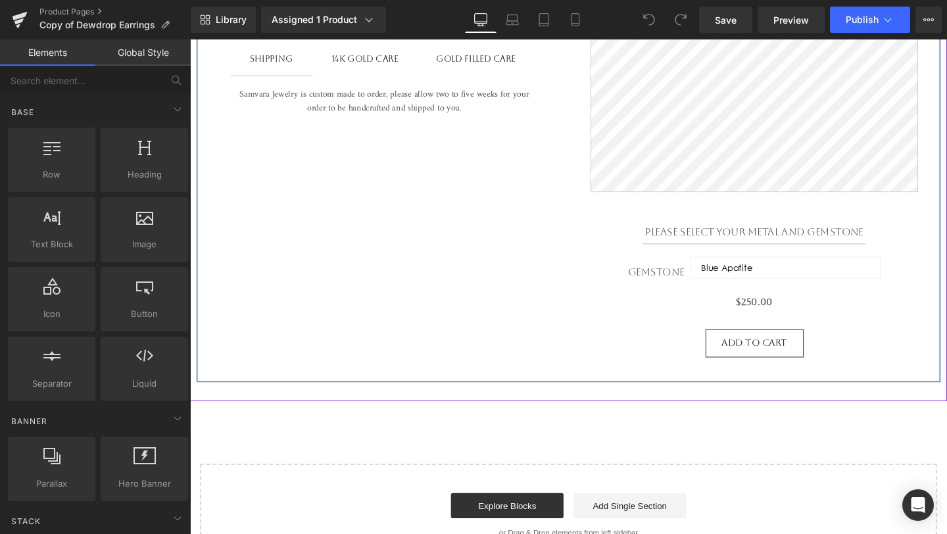
scroll to position [675, 0]
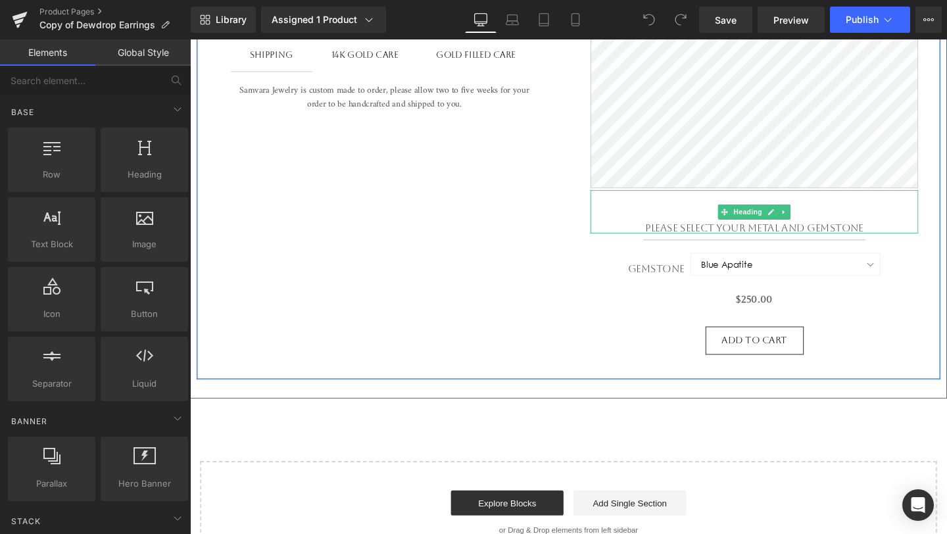
click at [797, 240] on div "Please select your metal and Gemstone Heading" at bounding box center [783, 220] width 344 height 45
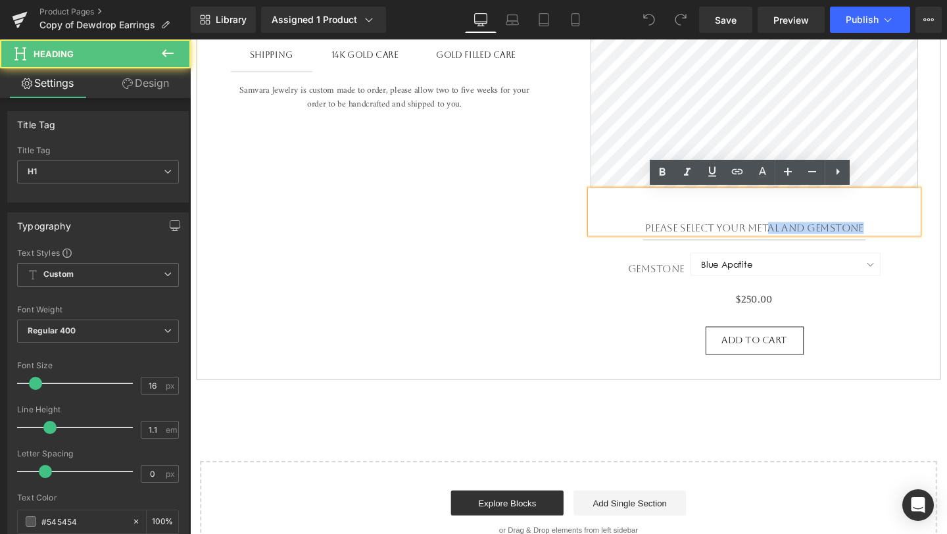
click at [827, 238] on h1 "Please select your metal and Gemstone" at bounding box center [783, 238] width 344 height 12
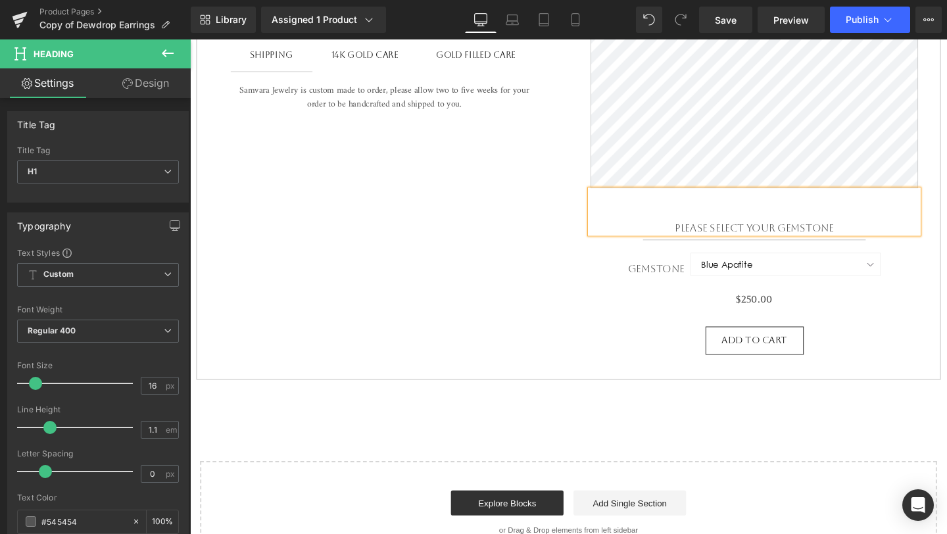
click at [904, 309] on div "$0 $250.00" at bounding box center [783, 312] width 344 height 11
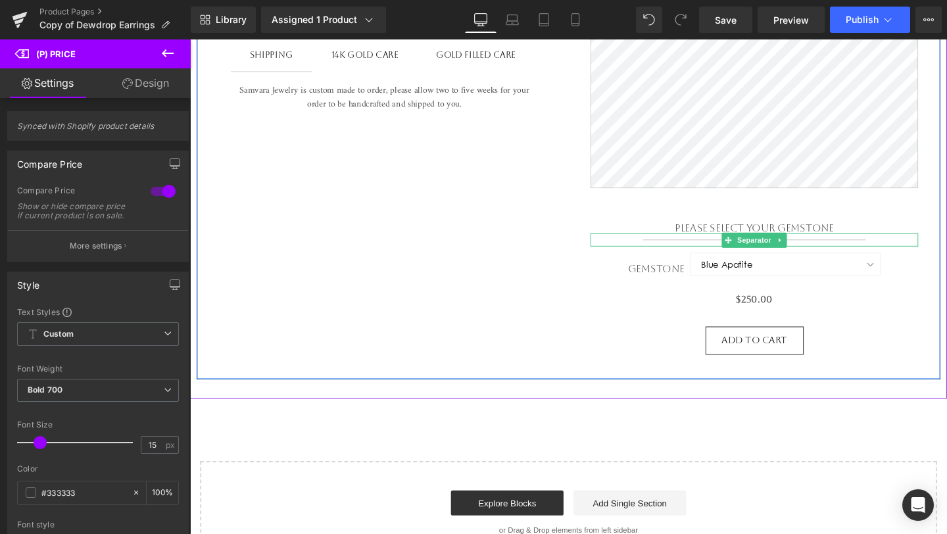
click at [897, 252] on hr at bounding box center [783, 253] width 234 height 7
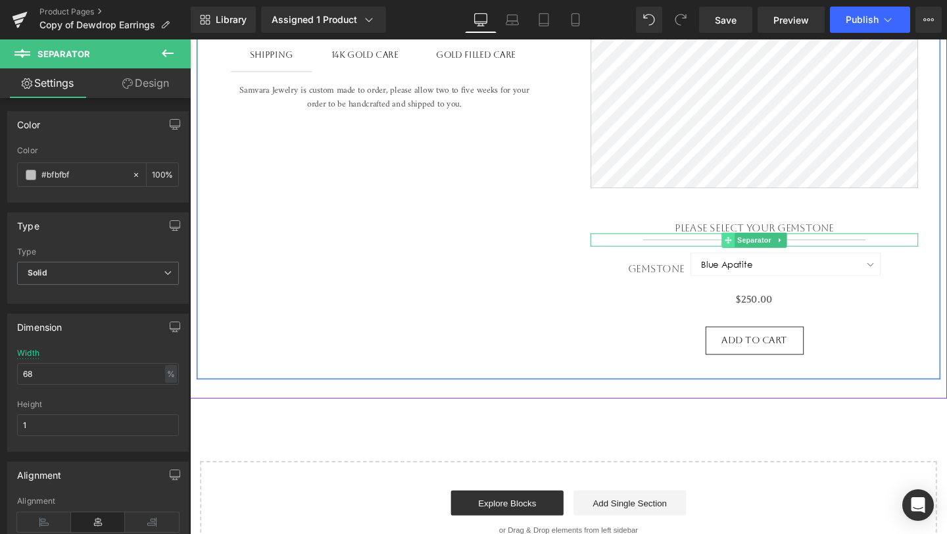
click at [761, 246] on span at bounding box center [756, 251] width 14 height 16
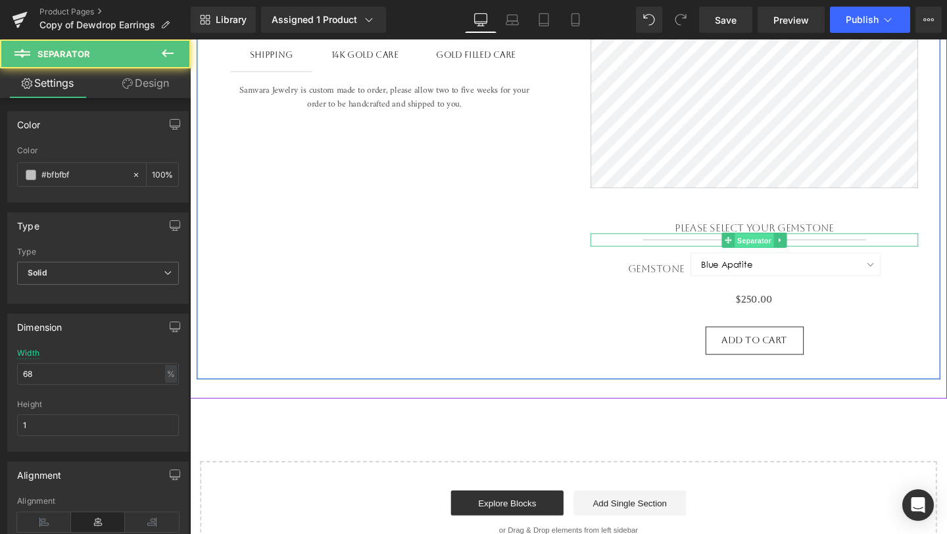
click at [784, 253] on span "Separator" at bounding box center [782, 251] width 41 height 16
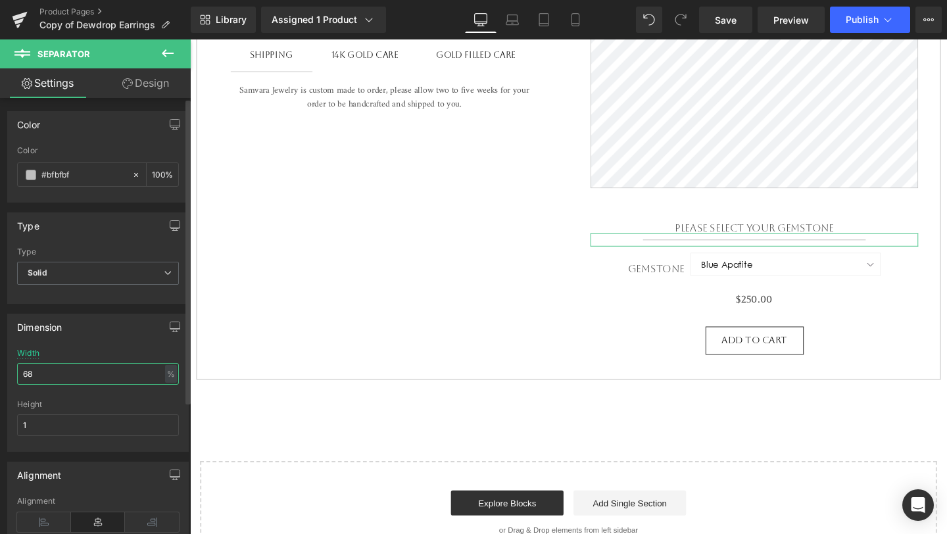
click at [77, 371] on input "68" at bounding box center [98, 374] width 162 height 22
type input "54"
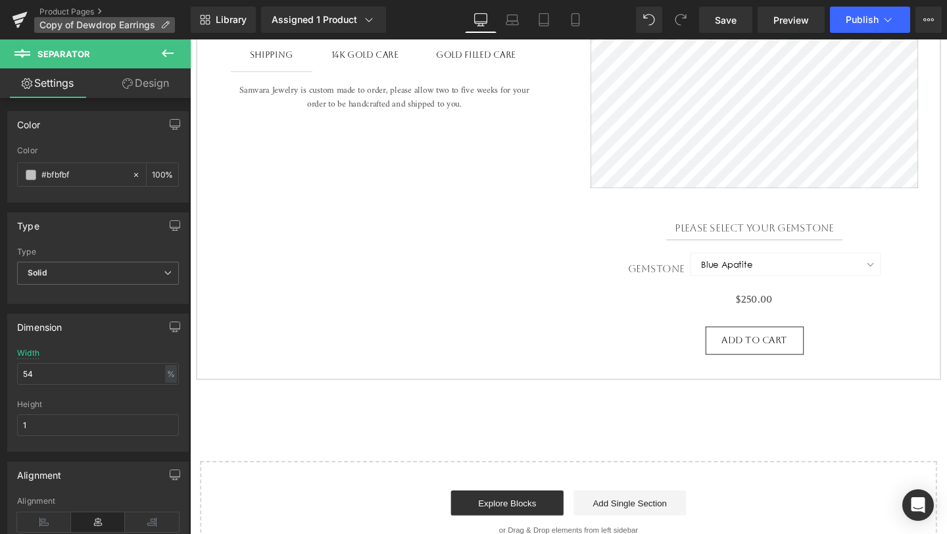
click at [166, 24] on icon at bounding box center [164, 24] width 9 height 9
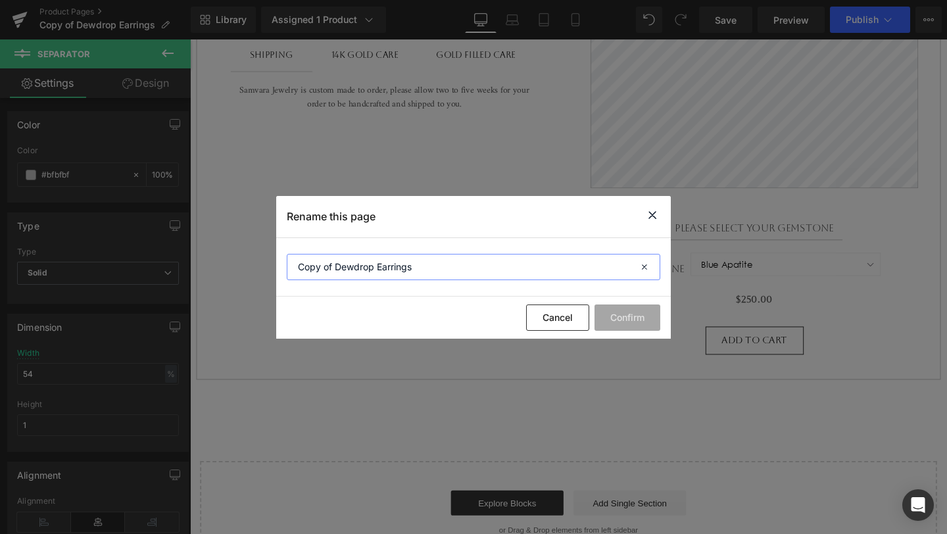
drag, startPoint x: 423, startPoint y: 271, endPoint x: 250, endPoint y: 267, distance: 172.9
click at [250, 268] on div "Rename this page Copy of Dewdrop Earrings Cancel Confirm" at bounding box center [473, 267] width 947 height 534
type input "Mermaid's Teardrop yes"
click at [620, 312] on button "Confirm" at bounding box center [627, 317] width 66 height 26
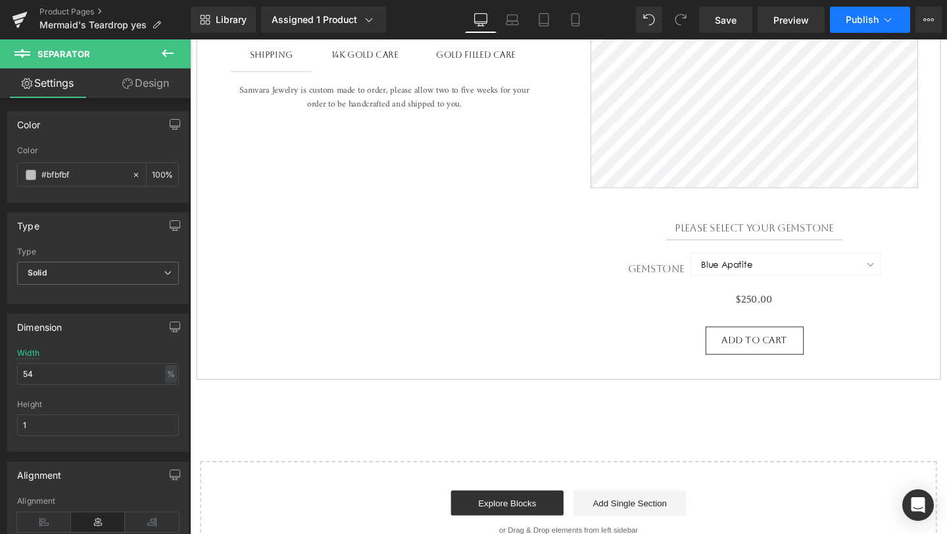
click at [854, 24] on span "Publish" at bounding box center [861, 19] width 33 height 11
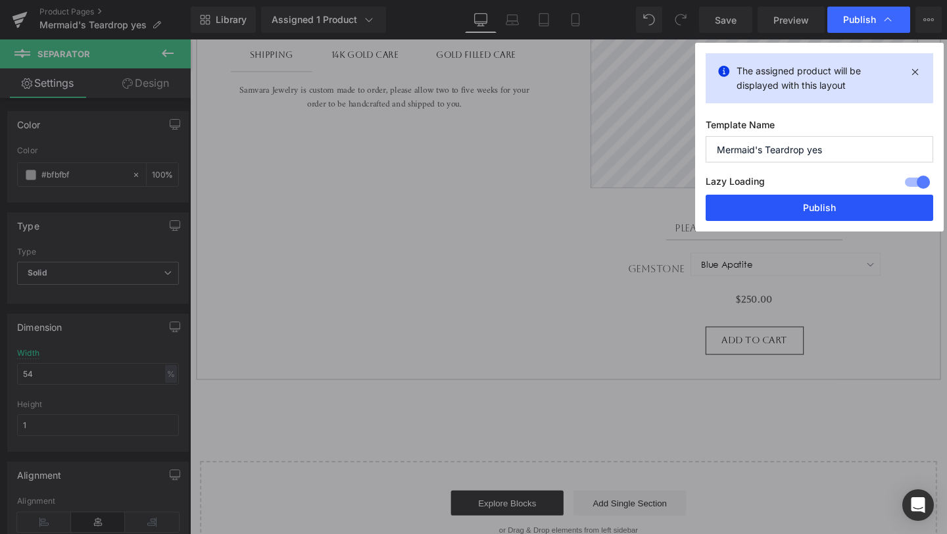
click at [784, 210] on button "Publish" at bounding box center [818, 208] width 227 height 26
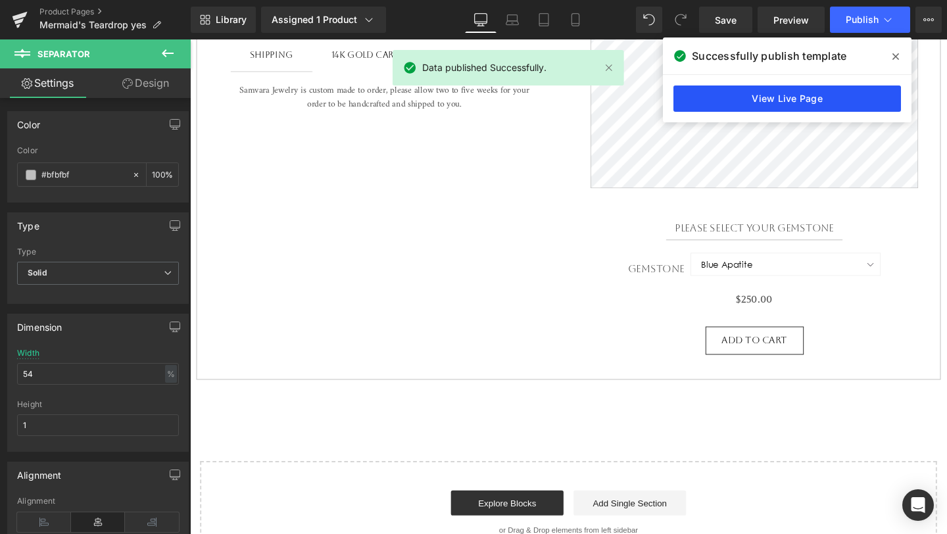
click at [790, 99] on link "View Live Page" at bounding box center [786, 98] width 227 height 26
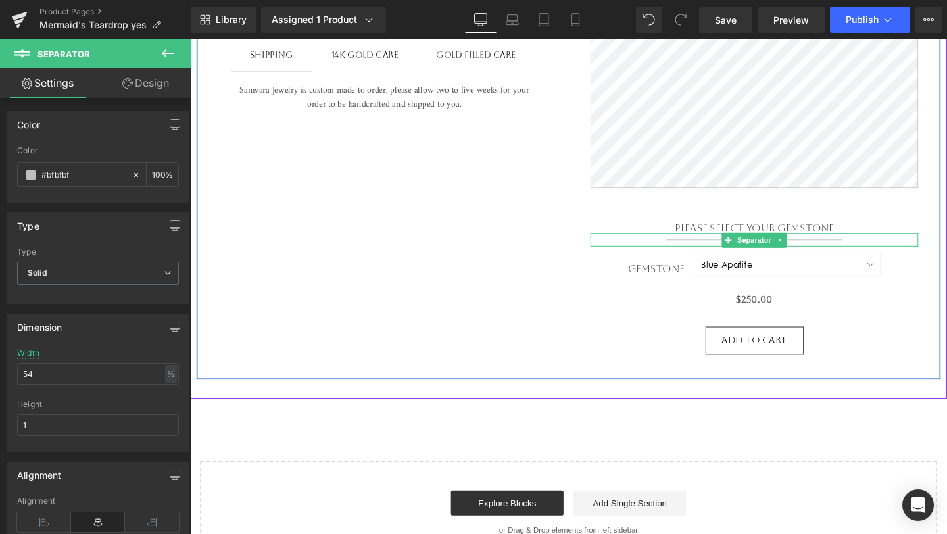
click at [733, 253] on hr at bounding box center [783, 253] width 186 height 7
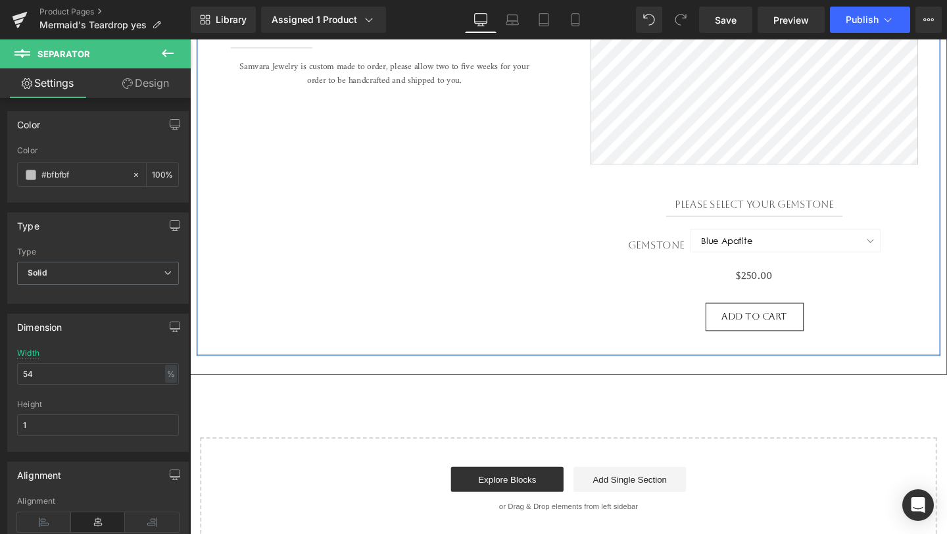
scroll to position [701, 0]
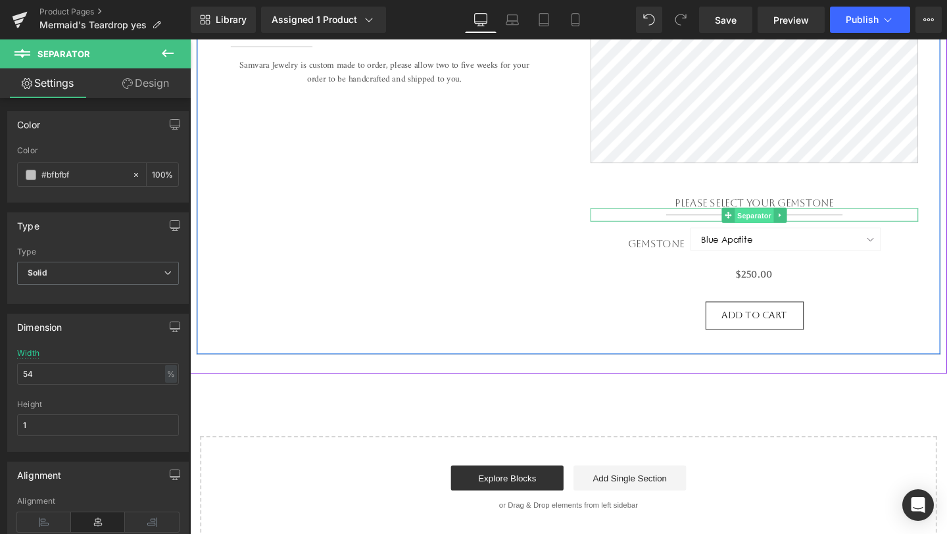
click at [783, 227] on span "Separator" at bounding box center [782, 224] width 41 height 16
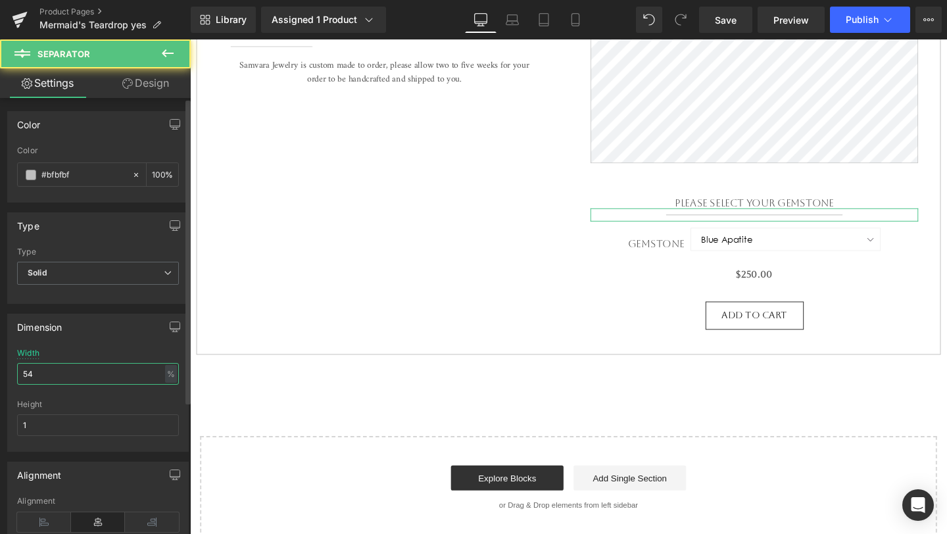
click at [89, 367] on input "54" at bounding box center [98, 374] width 162 height 22
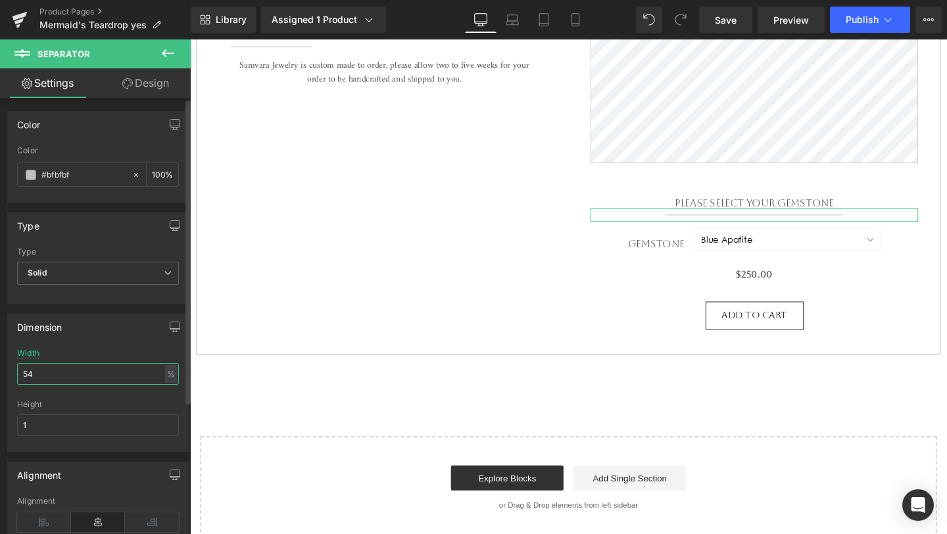
type input "53"
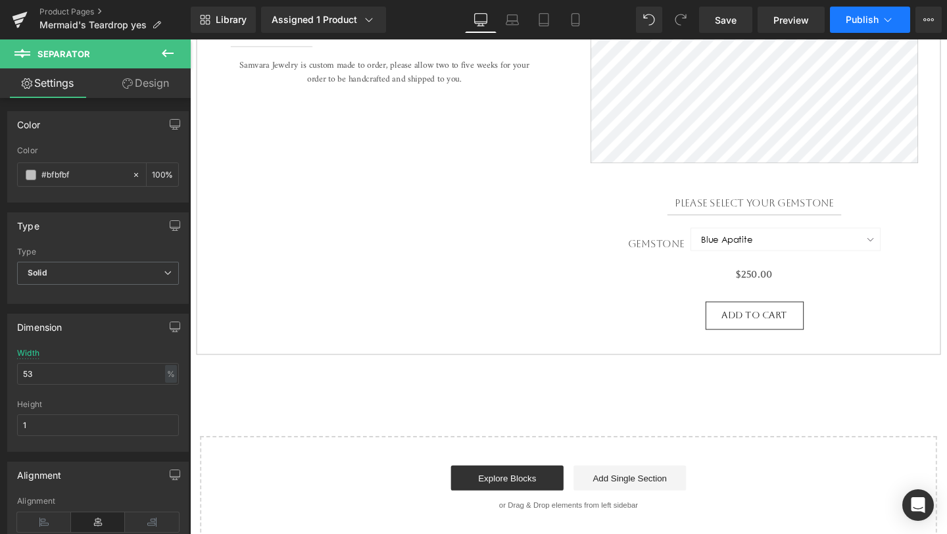
click at [875, 20] on span "Publish" at bounding box center [861, 19] width 33 height 11
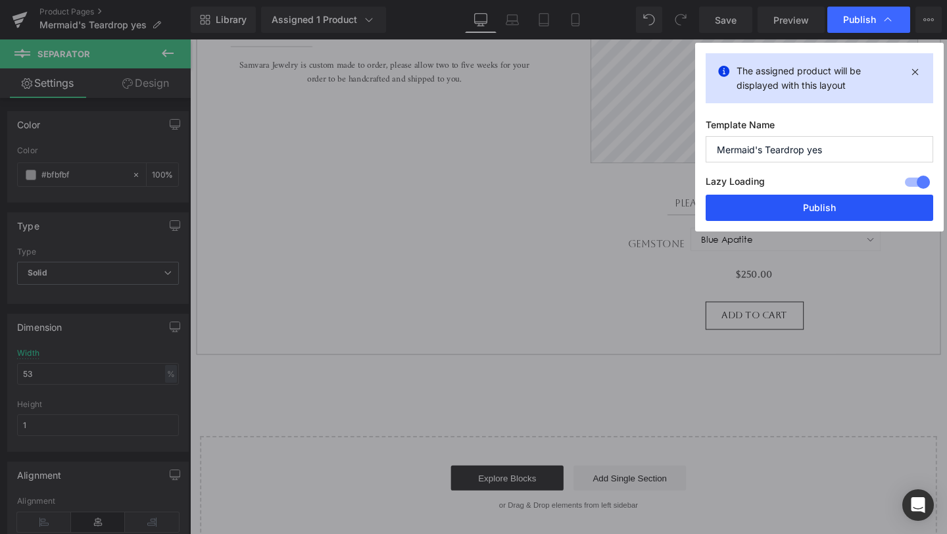
click at [818, 200] on button "Publish" at bounding box center [818, 208] width 227 height 26
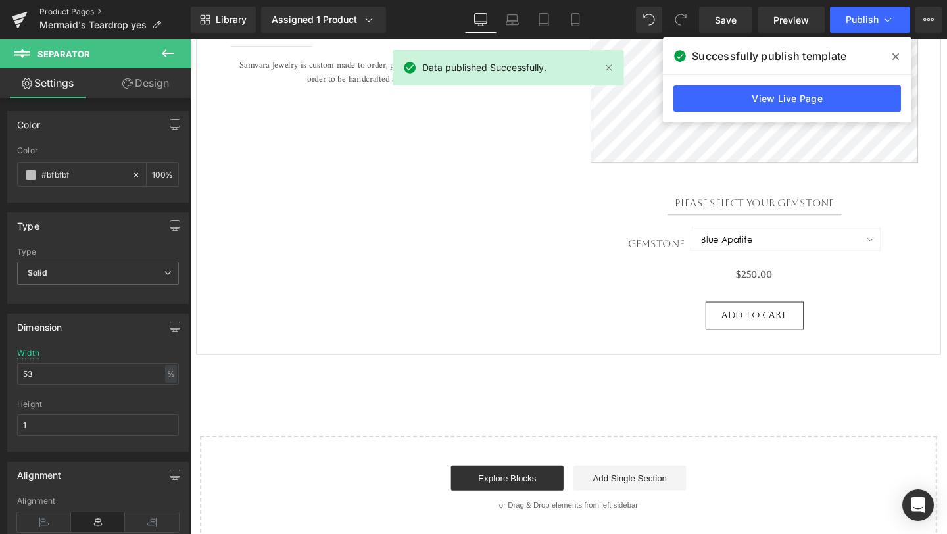
click at [82, 11] on link "Product Pages" at bounding box center [114, 12] width 151 height 11
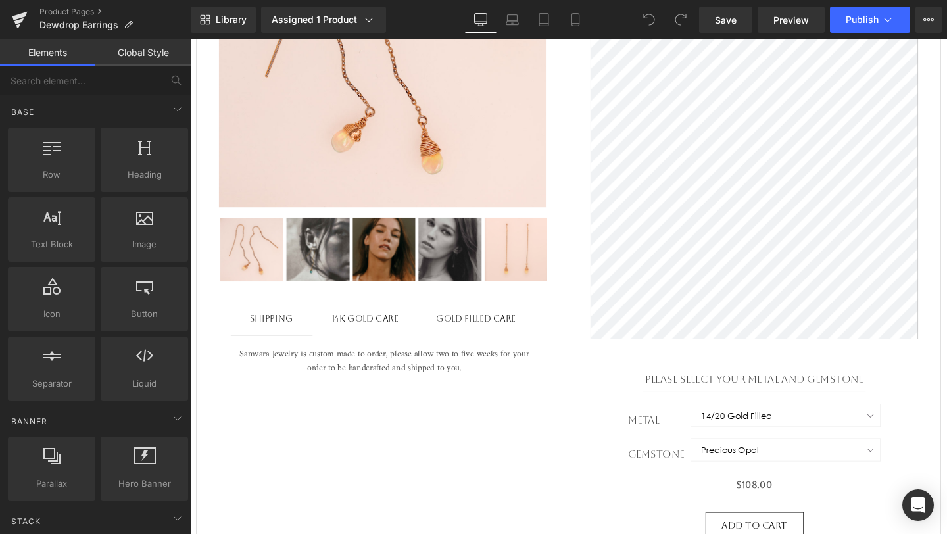
scroll to position [411, 0]
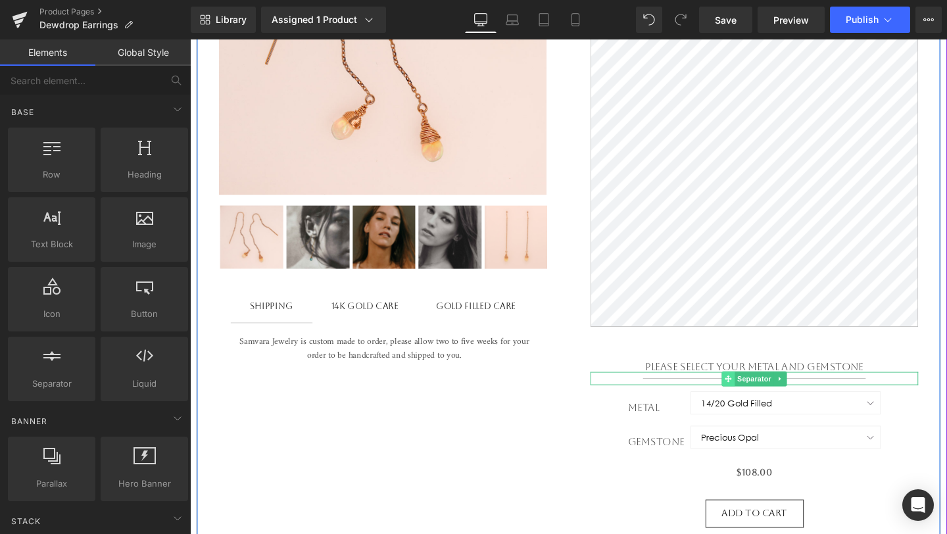
click span
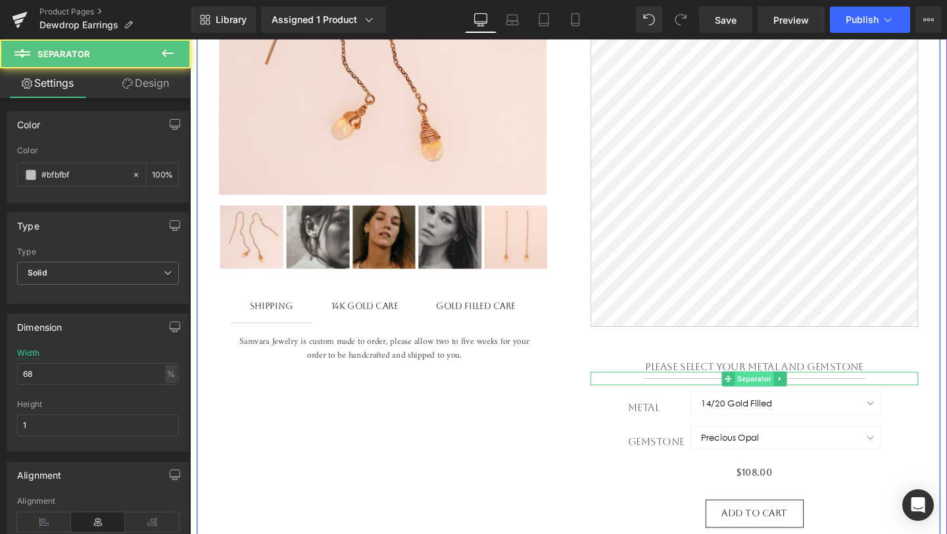
click span "Separator"
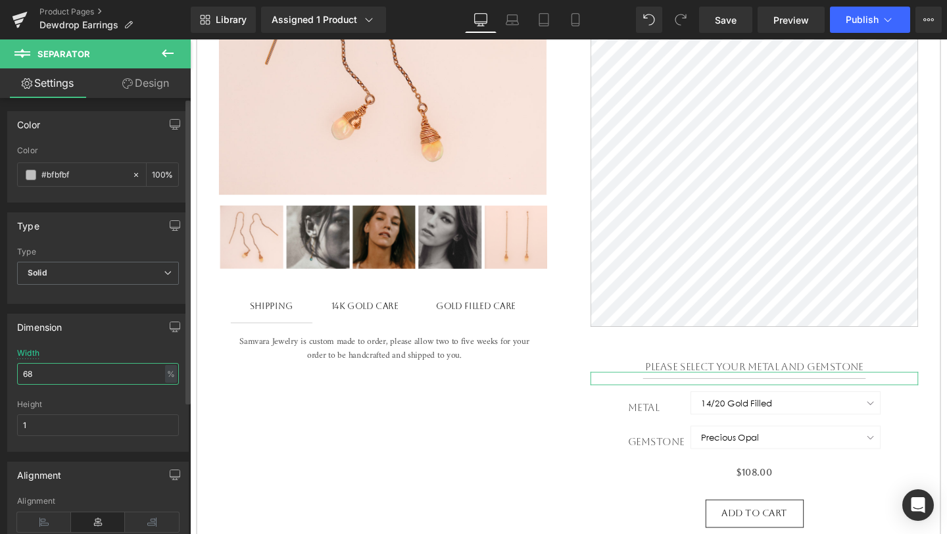
click input "68"
type input "70"
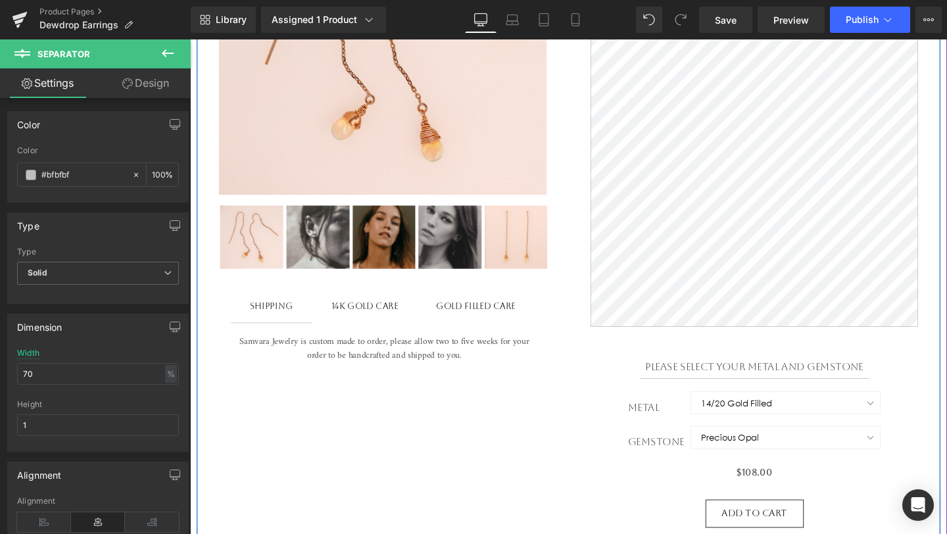
click div "Sale Off (P) Image"
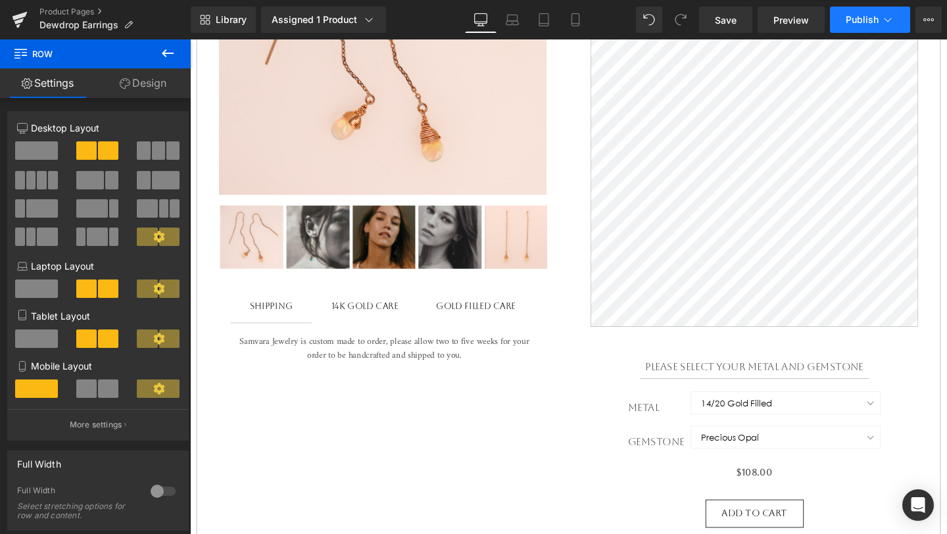
click span "Publish"
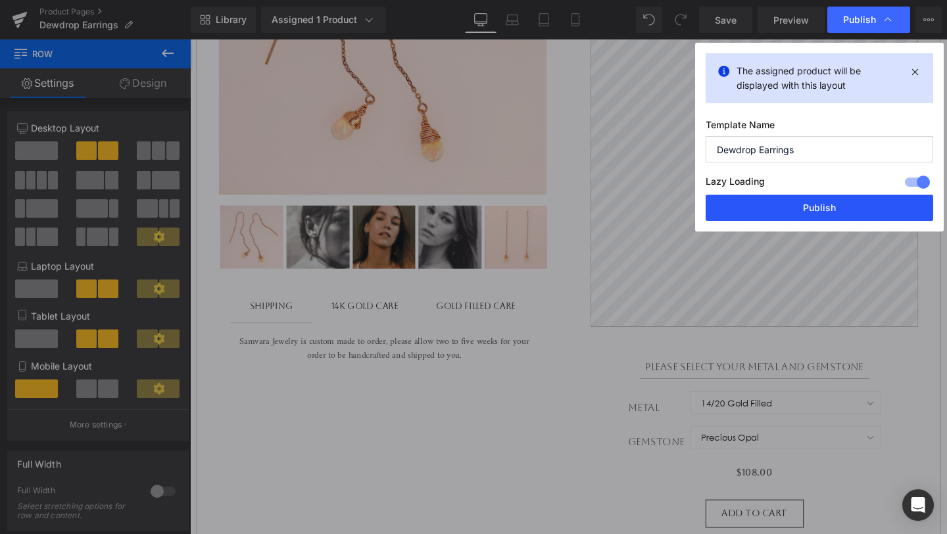
click button "Publish"
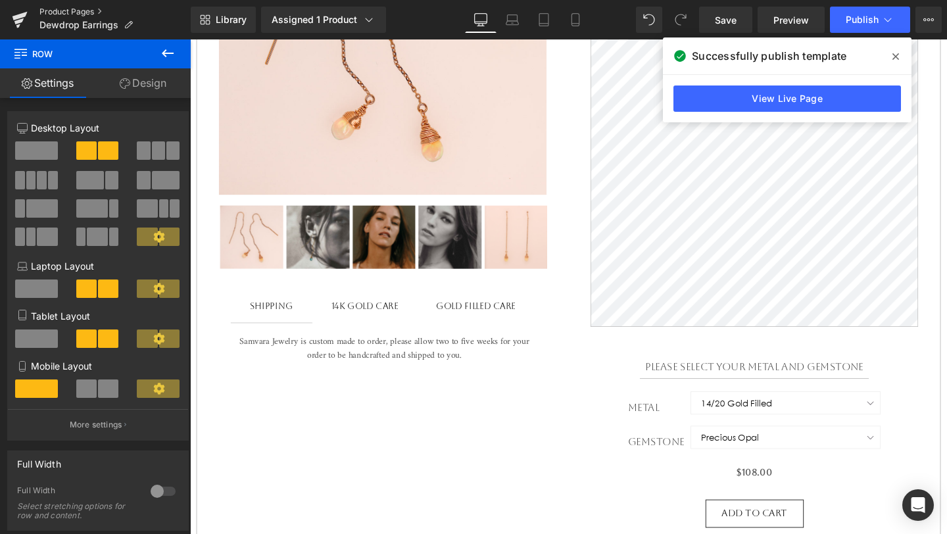
click link "Product Pages"
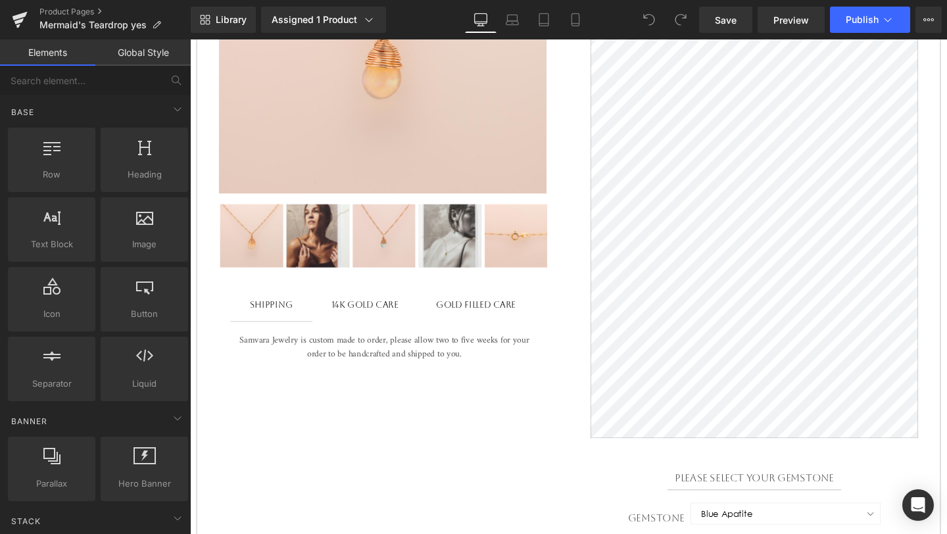
scroll to position [425, 0]
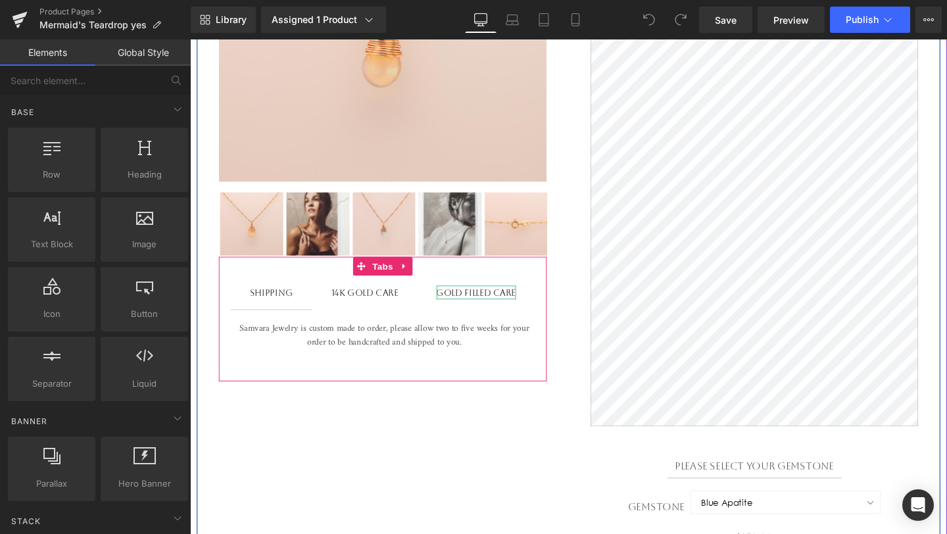
click at [498, 308] on div "Gold filled Care" at bounding box center [490, 305] width 83 height 14
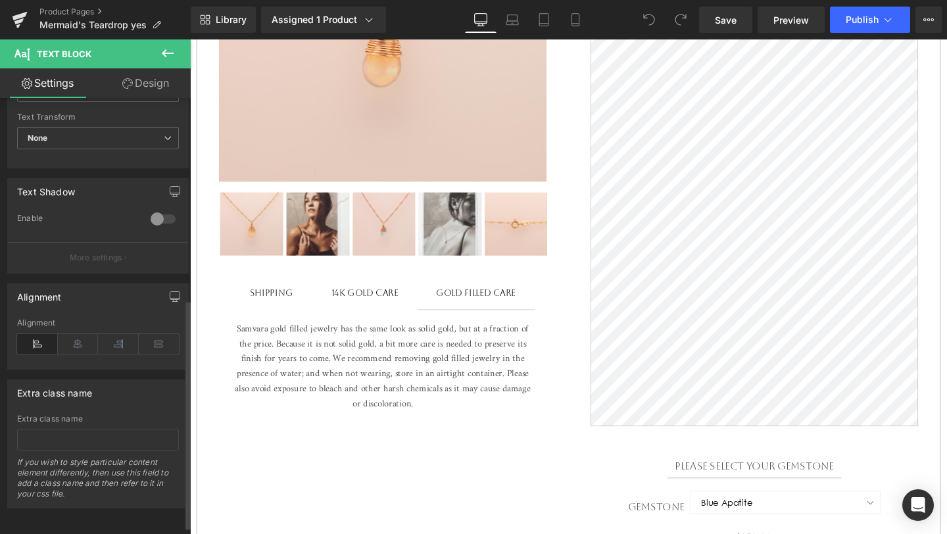
scroll to position [396, 0]
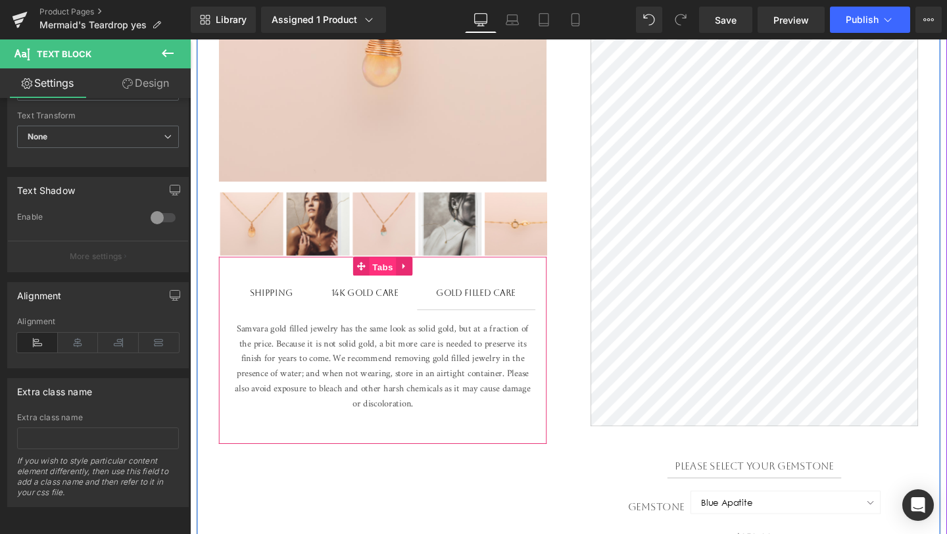
click at [387, 282] on span "Tabs" at bounding box center [393, 279] width 28 height 20
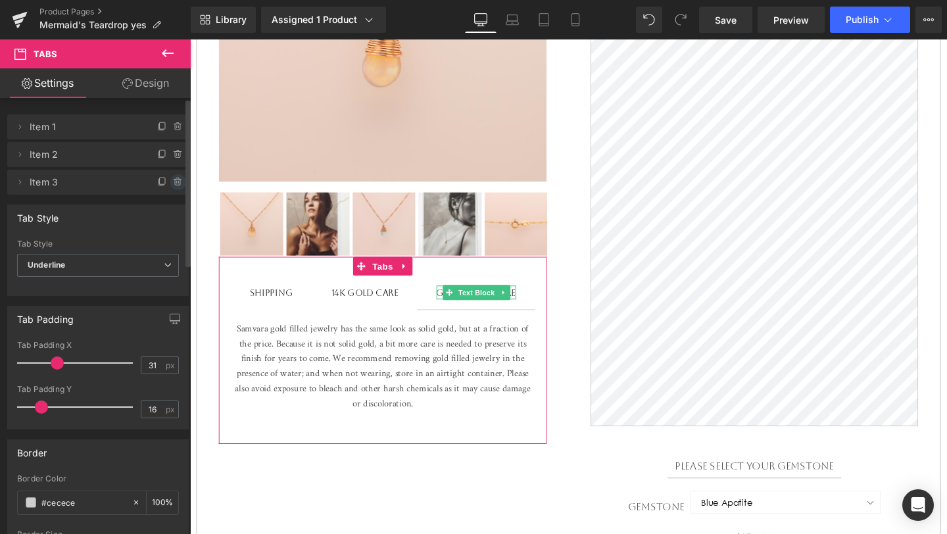
click at [174, 183] on icon at bounding box center [178, 182] width 11 height 11
click at [166, 183] on button "Delete" at bounding box center [163, 182] width 41 height 17
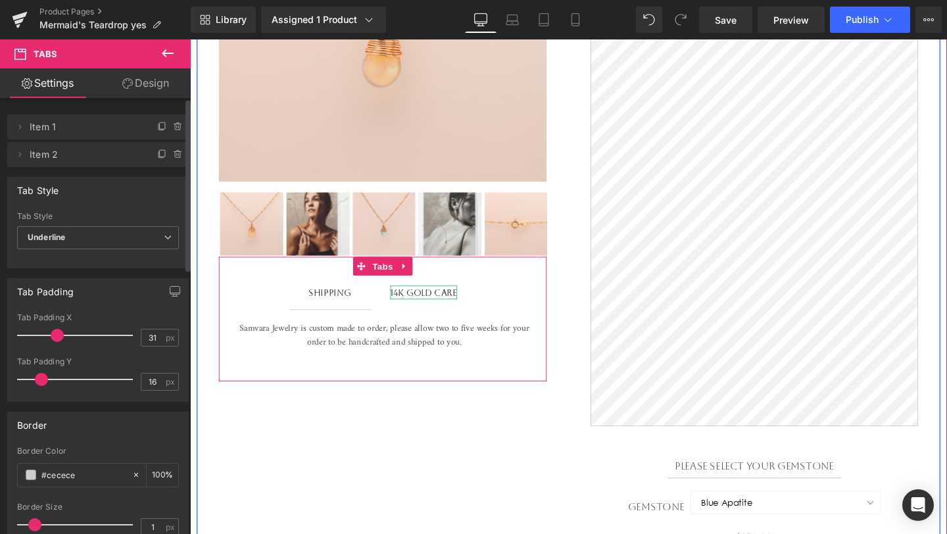
click at [441, 308] on div "14k Gold Care" at bounding box center [435, 305] width 70 height 14
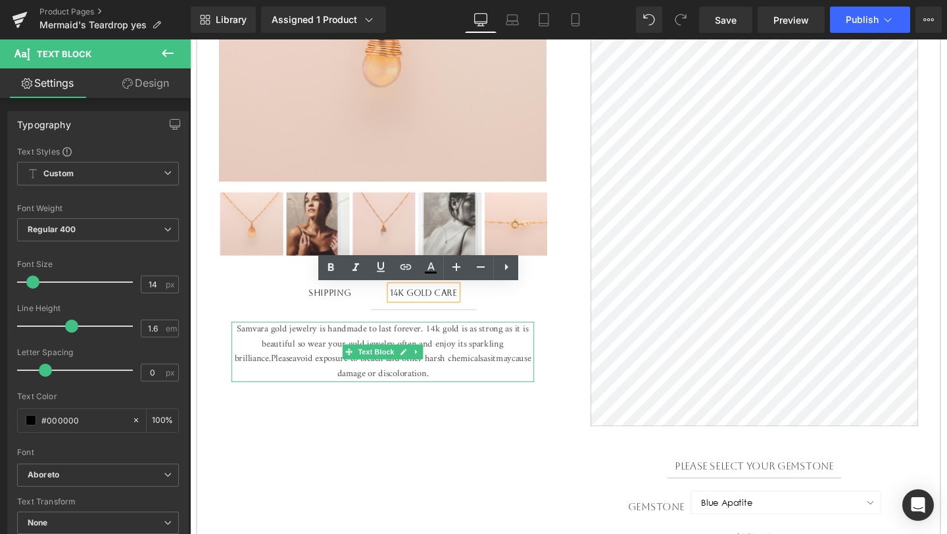
click at [265, 359] on p "Samvara gold jewelry is handmade to last forever. 14k gold is as strong as it i…" at bounding box center [392, 368] width 318 height 63
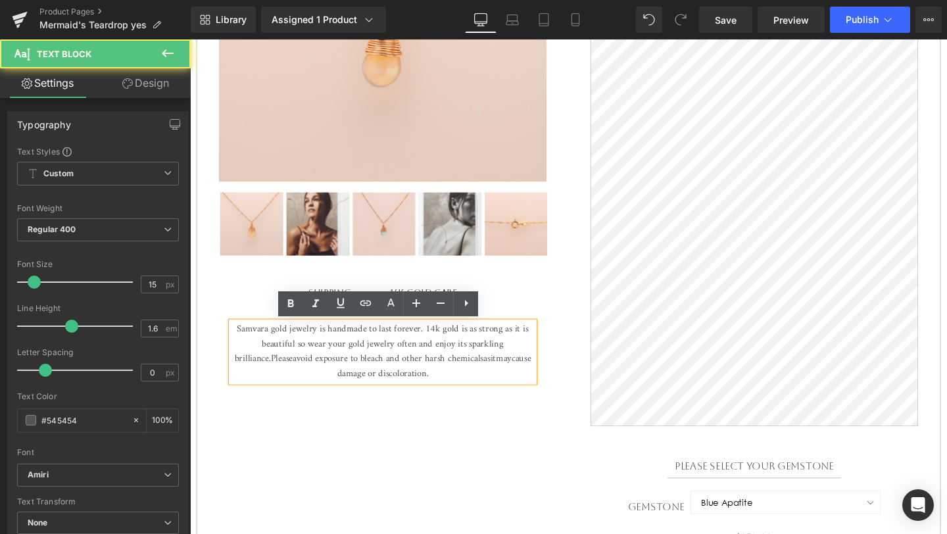
click at [266, 358] on span "Samvara gold jewelry is handmade to last forever. 14k gold is as strong as it i…" at bounding box center [391, 359] width 309 height 49
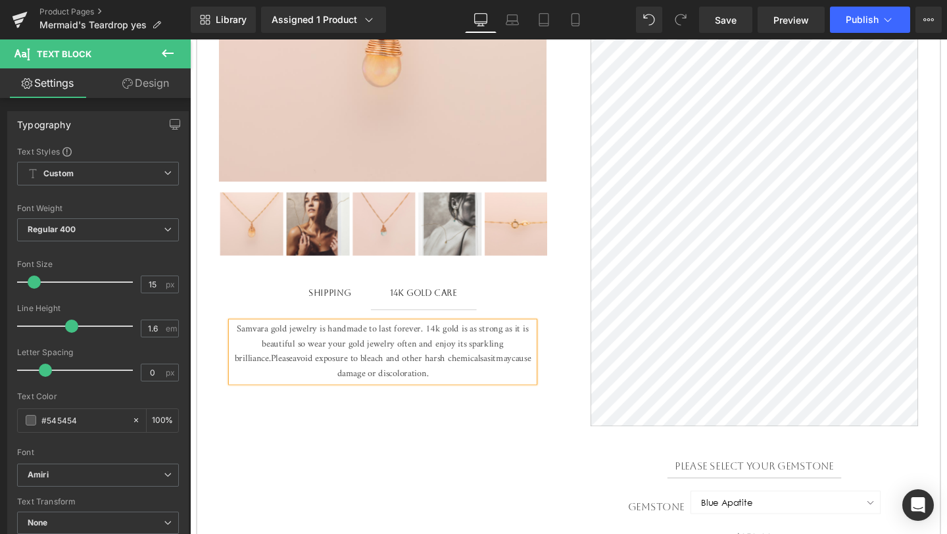
click at [276, 378] on p "Samvara gold jewelry is handmade to last forever. 14k gold is as strong as it i…" at bounding box center [392, 368] width 318 height 63
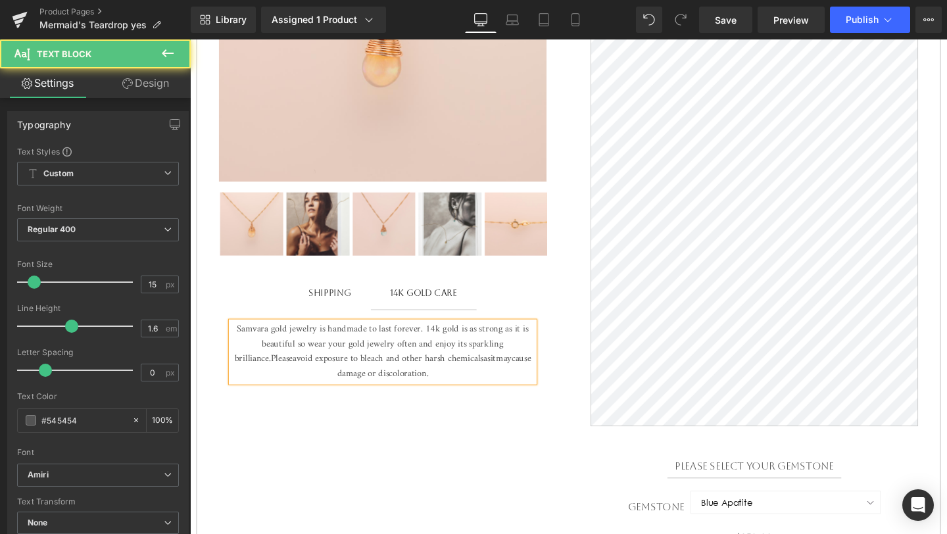
click at [285, 387] on p "Samvara gold jewelry is handmade to last forever. 14k gold is as strong as it i…" at bounding box center [392, 368] width 318 height 63
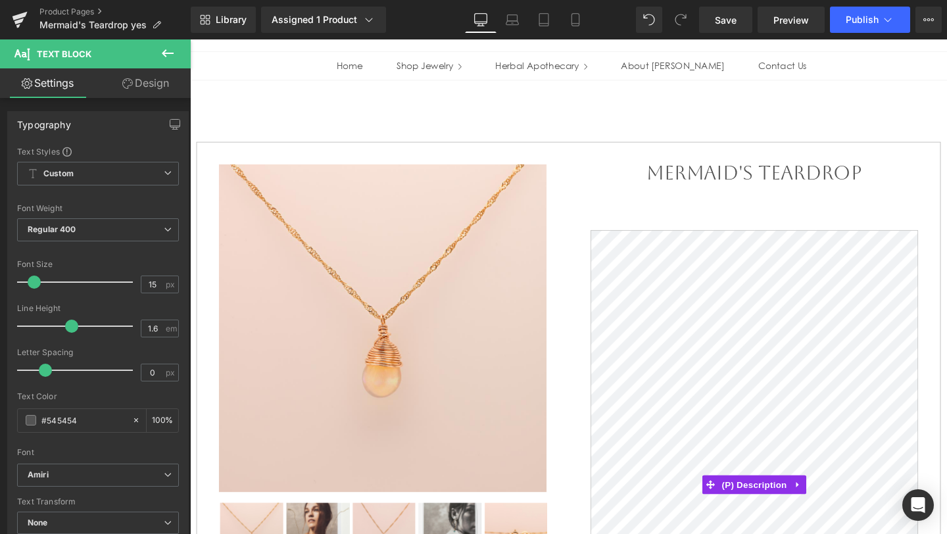
scroll to position [0, 0]
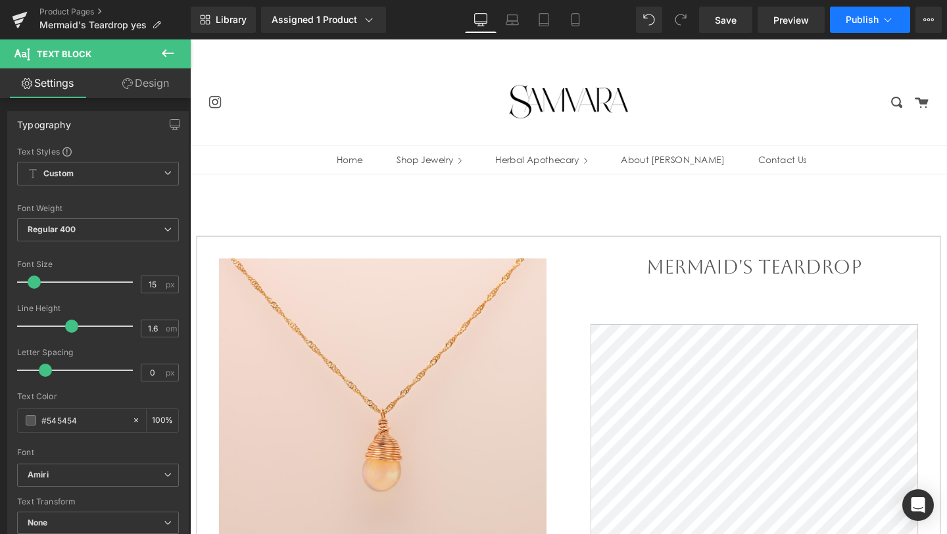
click at [869, 20] on span "Publish" at bounding box center [861, 19] width 33 height 11
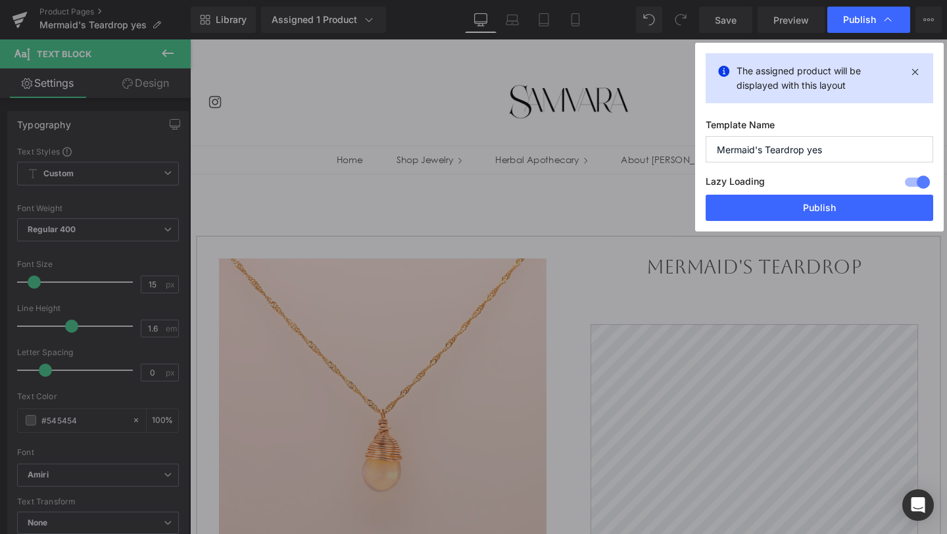
drag, startPoint x: 837, startPoint y: 147, endPoint x: 805, endPoint y: 148, distance: 32.2
click at [805, 148] on input "Mermaid's Teardrop yes" at bounding box center [818, 149] width 227 height 26
type input "Mermaid's Teardrop"
click at [799, 216] on button "Publish" at bounding box center [818, 208] width 227 height 26
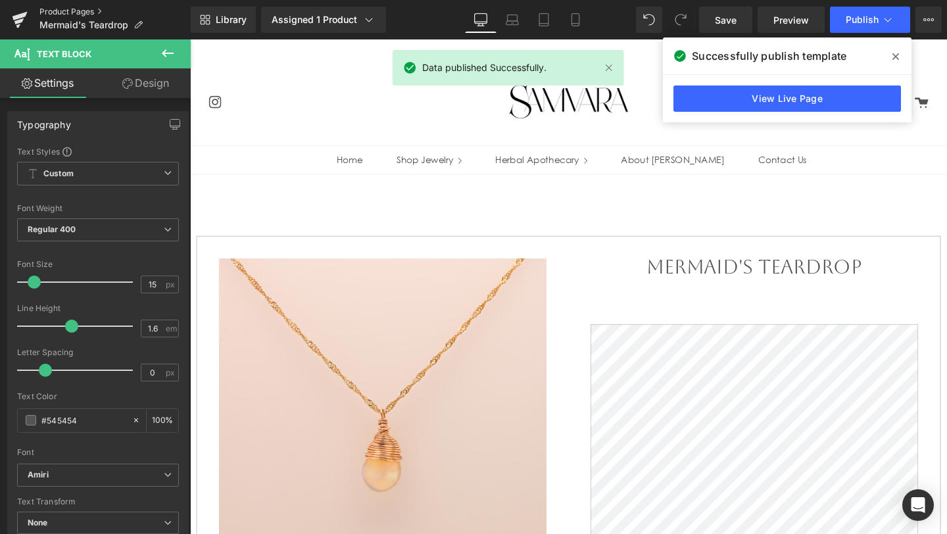
click at [79, 12] on link "Product Pages" at bounding box center [114, 12] width 151 height 11
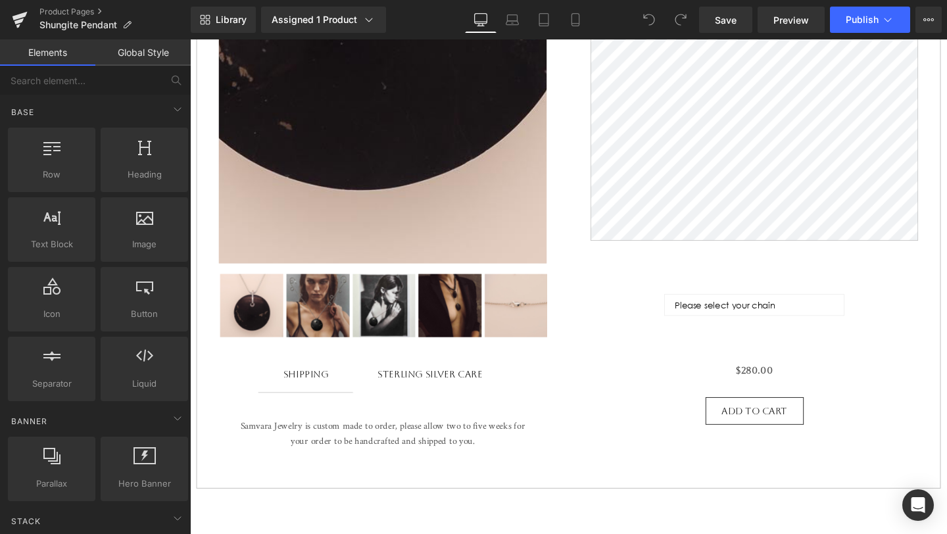
scroll to position [326, 0]
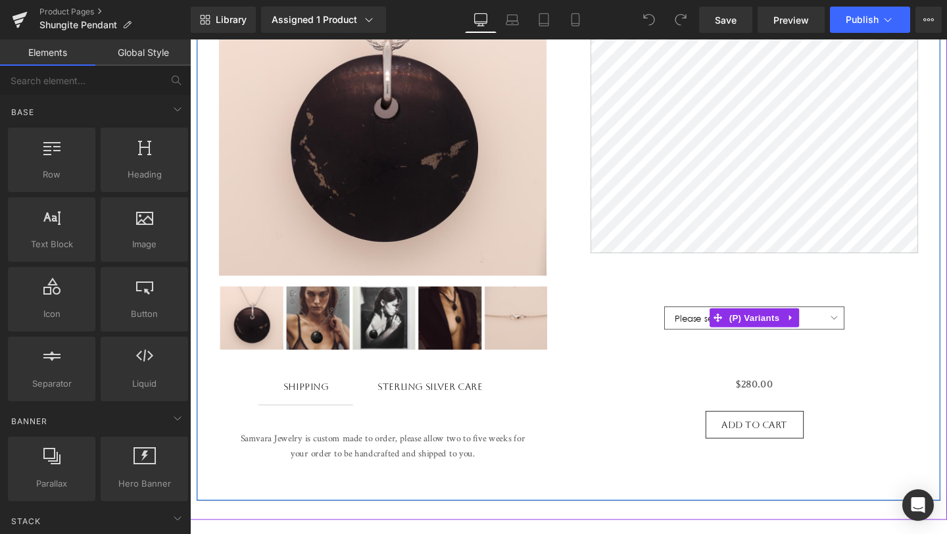
click at [765, 342] on select "Please select your chain Sterling Silver with Fine Silver Plating Oxidized Ster…" at bounding box center [782, 332] width 189 height 24
click at [799, 339] on span "(P) Variants" at bounding box center [783, 332] width 48 height 16
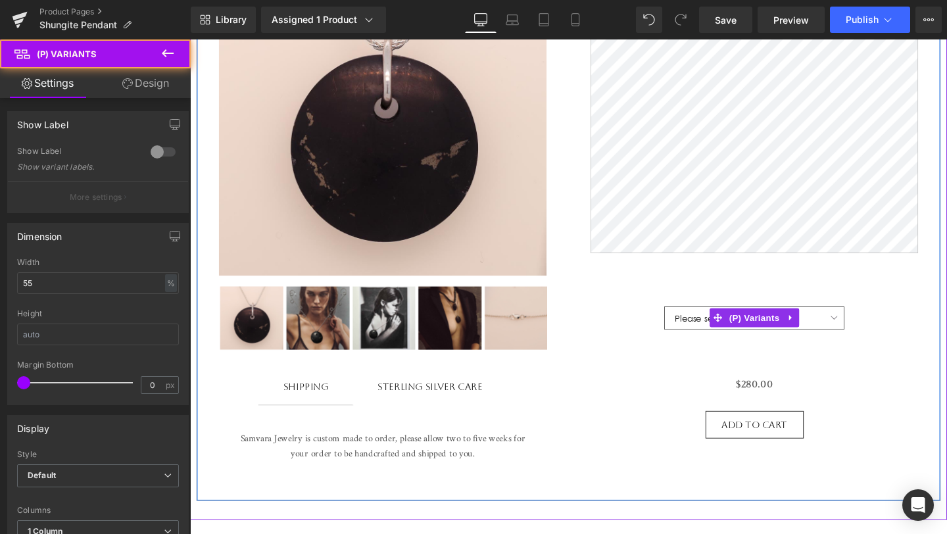
click at [867, 331] on select "Please select your chain Sterling Silver with Fine Silver Plating Oxidized Ster…" at bounding box center [782, 332] width 189 height 24
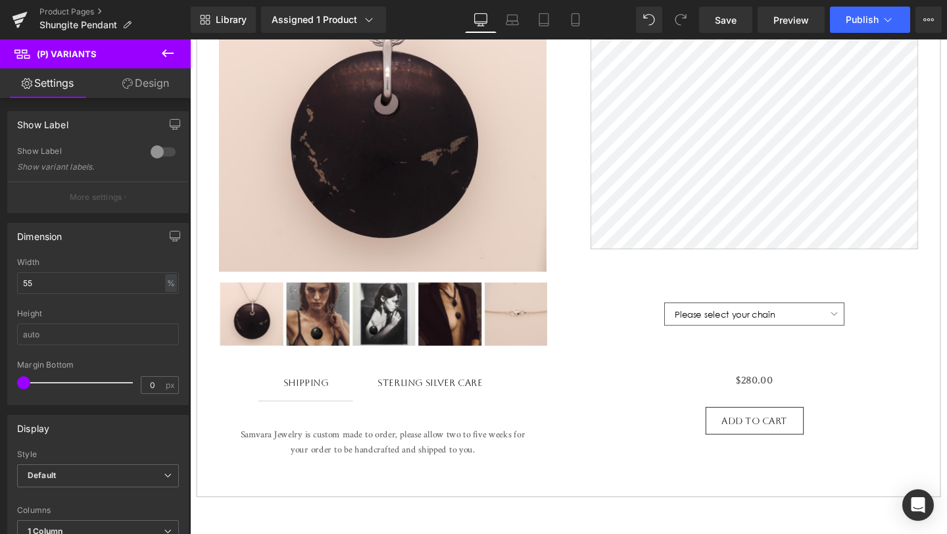
scroll to position [345, 0]
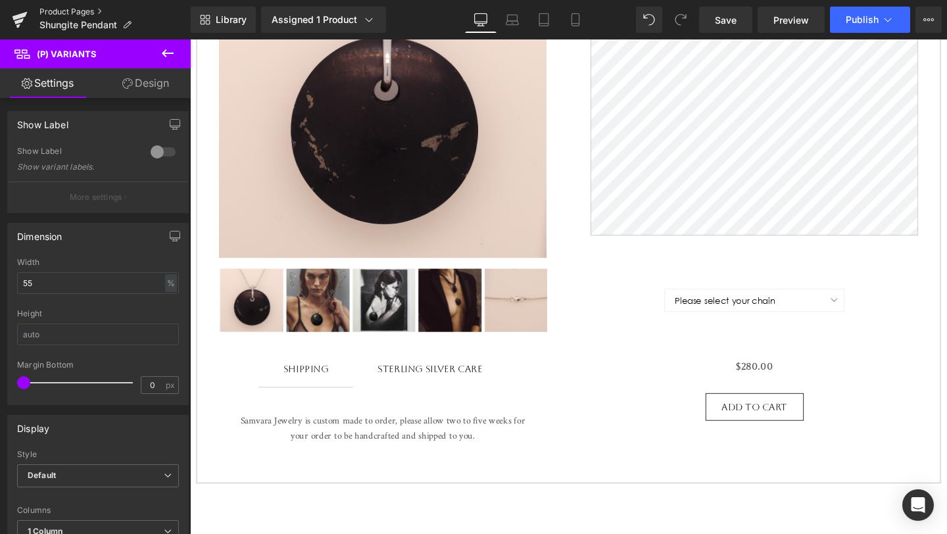
click at [83, 10] on link "Product Pages" at bounding box center [114, 12] width 151 height 11
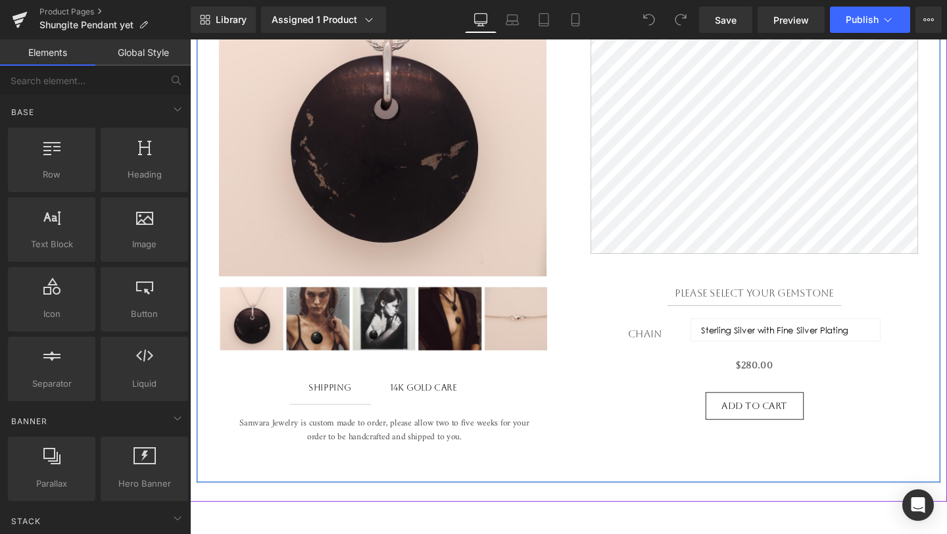
scroll to position [340, 0]
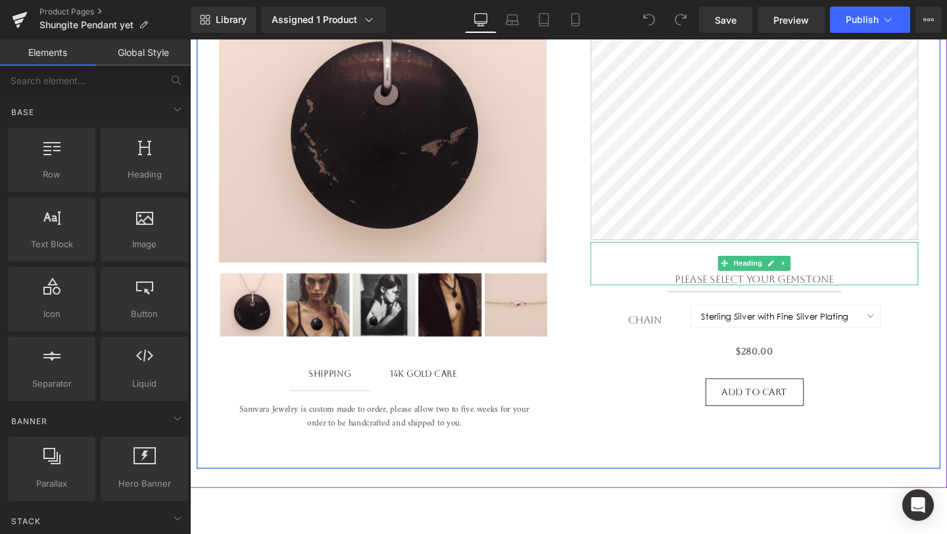
click at [833, 293] on h1 "Please select your Gemstone" at bounding box center [783, 292] width 344 height 12
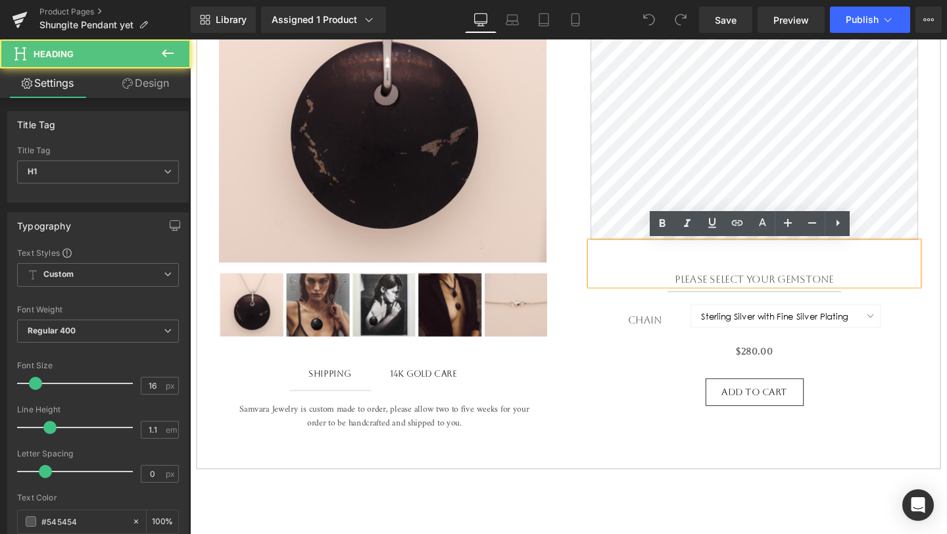
click at [847, 292] on h1 "Please select your Gemstone" at bounding box center [783, 292] width 344 height 12
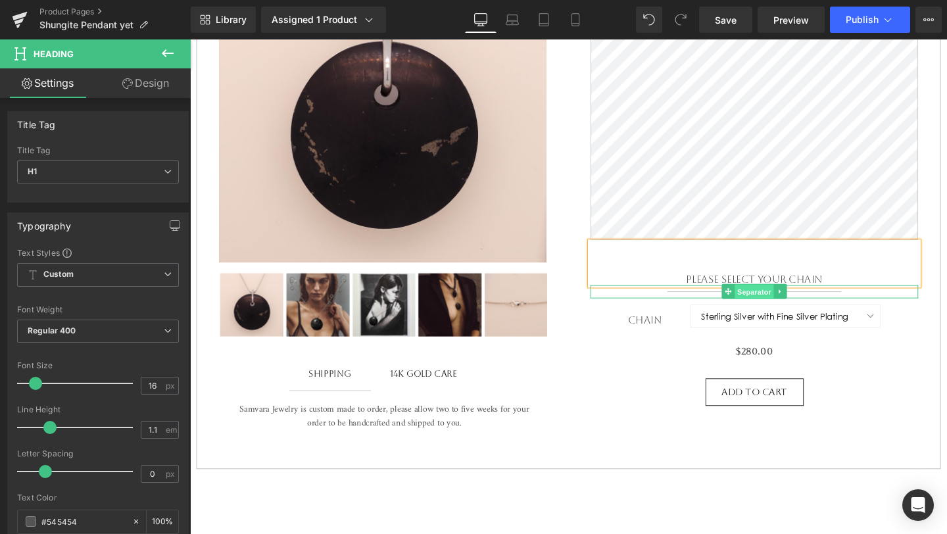
click at [762, 306] on span "Separator" at bounding box center [782, 305] width 41 height 16
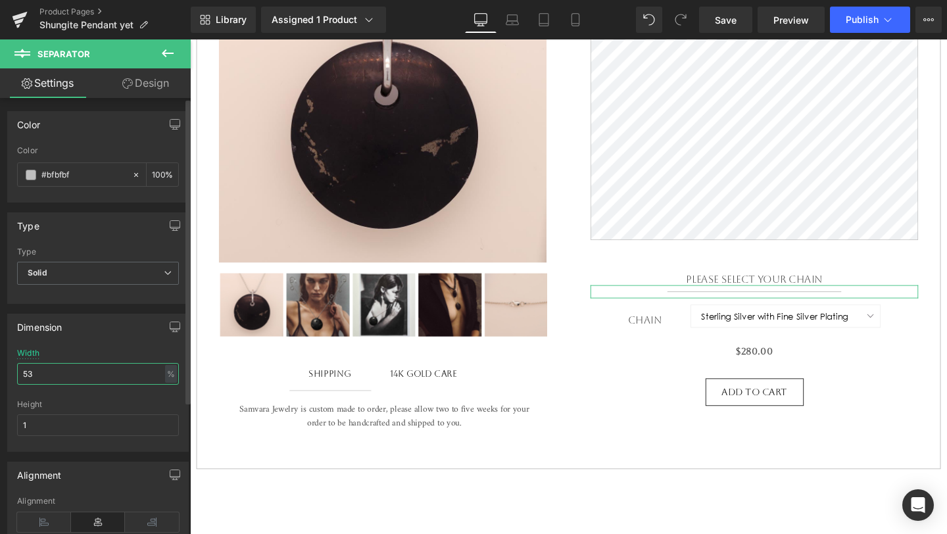
click at [100, 368] on input "53" at bounding box center [98, 374] width 162 height 22
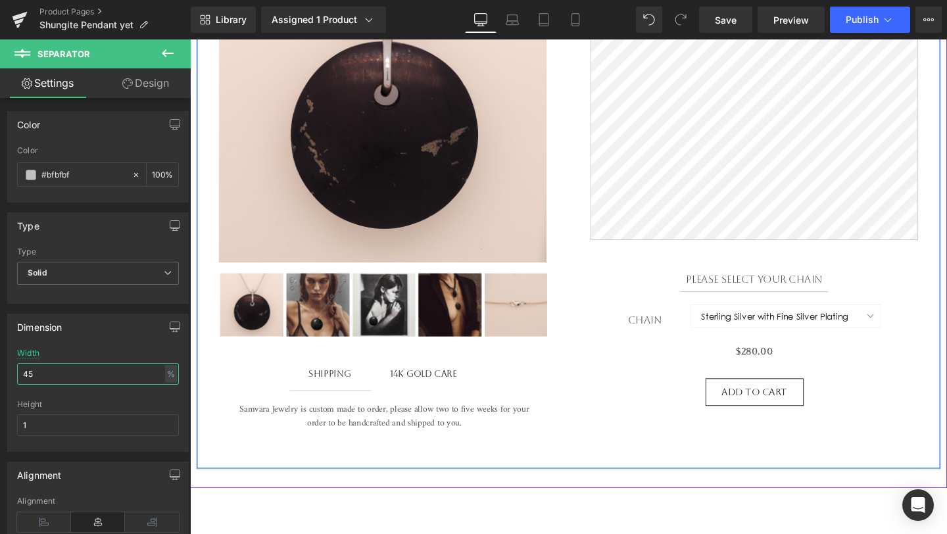
type input "46"
click at [873, 339] on select "Sterling Silver with Fine Silver Plating Oxidized Sterling Silver" at bounding box center [816, 330] width 200 height 24
click at [777, 337] on span "(P) Variants" at bounding box center [783, 336] width 60 height 20
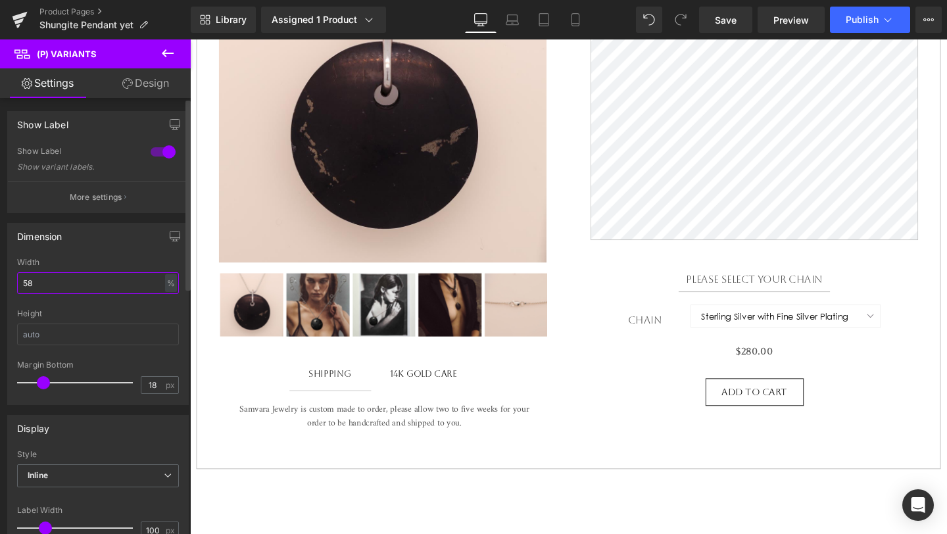
click at [122, 285] on input "58" at bounding box center [98, 283] width 162 height 22
type input "58"
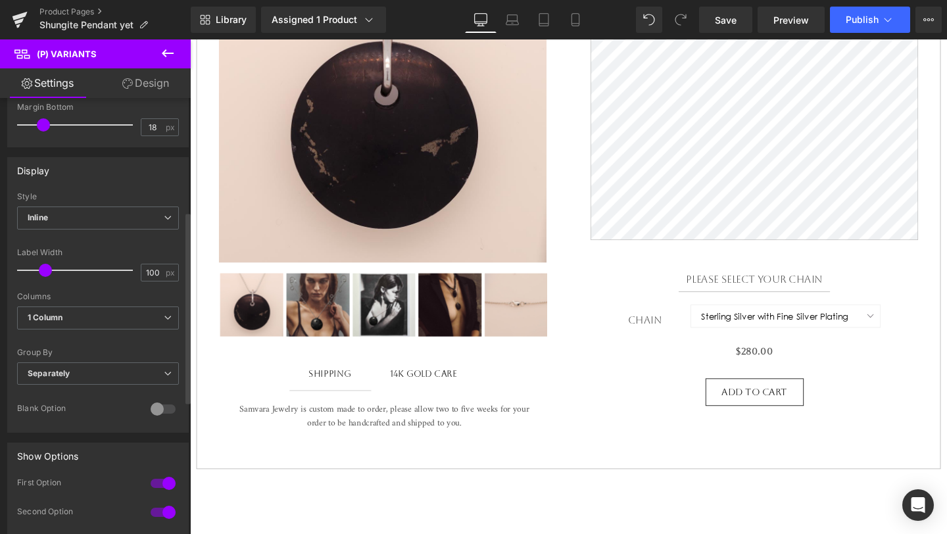
scroll to position [257, 0]
click at [143, 83] on link "Design" at bounding box center [145, 83] width 95 height 30
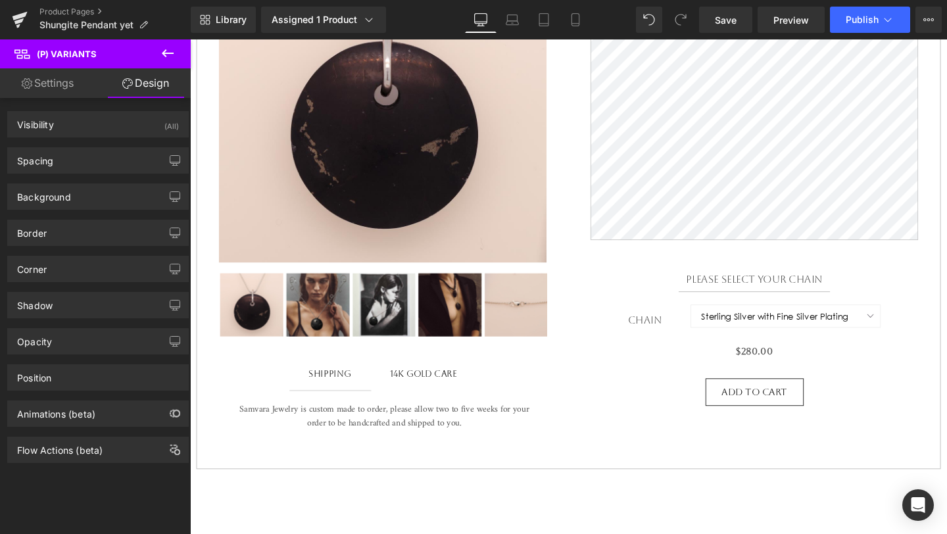
click at [68, 74] on link "Settings" at bounding box center [47, 83] width 95 height 30
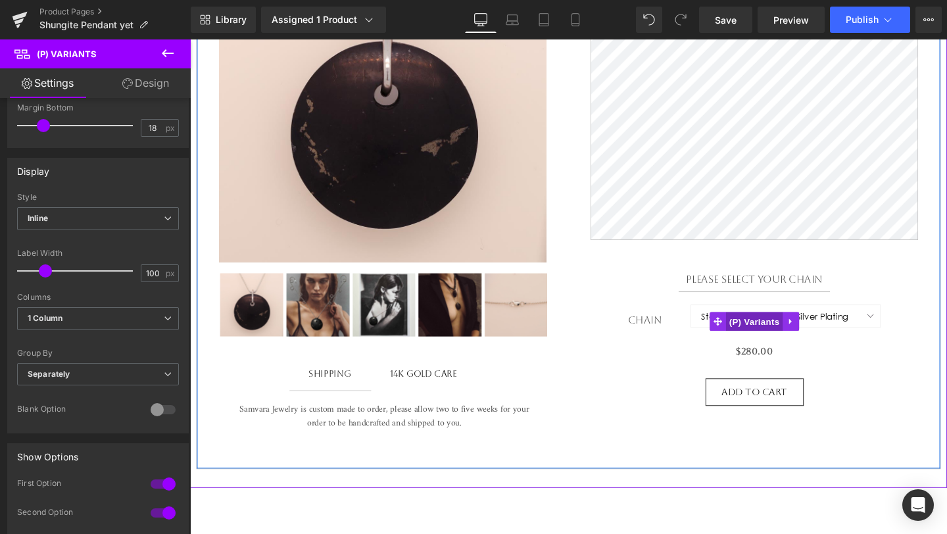
click at [789, 339] on span "(P) Variants" at bounding box center [783, 336] width 60 height 20
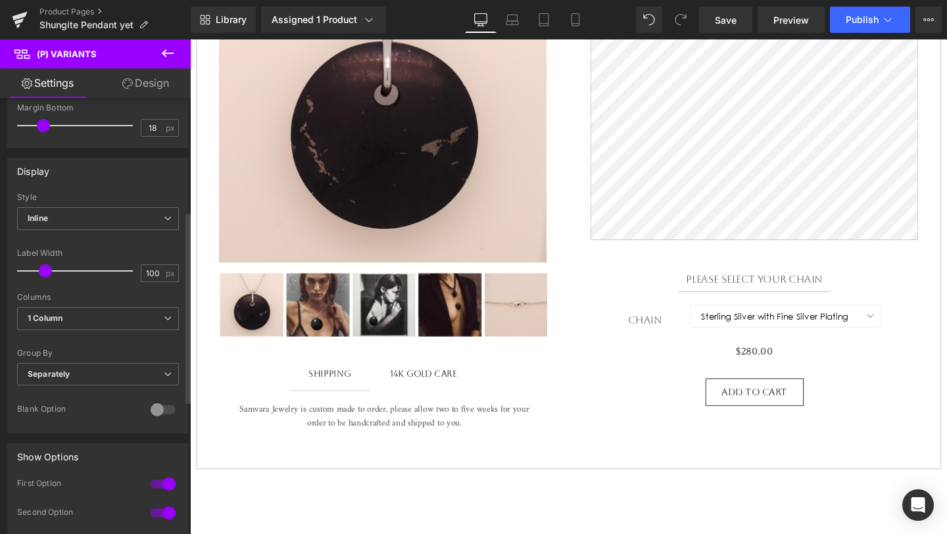
scroll to position [0, 0]
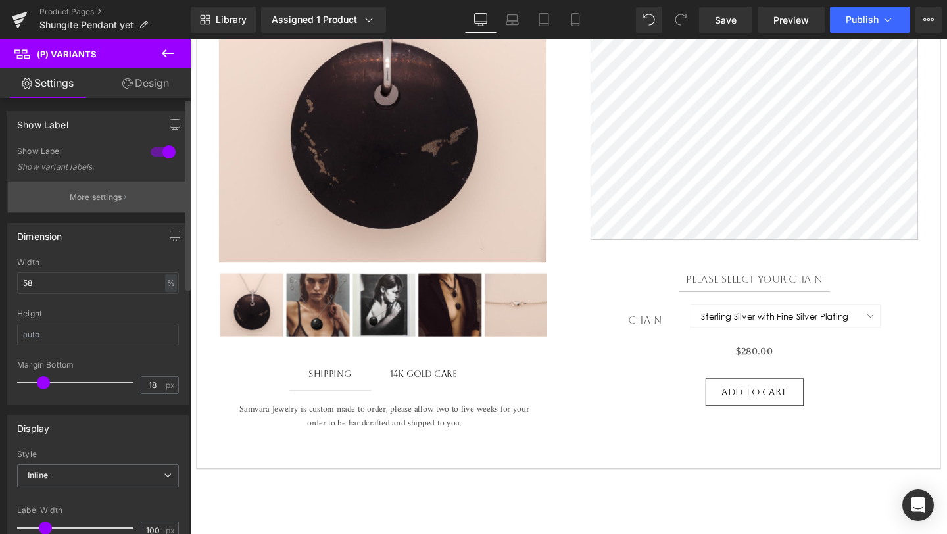
click at [97, 192] on p "More settings" at bounding box center [96, 197] width 53 height 12
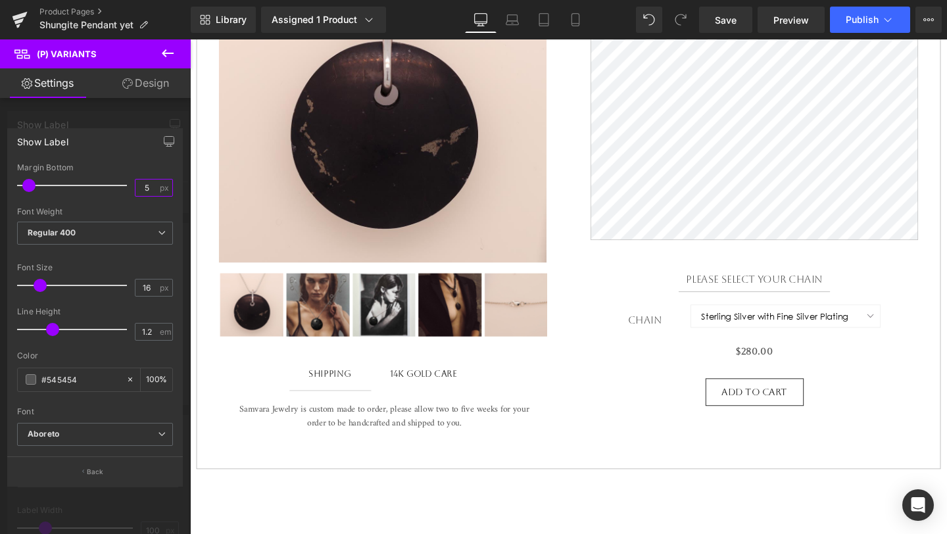
click at [155, 191] on input "5" at bounding box center [146, 187] width 23 height 16
type input "5"
click at [156, 334] on input "1.2" at bounding box center [146, 331] width 23 height 16
type input "1"
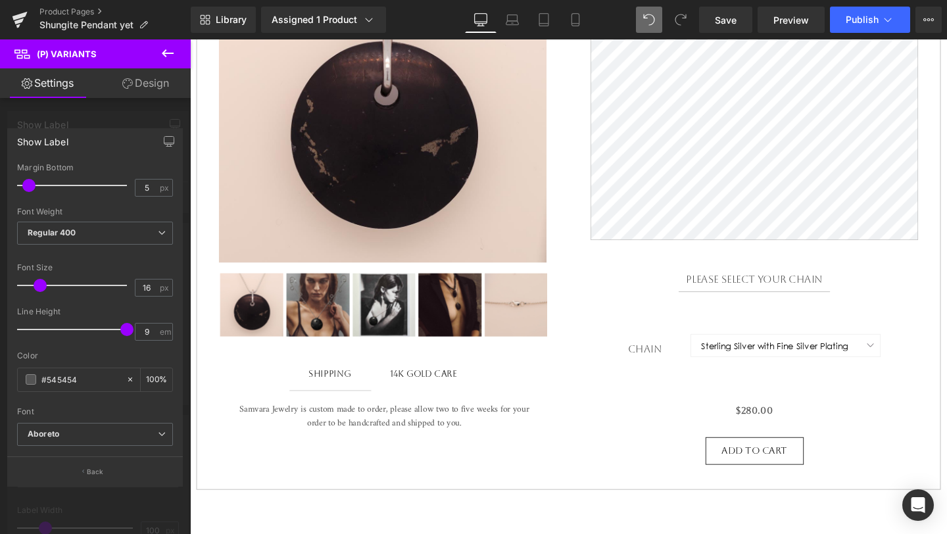
click at [649, 28] on span at bounding box center [649, 20] width 26 height 26
type input "1.2"
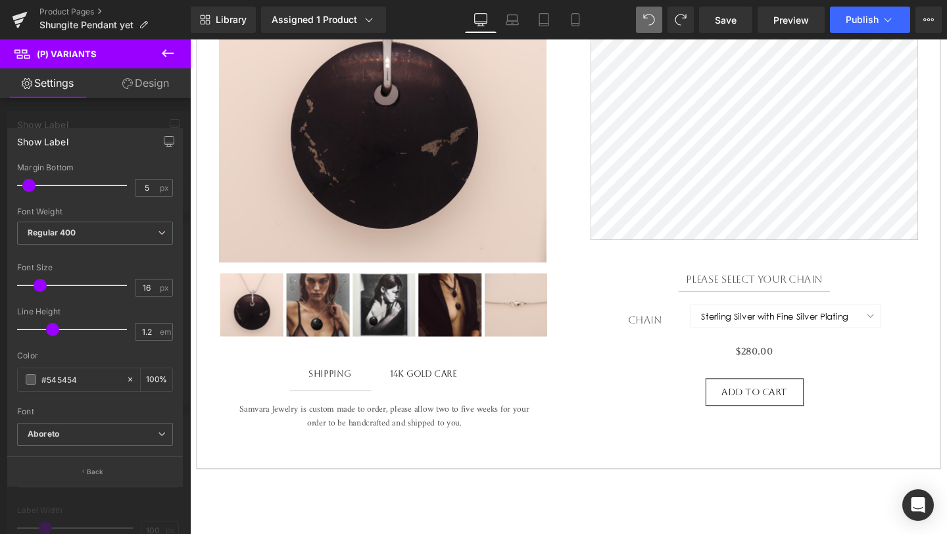
click at [102, 476] on button "Back" at bounding box center [94, 471] width 175 height 30
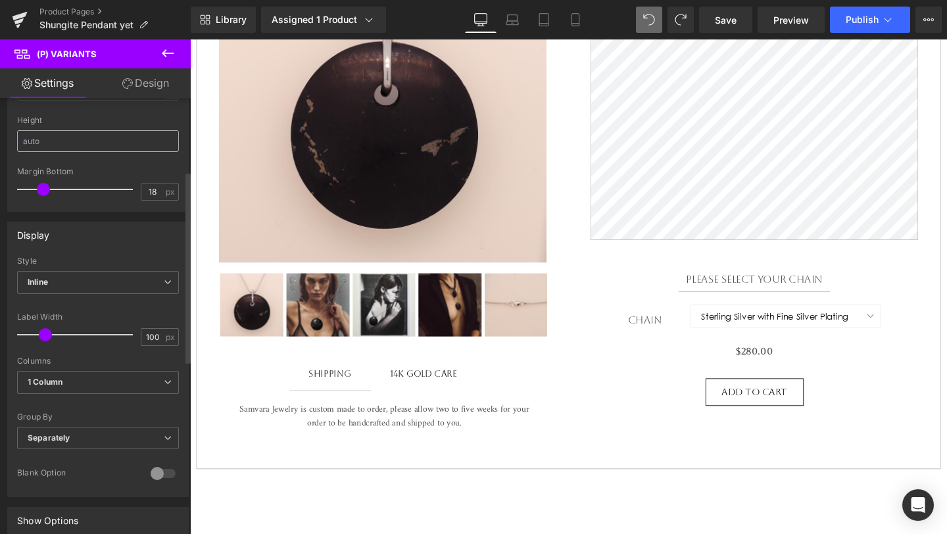
scroll to position [196, 0]
click at [156, 335] on input "100" at bounding box center [152, 334] width 23 height 16
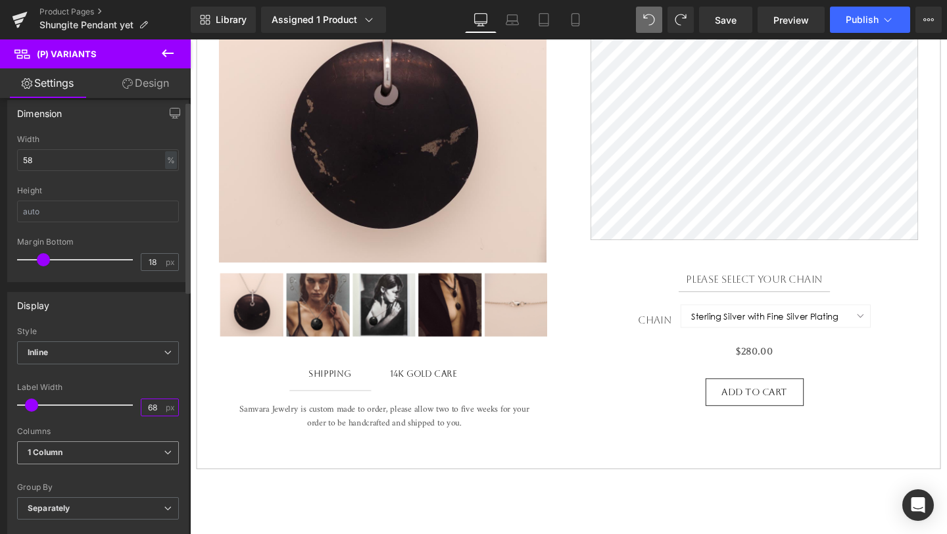
scroll to position [0, 0]
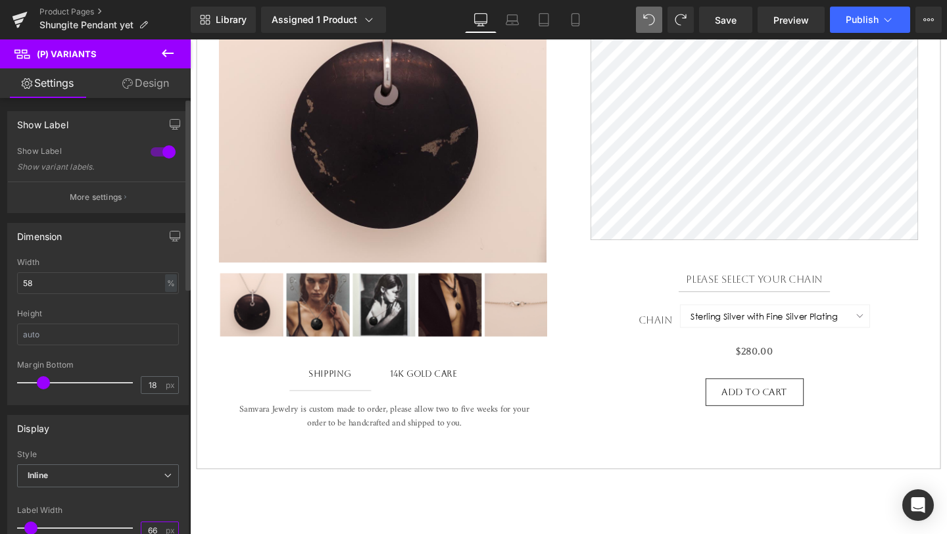
type input "67"
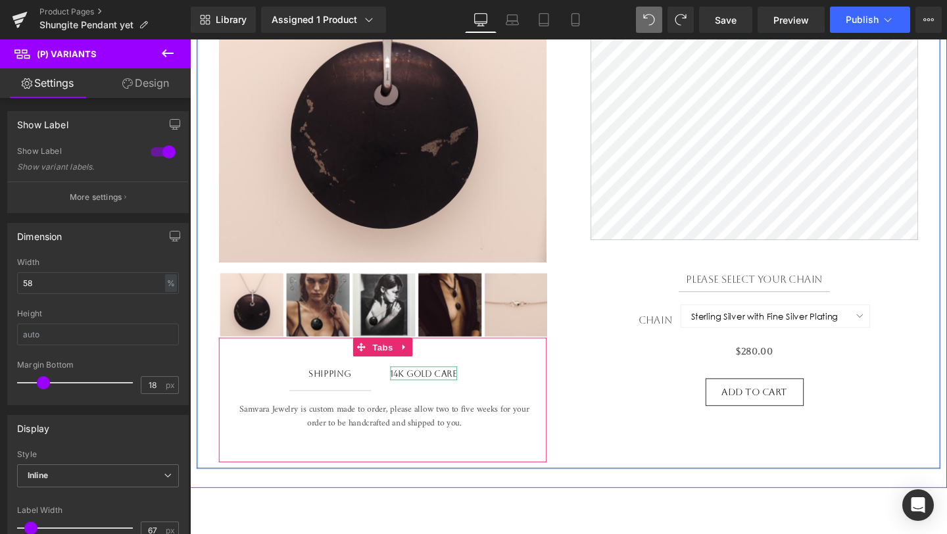
click at [438, 389] on div "14k Gold Care" at bounding box center [435, 390] width 70 height 14
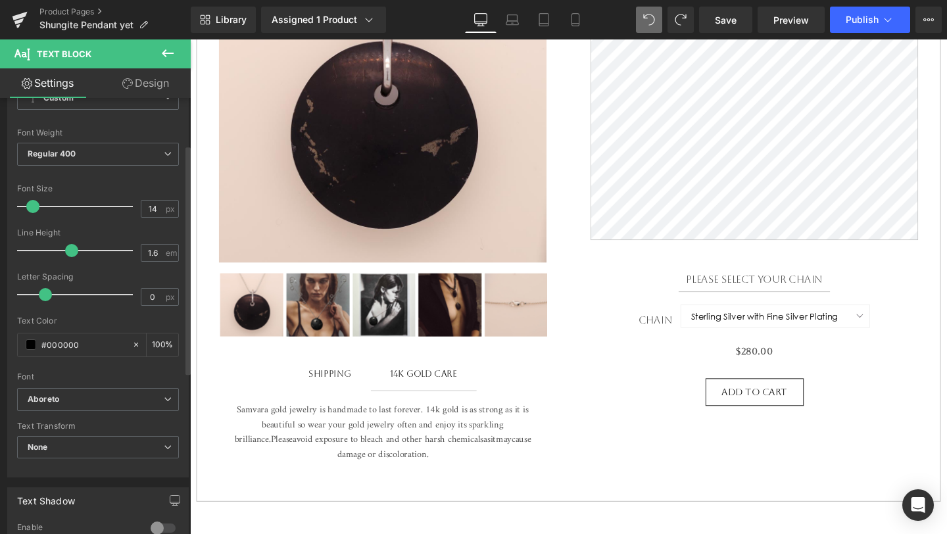
scroll to position [89, 0]
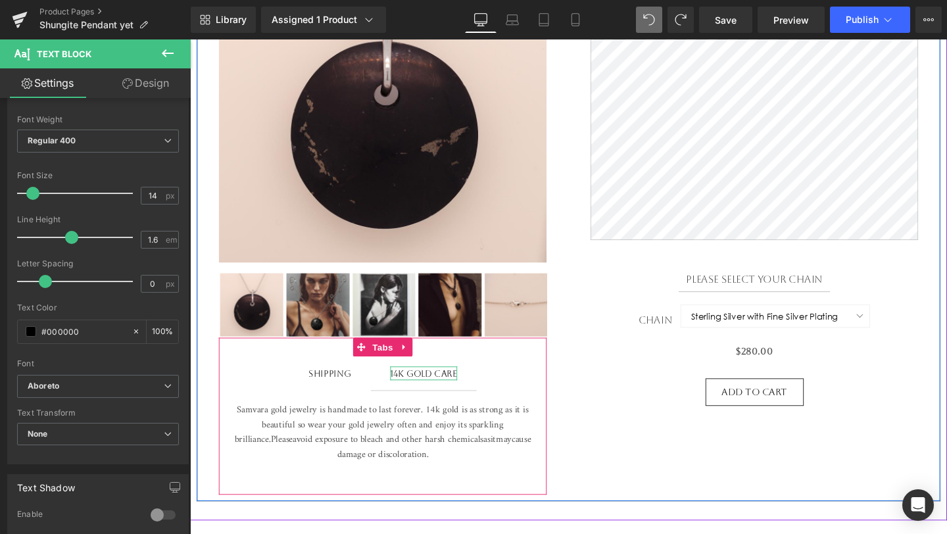
click at [445, 390] on div "14k Gold Care" at bounding box center [435, 390] width 70 height 14
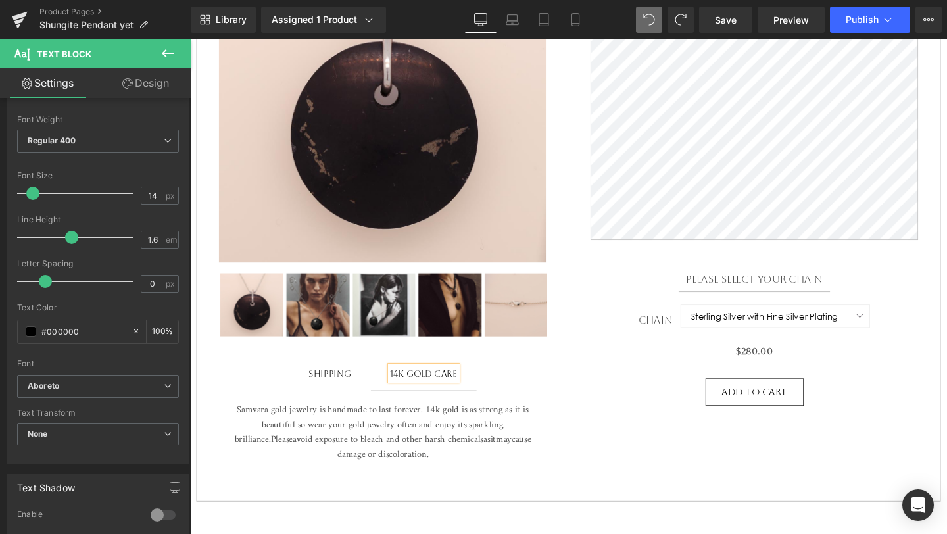
click at [445, 390] on div "14k Gold Care" at bounding box center [435, 390] width 70 height 14
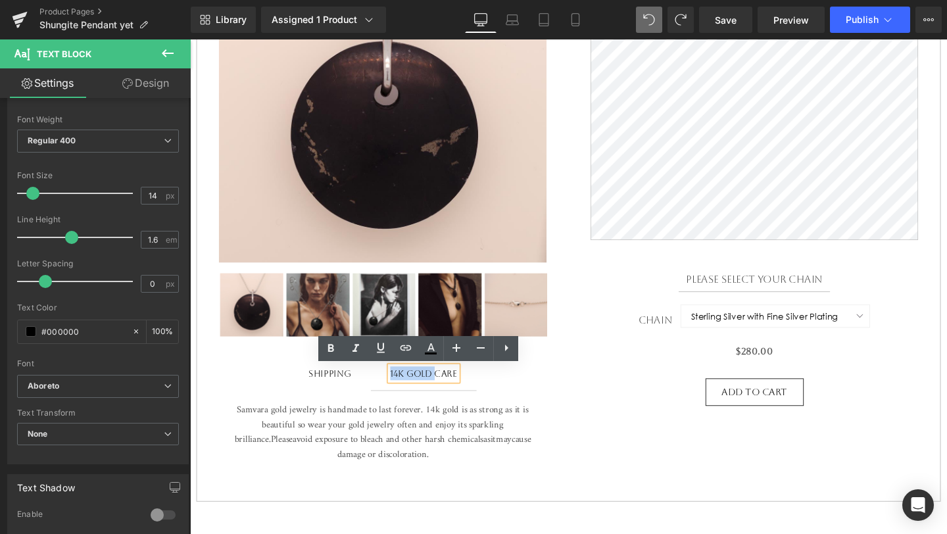
drag, startPoint x: 445, startPoint y: 390, endPoint x: 386, endPoint y: 390, distance: 59.2
click at [386, 390] on span "14k Gold Care Text Block" at bounding box center [435, 390] width 111 height 35
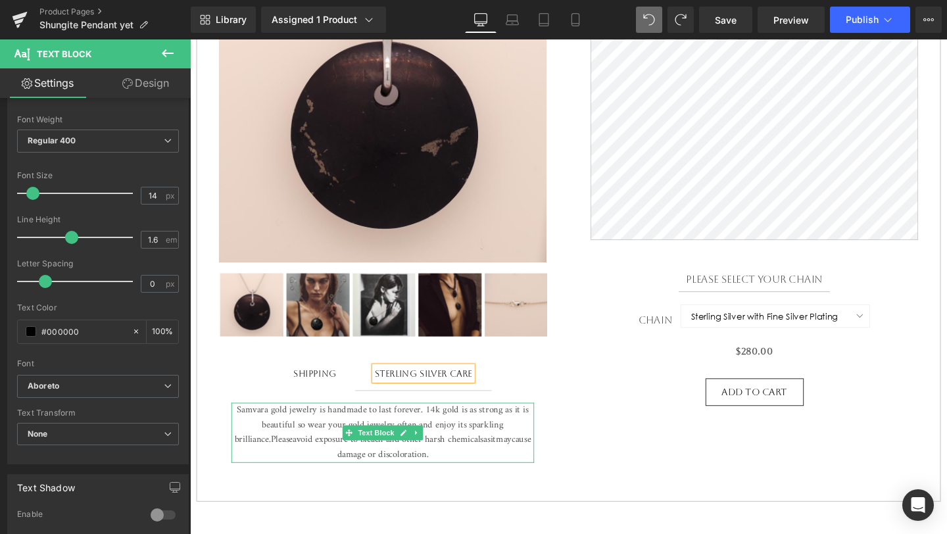
click at [436, 456] on span "avoid exposure to bleach and other harsh chemicals" at bounding box center [398, 461] width 200 height 18
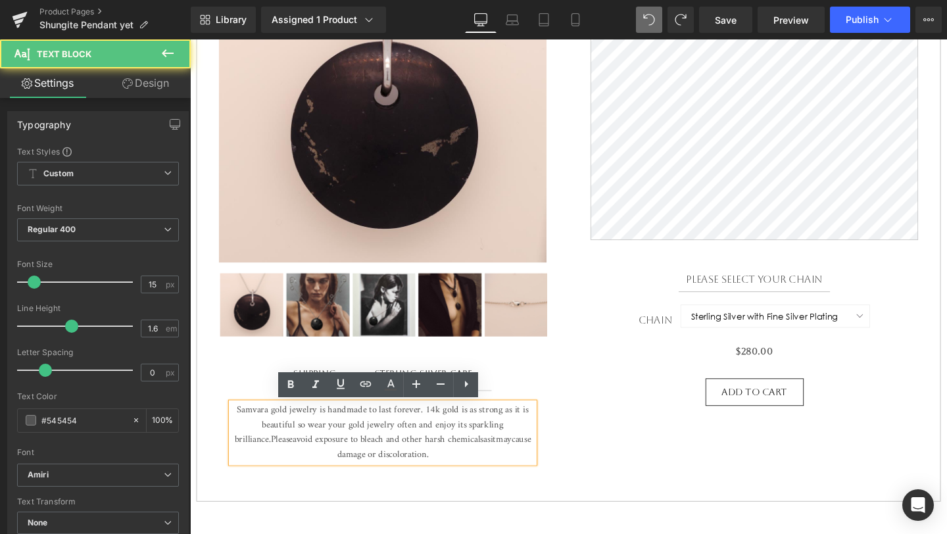
click at [434, 456] on span "avoid exposure to bleach and other harsh chemicals" at bounding box center [398, 461] width 200 height 18
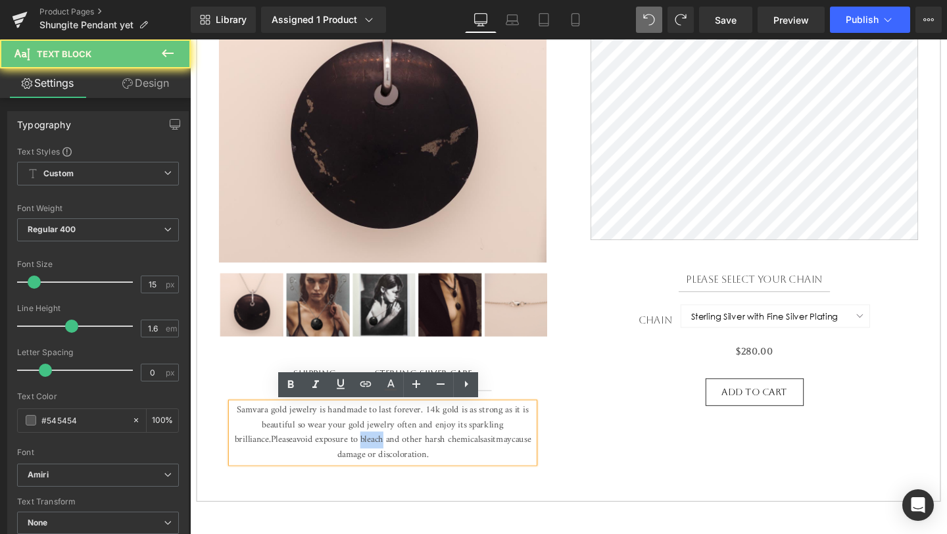
click at [434, 456] on span "avoid exposure to bleach and other harsh chemicals" at bounding box center [398, 461] width 200 height 18
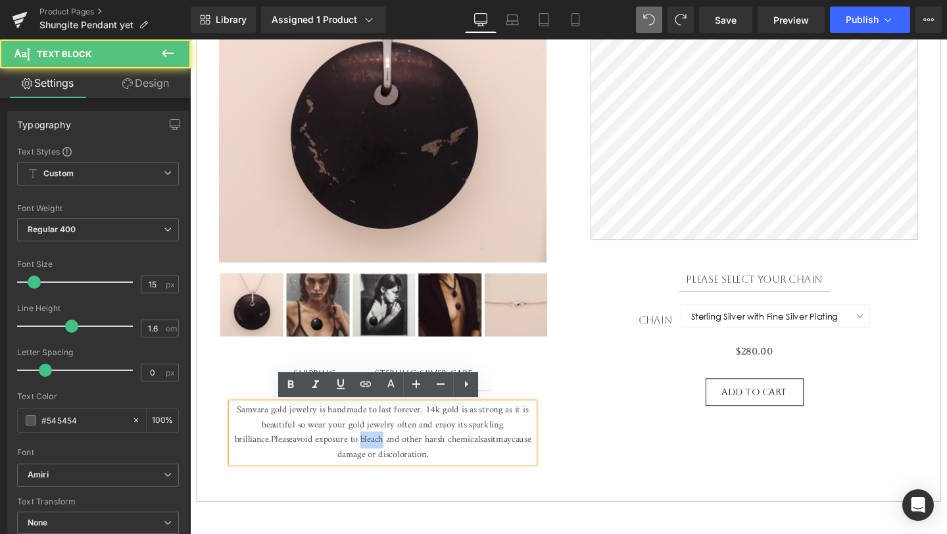
click at [434, 456] on span "avoid exposure to bleach and other harsh chemicals" at bounding box center [398, 461] width 200 height 18
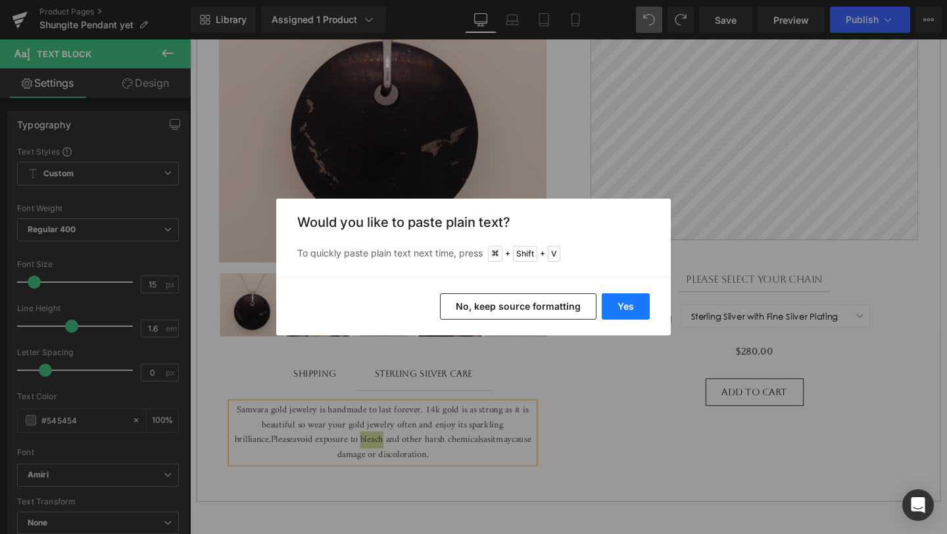
click at [626, 312] on button "Yes" at bounding box center [625, 306] width 48 height 26
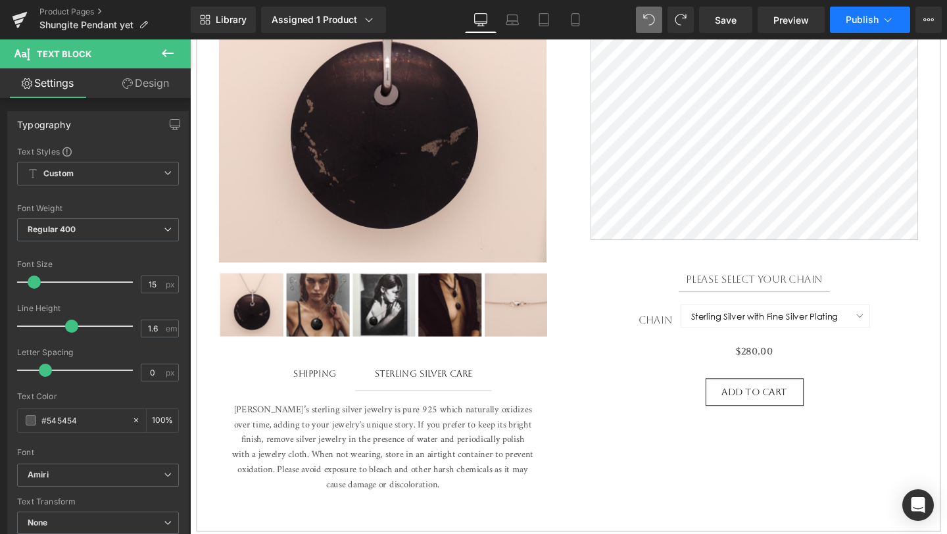
click at [857, 28] on button "Publish" at bounding box center [870, 20] width 80 height 26
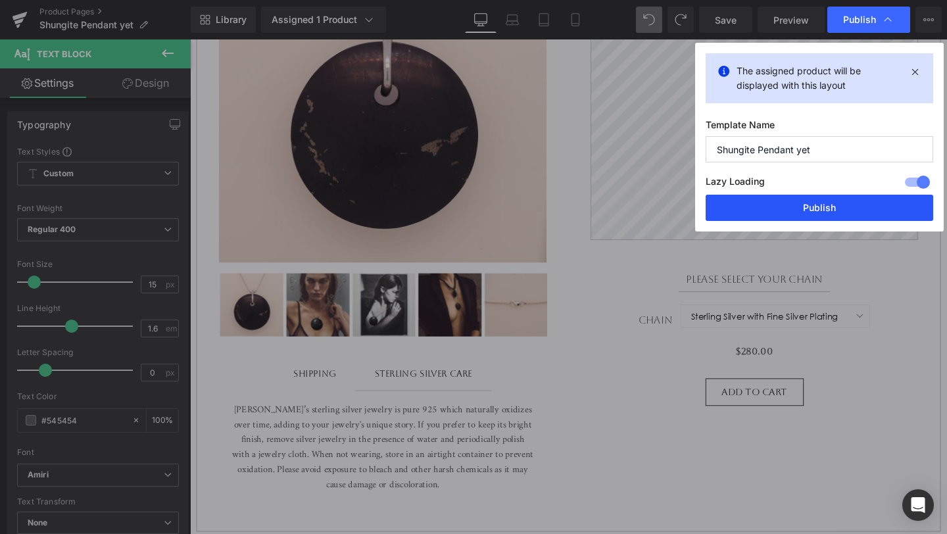
click at [780, 211] on button "Publish" at bounding box center [818, 208] width 227 height 26
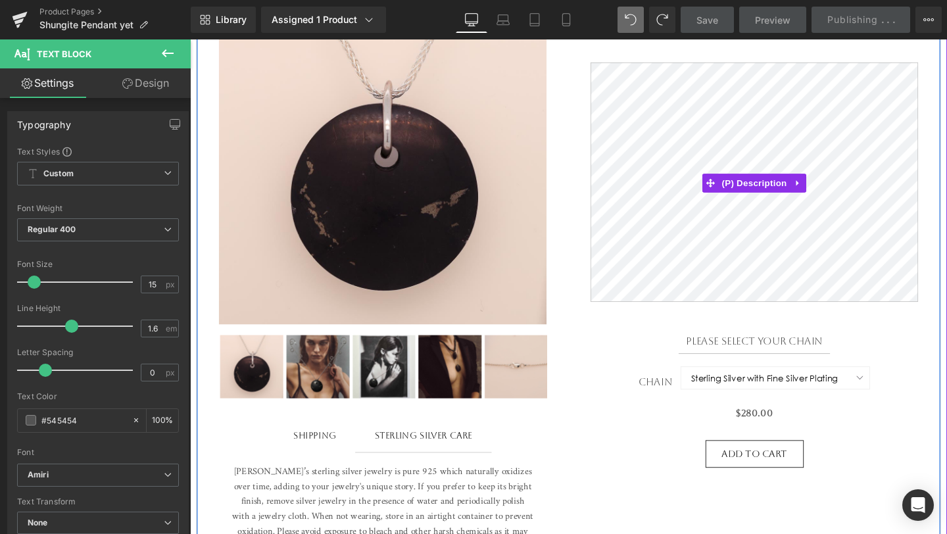
scroll to position [258, 0]
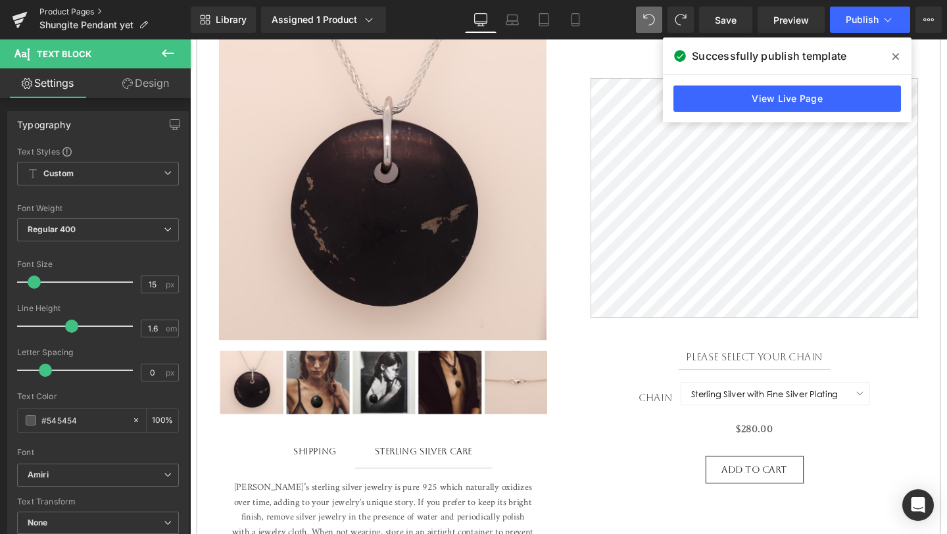
click at [80, 11] on link "Product Pages" at bounding box center [114, 12] width 151 height 11
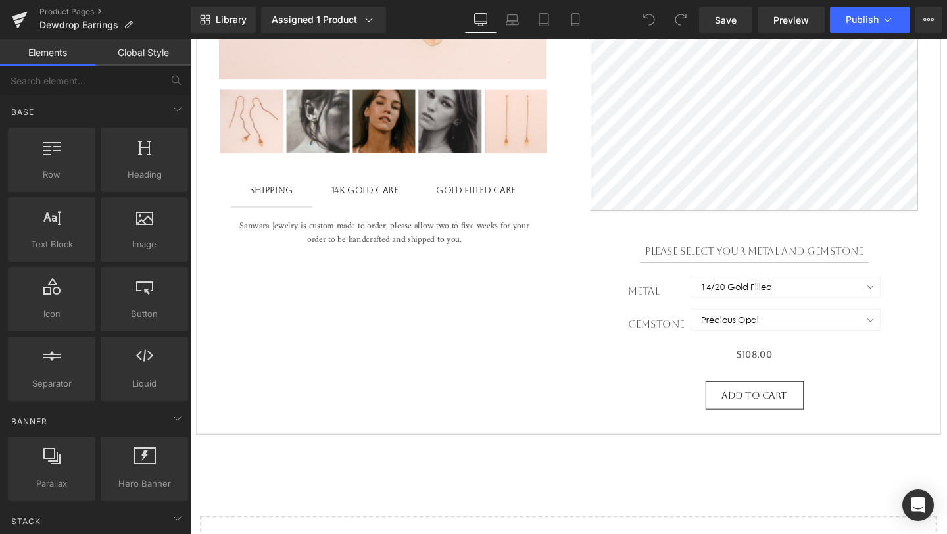
scroll to position [536, 0]
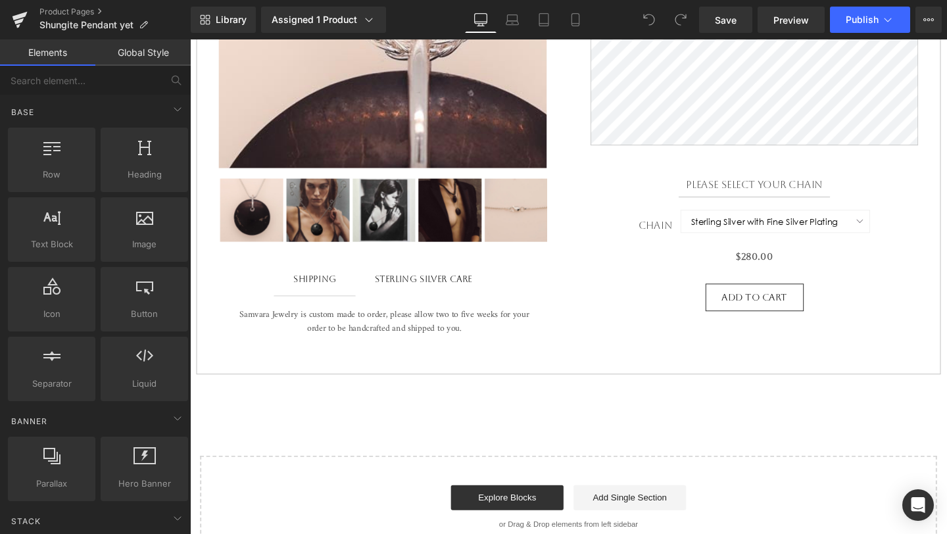
scroll to position [442, 0]
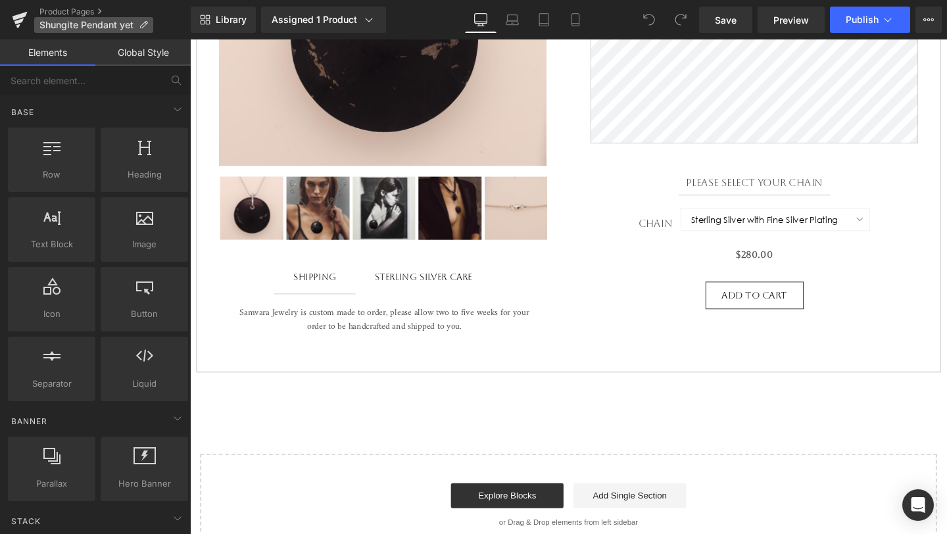
click at [141, 24] on icon at bounding box center [143, 24] width 9 height 9
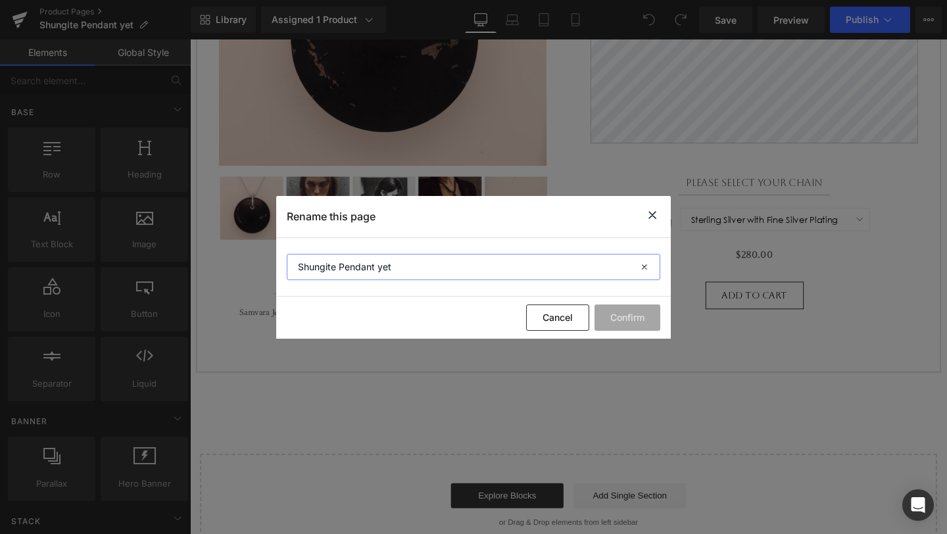
drag, startPoint x: 396, startPoint y: 278, endPoint x: 377, endPoint y: 266, distance: 22.4
click at [377, 266] on input "Shungite Pendant yet" at bounding box center [473, 267] width 373 height 26
type input "Shungite Pendant"
click at [638, 312] on button "Confirm" at bounding box center [627, 317] width 66 height 26
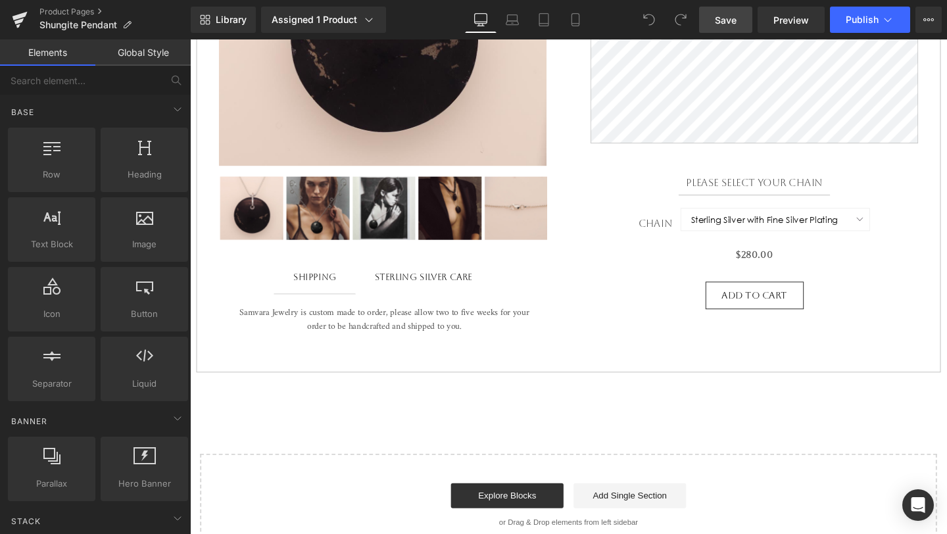
click at [720, 14] on span "Save" at bounding box center [725, 20] width 22 height 14
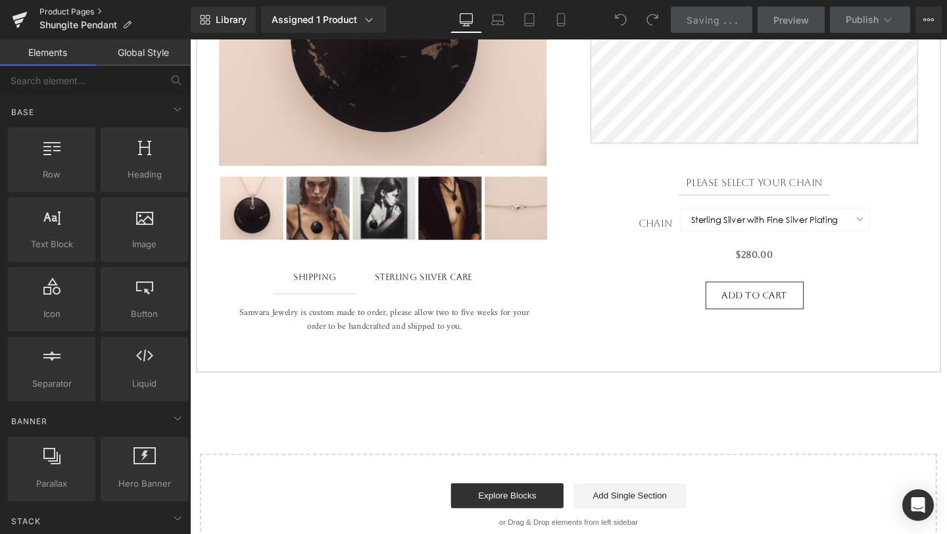
click at [71, 13] on link "Product Pages" at bounding box center [114, 12] width 151 height 11
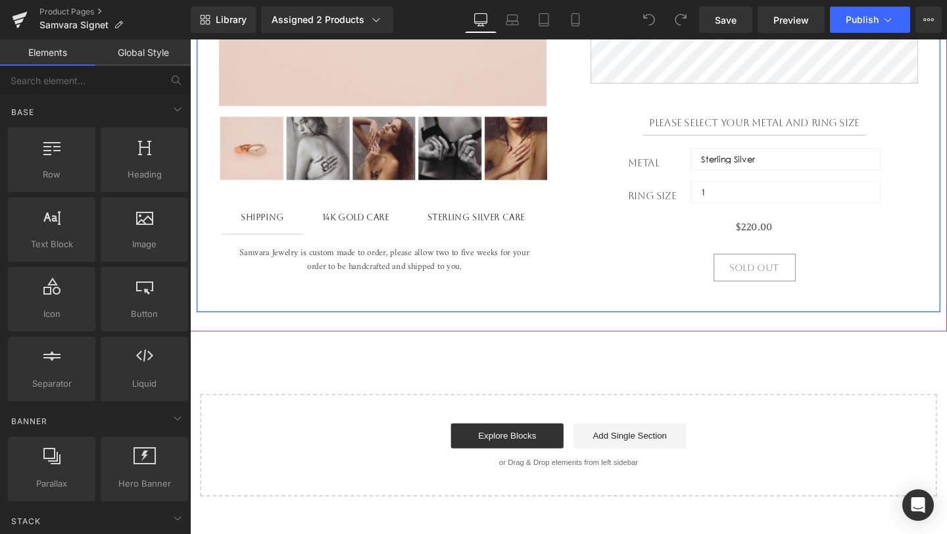
scroll to position [500, 0]
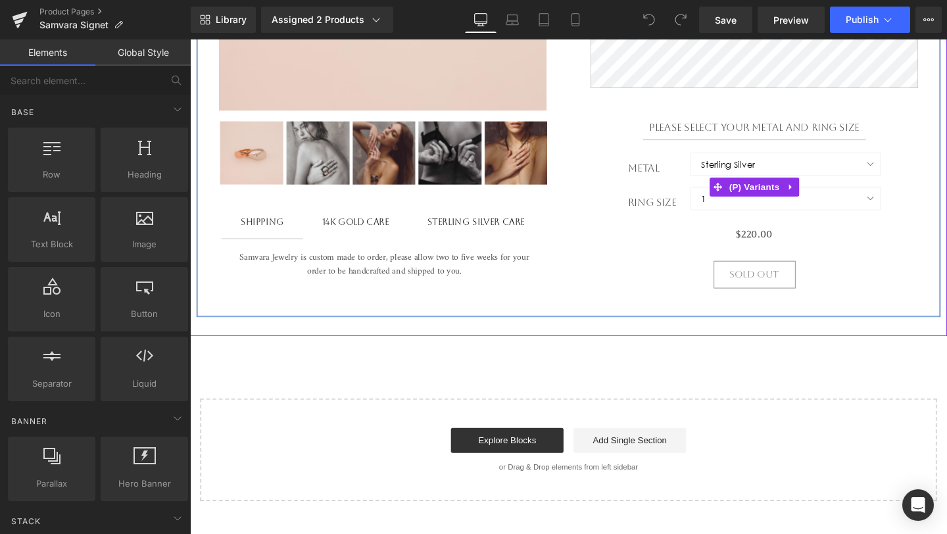
click at [701, 206] on div "Ring Size 1 1.5 2 2.5 3 3.5 4 4.5 5 5.5 6 6.5 7" at bounding box center [783, 213] width 344 height 36
click at [785, 202] on span "(P) Variants" at bounding box center [783, 195] width 60 height 20
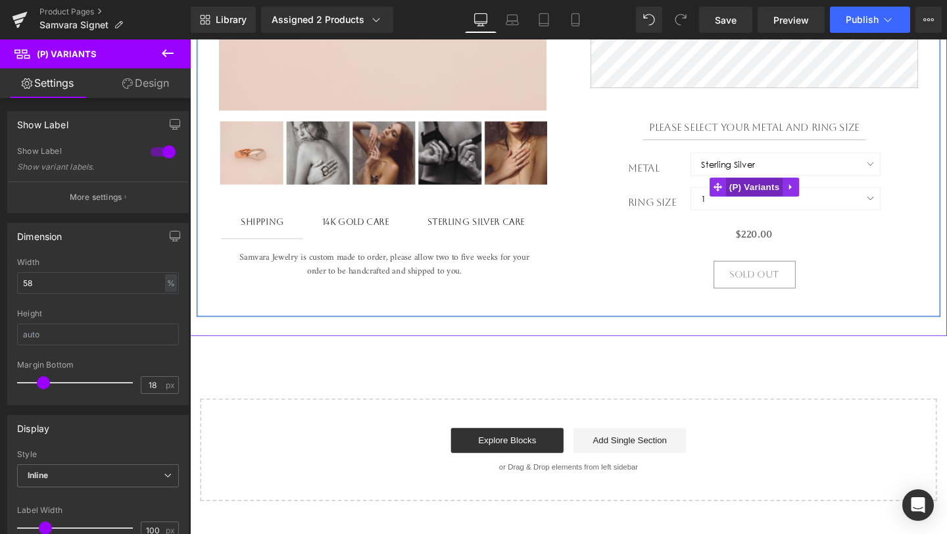
click at [776, 204] on span "(P) Variants" at bounding box center [783, 195] width 60 height 20
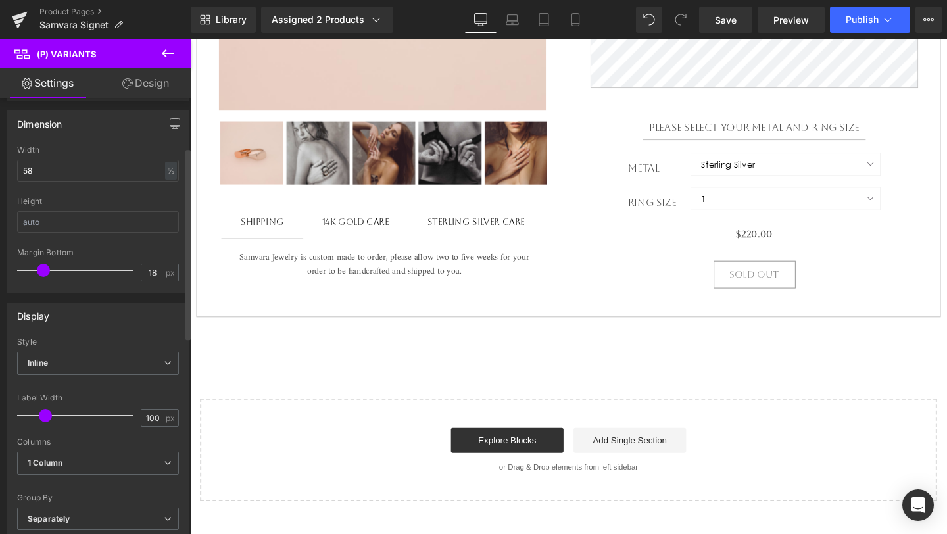
scroll to position [116, 0]
click at [156, 414] on input "100" at bounding box center [152, 414] width 23 height 16
type input "92"
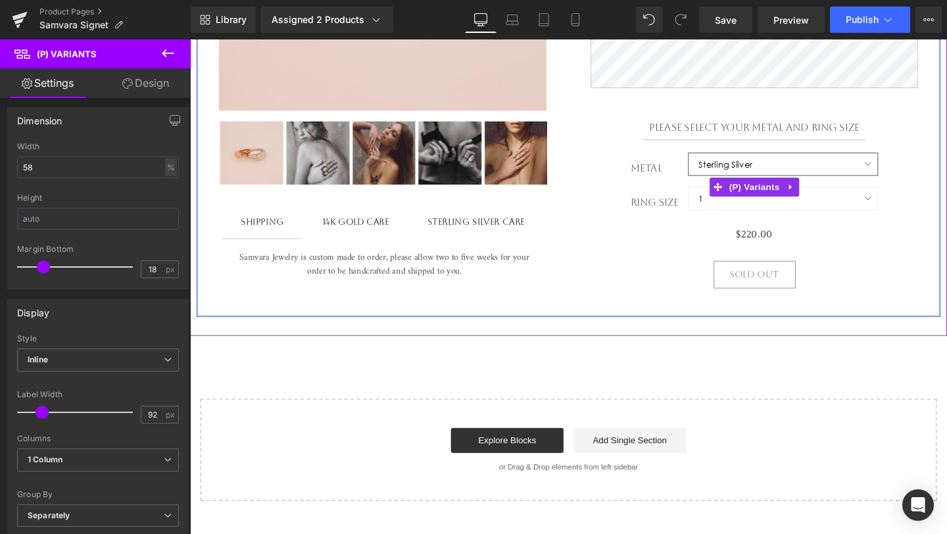
click at [819, 175] on select "Sterling Silver 14k Yellow Gold 14k Rose Gold 14k White Gold 18k Yellow Gold 18…" at bounding box center [813, 170] width 200 height 24
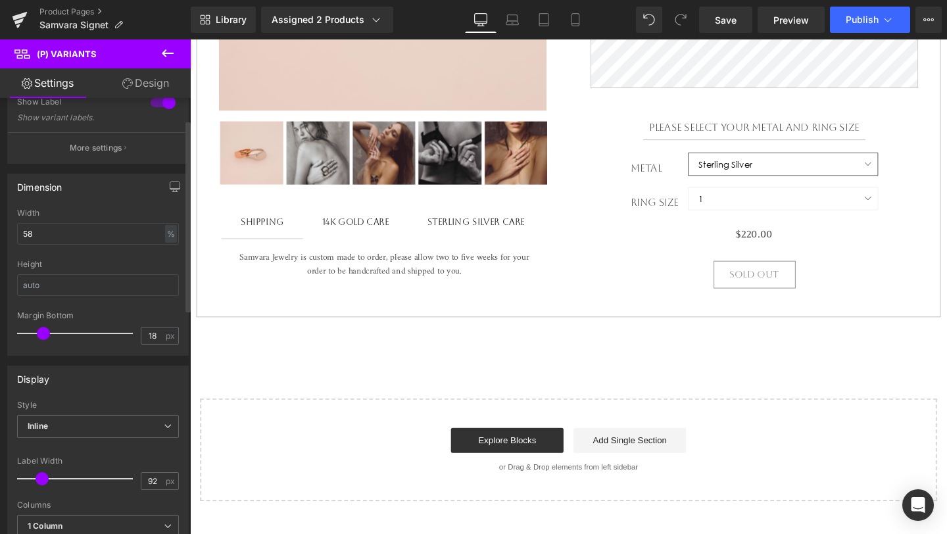
scroll to position [50, 0]
click at [80, 230] on input "58" at bounding box center [98, 233] width 162 height 22
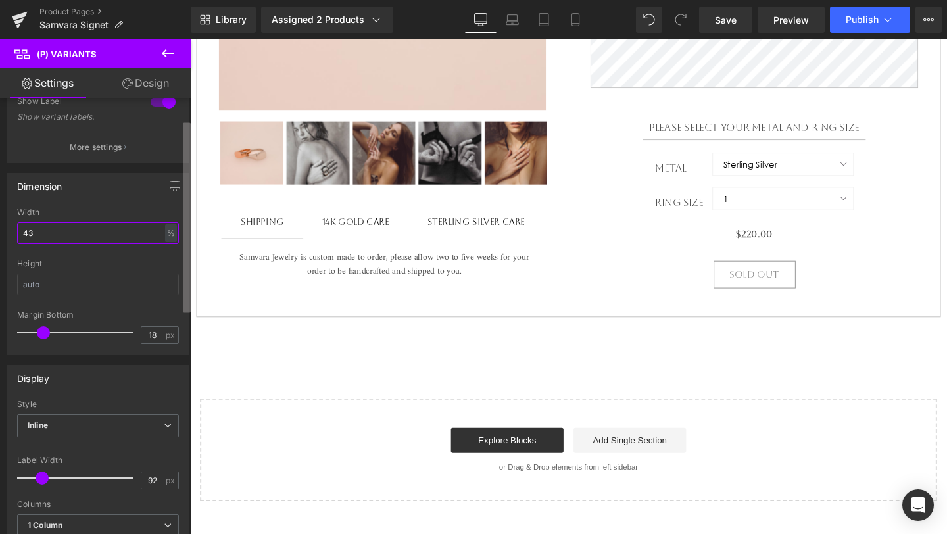
type input "42"
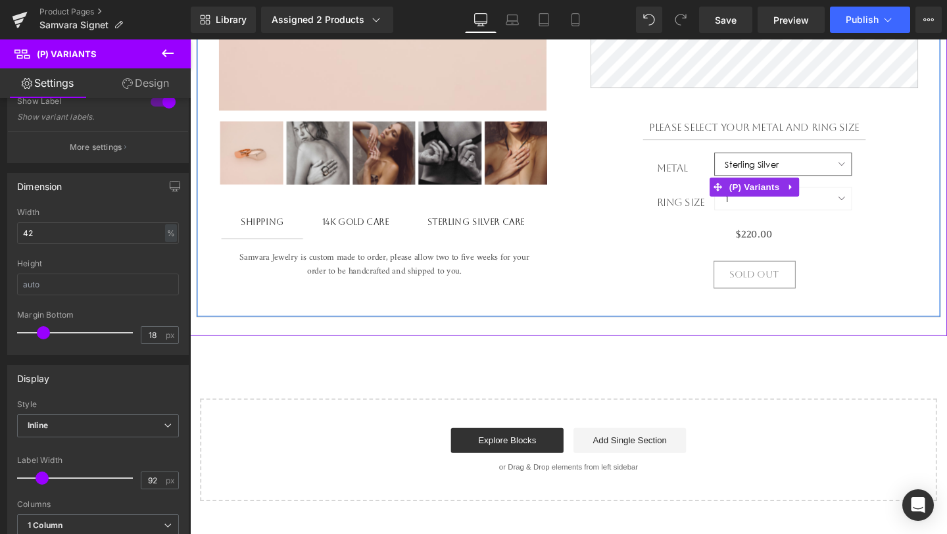
click at [831, 174] on select "Sterling Silver 14k Yellow Gold 14k Rose Gold 14k White Gold 18k Yellow Gold 18…" at bounding box center [813, 170] width 145 height 24
click at [827, 171] on select "Sterling Silver 14k Yellow Gold 14k Rose Gold 14k White Gold 18k Yellow Gold 18…" at bounding box center [813, 170] width 145 height 24
select select "14k Yellow Gold"
click at [827, 182] on select "Sterling Silver 14k Yellow Gold 14k Rose Gold 14k White Gold 18k Yellow Gold 18…" at bounding box center [813, 170] width 145 height 24
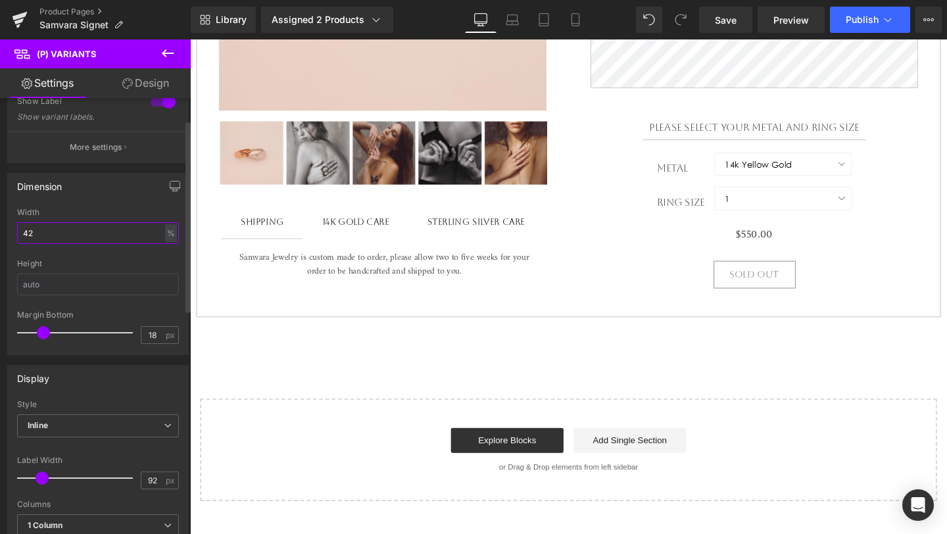
click at [58, 229] on input "42" at bounding box center [98, 233] width 162 height 22
type input "40"
select select "14k Yellow Gold"
type input "4"
select select "14k Yellow Gold"
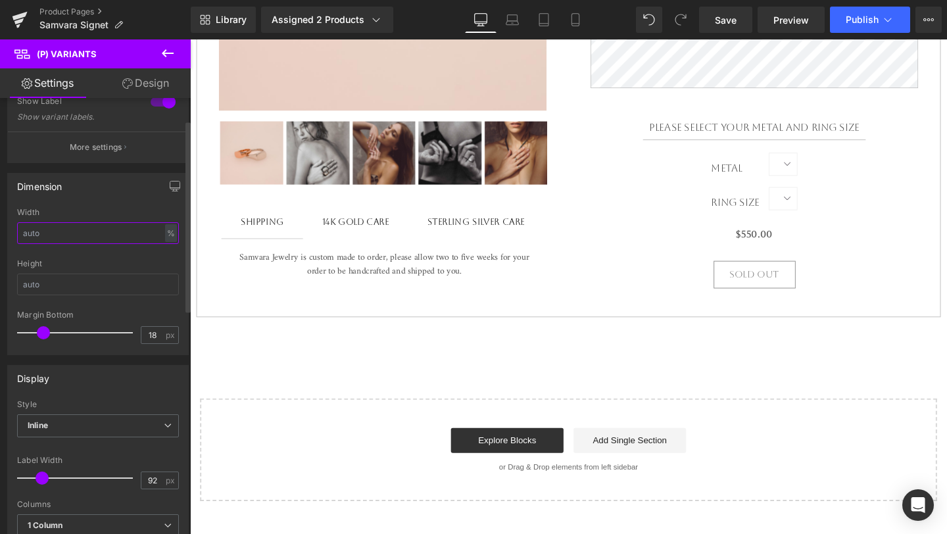
type input "3"
select select "14k Yellow Gold"
type input "35"
select select "14k Yellow Gold"
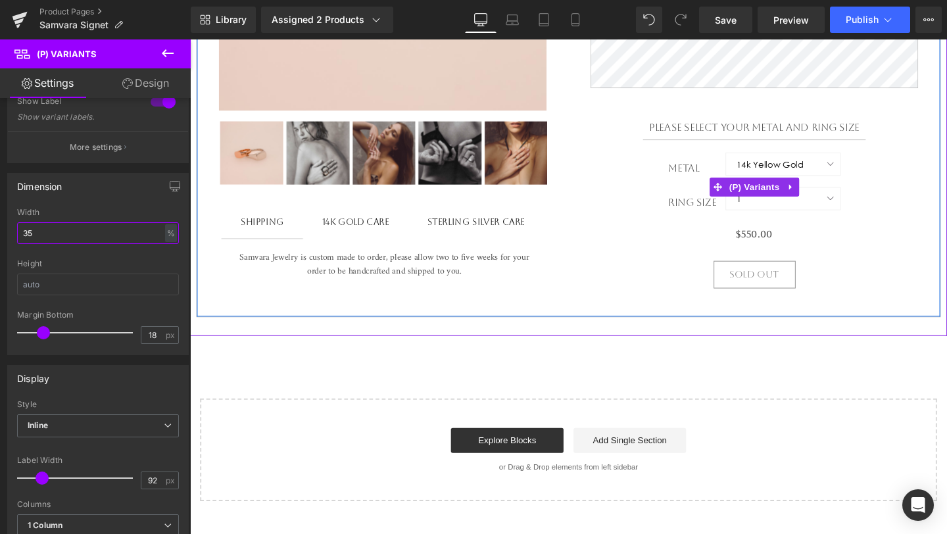
type input "35"
click at [799, 182] on select "Sterling Silver 14k Yellow Gold 14k Rose Gold 14k White Gold 18k Yellow Gold 18…" at bounding box center [813, 170] width 120 height 24
click at [816, 177] on select "Sterling Silver 14k Yellow Gold 14k Rose Gold 14k White Gold 18k Yellow Gold 18…" at bounding box center [813, 170] width 120 height 24
select select "18k Yellow Gold"
click at [946, 185] on div "Metal Sterling Silver 14k Yellow Gold 14k Rose Gold 14k White Gold 18k Yellow G…" at bounding box center [783, 176] width 344 height 36
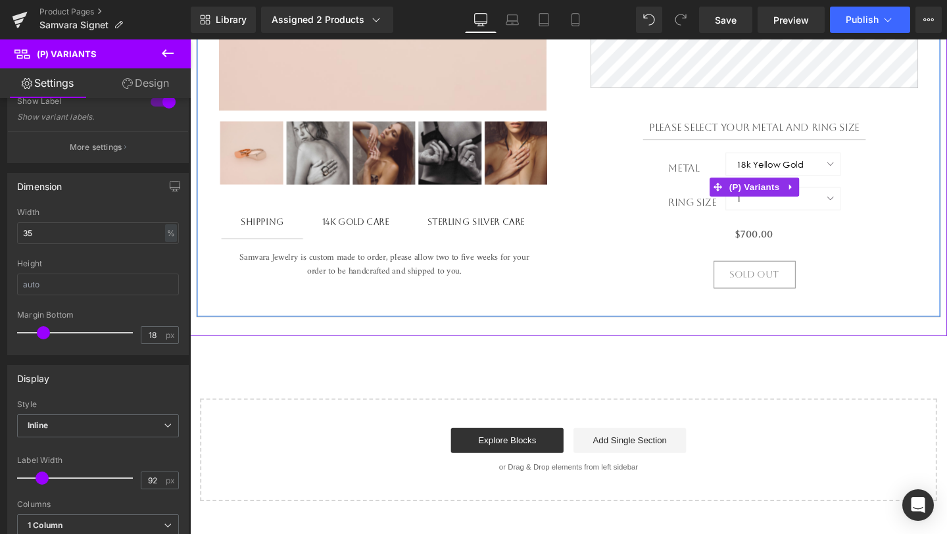
click at [929, 231] on div "Ring Size 1 1.5 2 2.5 3 3.5 4 4.5 5 5.5 6 6.5 7" at bounding box center [783, 213] width 344 height 36
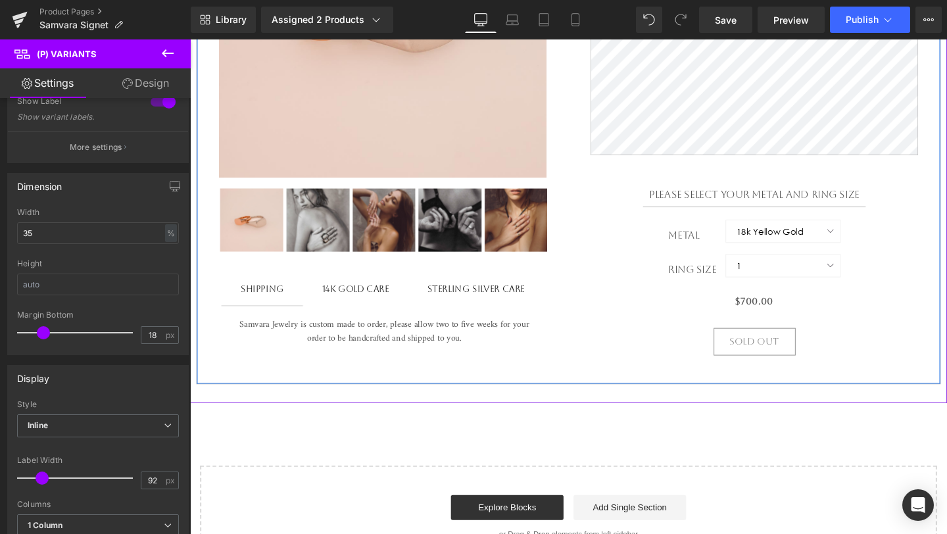
scroll to position [419, 0]
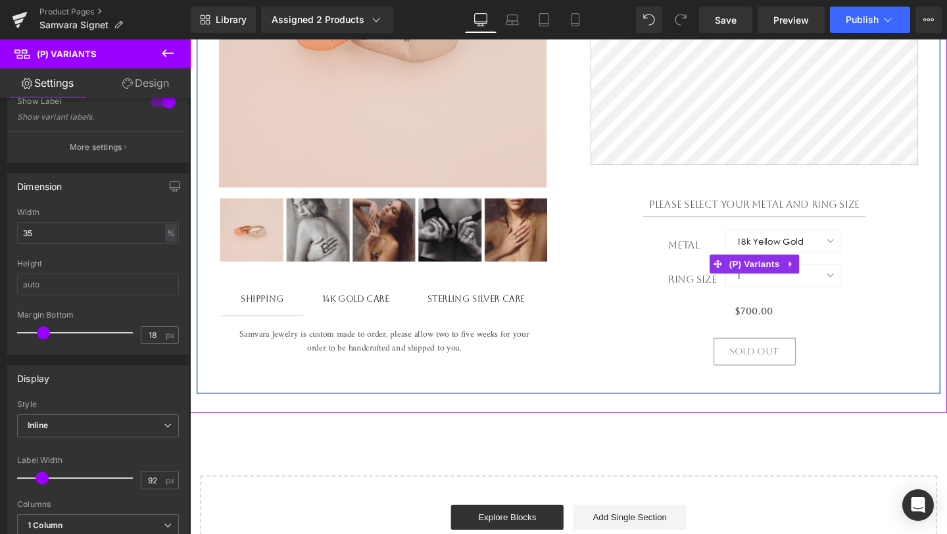
click at [713, 300] on label "Ring Size" at bounding box center [722, 293] width 60 height 16
click at [720, 291] on label "Ring Size" at bounding box center [722, 293] width 60 height 16
click at [774, 286] on span "(P) Variants" at bounding box center [783, 276] width 60 height 20
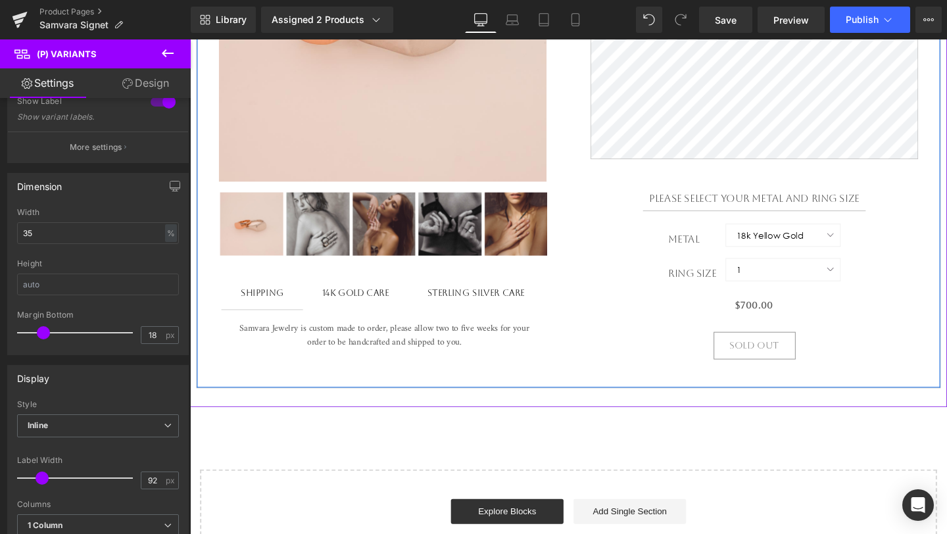
scroll to position [424, 0]
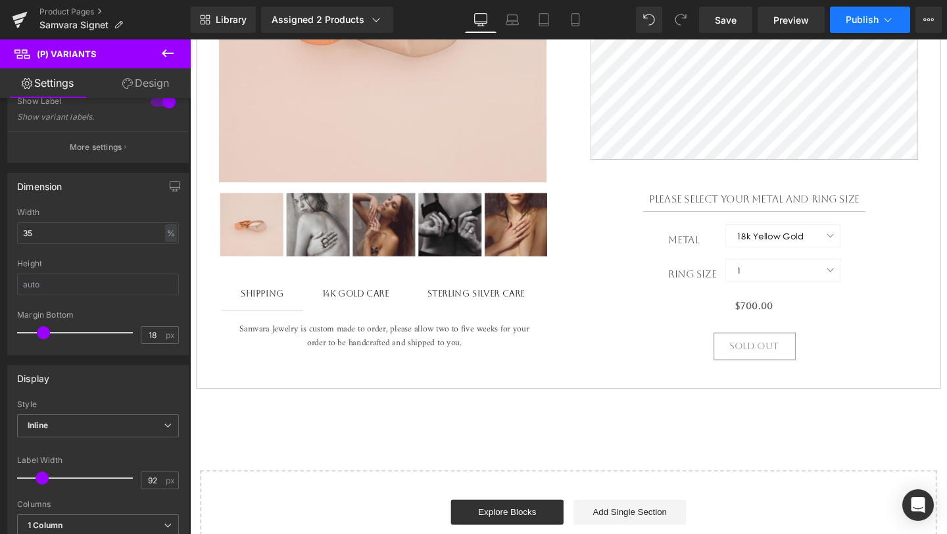
click at [862, 26] on button "Publish" at bounding box center [870, 20] width 80 height 26
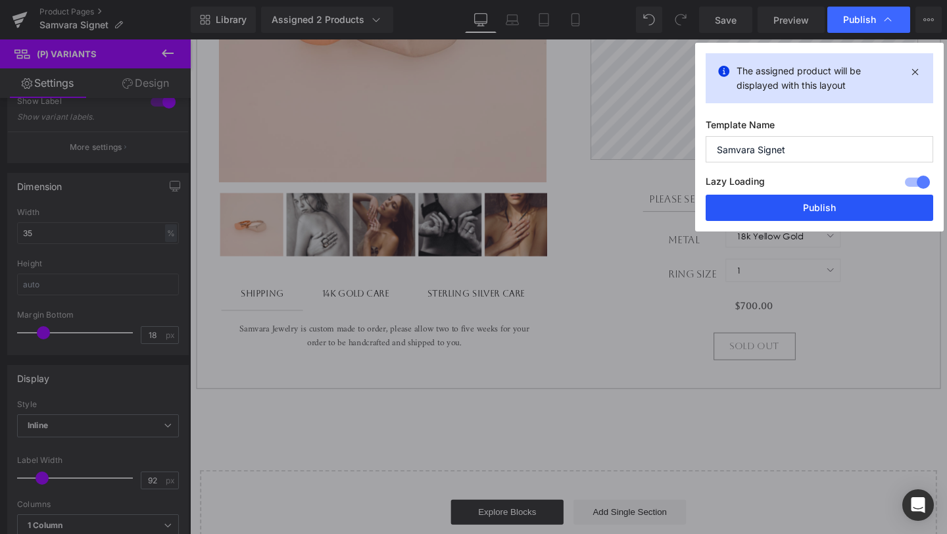
click at [814, 204] on button "Publish" at bounding box center [818, 208] width 227 height 26
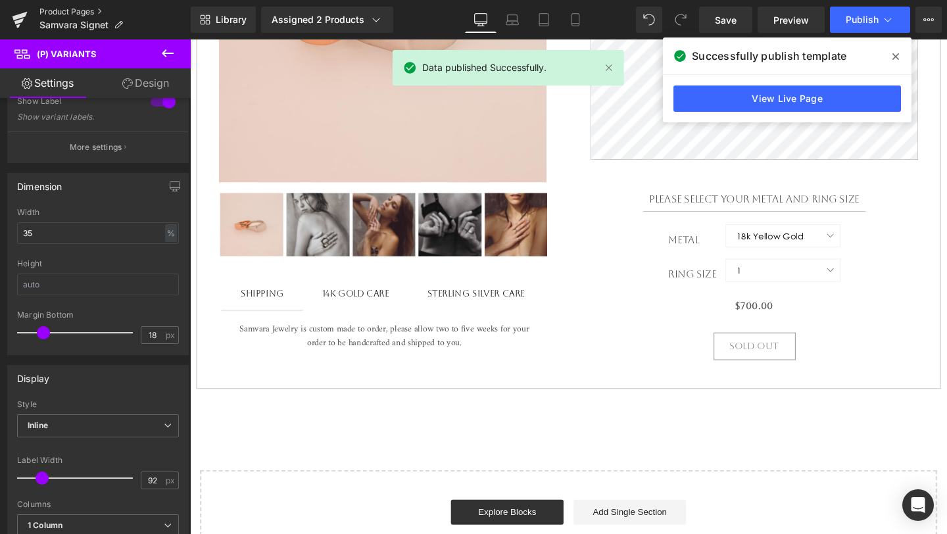
click at [77, 12] on link "Product Pages" at bounding box center [114, 12] width 151 height 11
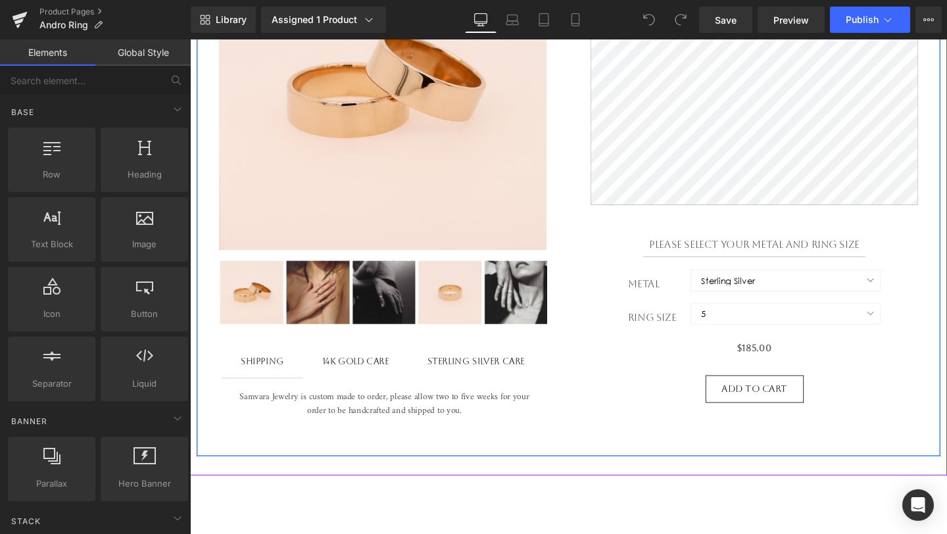
scroll to position [355, 0]
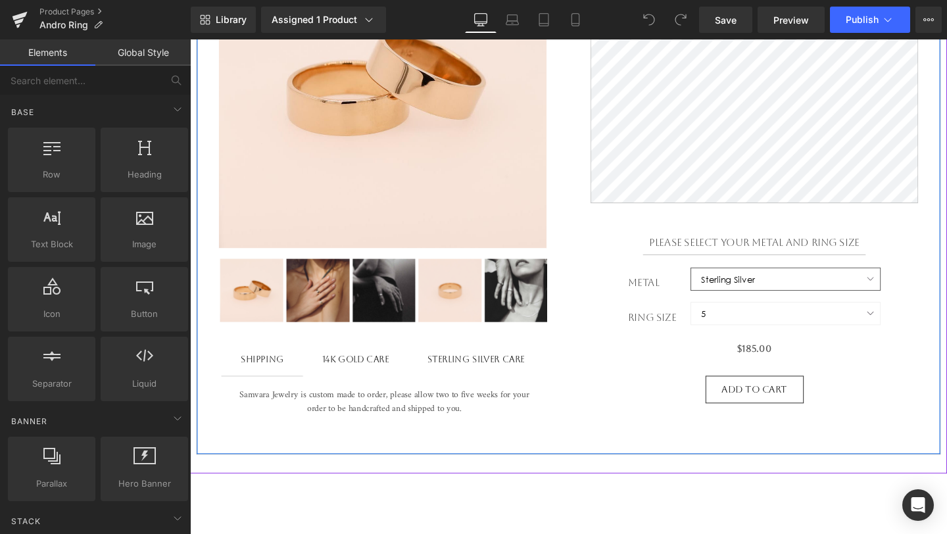
click at [788, 302] on select "Sterling Silver 14k Yellow Gold" at bounding box center [816, 291] width 200 height 24
click at [760, 299] on select "Sterling Silver 14k Yellow Gold" at bounding box center [816, 291] width 200 height 24
select select "14k Yellow Gold"
click at [770, 320] on span "(P) Variants" at bounding box center [783, 316] width 60 height 20
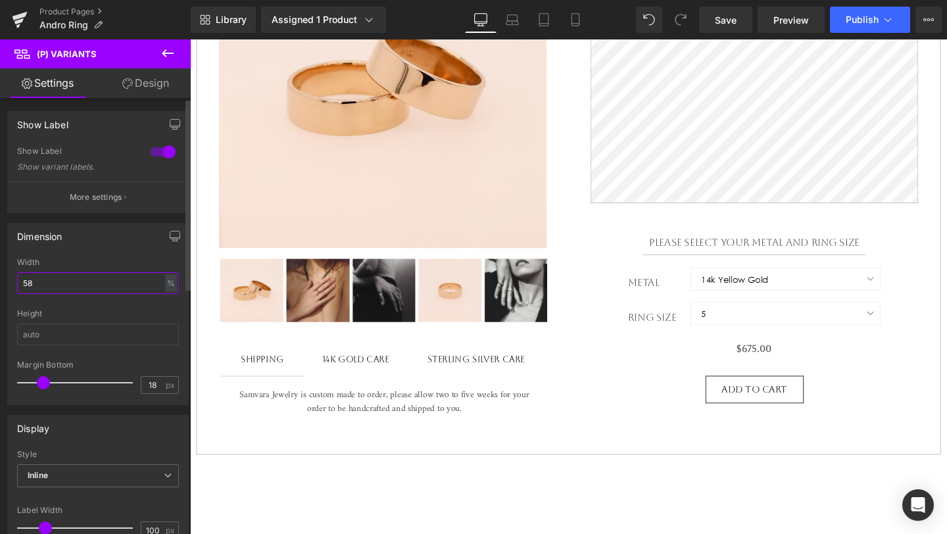
click at [84, 281] on input "58" at bounding box center [98, 283] width 162 height 22
type input "35"
select select "14k Yellow Gold"
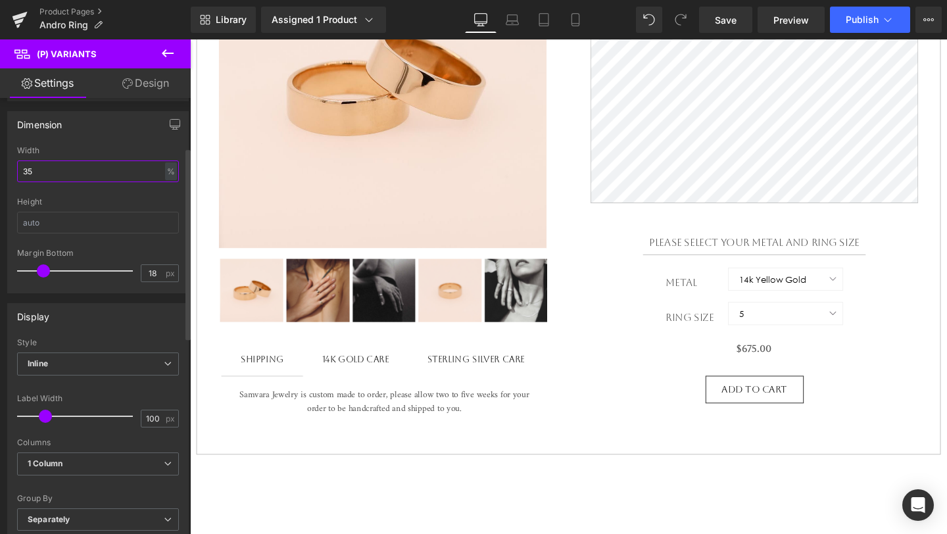
scroll to position [112, 0]
type input "35"
click at [158, 417] on input "100" at bounding box center [152, 417] width 23 height 16
select select "14k Yellow Gold"
click at [158, 417] on input "100" at bounding box center [152, 417] width 23 height 16
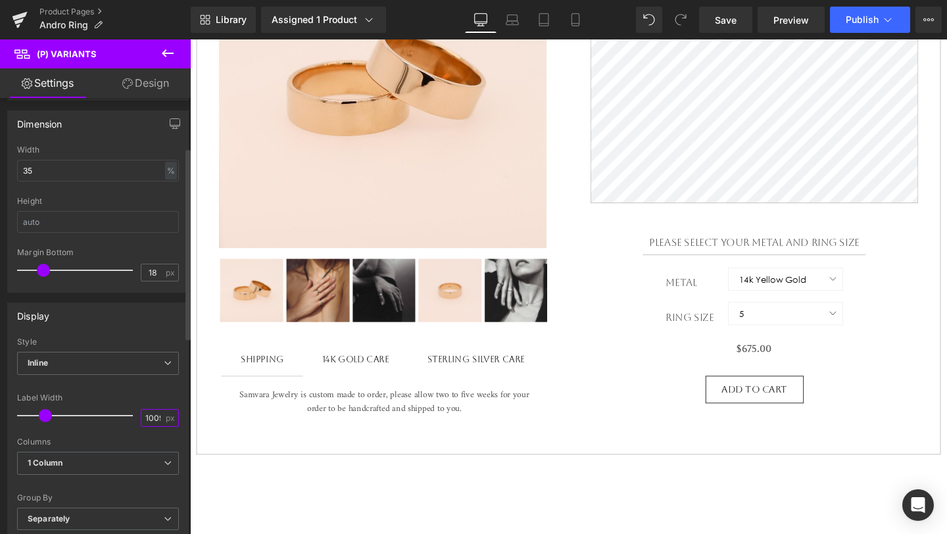
type input "10092"
select select "14k Yellow Gold"
type input "1"
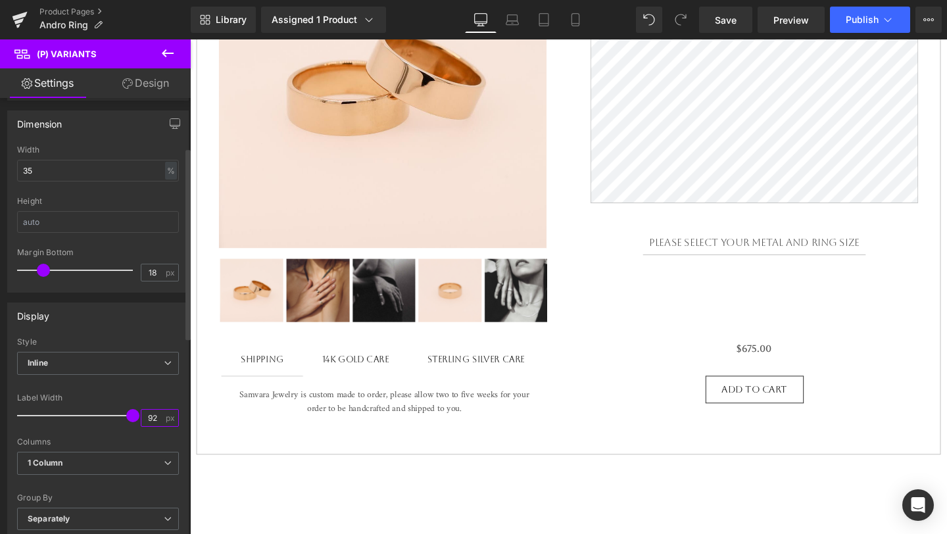
type input "92"
select select "14k Yellow Gold"
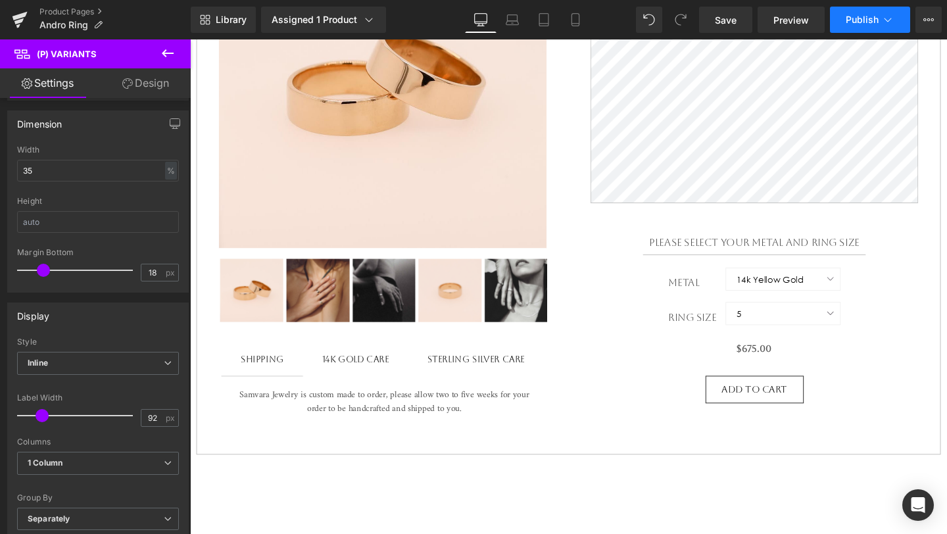
click at [864, 18] on span "Publish" at bounding box center [861, 19] width 33 height 11
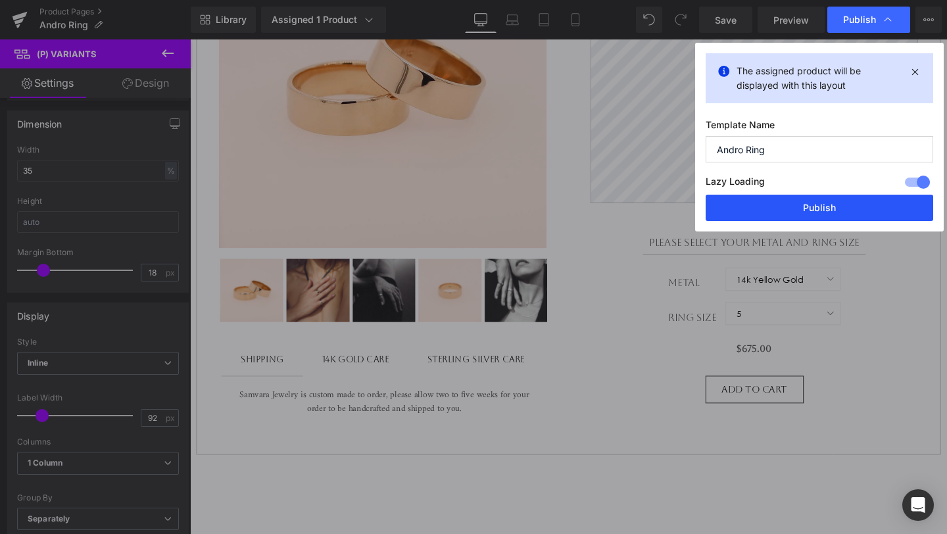
click at [792, 209] on button "Publish" at bounding box center [818, 208] width 227 height 26
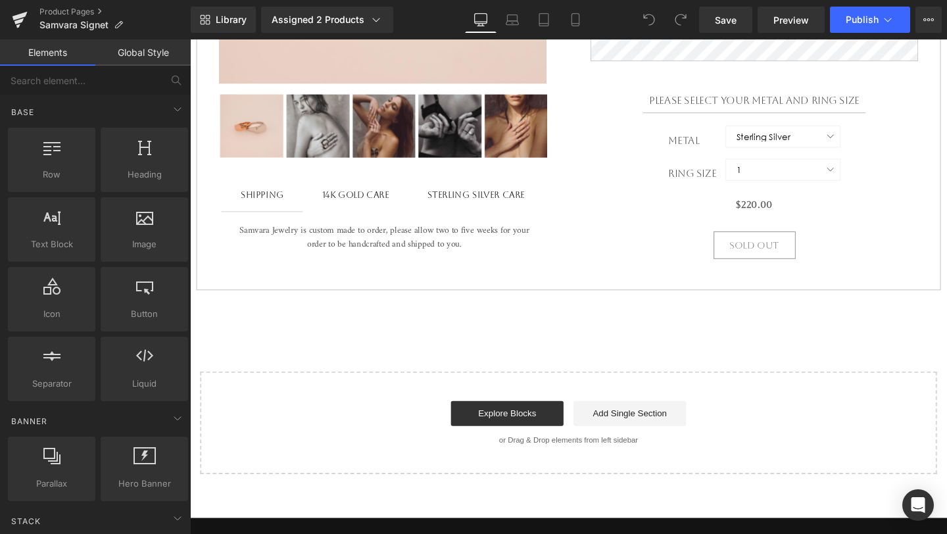
scroll to position [491, 0]
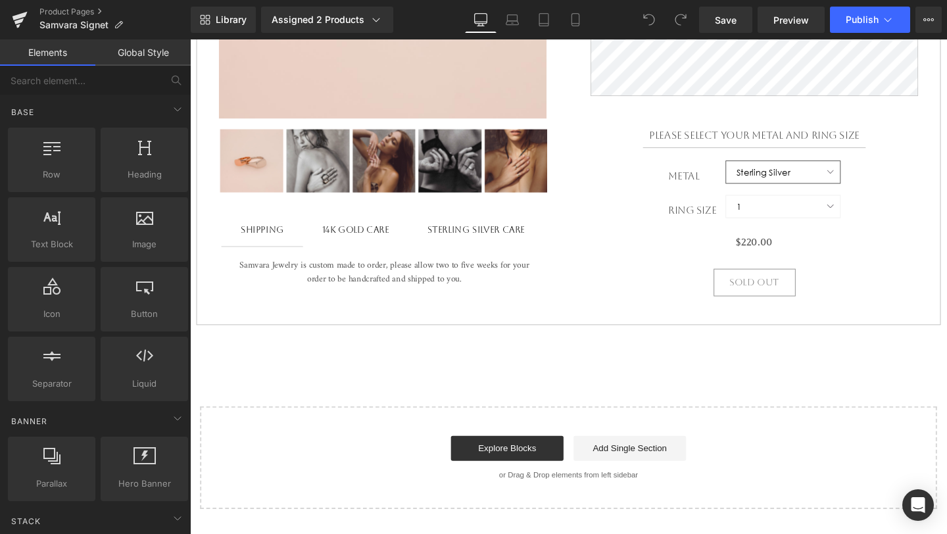
click at [780, 190] on select "Sterling Silver 14k Yellow Gold 14k Rose Gold 14k White Gold 18k Yellow Gold 18…" at bounding box center [813, 179] width 120 height 24
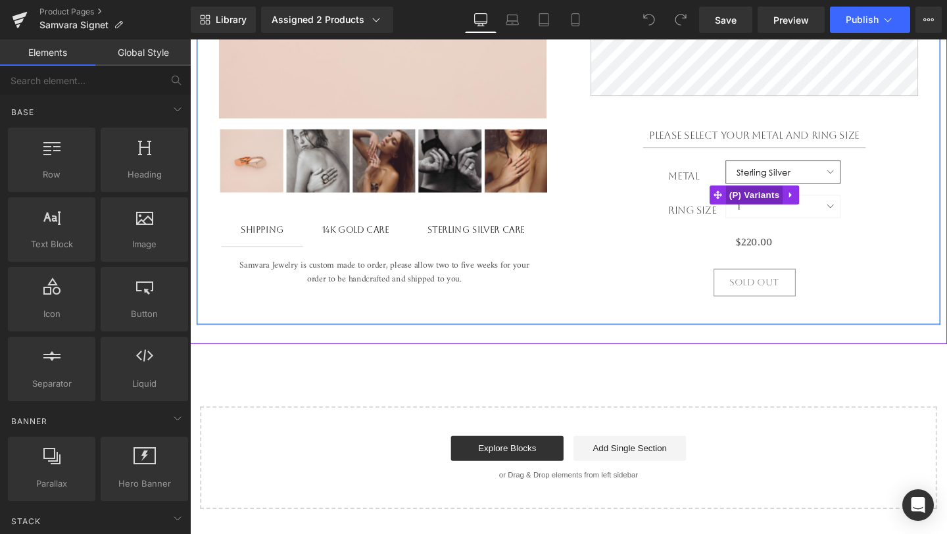
click at [786, 211] on span "(P) Variants" at bounding box center [783, 203] width 60 height 20
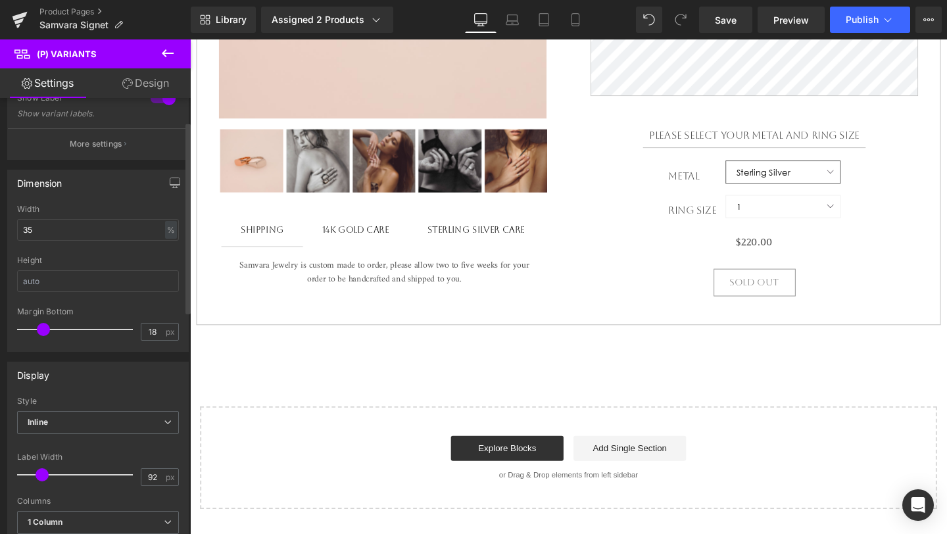
scroll to position [0, 0]
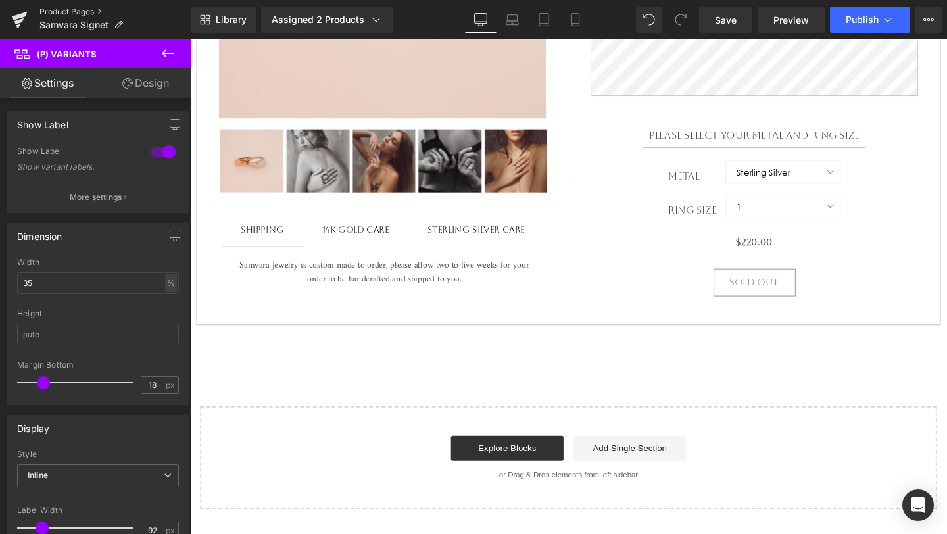
click at [76, 13] on link "Product Pages" at bounding box center [114, 12] width 151 height 11
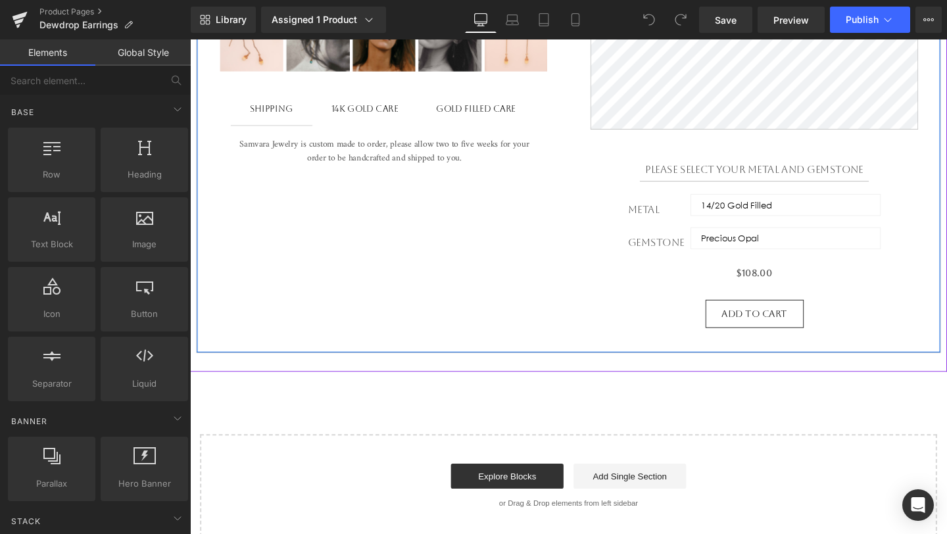
scroll to position [576, 0]
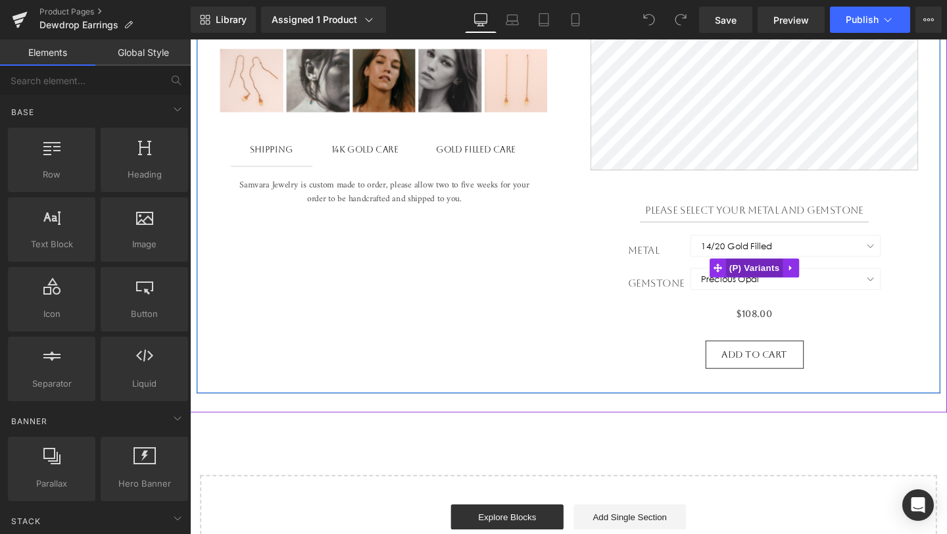
click at [785, 278] on span "(P) Variants" at bounding box center [783, 279] width 60 height 20
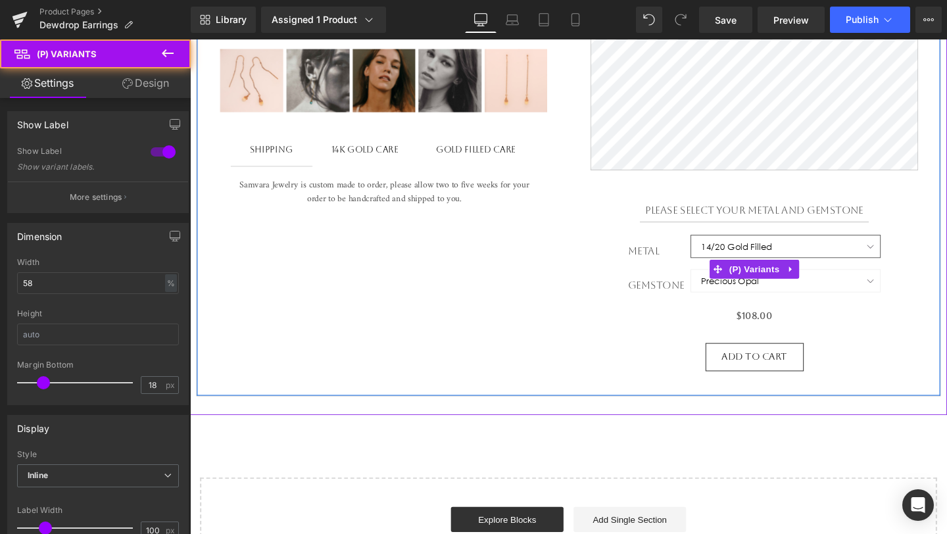
click at [793, 259] on select "14/20 Gold Filled 14k Solid Gold" at bounding box center [816, 257] width 200 height 24
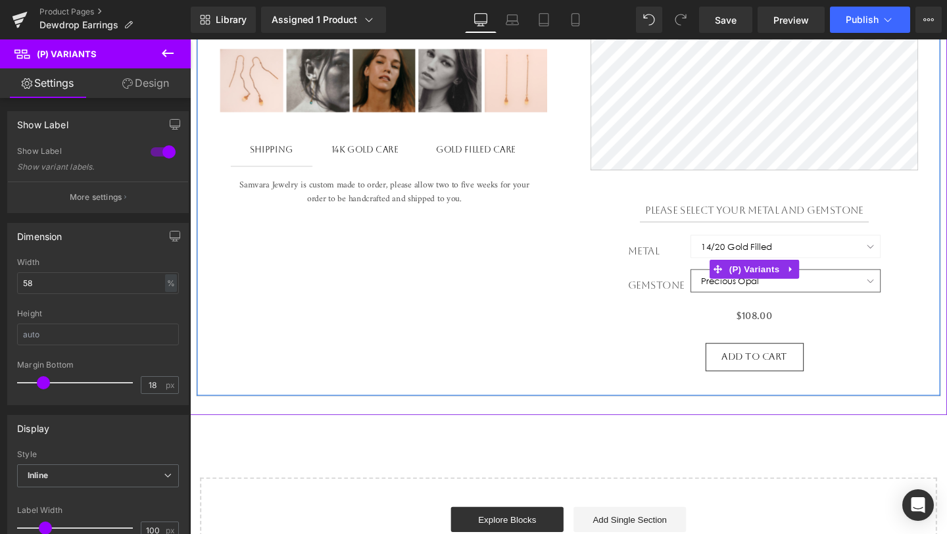
click at [841, 291] on select "Precious Opal Blue Apatite" at bounding box center [816, 293] width 200 height 24
click at [785, 278] on span "(P) Variants" at bounding box center [783, 281] width 60 height 20
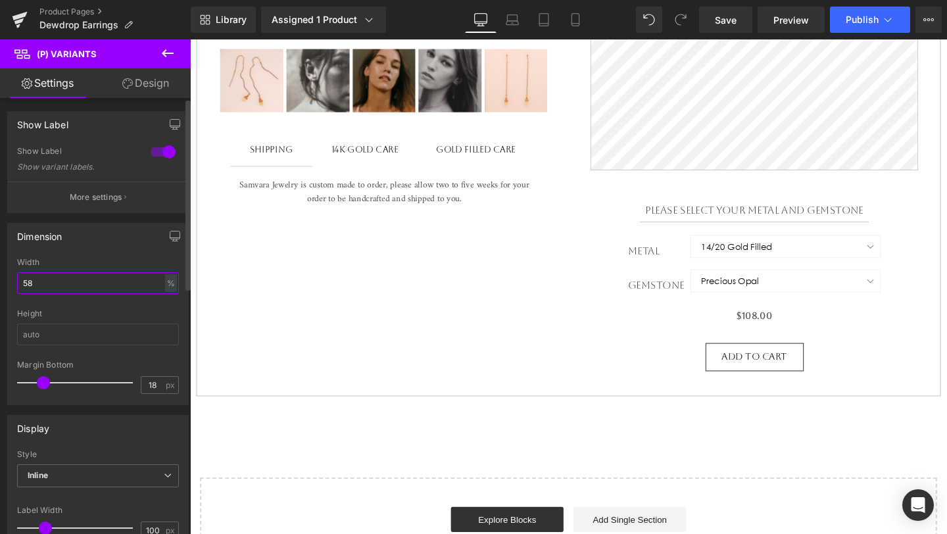
click at [104, 287] on input "58" at bounding box center [98, 283] width 162 height 22
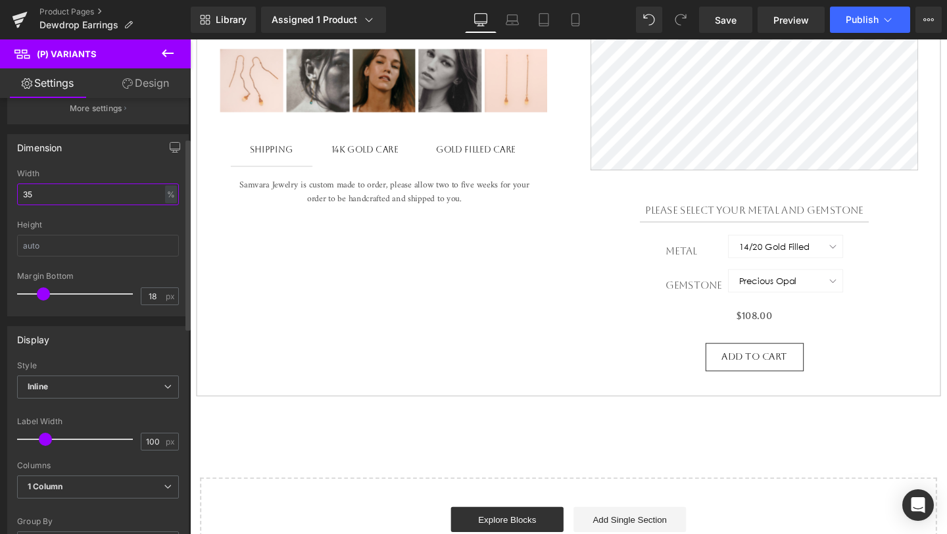
scroll to position [91, 0]
type input "35"
click at [148, 441] on input "100" at bounding box center [152, 439] width 23 height 16
click at [149, 441] on input "100" at bounding box center [152, 439] width 23 height 16
type input "100"
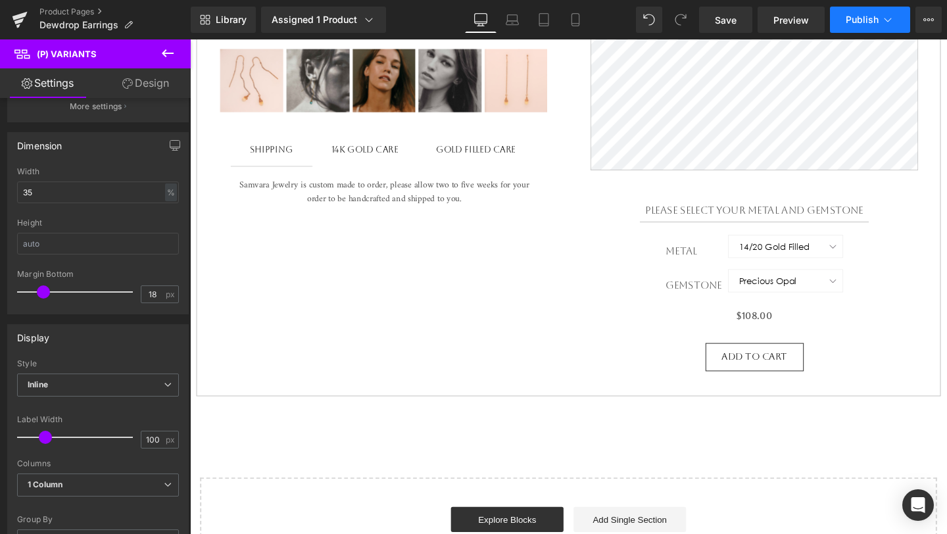
click at [869, 22] on span "Publish" at bounding box center [861, 19] width 33 height 11
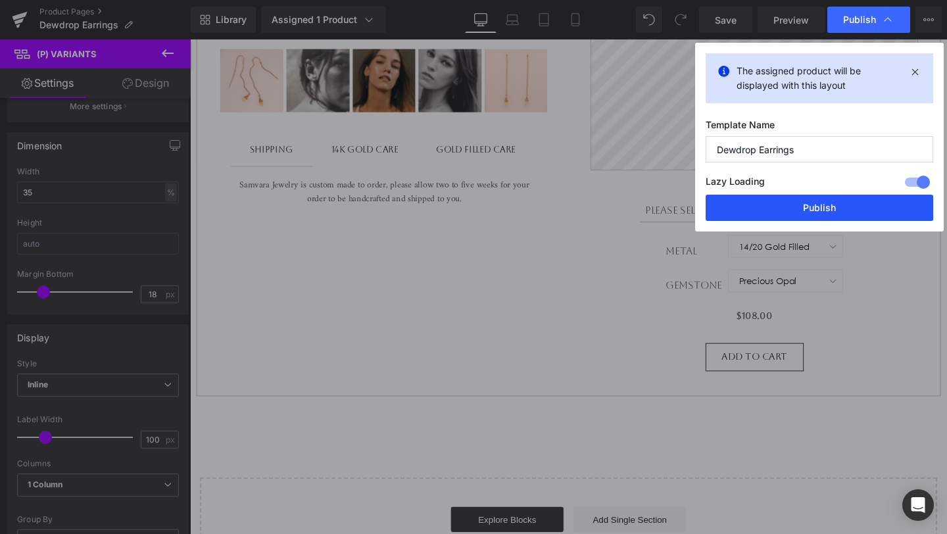
drag, startPoint x: 796, startPoint y: 213, endPoint x: 638, endPoint y: 183, distance: 161.3
click at [796, 213] on button "Publish" at bounding box center [818, 208] width 227 height 26
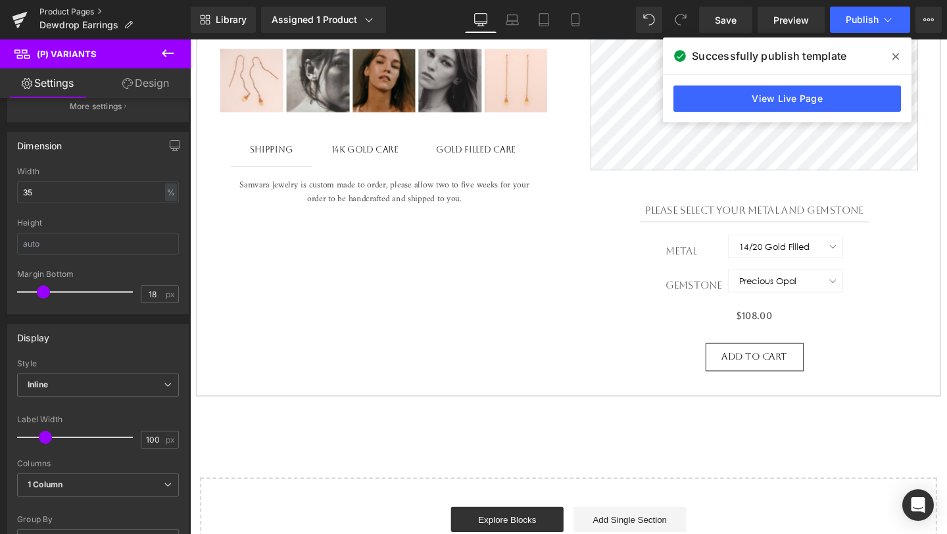
click at [88, 14] on link "Product Pages" at bounding box center [114, 12] width 151 height 11
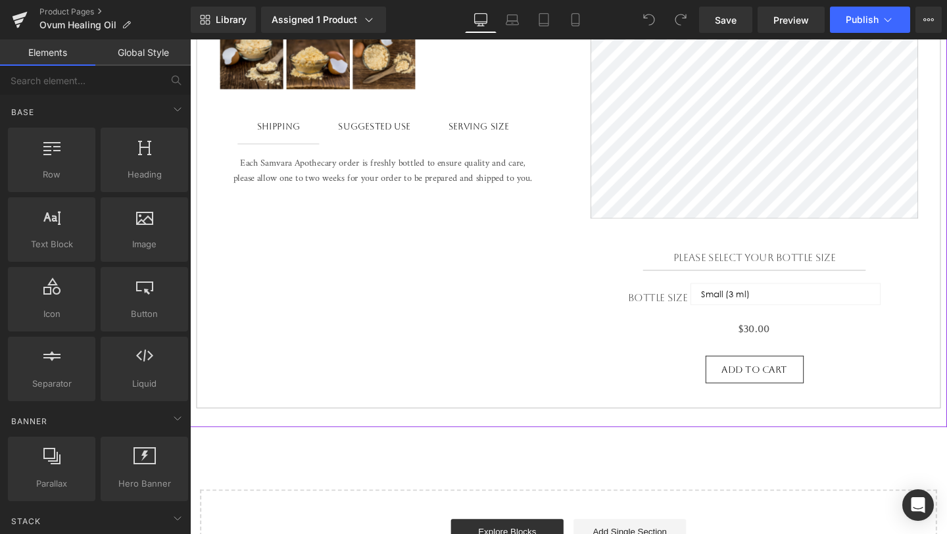
scroll to position [613, 0]
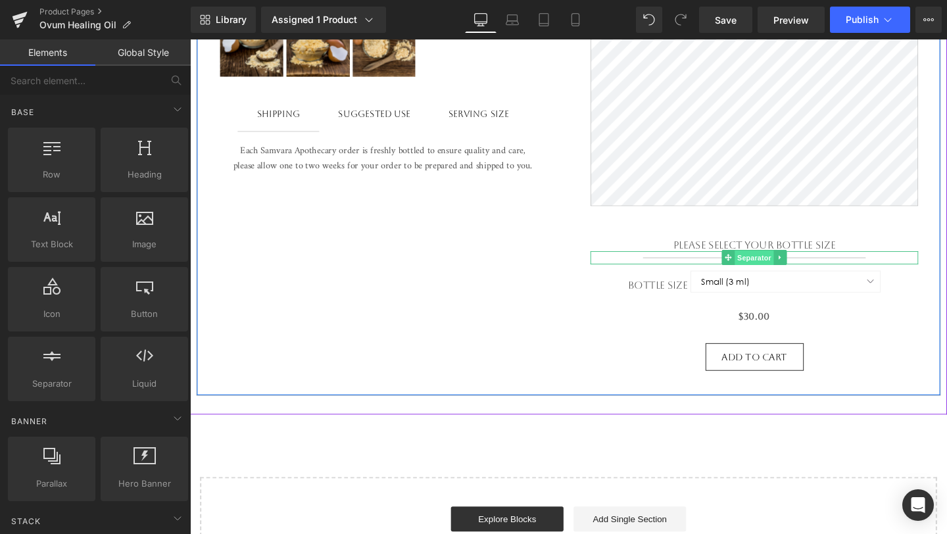
click at [789, 273] on span "Separator" at bounding box center [782, 270] width 41 height 16
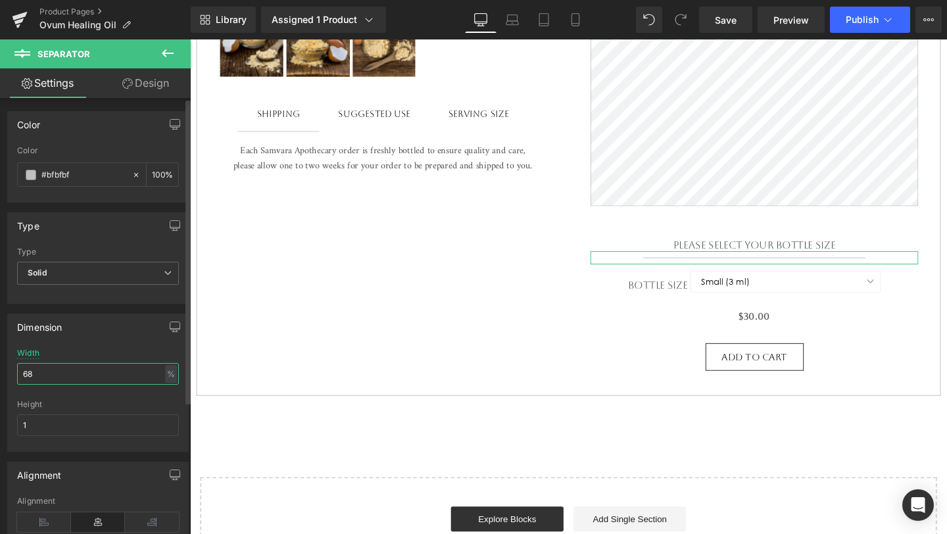
click at [66, 381] on input "68" at bounding box center [98, 374] width 162 height 22
type input "55"
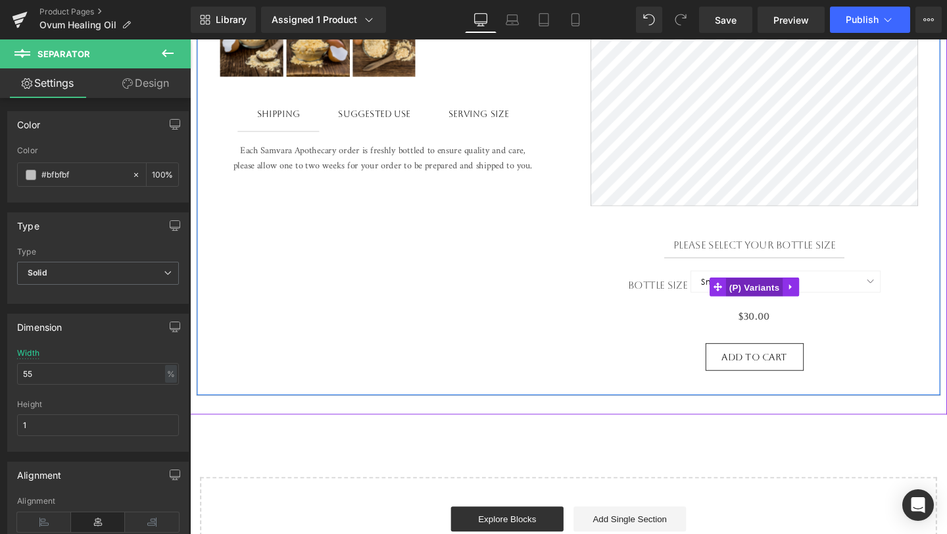
click at [772, 308] on span "(P) Variants" at bounding box center [783, 301] width 60 height 20
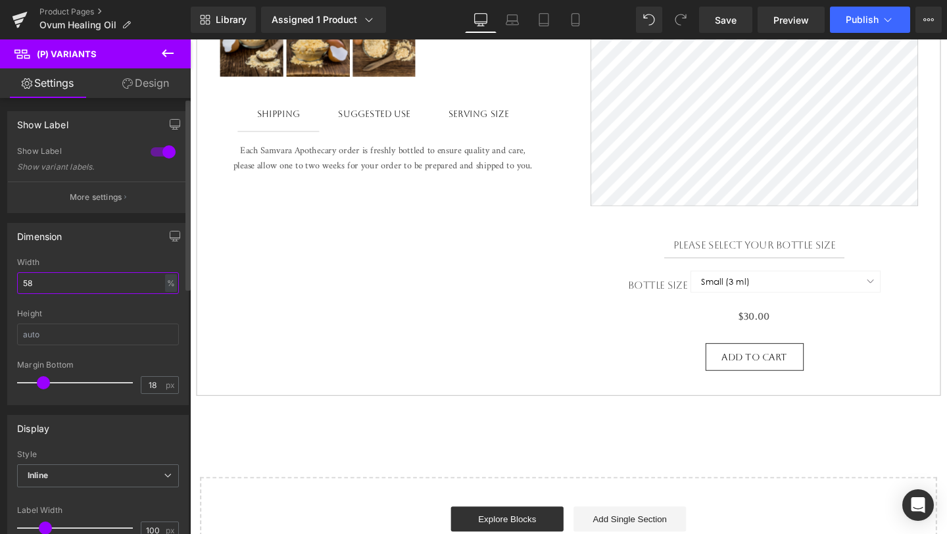
click at [103, 289] on input "58" at bounding box center [98, 283] width 162 height 22
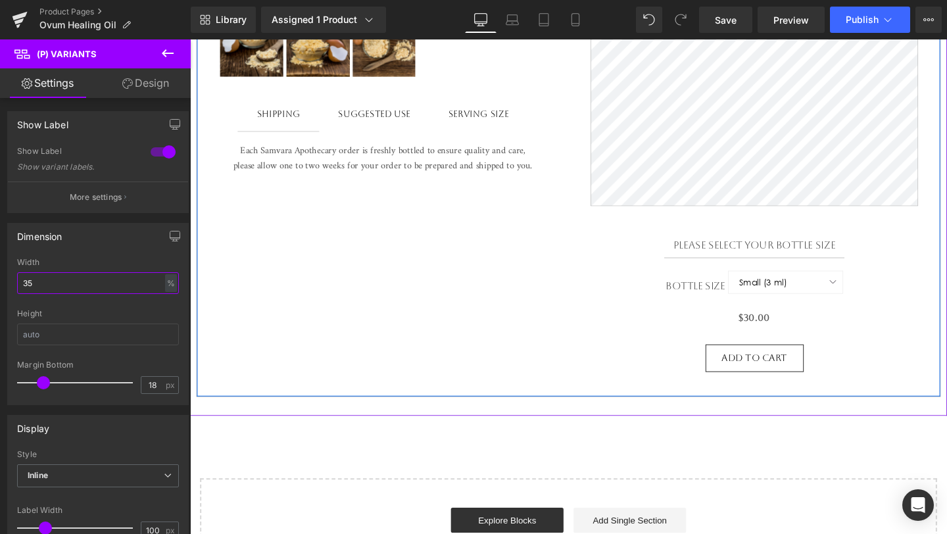
type input "35"
click at [862, 300] on select "Small (3 ml) Large (5 ml)" at bounding box center [815, 295] width 120 height 24
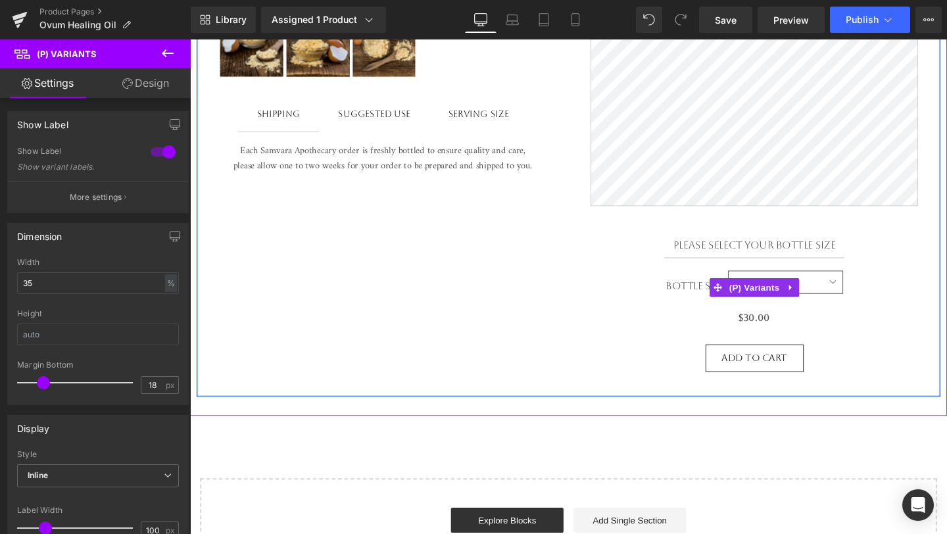
click at [862, 300] on select "Small (3 ml) Large (5 ml)" at bounding box center [815, 295] width 120 height 24
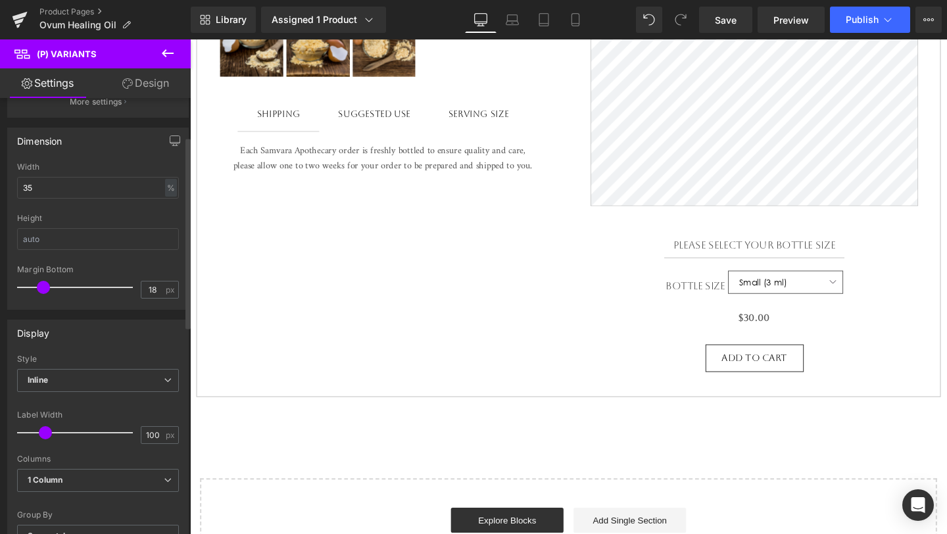
scroll to position [105, 0]
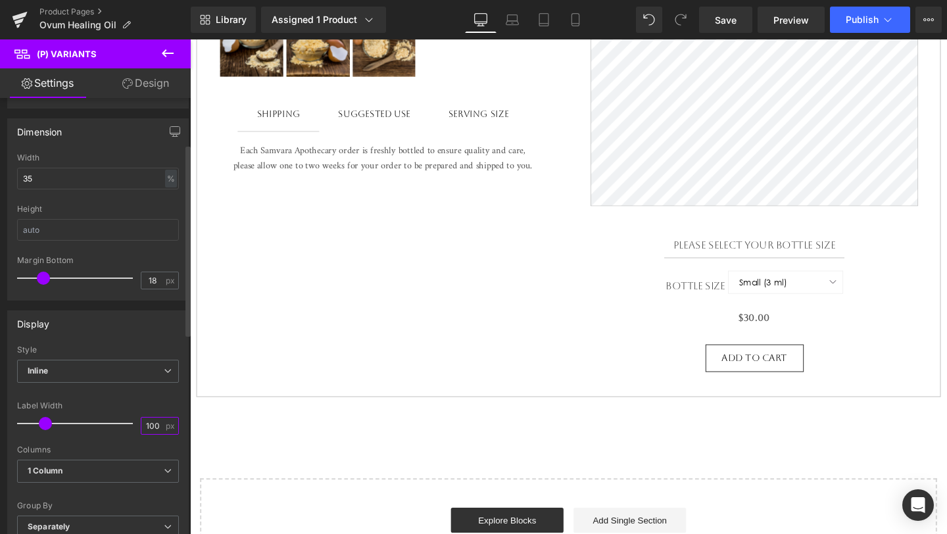
click at [151, 419] on input "100" at bounding box center [152, 425] width 23 height 16
click at [158, 427] on input "92" at bounding box center [152, 425] width 23 height 16
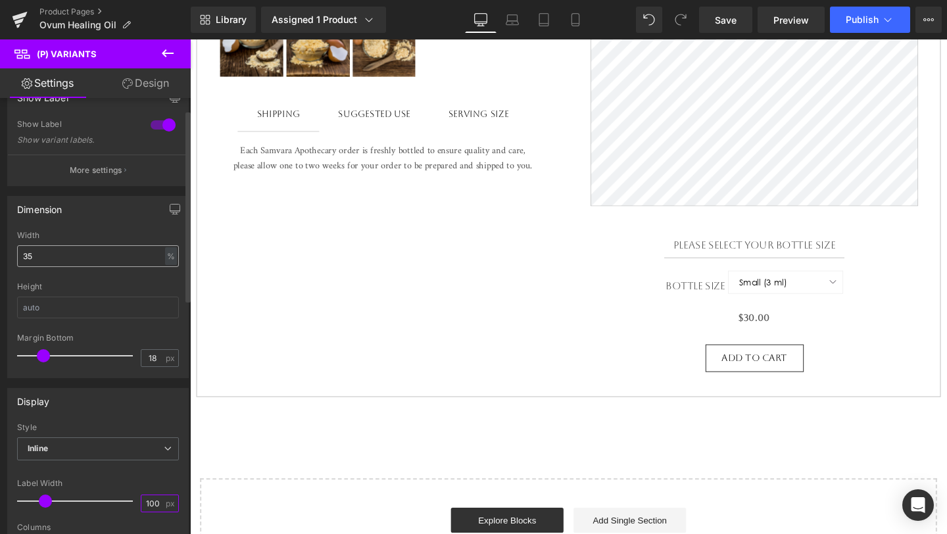
scroll to position [0, 0]
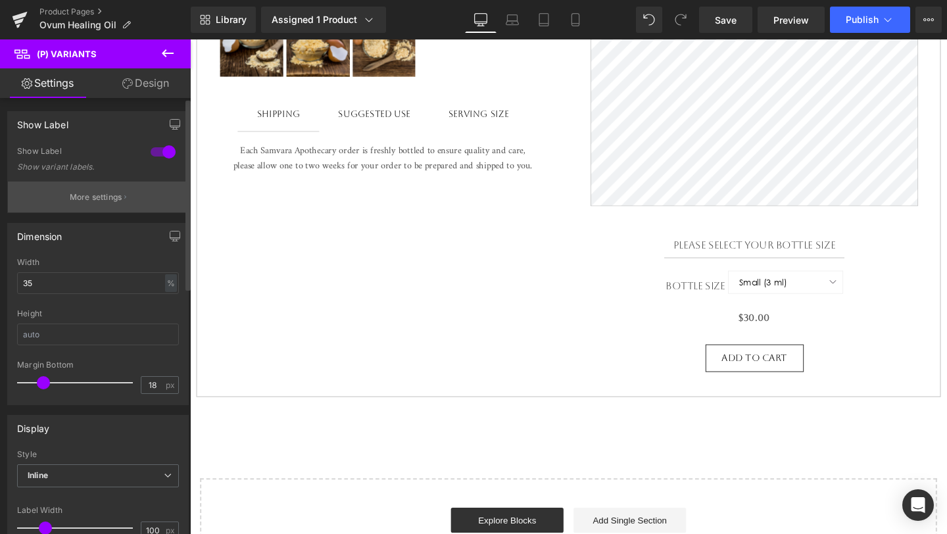
click at [116, 199] on p "More settings" at bounding box center [96, 197] width 53 height 12
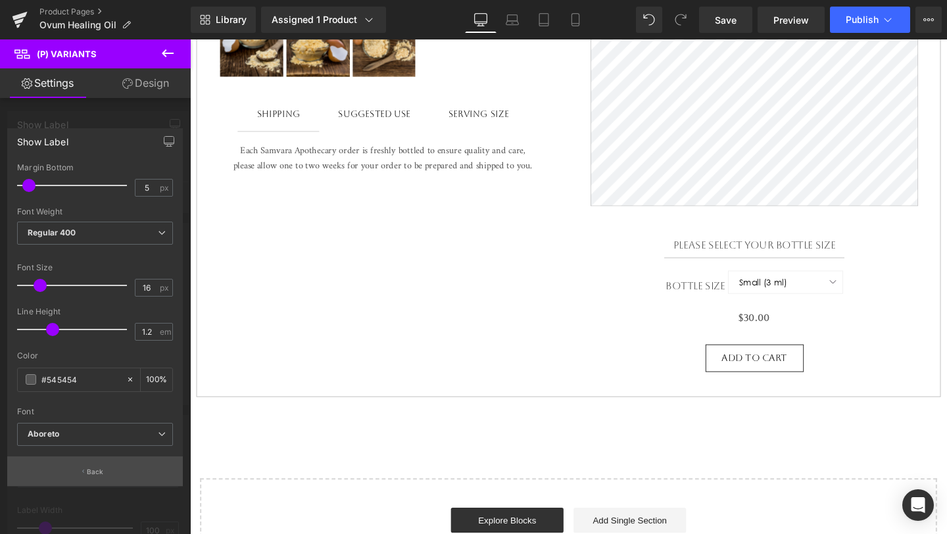
click at [103, 476] on button "Back" at bounding box center [94, 471] width 175 height 30
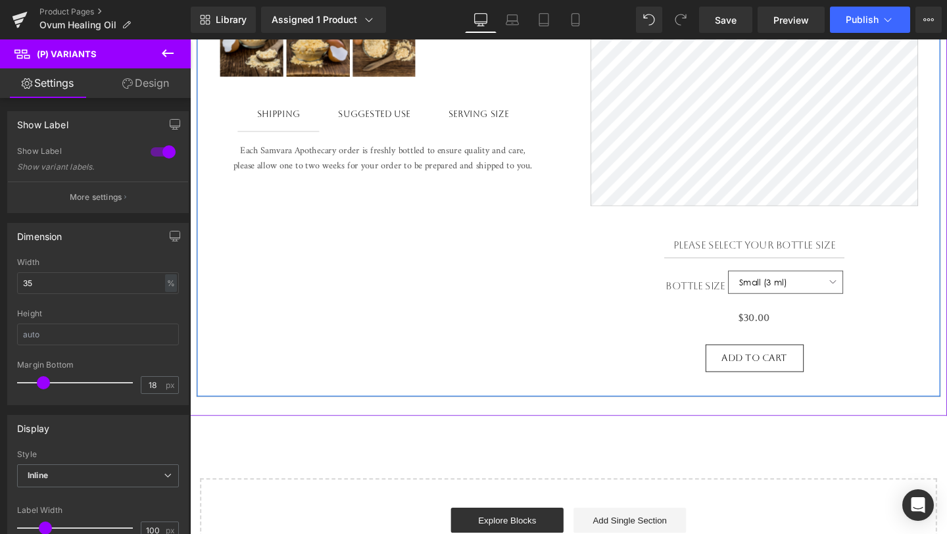
click at [762, 307] on select "Small (3 ml) Large (5 ml)" at bounding box center [815, 295] width 120 height 24
click at [793, 310] on span "(P) Variants" at bounding box center [783, 301] width 60 height 20
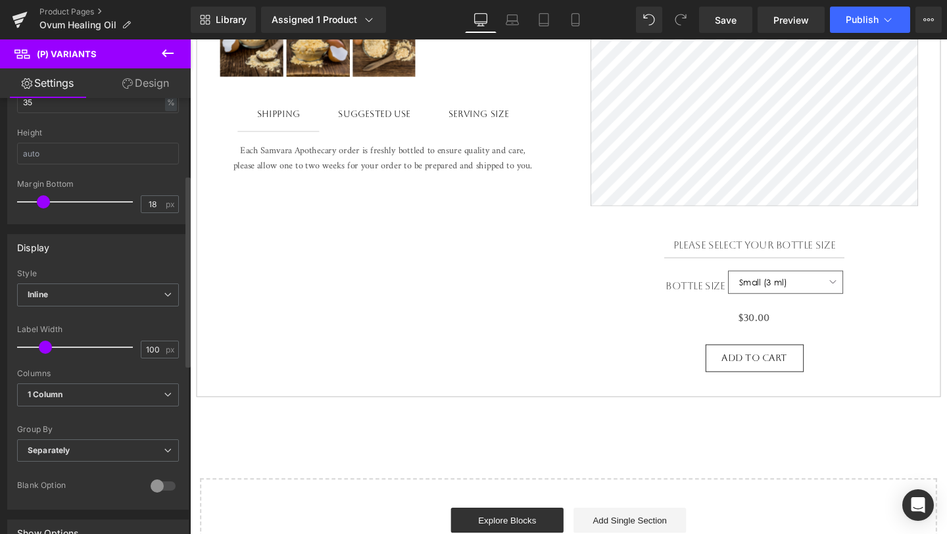
scroll to position [183, 0]
click at [156, 348] on input "100" at bounding box center [152, 347] width 23 height 16
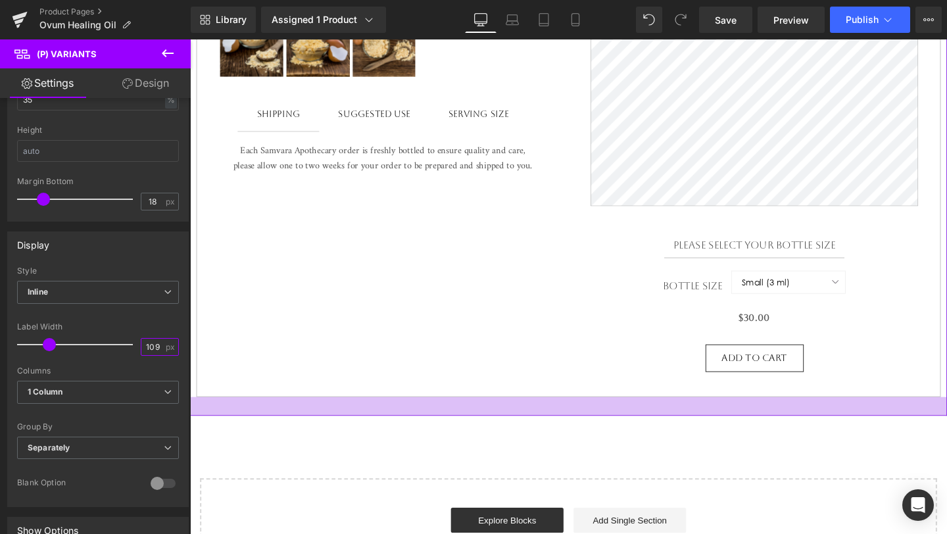
type input "108"
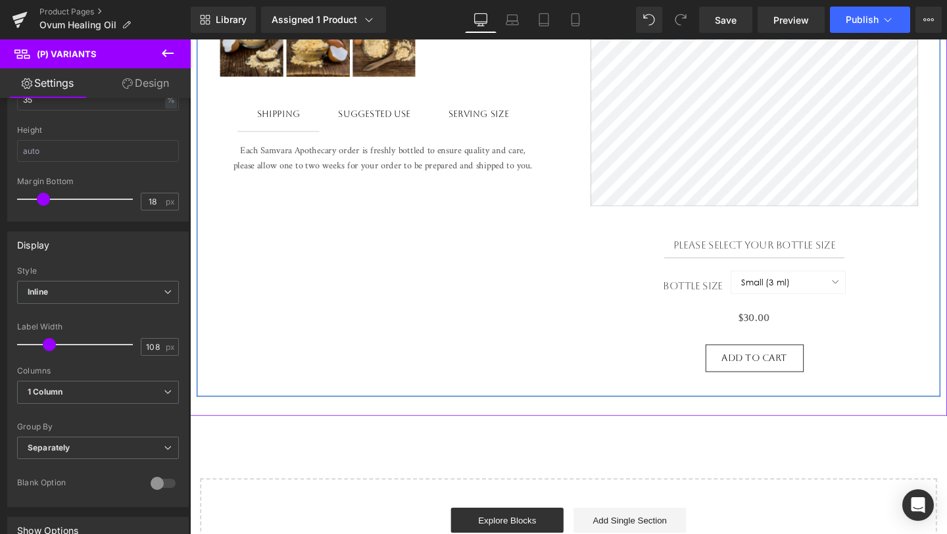
click at [556, 371] on div "Sale Off (P) Image ‹" at bounding box center [588, 24] width 782 height 782
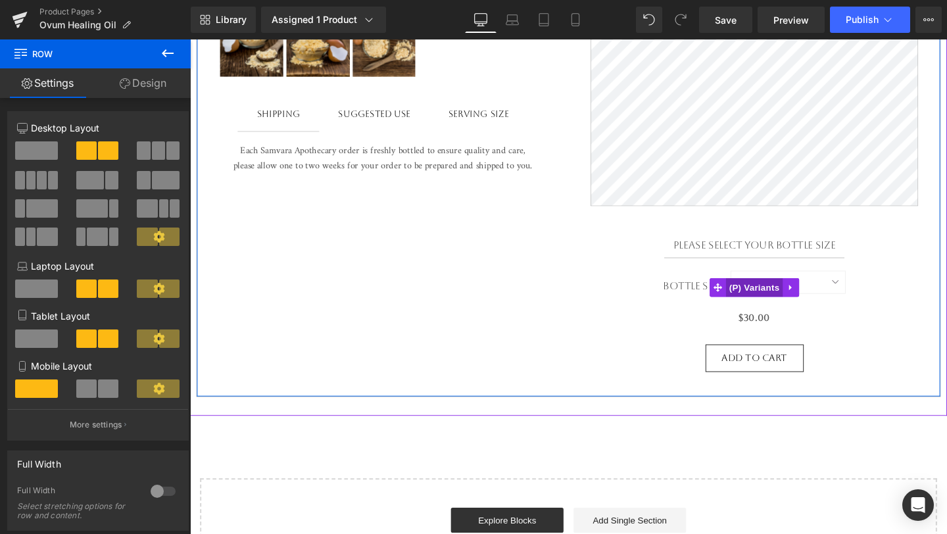
click at [782, 302] on span "(P) Variants" at bounding box center [783, 301] width 60 height 20
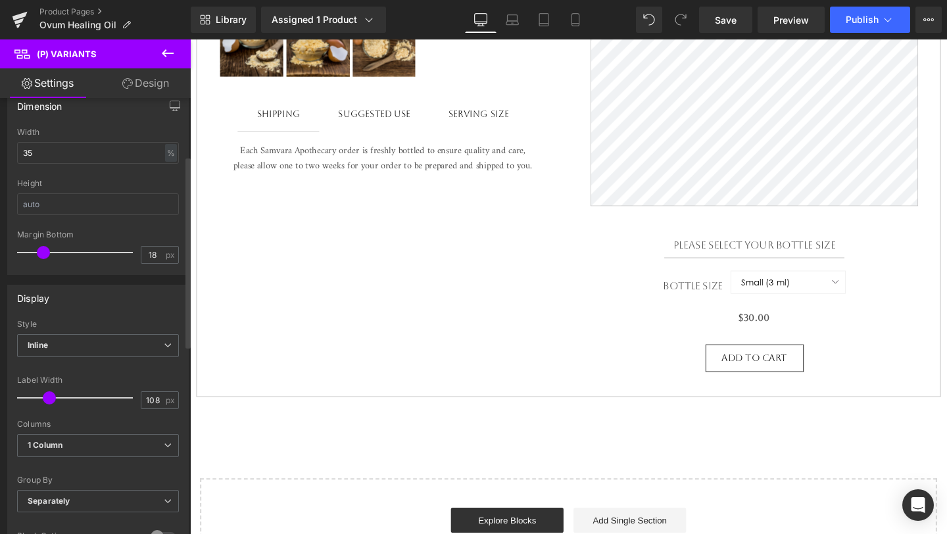
scroll to position [131, 0]
click at [878, 22] on button "Publish" at bounding box center [870, 20] width 80 height 26
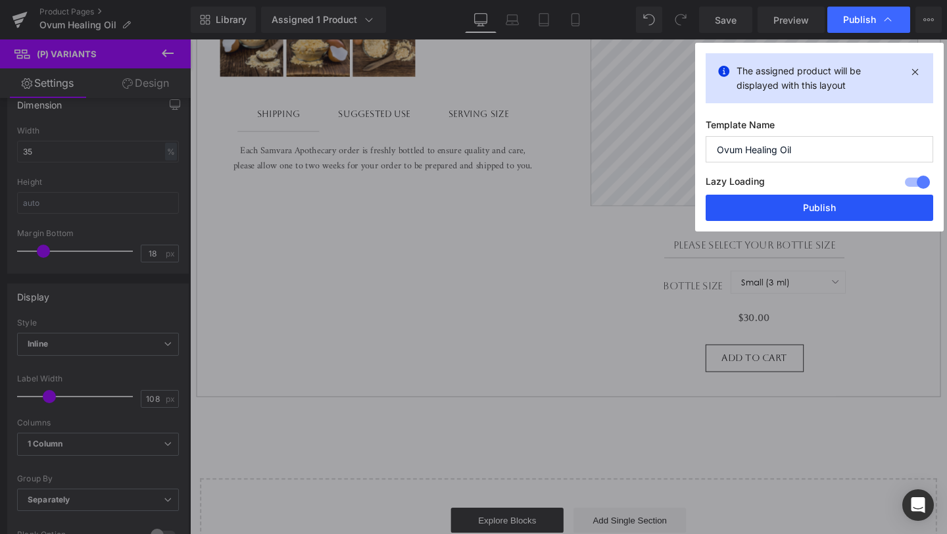
click at [788, 207] on button "Publish" at bounding box center [818, 208] width 227 height 26
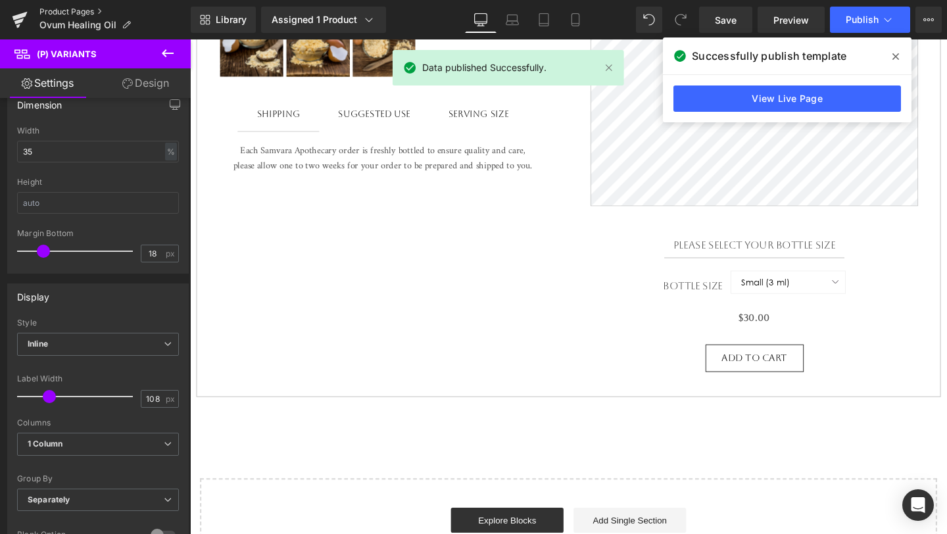
click at [82, 11] on link "Product Pages" at bounding box center [114, 12] width 151 height 11
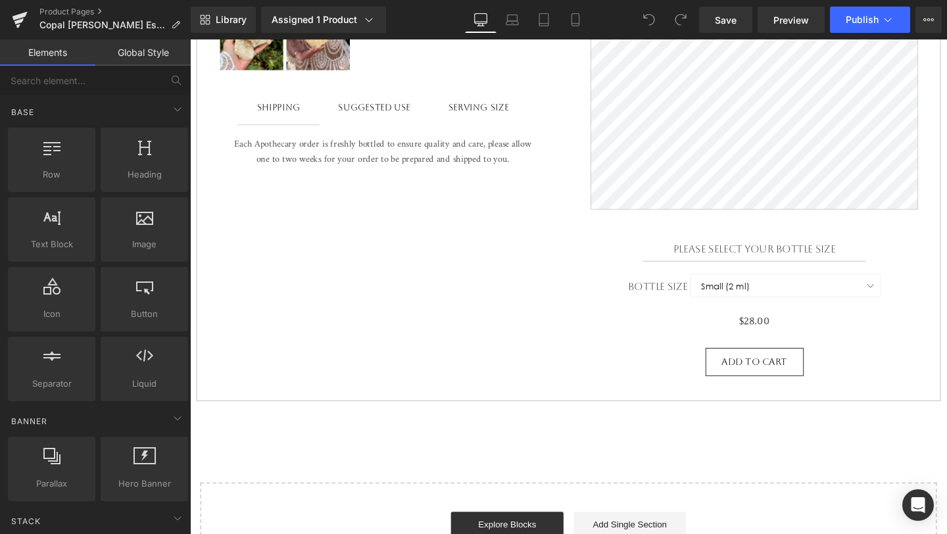
scroll to position [625, 0]
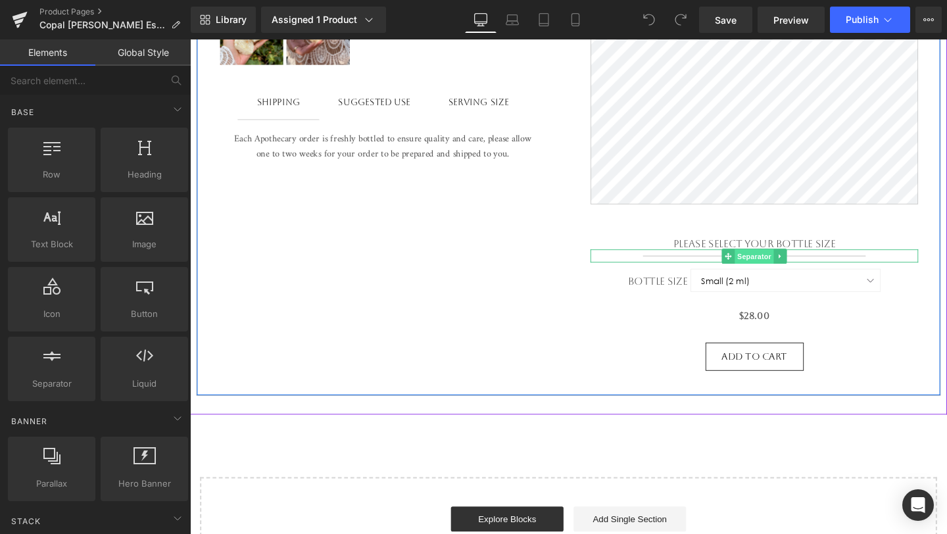
click at [789, 266] on span "Separator" at bounding box center [782, 268] width 41 height 16
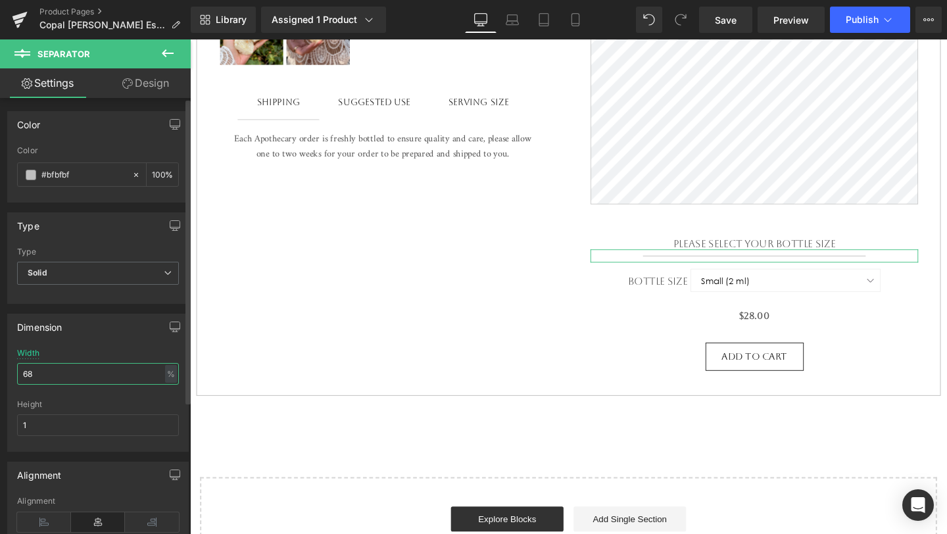
click at [108, 376] on input "68" at bounding box center [98, 374] width 162 height 22
type input "55"
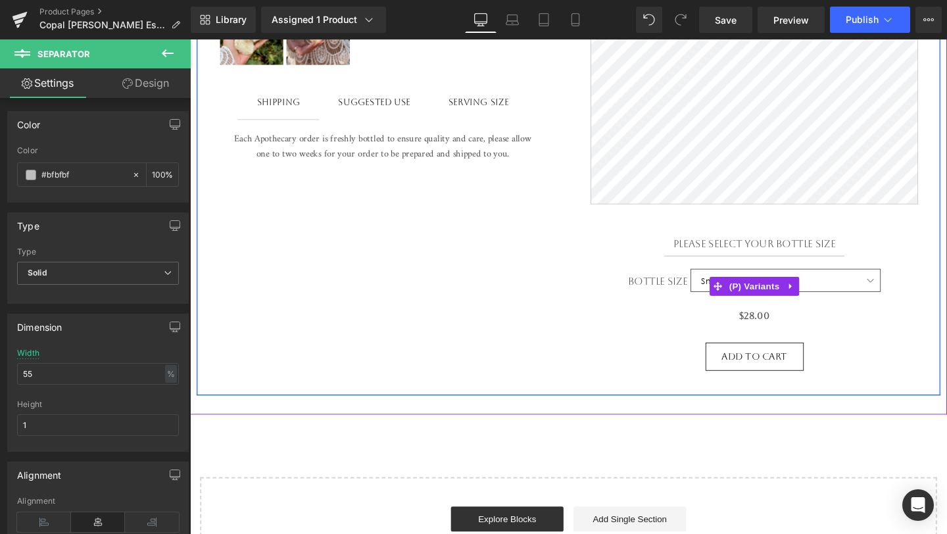
click at [718, 296] on select "Small (2 ml)" at bounding box center [816, 293] width 200 height 24
click at [783, 306] on span "(P) Variants" at bounding box center [783, 299] width 60 height 20
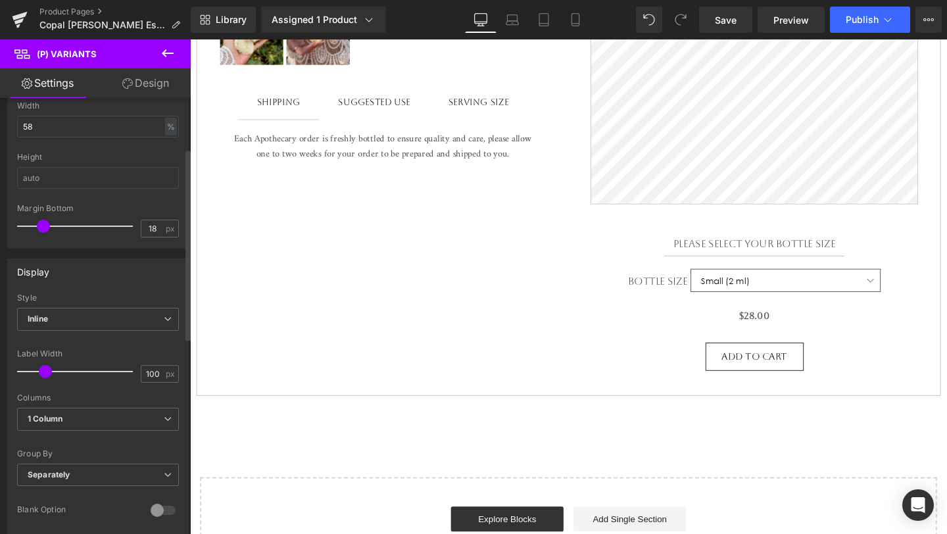
scroll to position [164, 0]
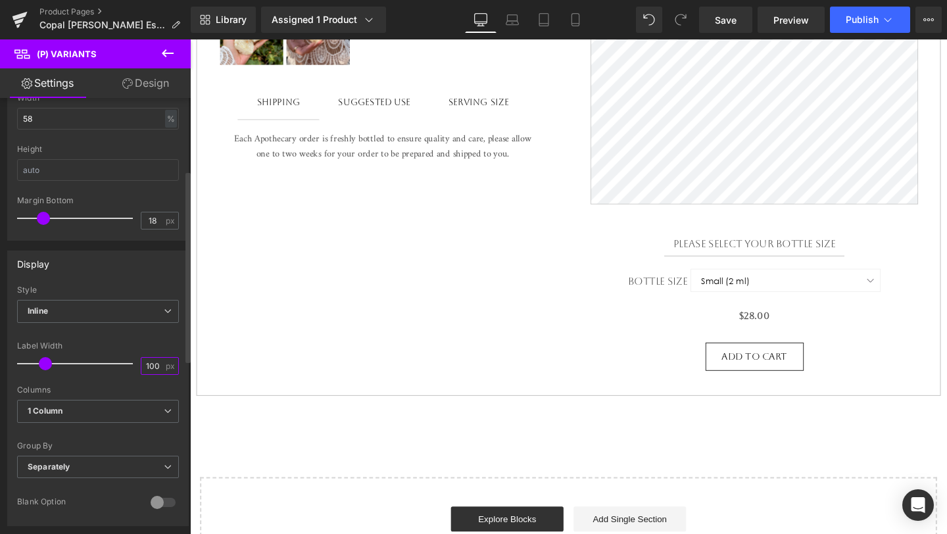
click at [150, 365] on input "100" at bounding box center [152, 366] width 23 height 16
click at [151, 365] on input "100" at bounding box center [152, 366] width 23 height 16
type input "108"
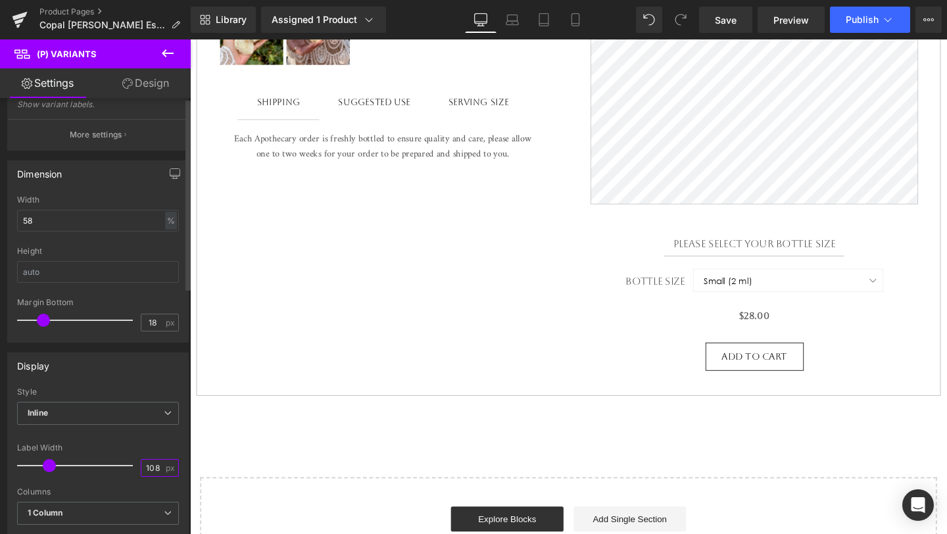
scroll to position [0, 0]
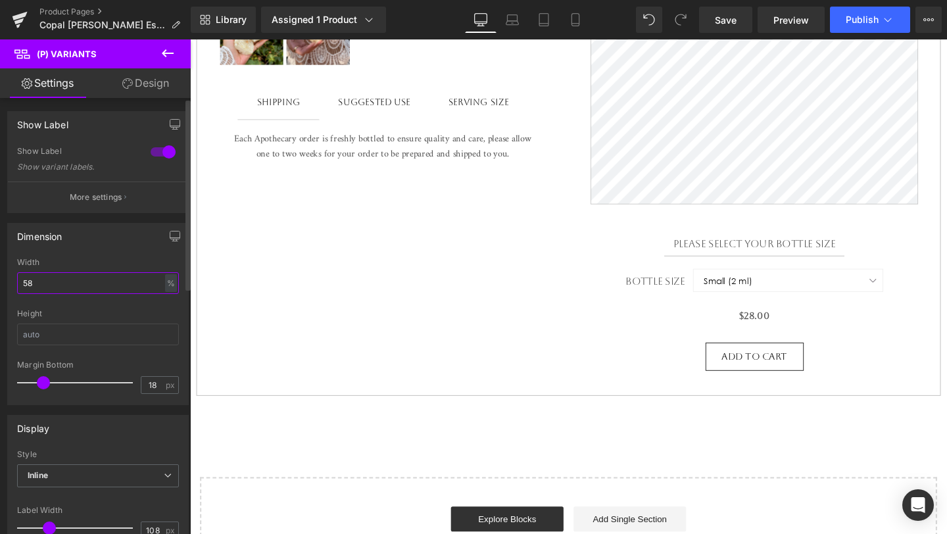
click at [134, 285] on input "58" at bounding box center [98, 283] width 162 height 22
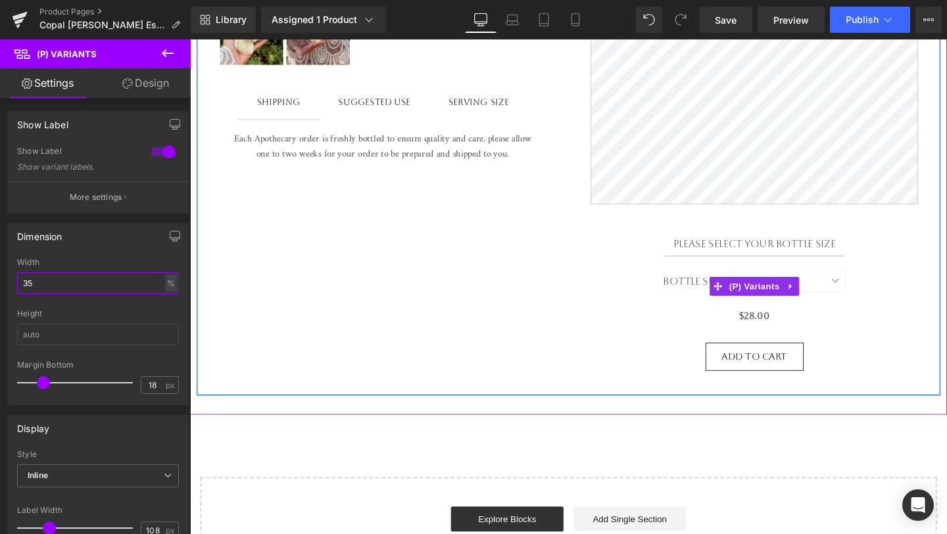
type input "35"
click at [864, 298] on select "Small (2 ml)" at bounding box center [818, 293] width 120 height 24
click at [920, 310] on div "Bottle Size Small (2 ml)" at bounding box center [783, 299] width 344 height 36
click at [889, 338] on div "Copal [PERSON_NAME] Essential Oil (P) Title (P) Description Please select your …" at bounding box center [783, 25] width 390 height 762
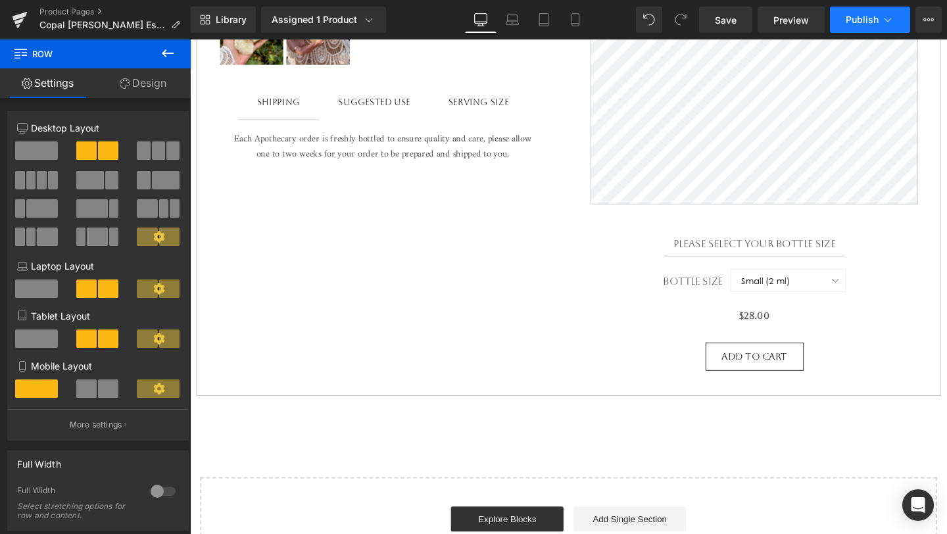
click at [858, 18] on span "Publish" at bounding box center [861, 19] width 33 height 11
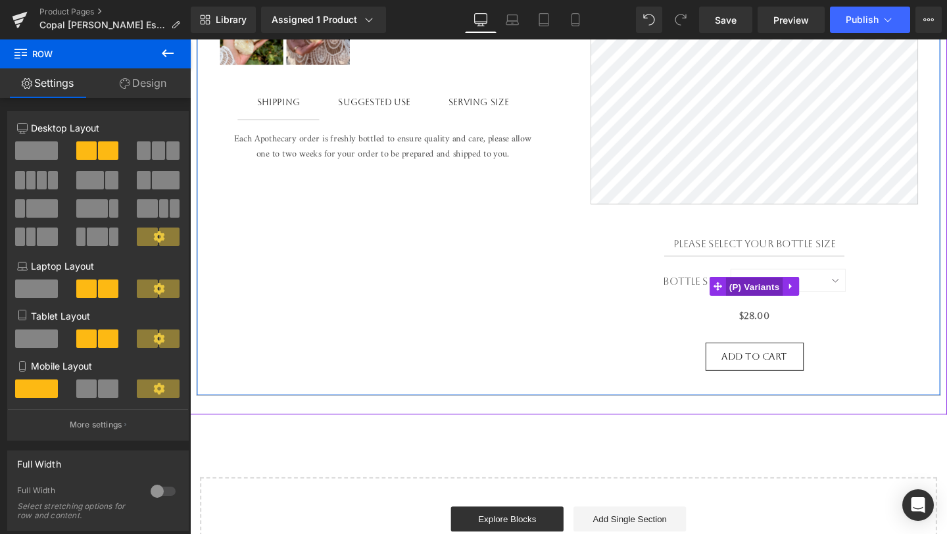
click at [785, 298] on span "(P) Variants" at bounding box center [783, 300] width 60 height 20
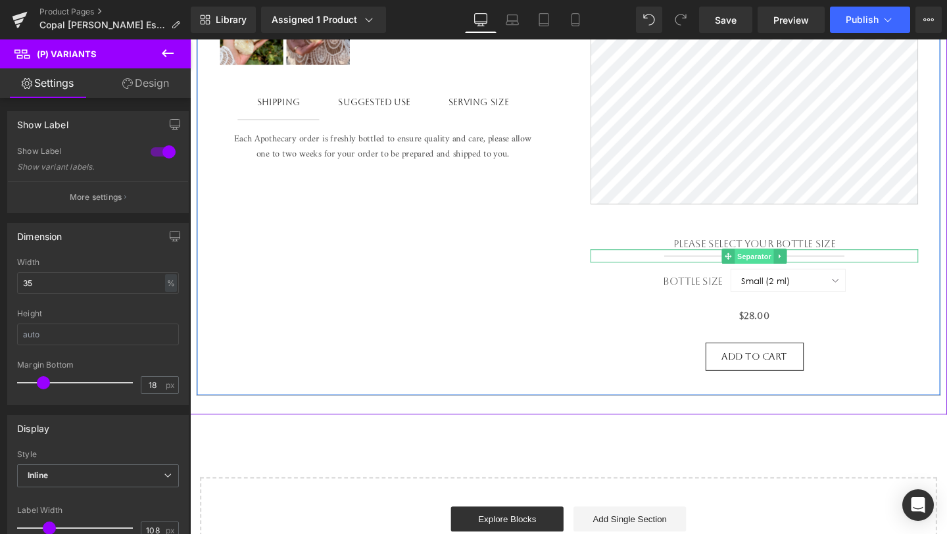
click at [785, 263] on span "Separator" at bounding box center [782, 268] width 41 height 16
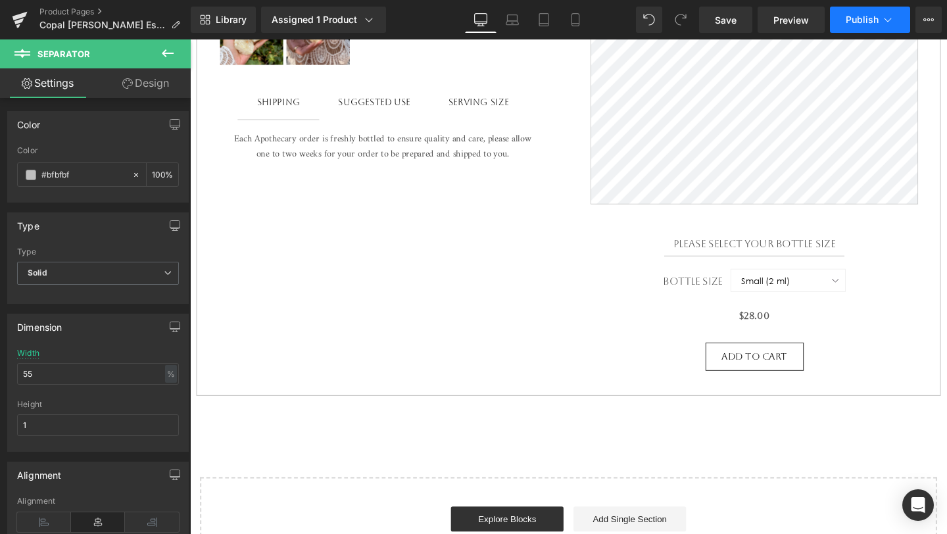
click at [860, 32] on button "Publish" at bounding box center [870, 20] width 80 height 26
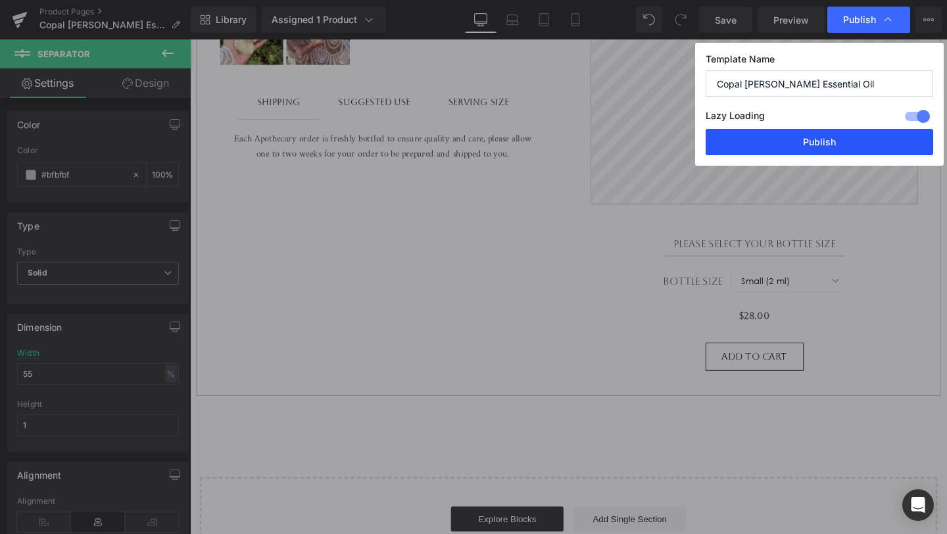
click at [819, 131] on button "Publish" at bounding box center [818, 142] width 227 height 26
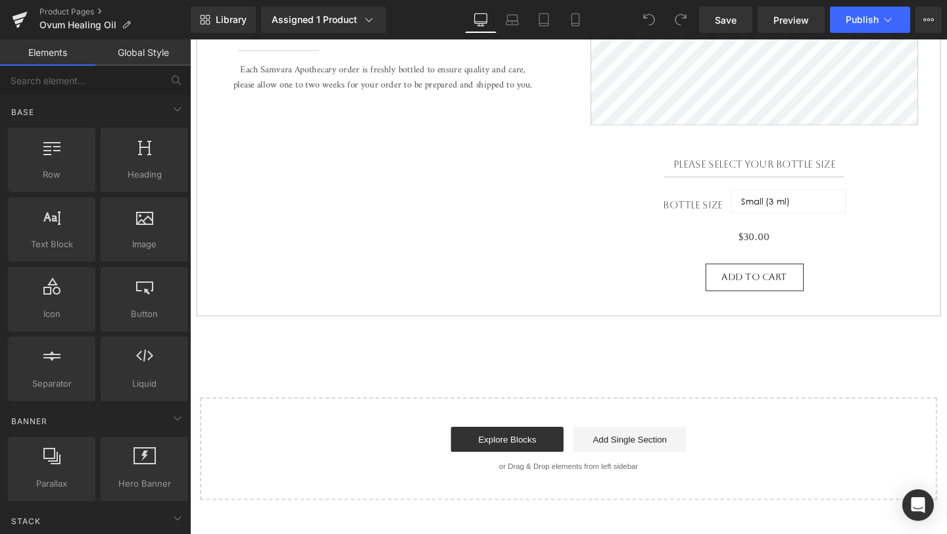
scroll to position [644, 0]
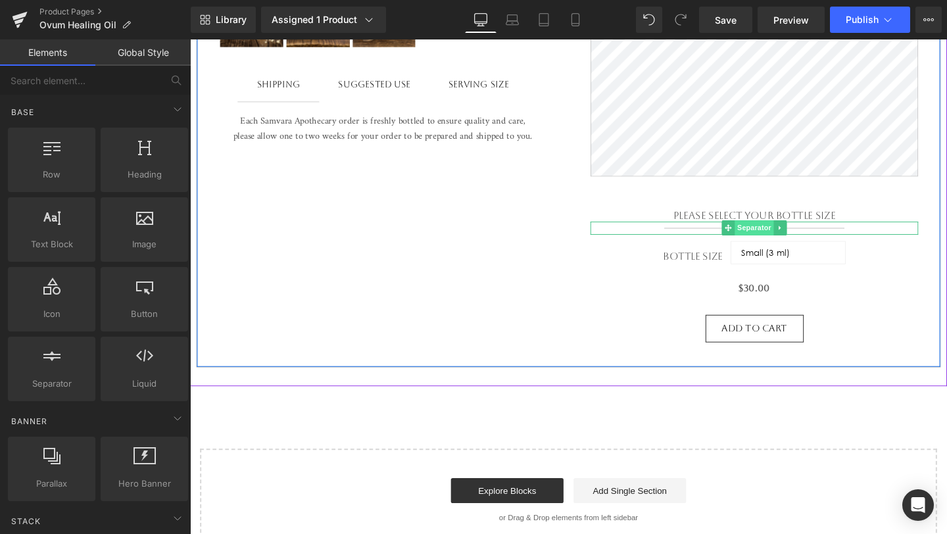
click at [777, 240] on span "Separator" at bounding box center [782, 237] width 41 height 16
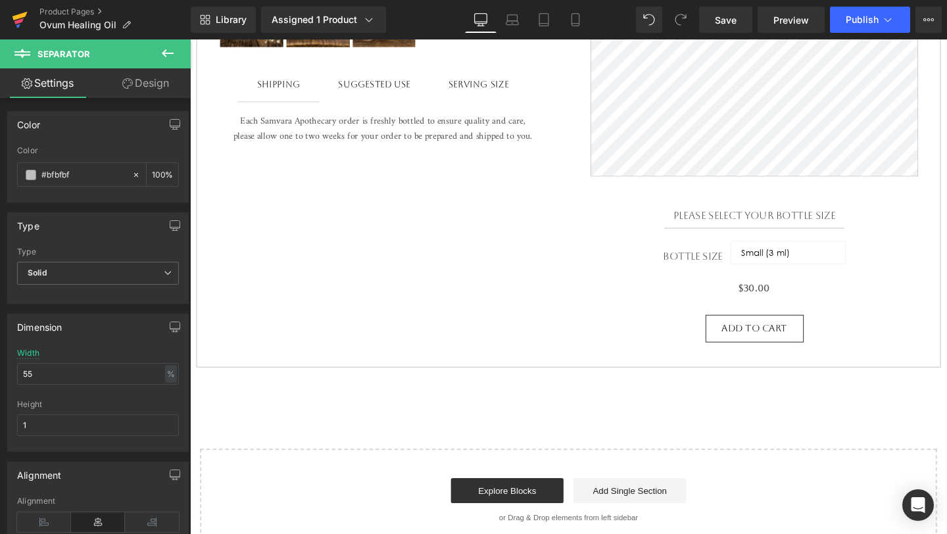
click at [16, 22] on icon at bounding box center [18, 21] width 9 height 6
